Goal: Task Accomplishment & Management: Complete application form

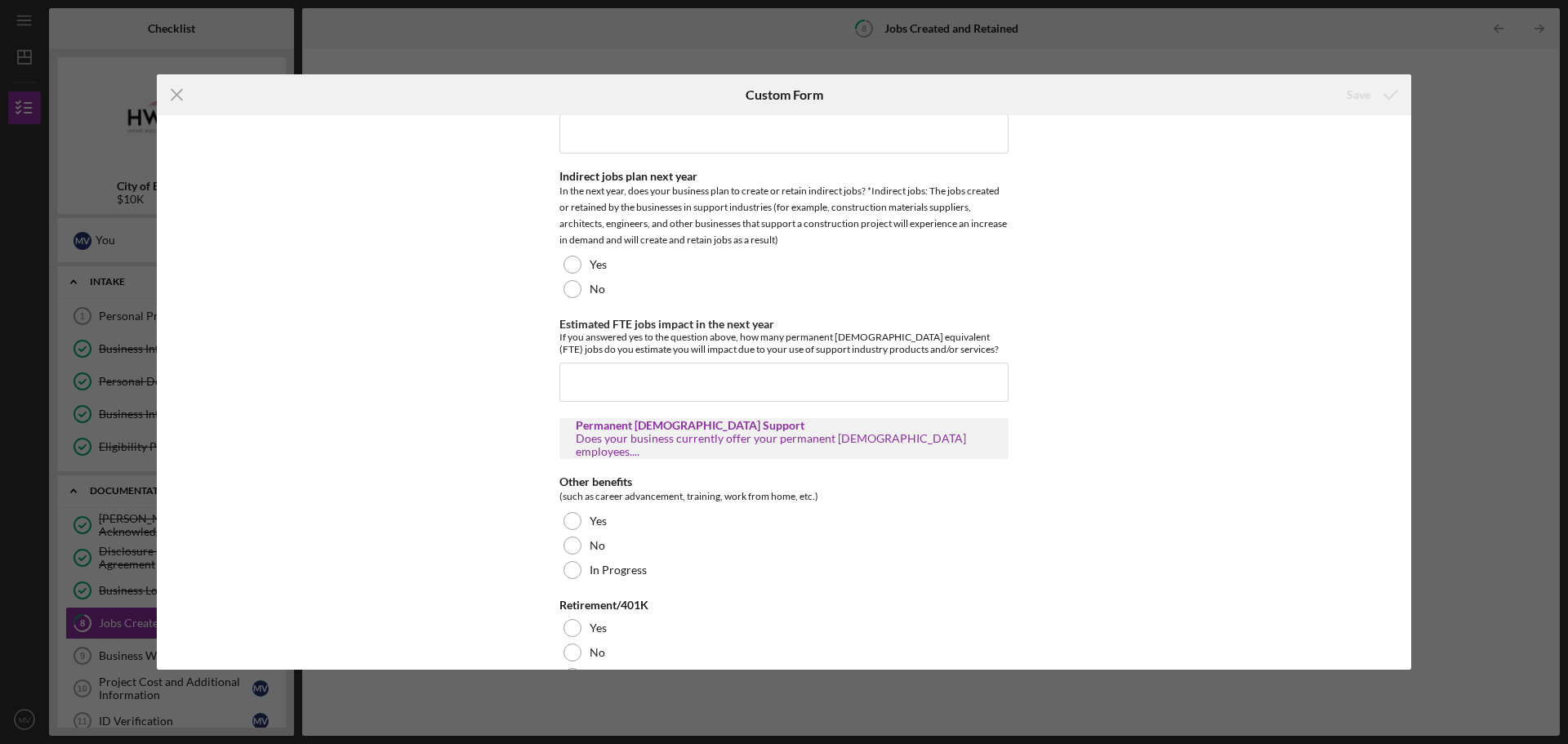
scroll to position [510, 0]
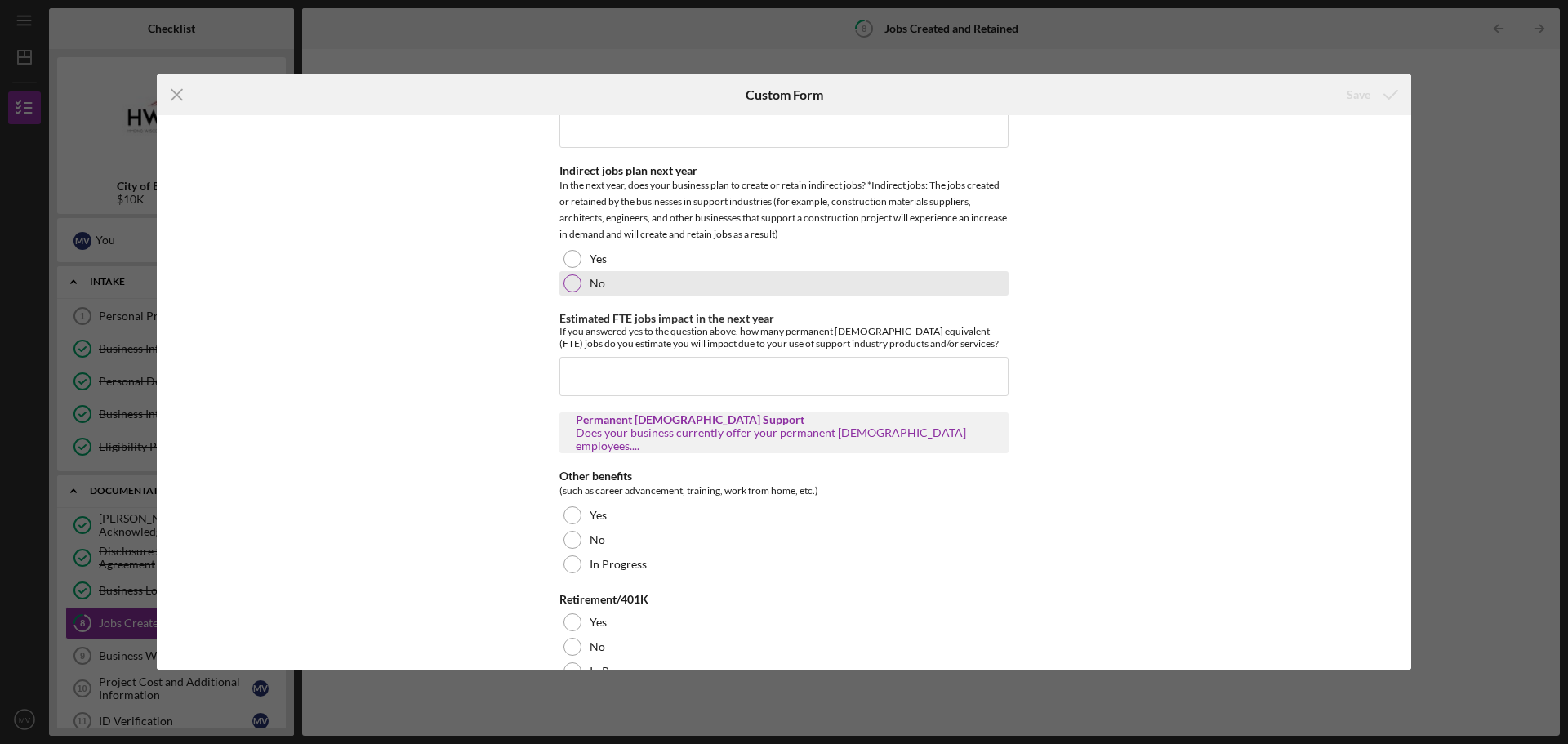
click at [582, 283] on div "No" at bounding box center [784, 283] width 449 height 24
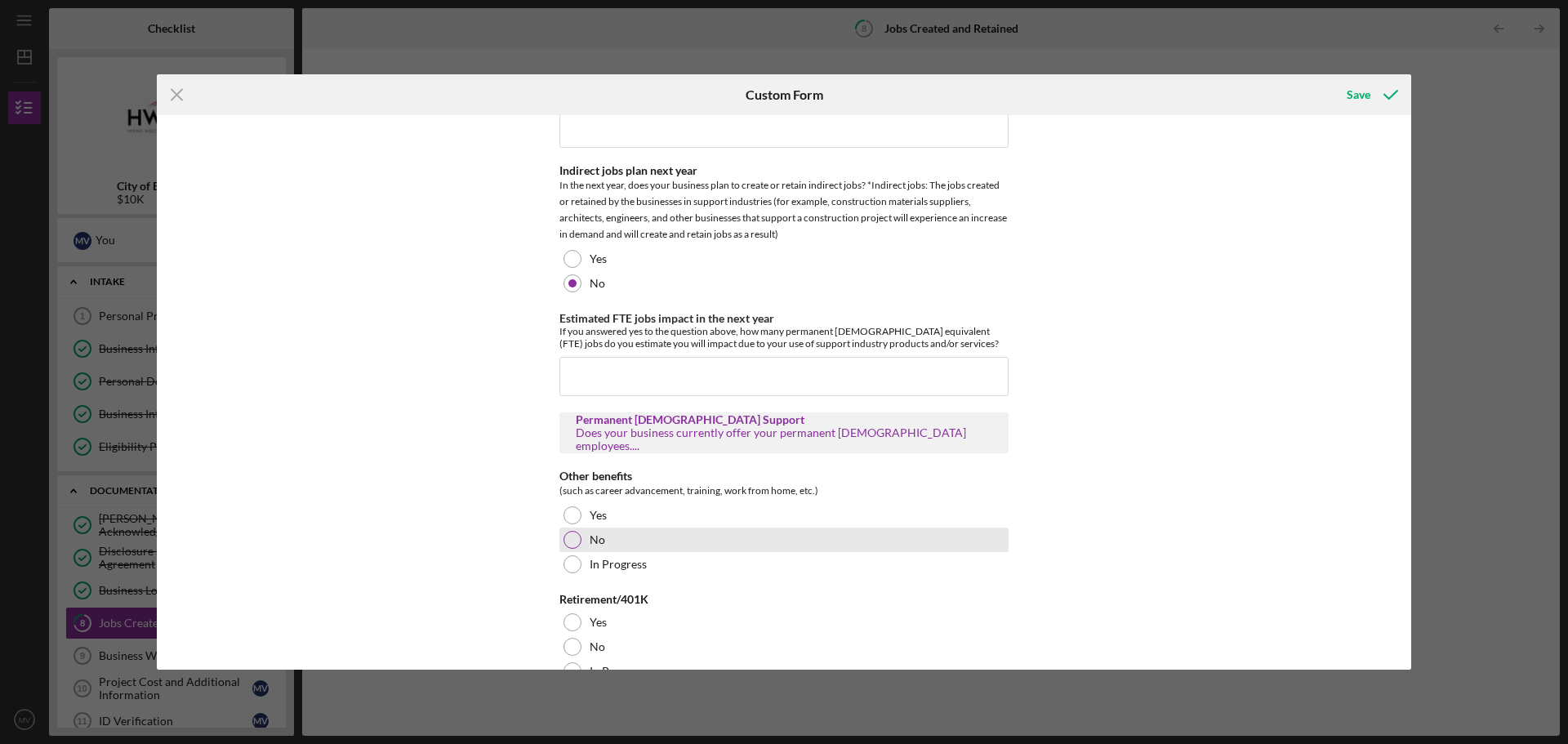
click at [569, 549] on div at bounding box center [571, 539] width 18 height 18
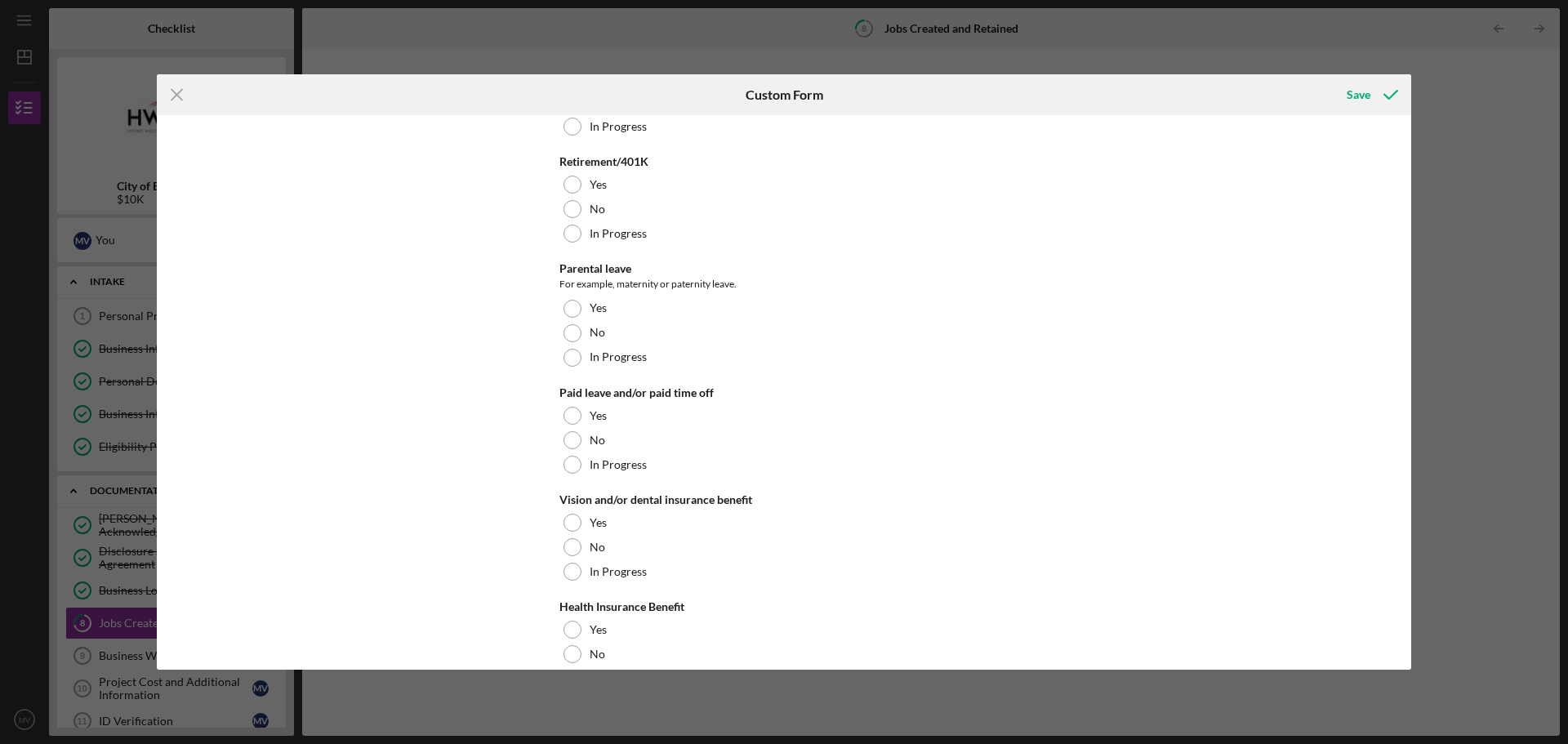
scroll to position [953, 0]
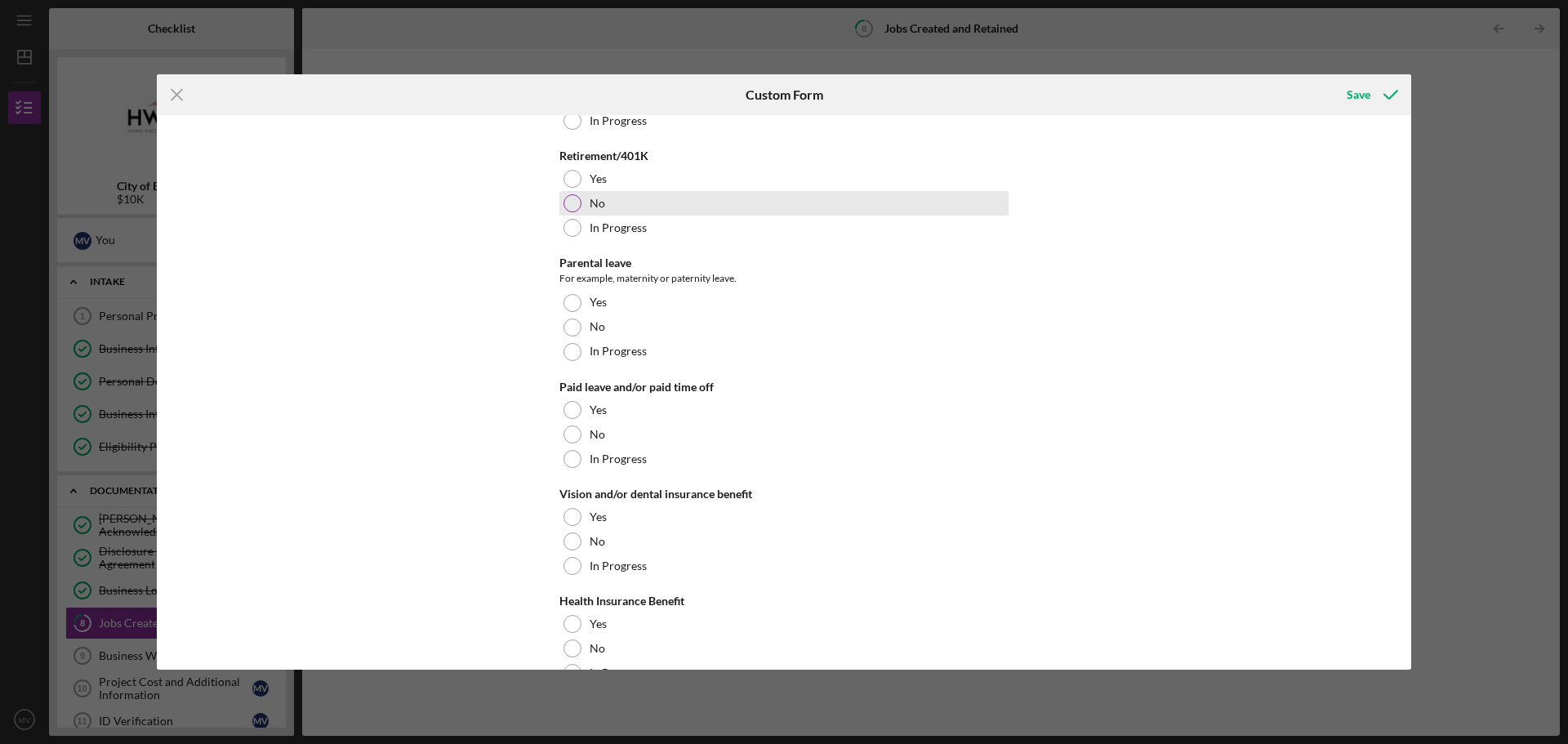
click at [566, 207] on div at bounding box center [571, 203] width 18 height 18
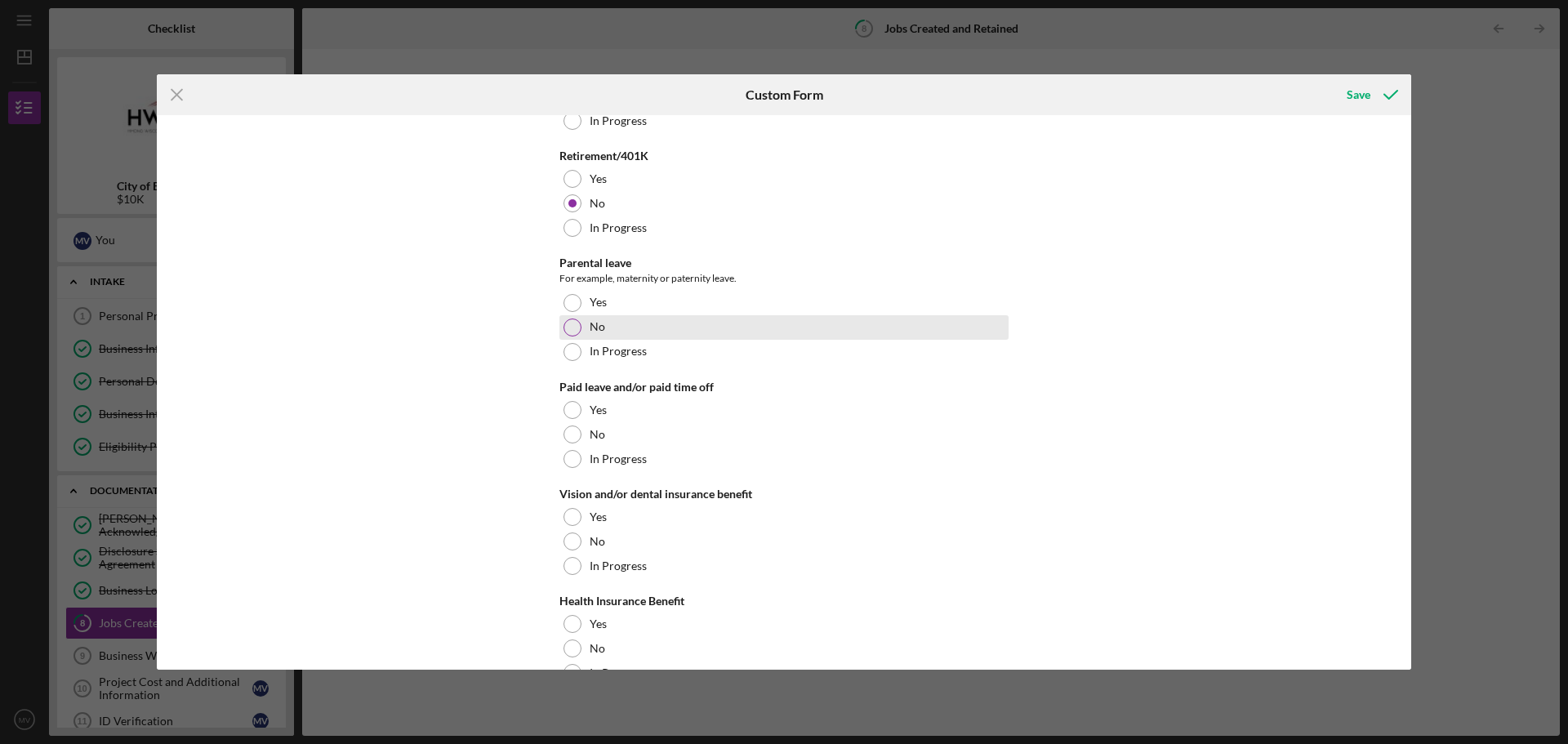
click at [564, 326] on div at bounding box center [571, 327] width 18 height 18
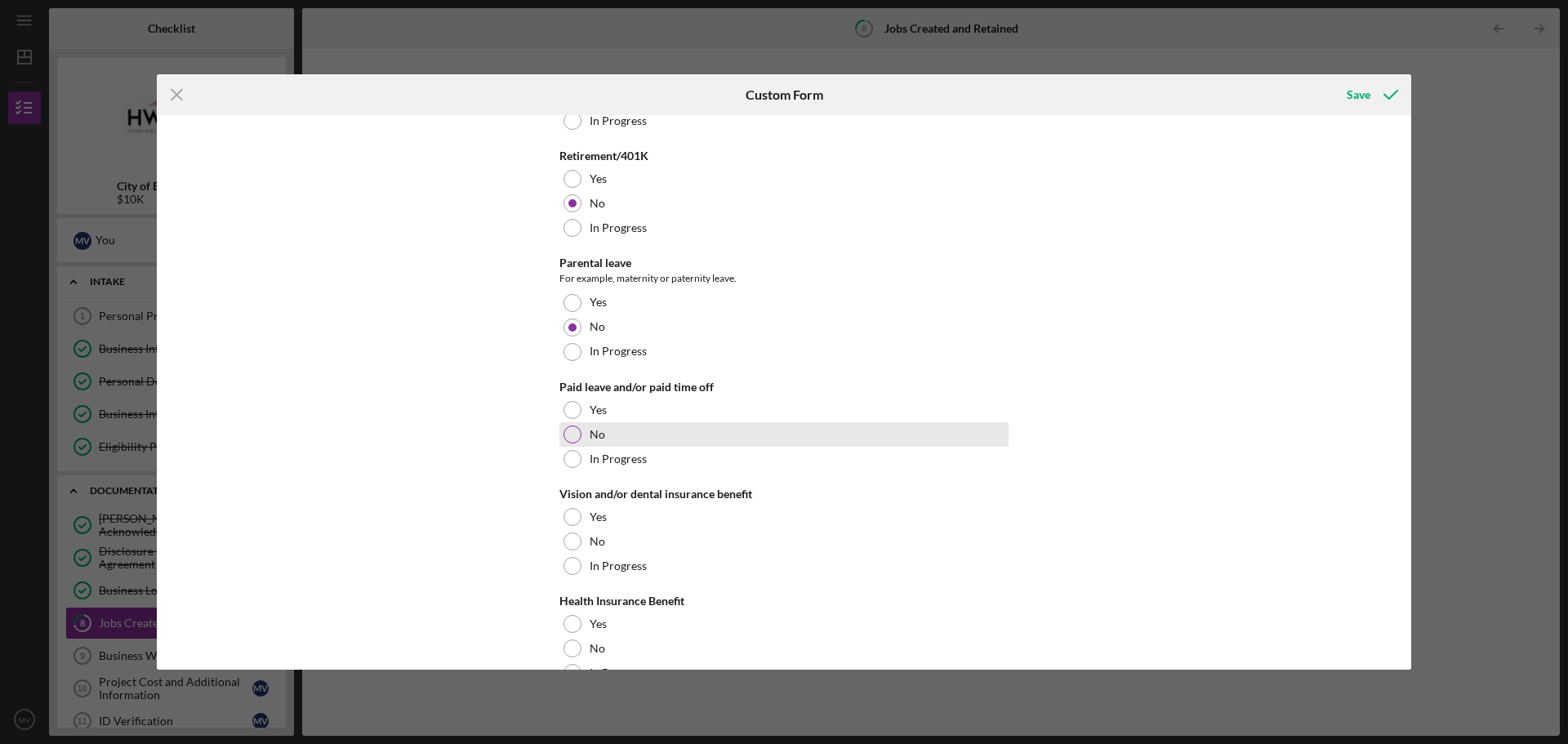
click at [568, 438] on div at bounding box center [571, 434] width 18 height 18
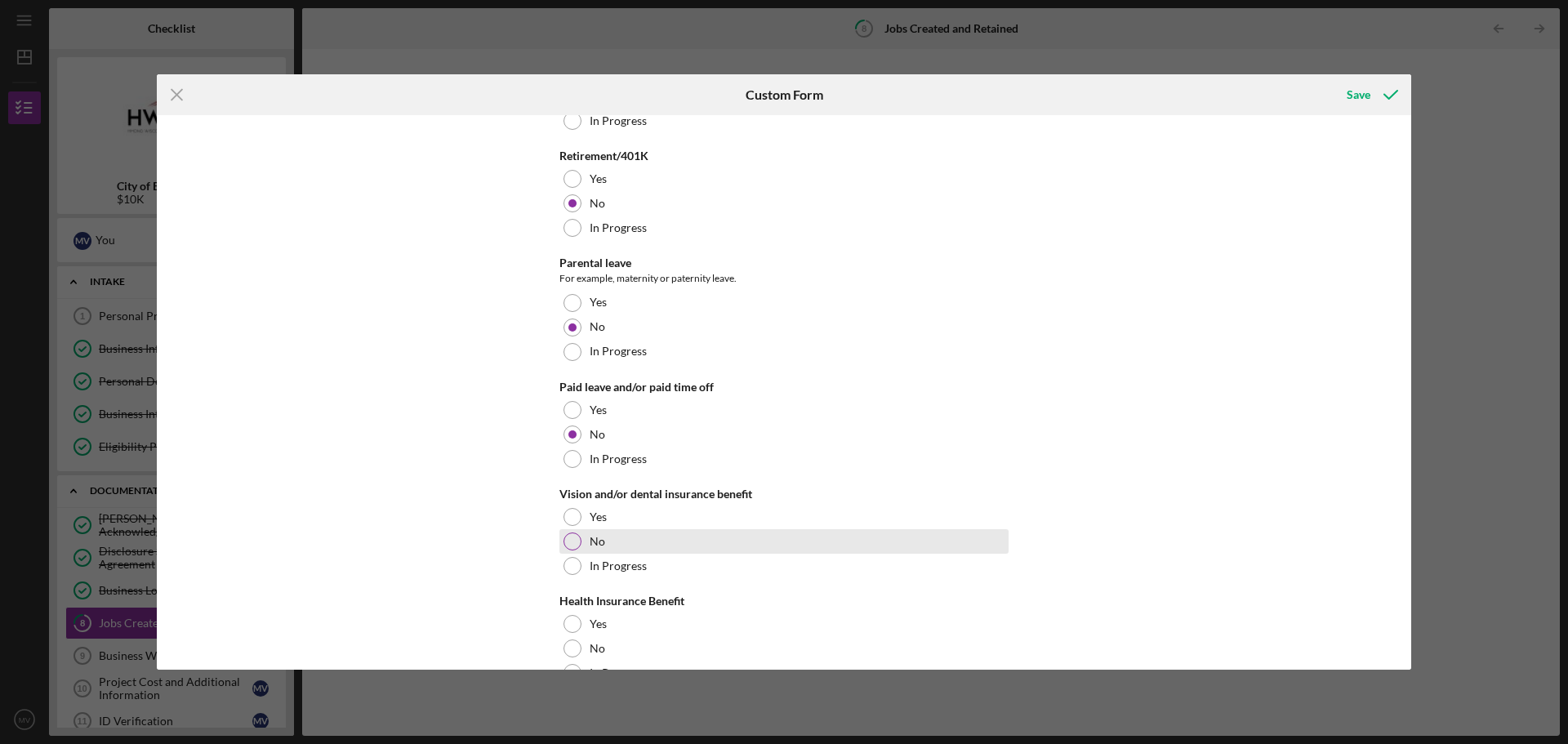
click at [569, 536] on div at bounding box center [571, 541] width 18 height 18
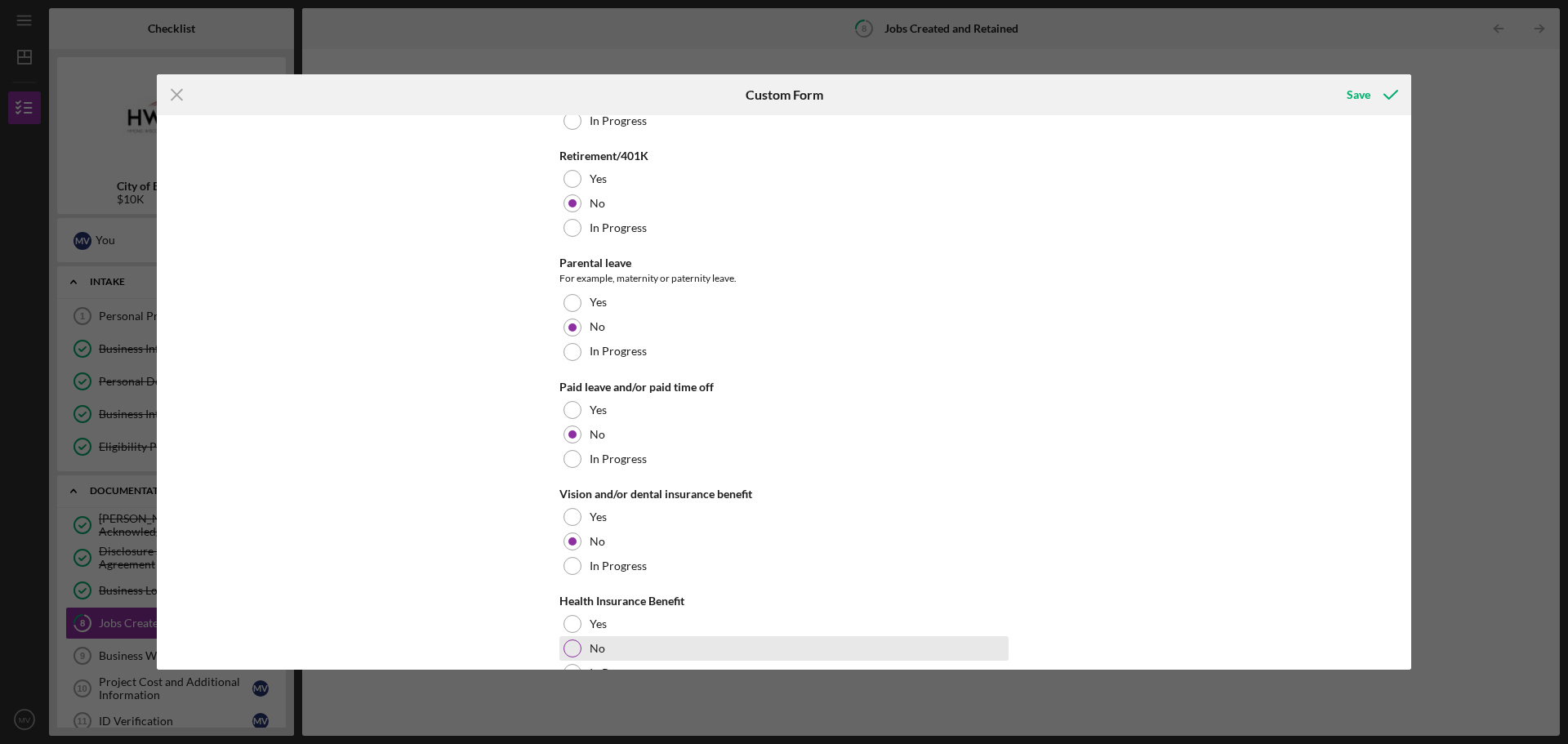
click at [566, 654] on div at bounding box center [571, 648] width 18 height 18
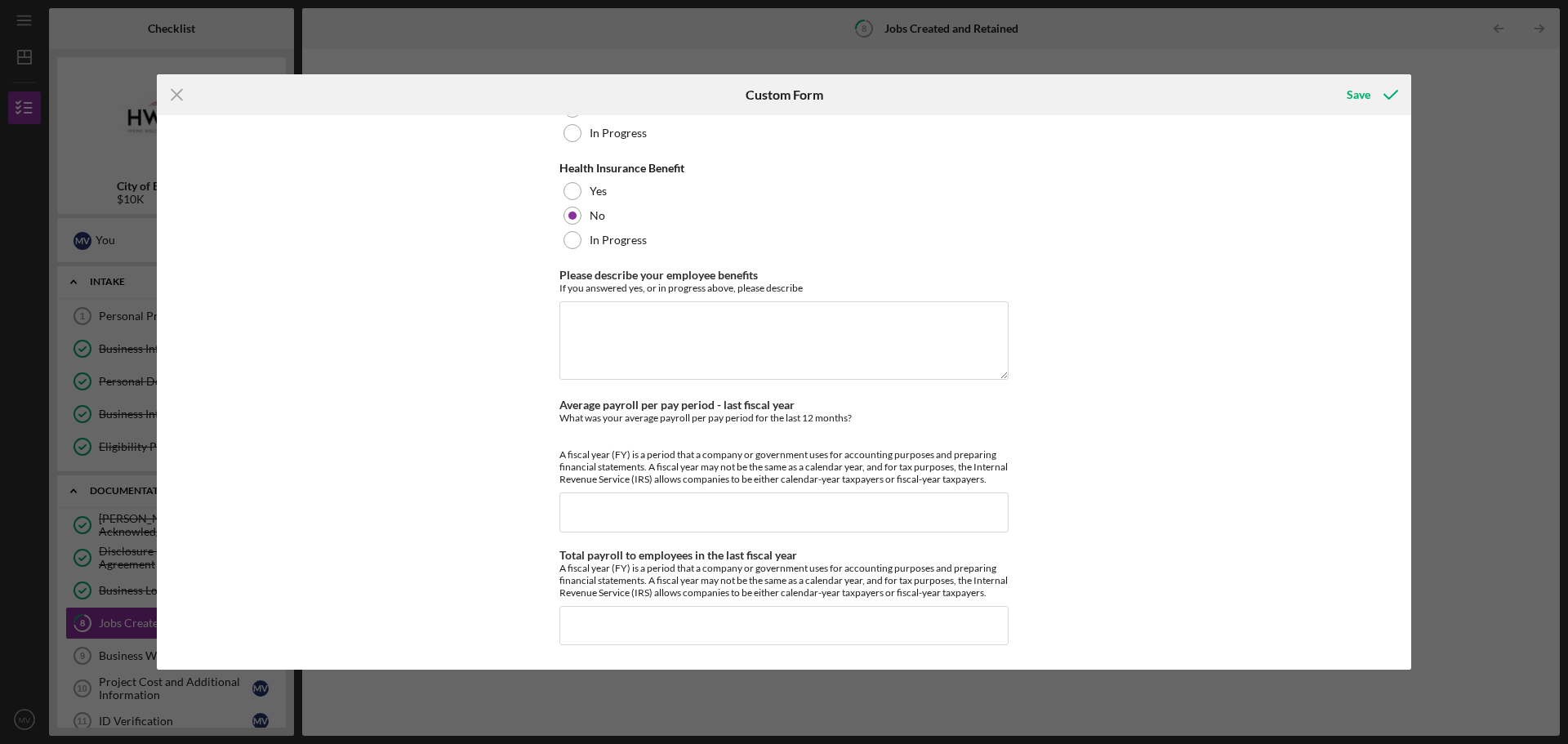
scroll to position [1410, 0]
click at [941, 330] on textarea "Please describe your employee benefits" at bounding box center [784, 341] width 449 height 79
type textarea "NA"
click at [679, 500] on input "Average payroll per pay period - last fiscal year" at bounding box center [784, 512] width 449 height 39
click at [1375, 94] on icon "submit" at bounding box center [1391, 95] width 41 height 41
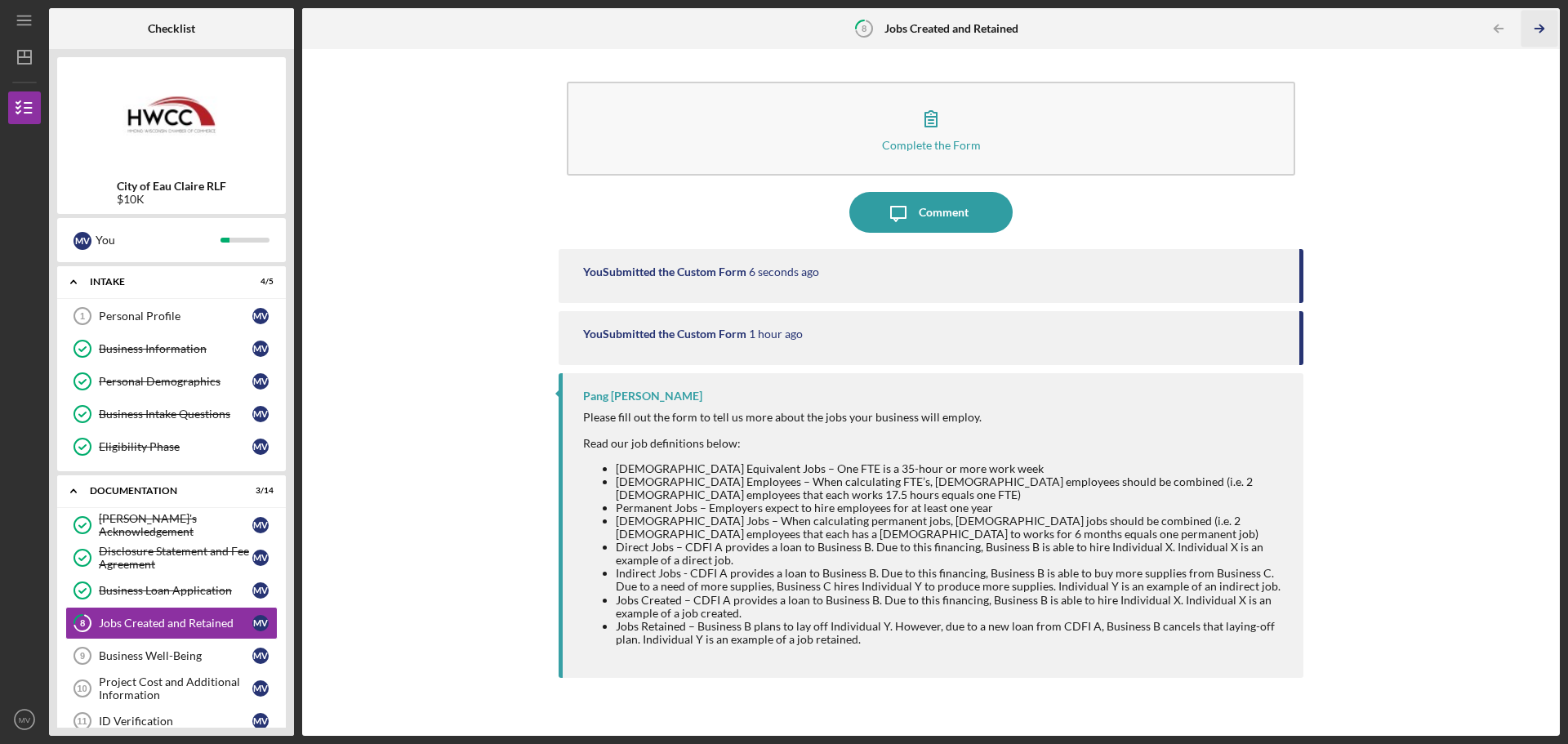
click at [1541, 23] on icon "Icon/Table Pagination Arrow" at bounding box center [1539, 29] width 37 height 37
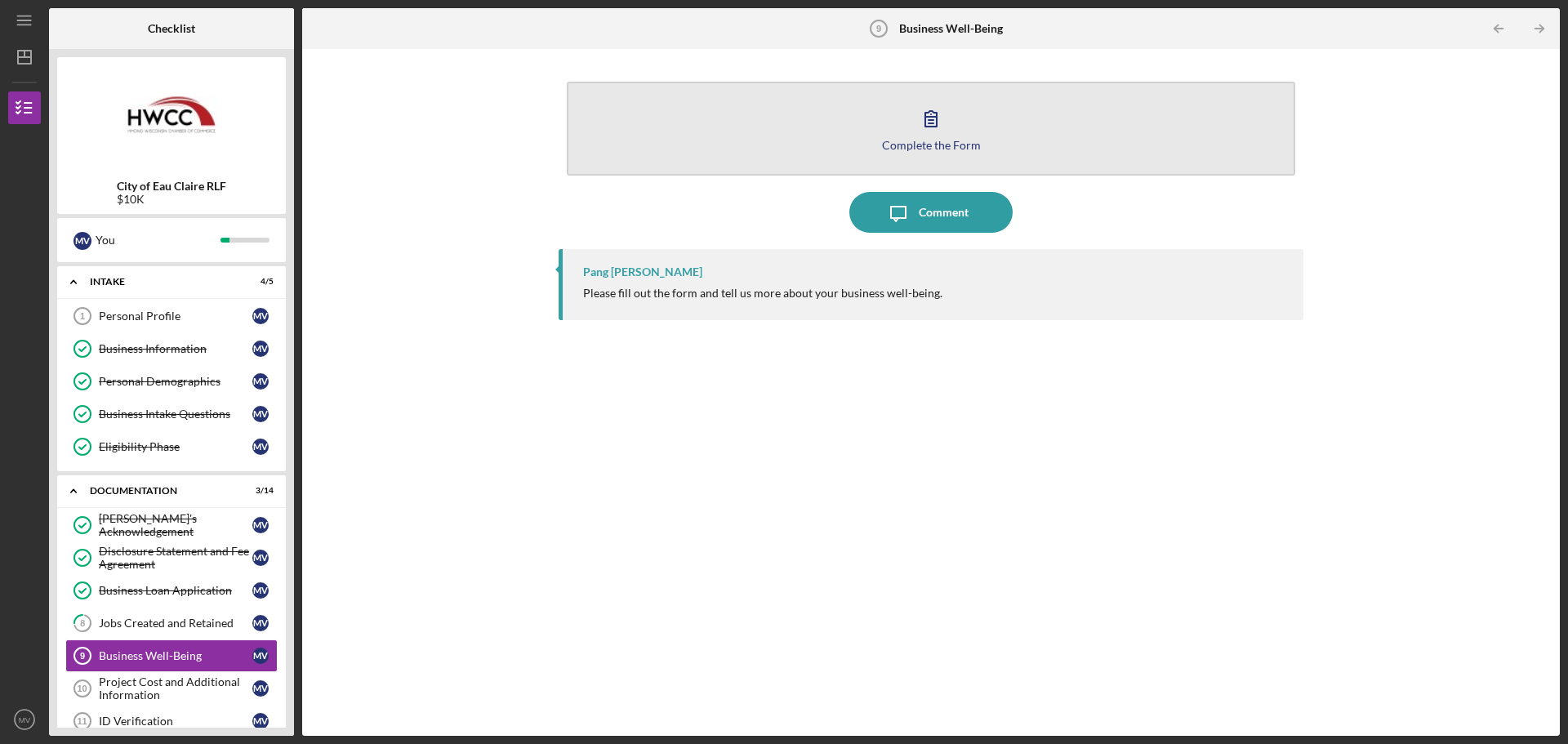
click at [961, 149] on div "Complete the Form" at bounding box center [931, 145] width 99 height 13
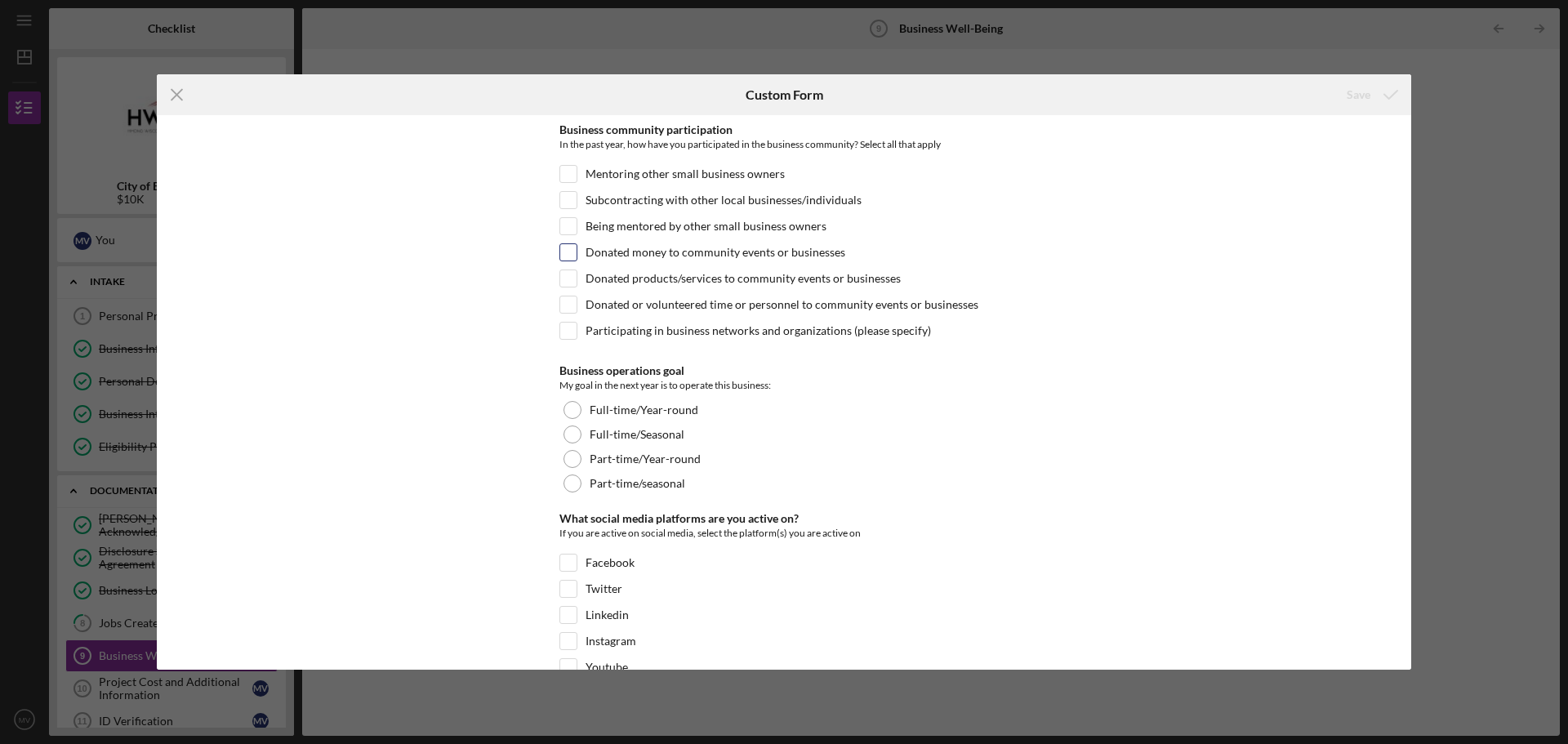
click at [574, 253] on div at bounding box center [568, 252] width 18 height 18
click at [567, 254] on input "Donated money to community events or businesses" at bounding box center [569, 253] width 17 height 17
checkbox input "true"
click at [571, 279] on input "Donated products/services to community events or businesses" at bounding box center [569, 279] width 17 height 17
checkbox input "true"
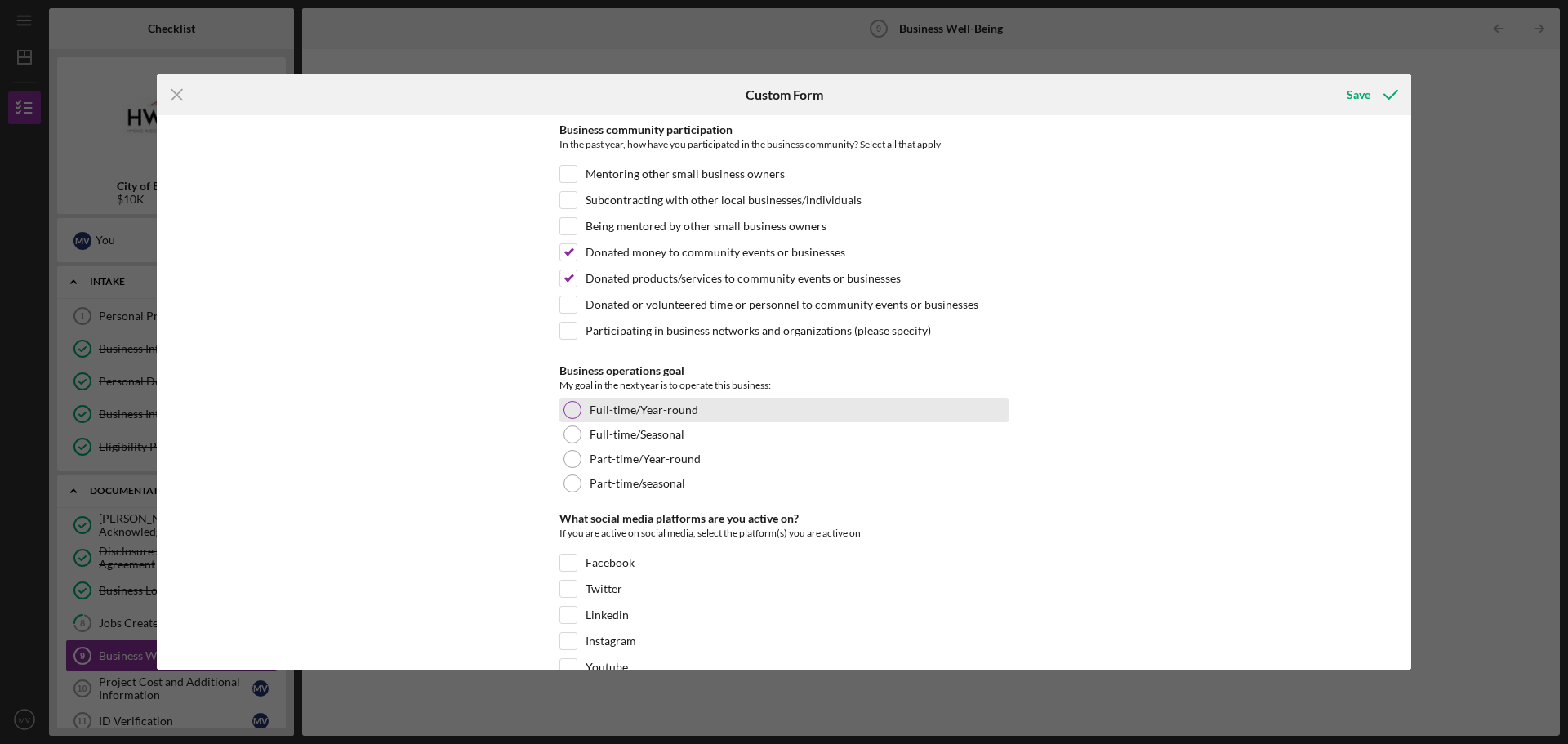
click at [571, 408] on div at bounding box center [571, 409] width 18 height 18
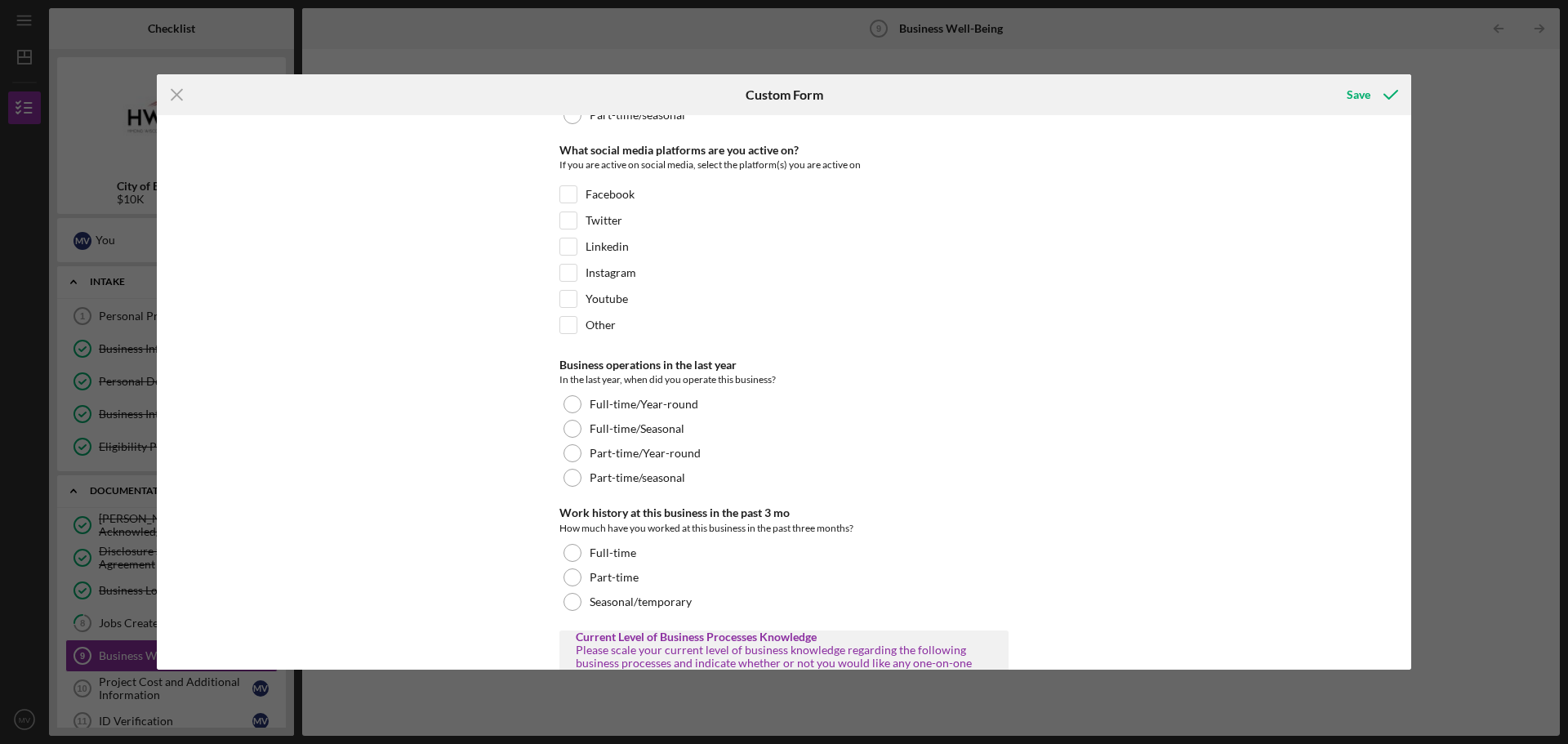
scroll to position [373, 0]
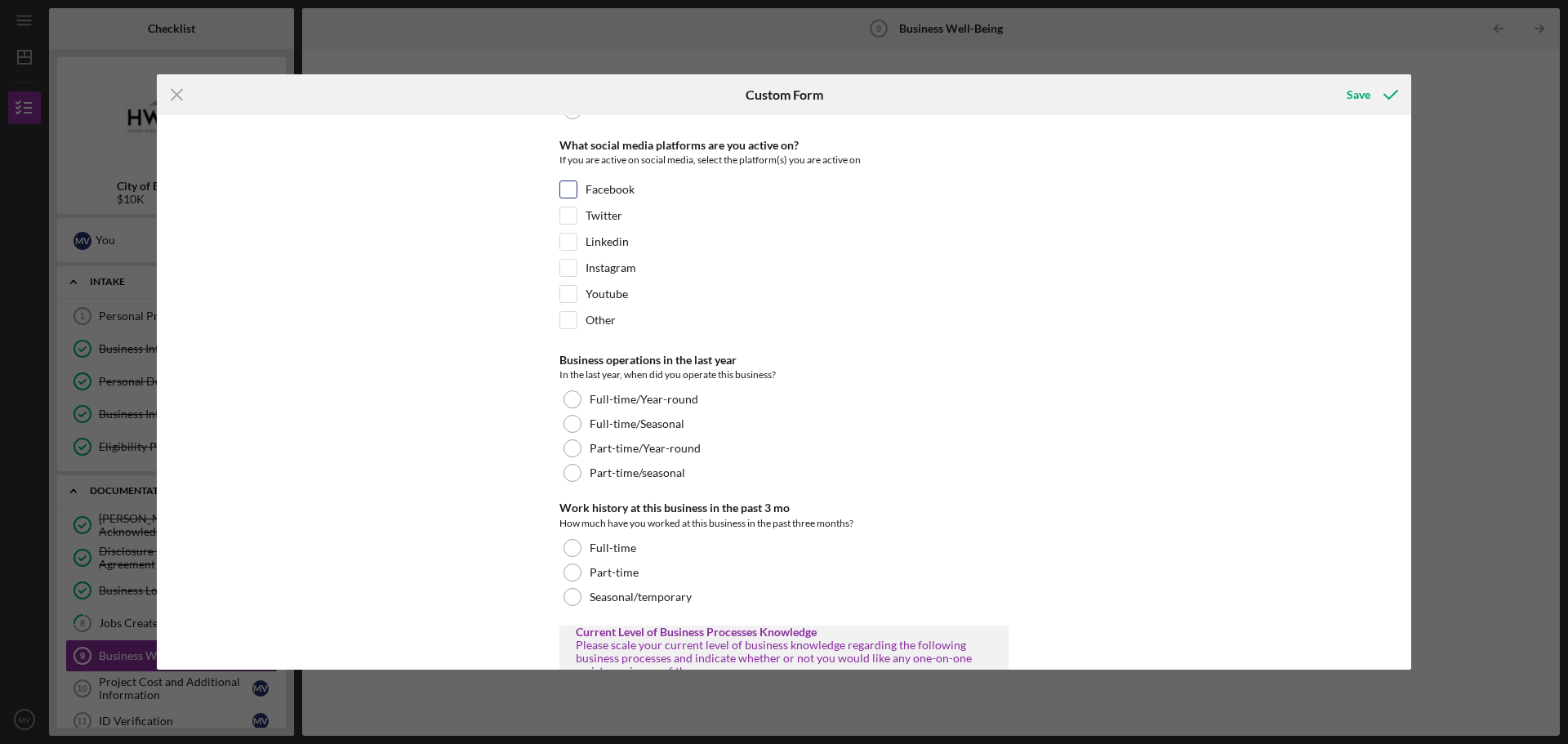
click at [566, 194] on input "Facebook" at bounding box center [569, 190] width 17 height 17
checkbox input "true"
click at [566, 267] on input "Instagram" at bounding box center [569, 268] width 17 height 17
checkbox input "true"
click at [566, 320] on input "Other" at bounding box center [569, 321] width 17 height 17
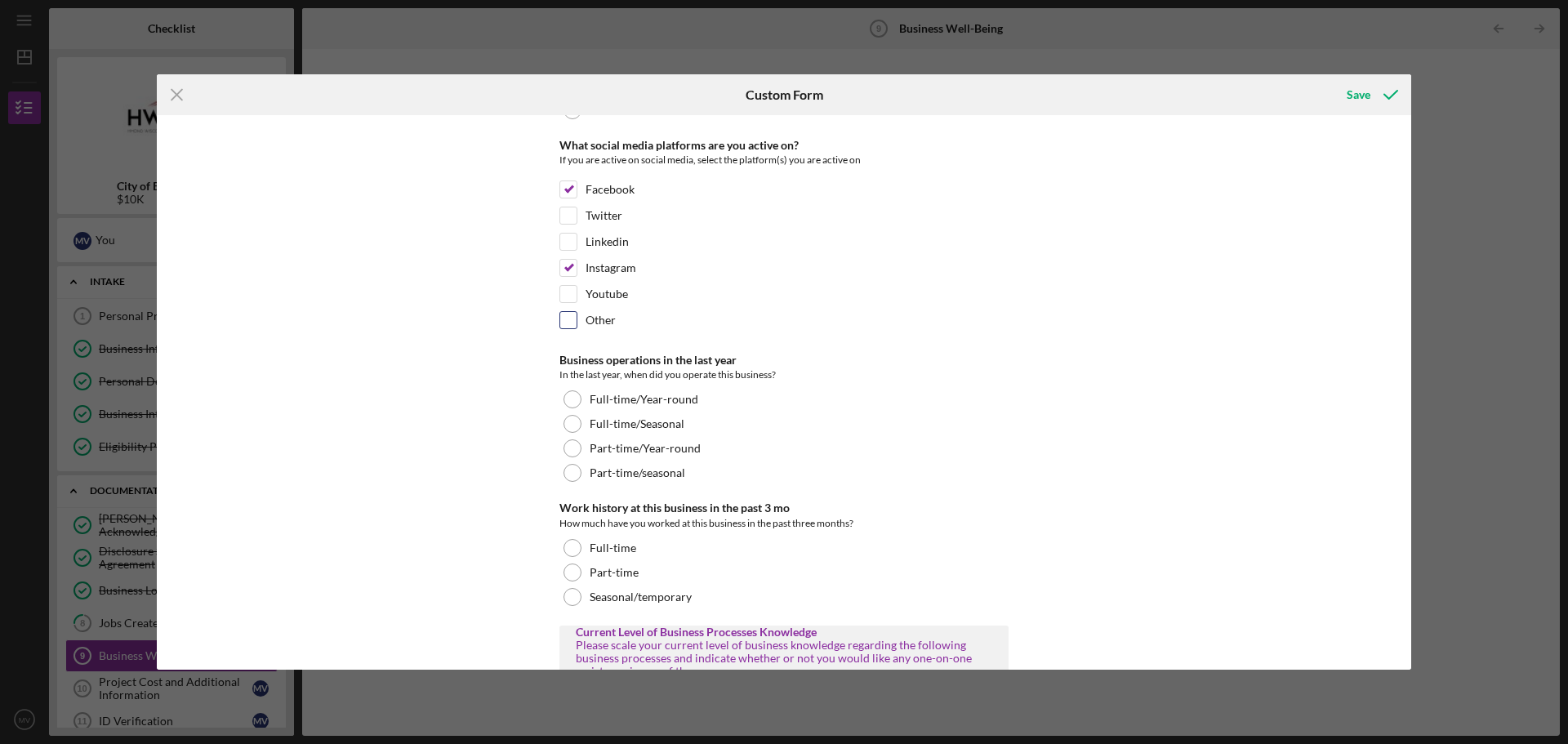
checkbox input "true"
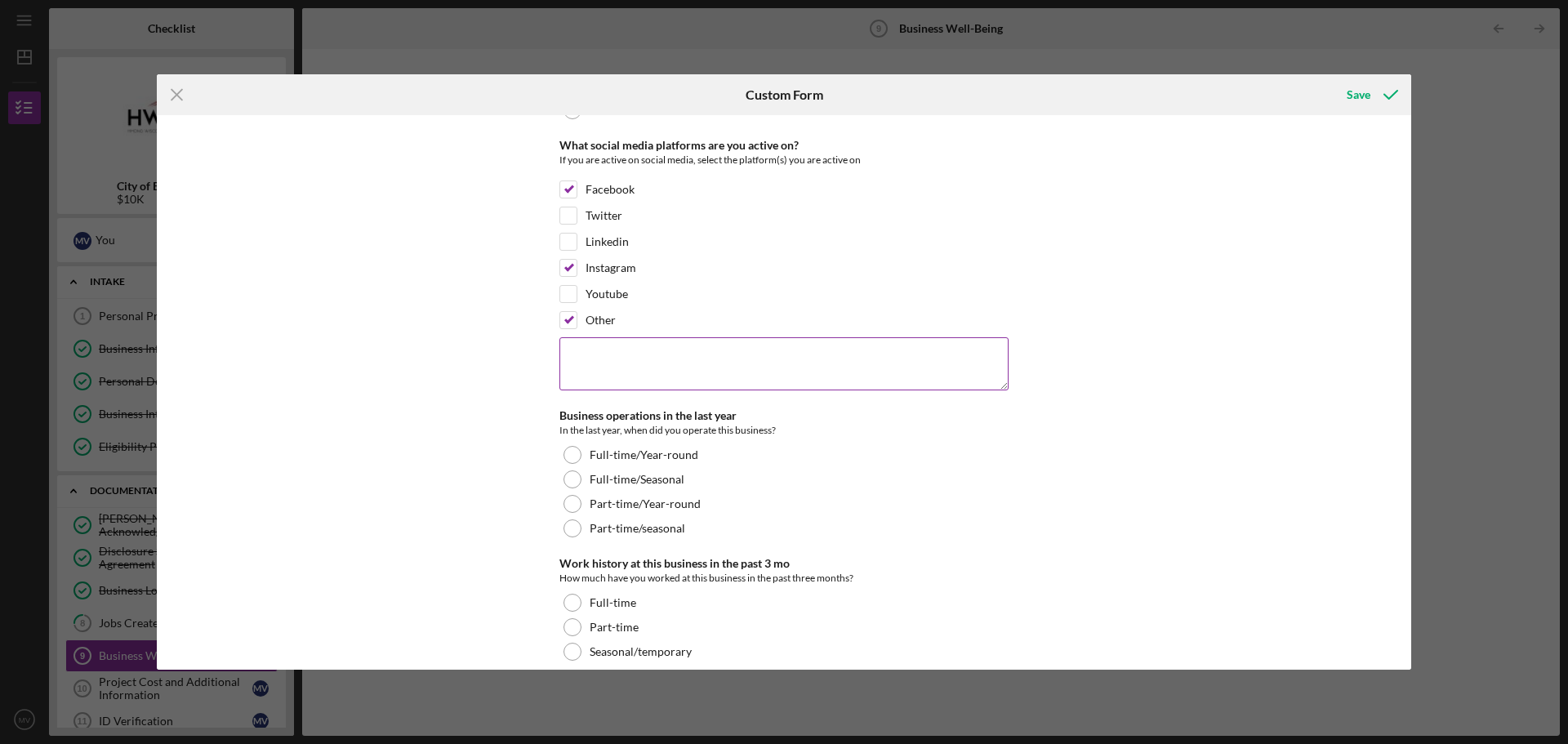
click at [586, 347] on textarea at bounding box center [784, 363] width 449 height 52
type textarea "Tiktok"
click at [573, 454] on div at bounding box center [571, 454] width 18 height 18
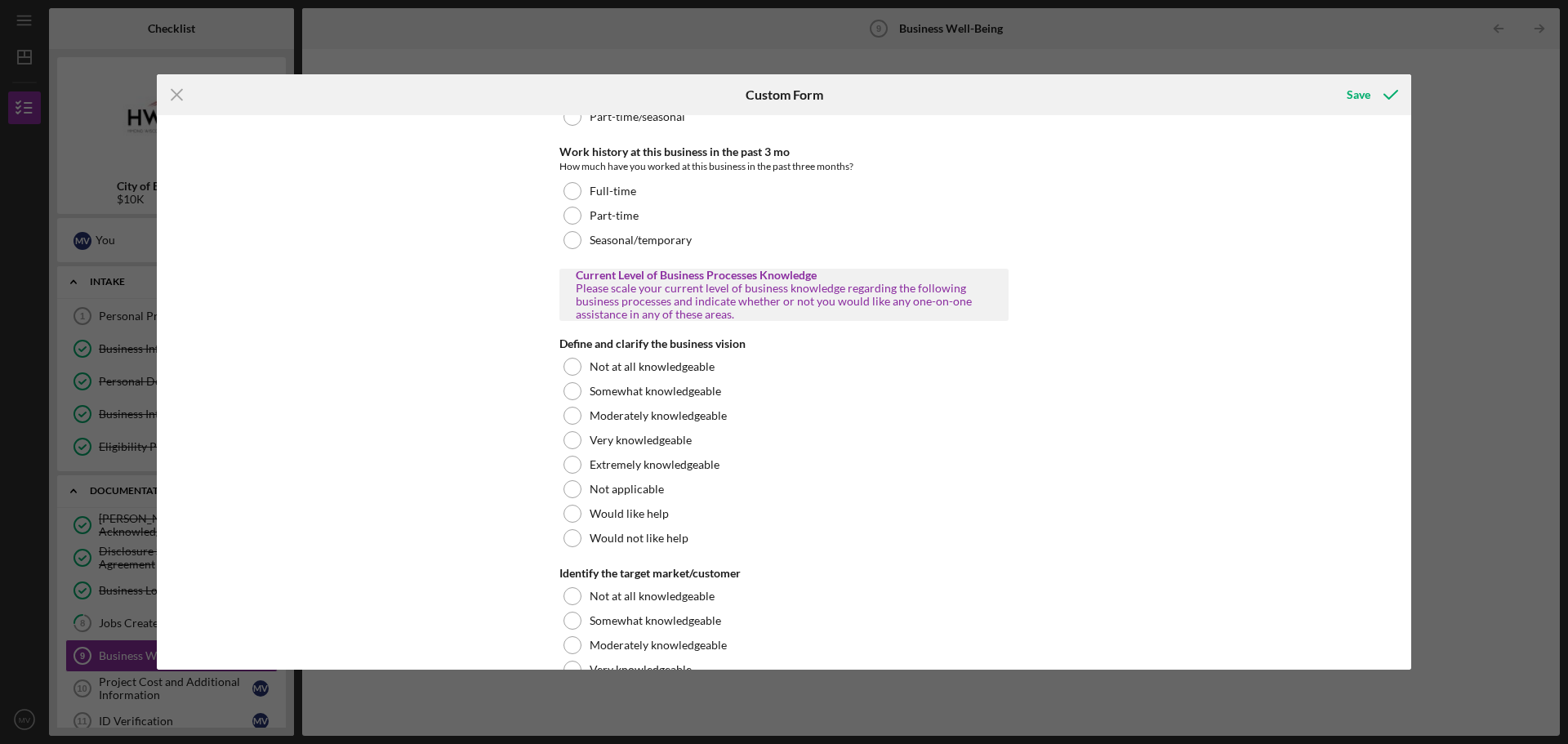
scroll to position [774, 0]
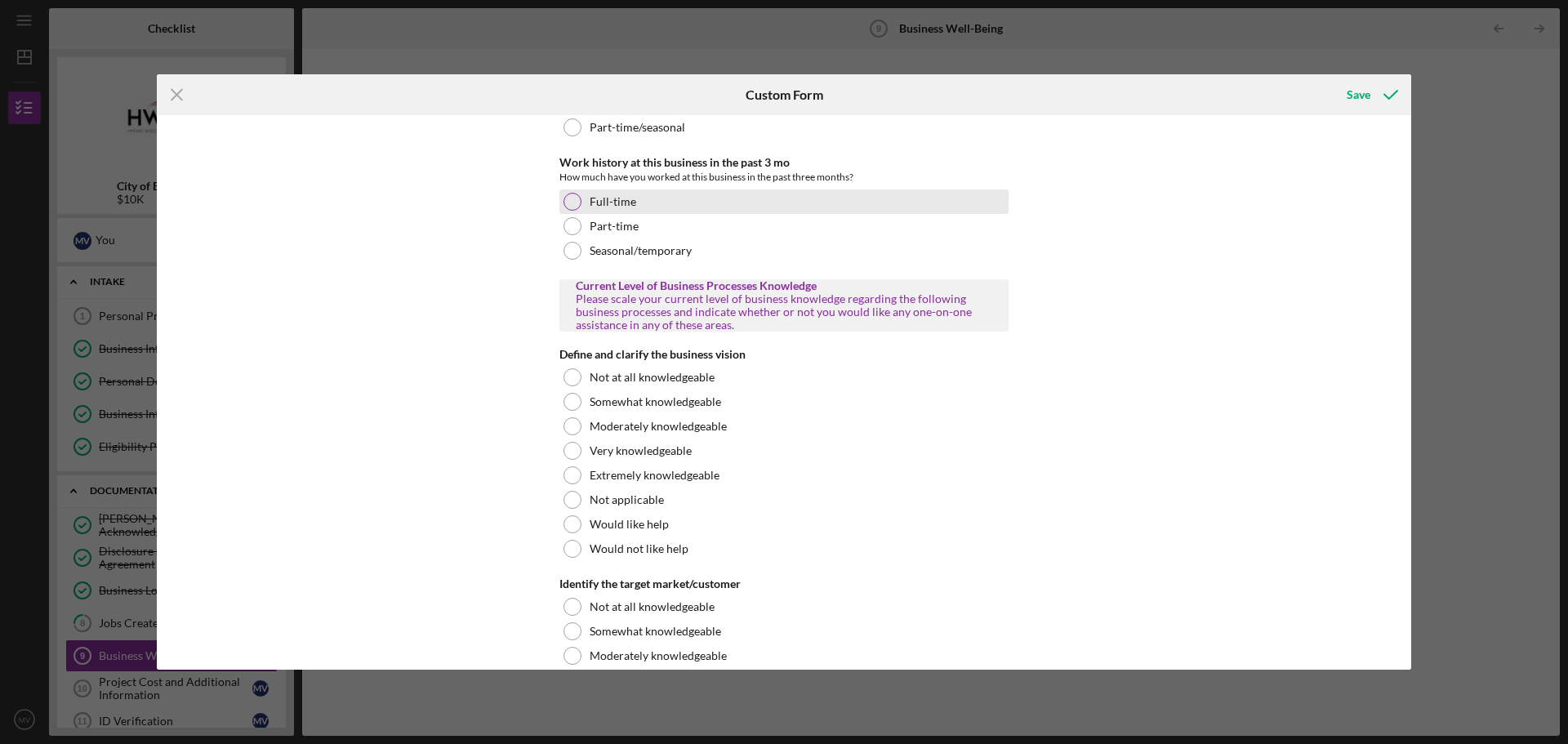
click at [570, 201] on div at bounding box center [571, 201] width 18 height 18
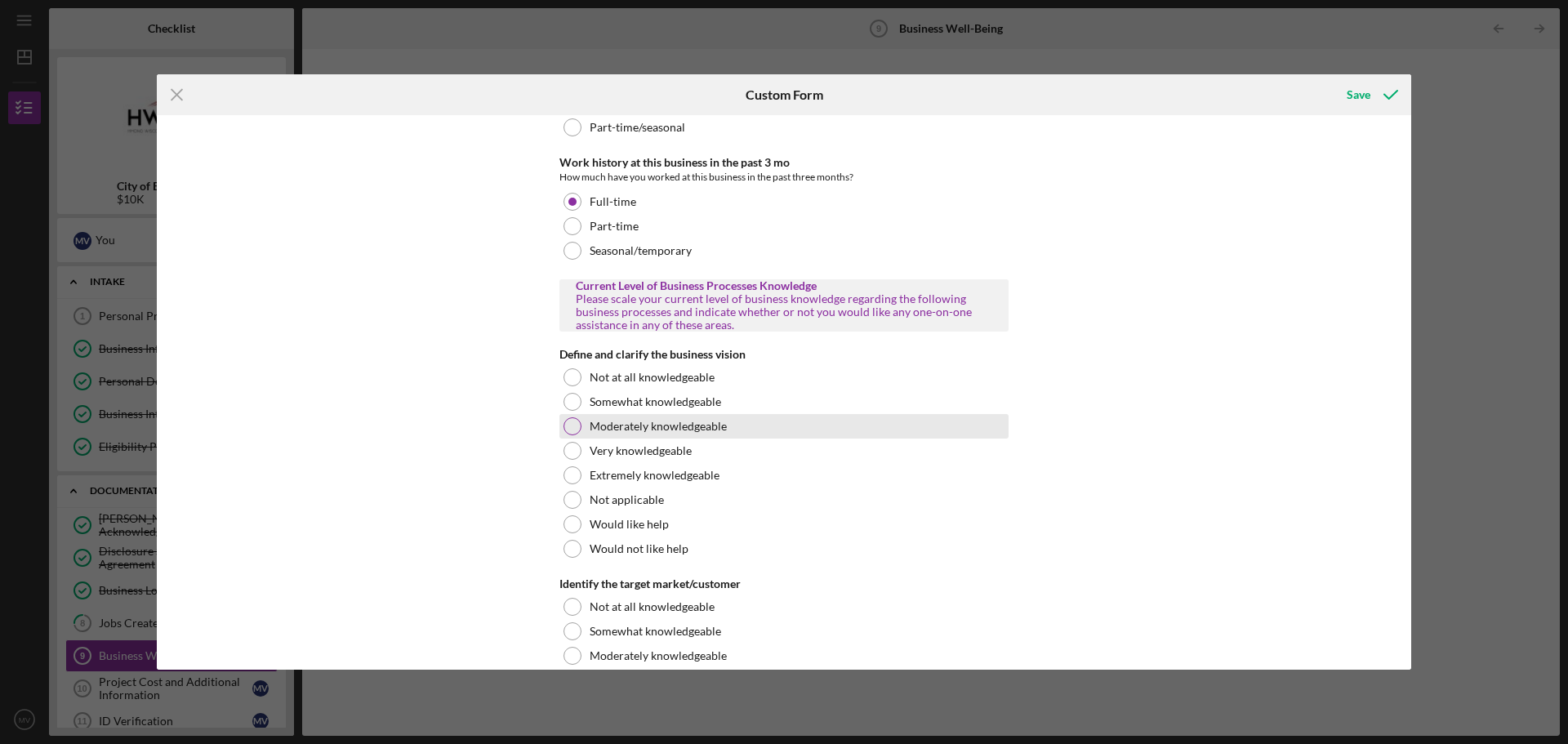
click at [572, 427] on div at bounding box center [571, 426] width 18 height 18
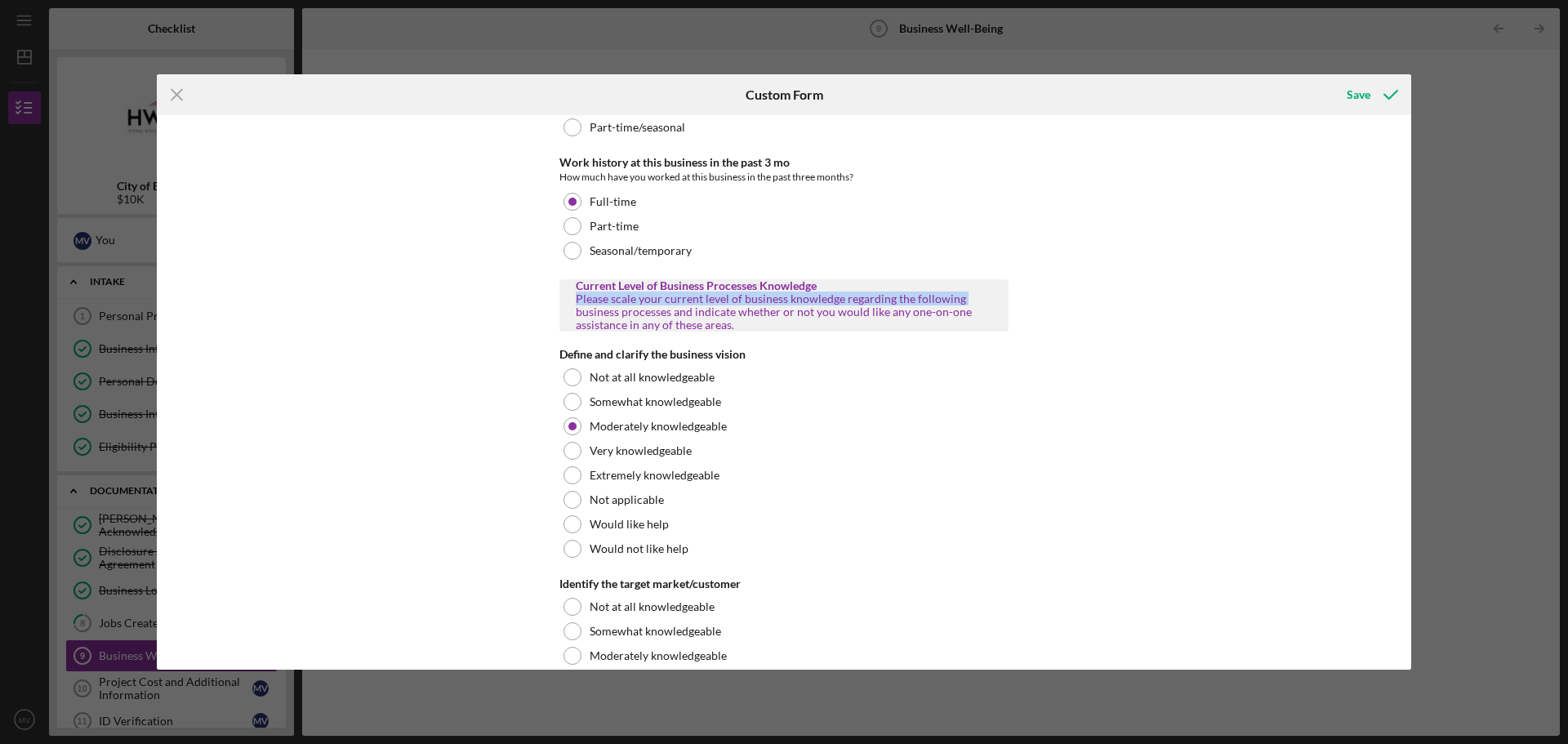
drag, startPoint x: 1404, startPoint y: 285, endPoint x: 1407, endPoint y: 305, distance: 20.2
click at [1407, 305] on div "Business community participation In the past year, how have you participated in…" at bounding box center [783, 393] width 1254 height 555
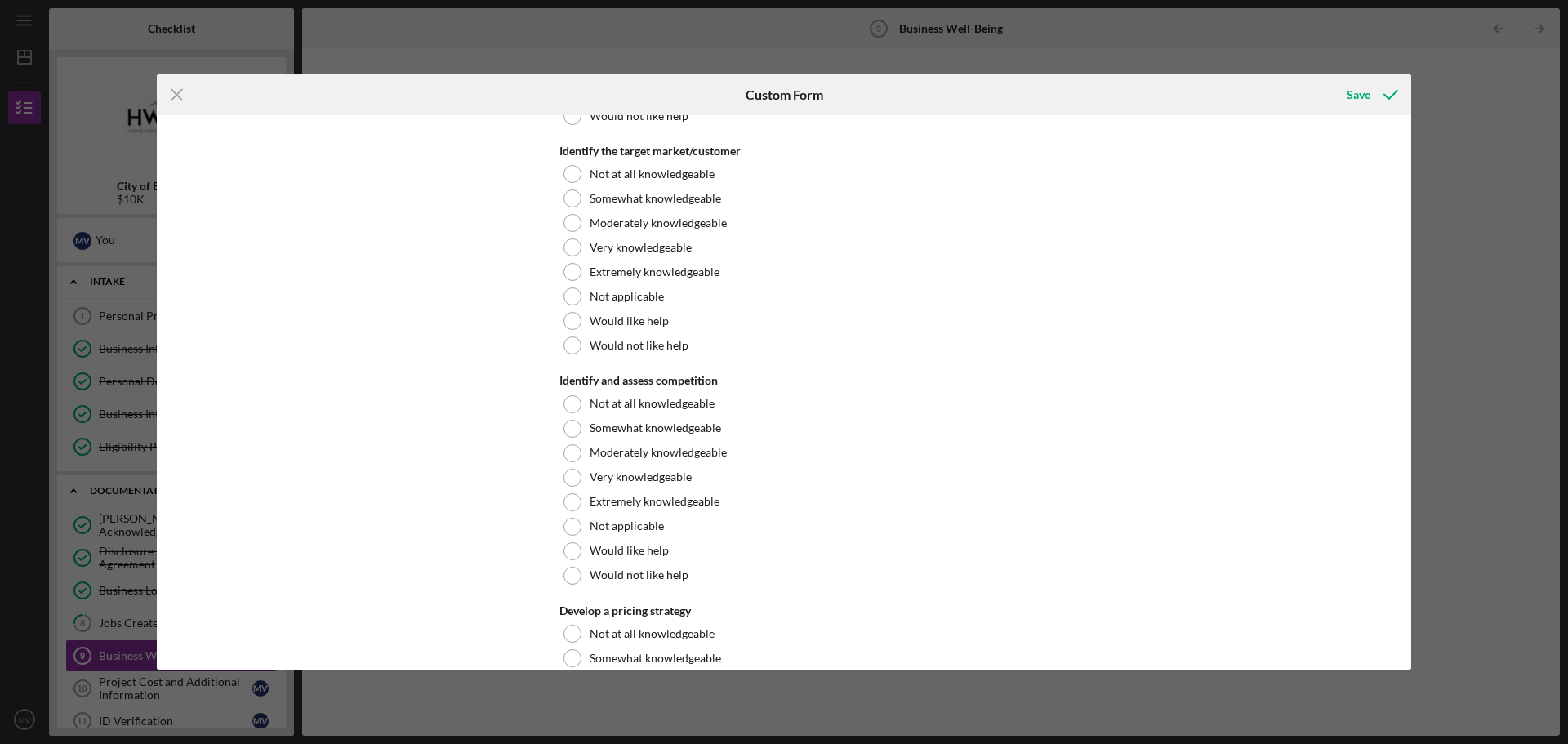
scroll to position [1213, 0]
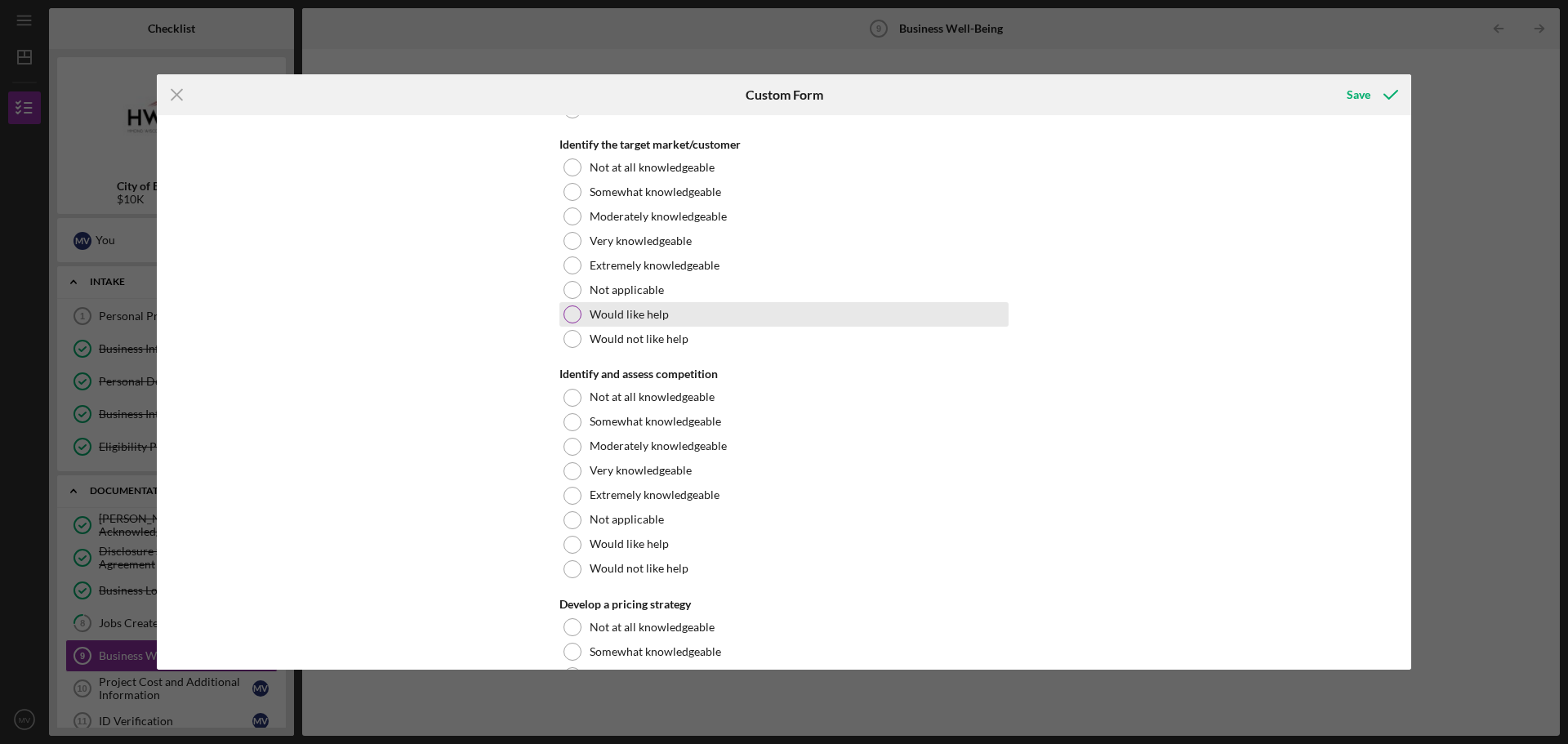
click at [572, 316] on div at bounding box center [571, 314] width 18 height 18
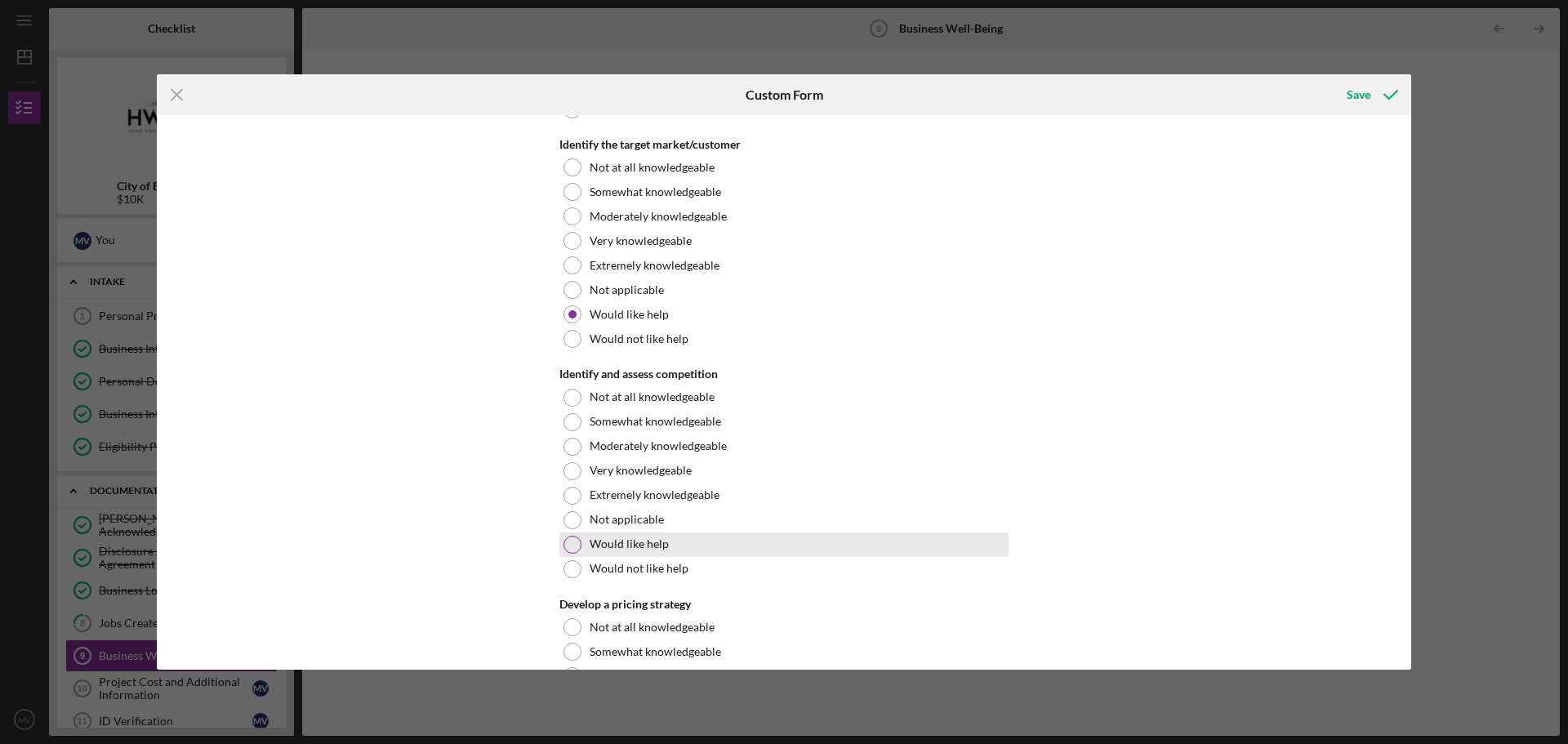
click at [569, 536] on div at bounding box center [571, 544] width 18 height 18
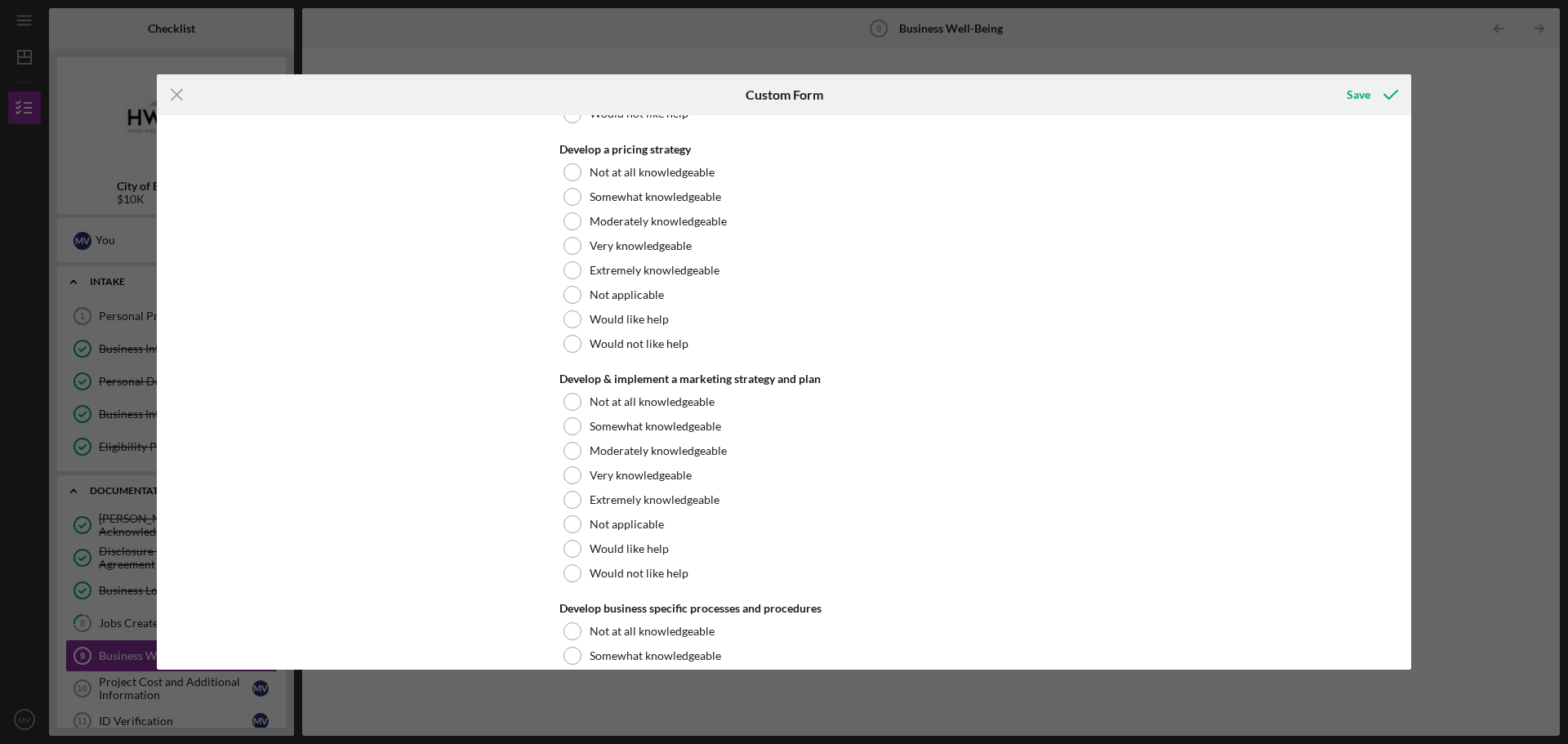
scroll to position [1686, 0]
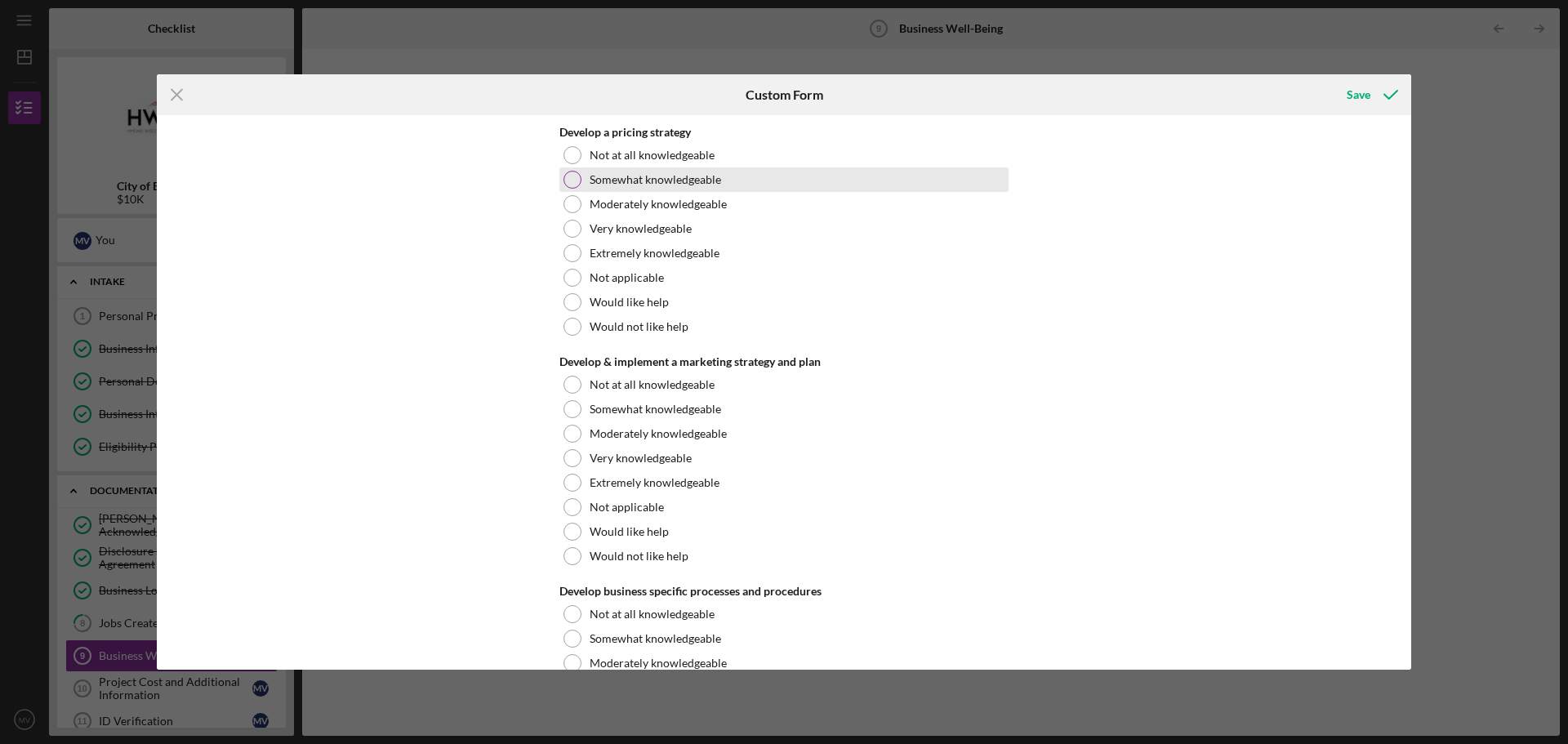
click at [576, 177] on div at bounding box center [571, 179] width 18 height 18
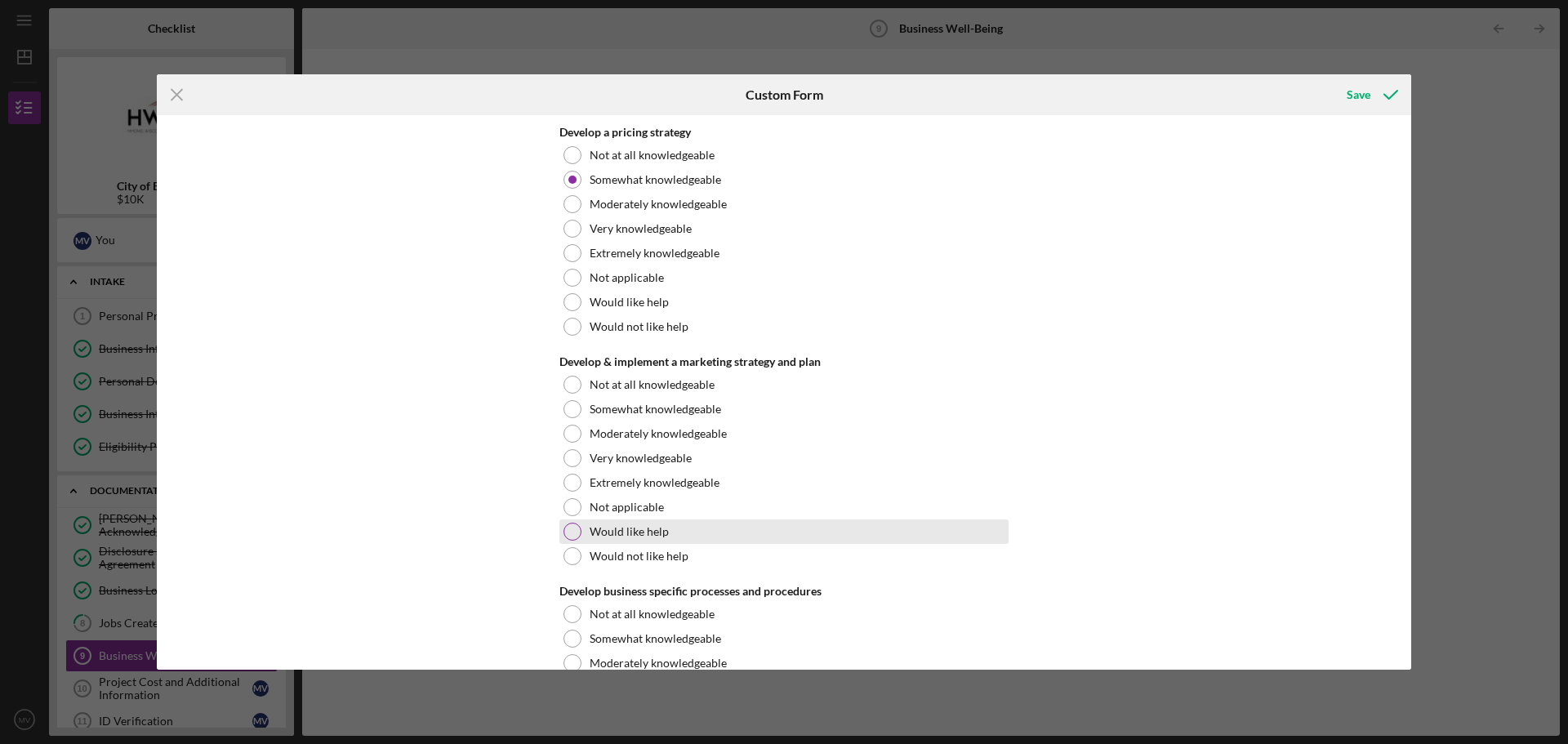
click at [583, 526] on div "Would like help" at bounding box center [784, 531] width 449 height 24
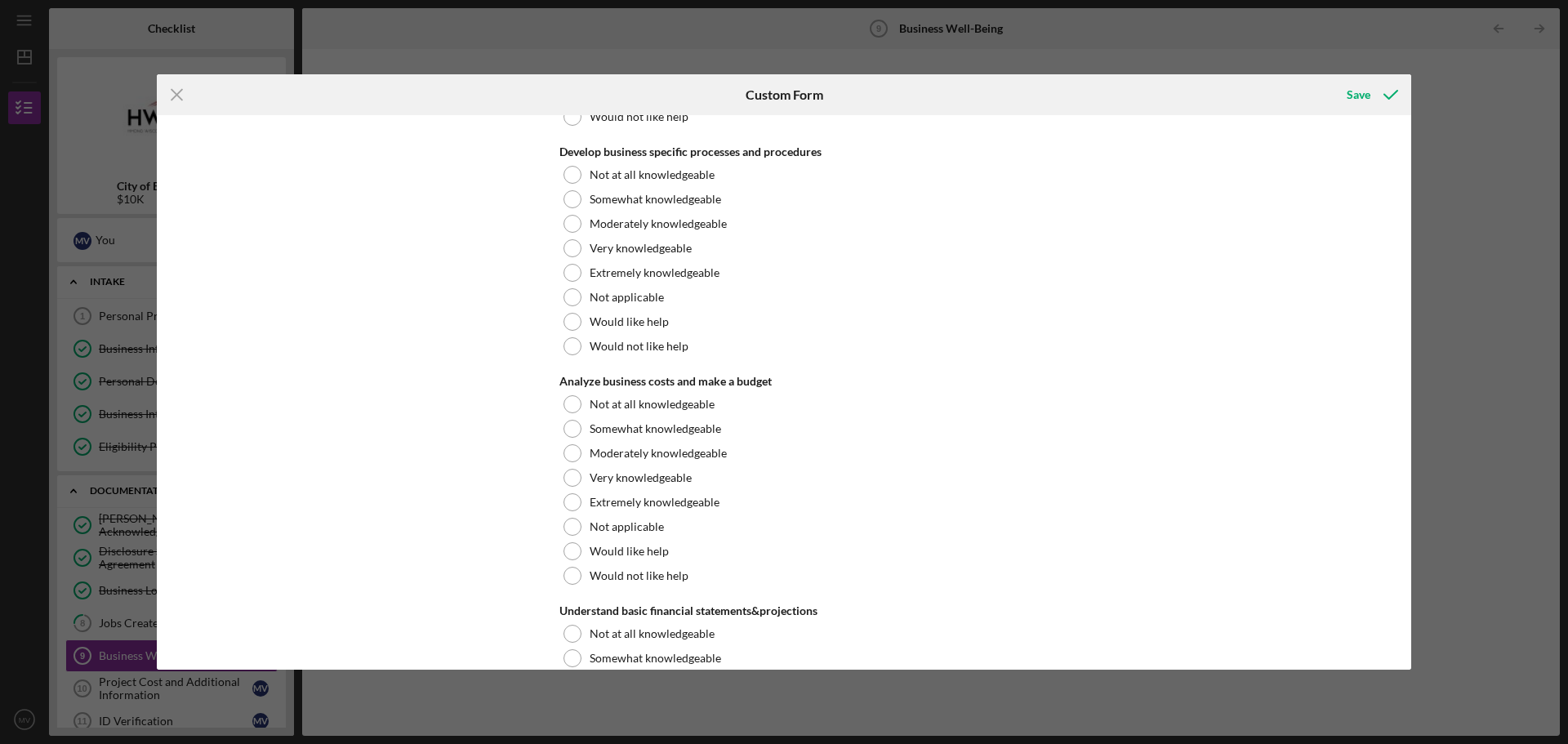
scroll to position [2136, 0]
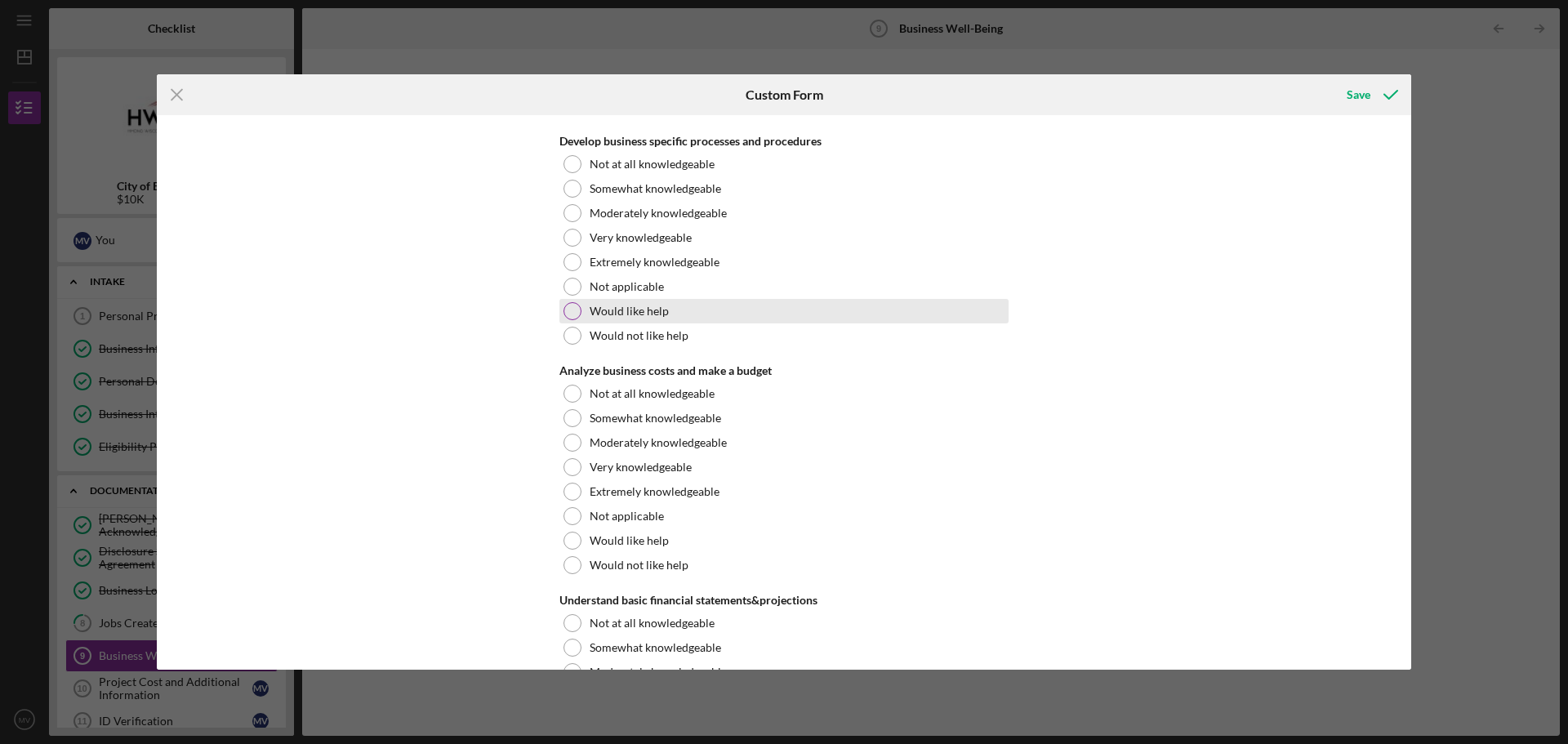
click at [565, 316] on div at bounding box center [571, 310] width 18 height 18
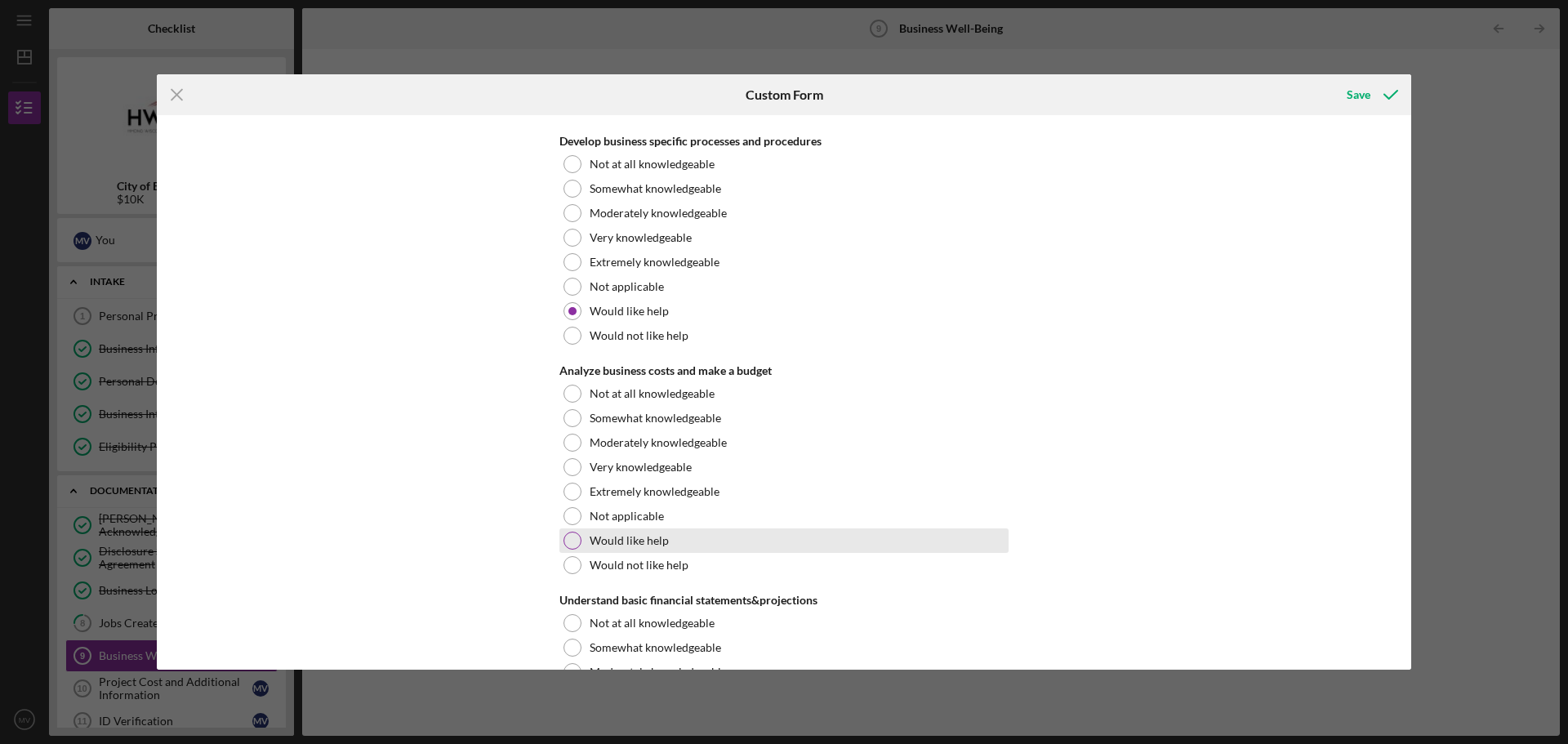
click at [573, 543] on div at bounding box center [571, 540] width 18 height 18
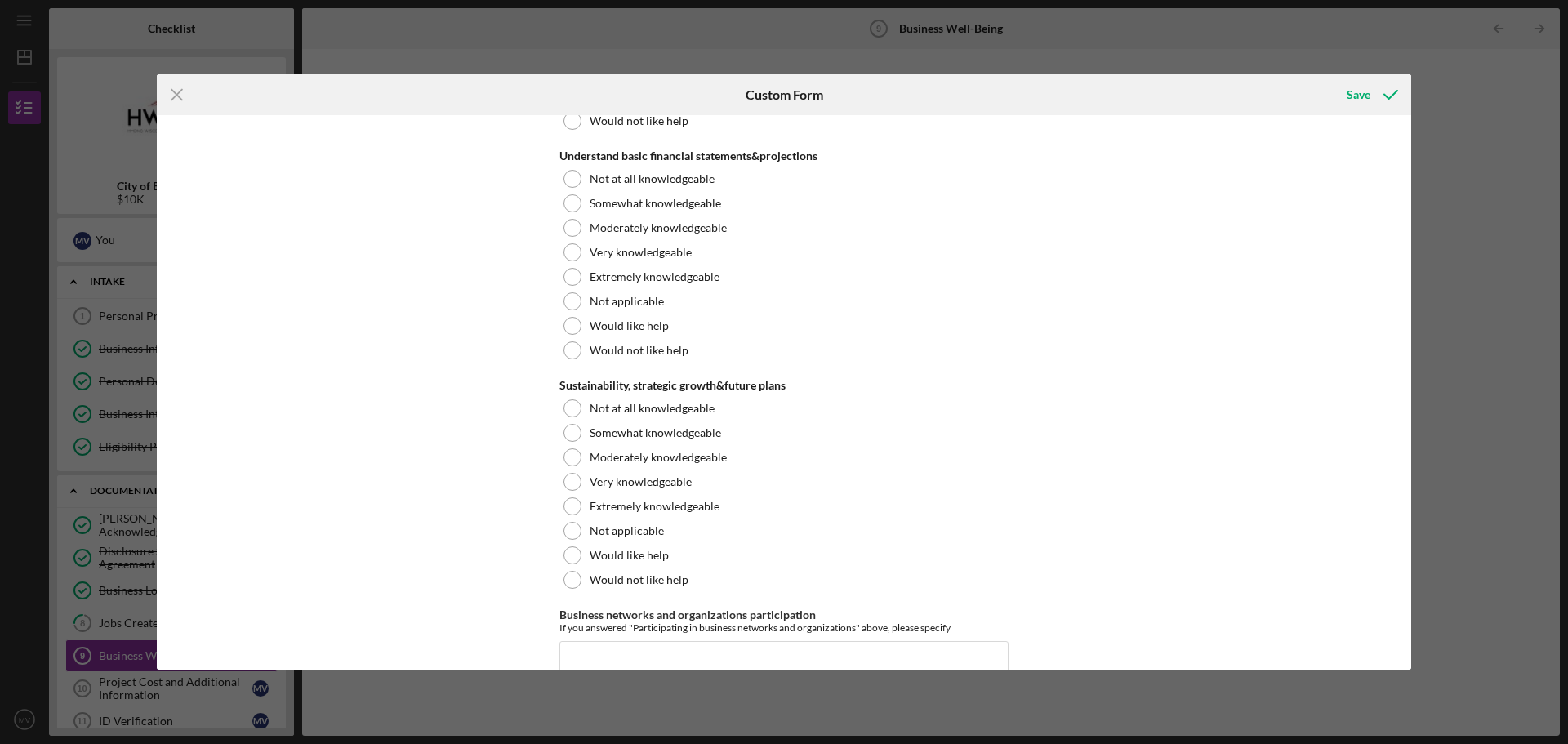
scroll to position [2564, 0]
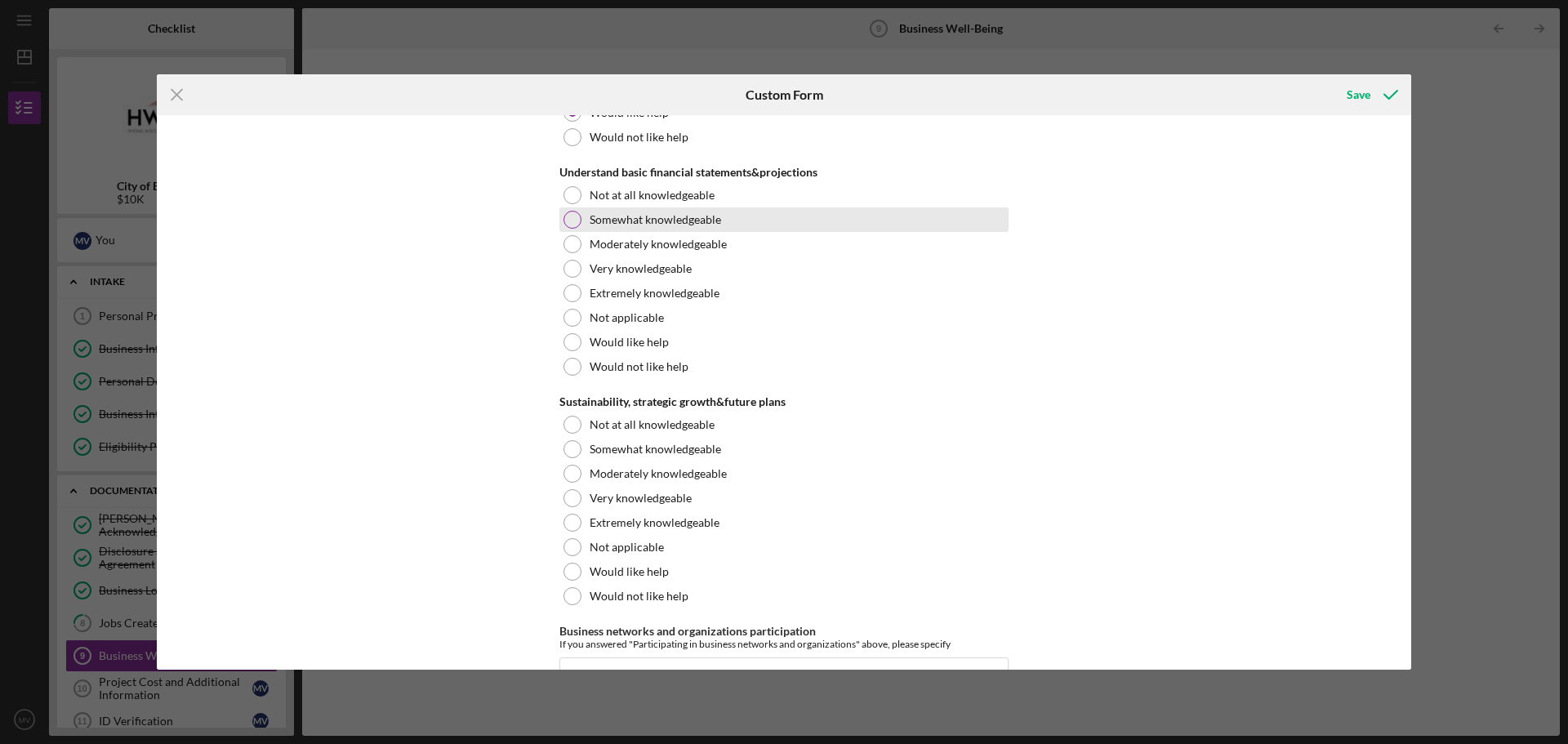
click at [577, 227] on div "Somewhat knowledgeable" at bounding box center [784, 219] width 449 height 24
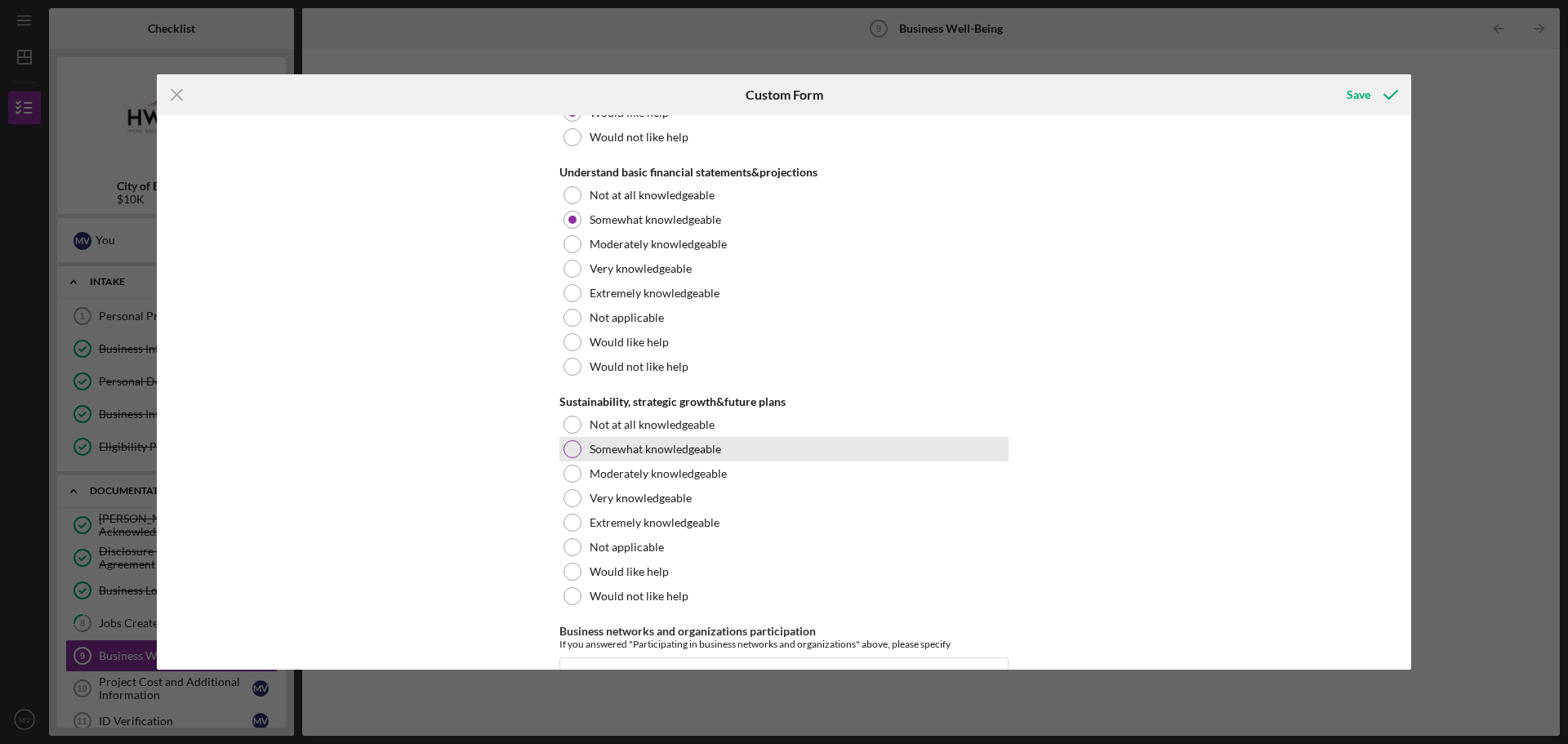
click at [574, 449] on div at bounding box center [571, 449] width 18 height 18
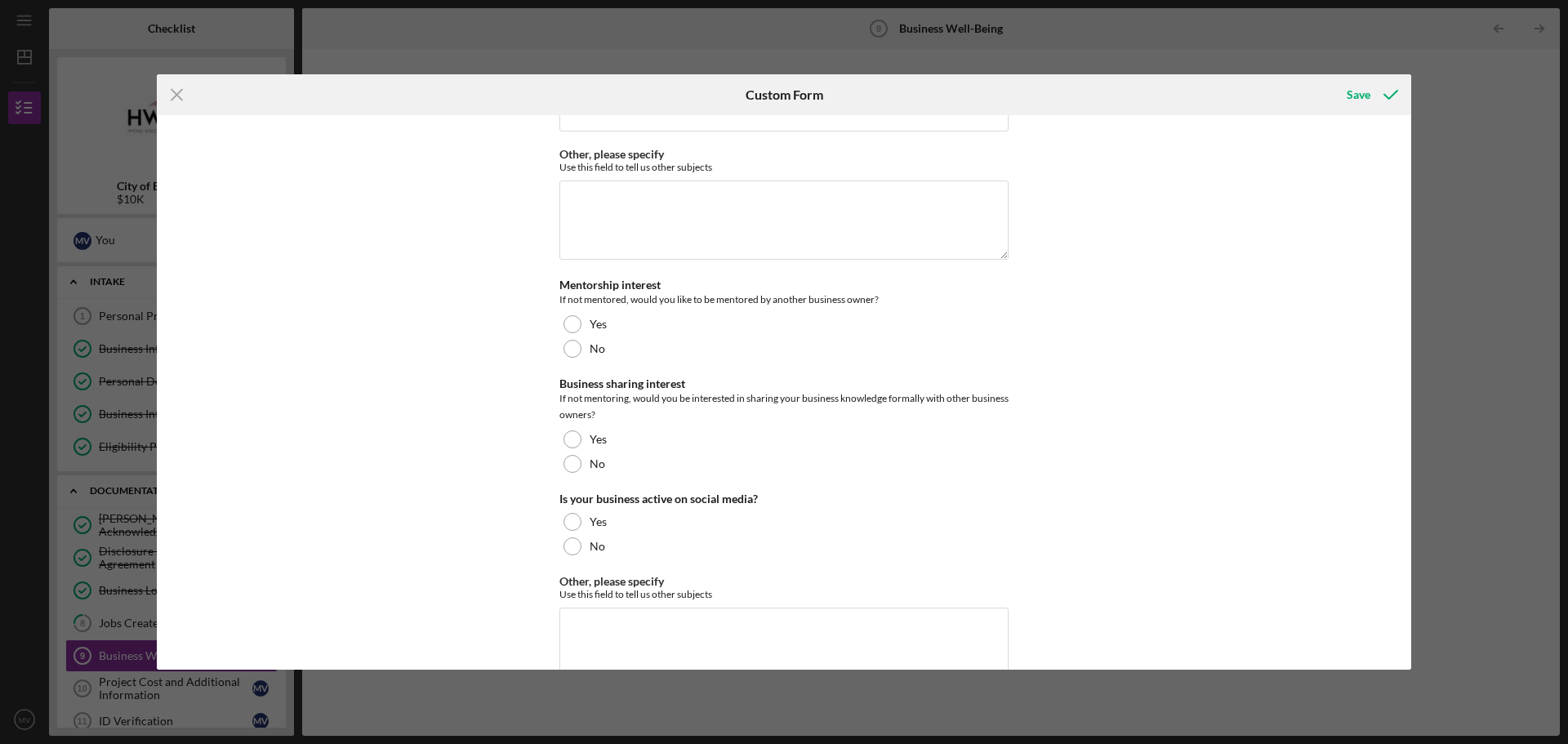
scroll to position [3151, 0]
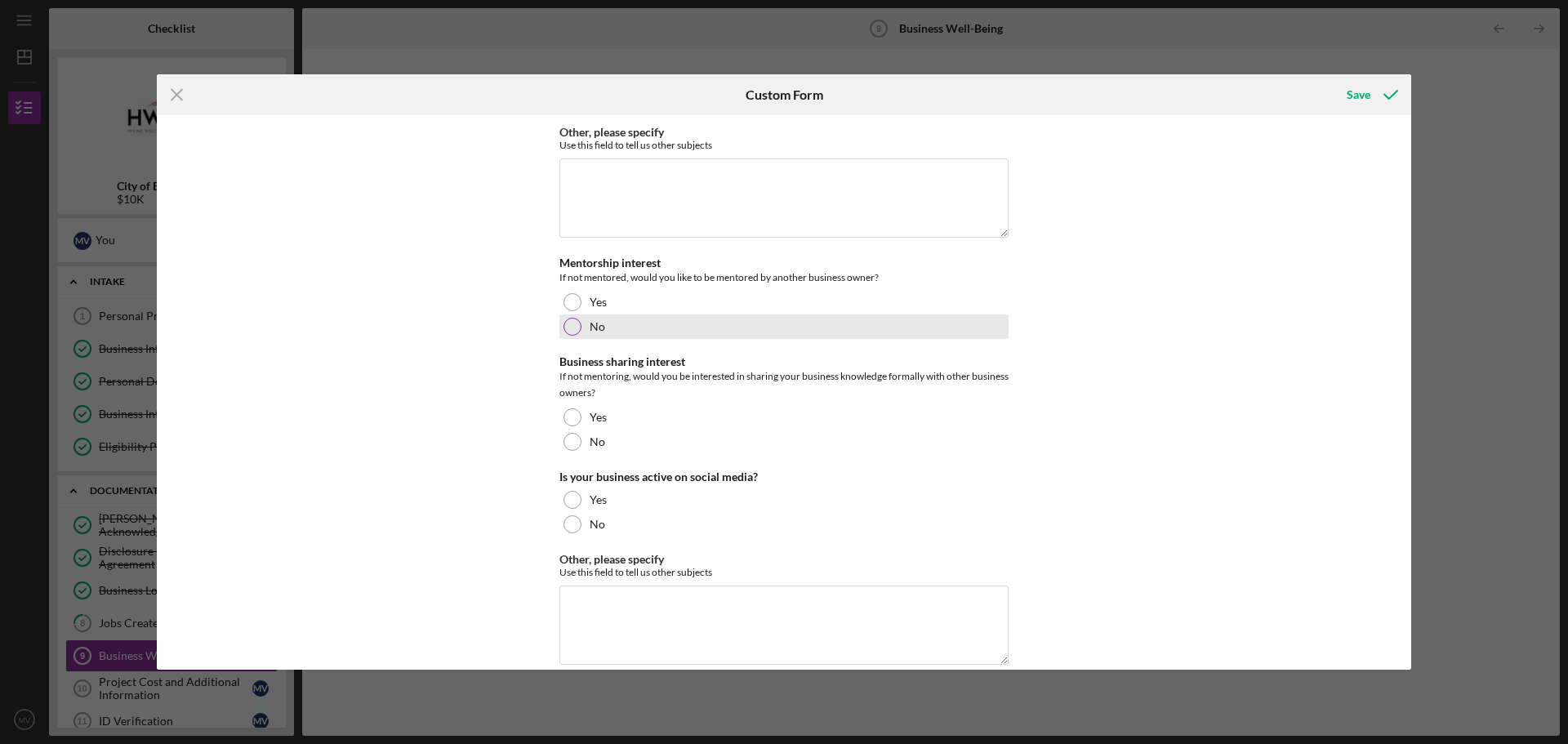
click at [575, 327] on div at bounding box center [571, 326] width 18 height 18
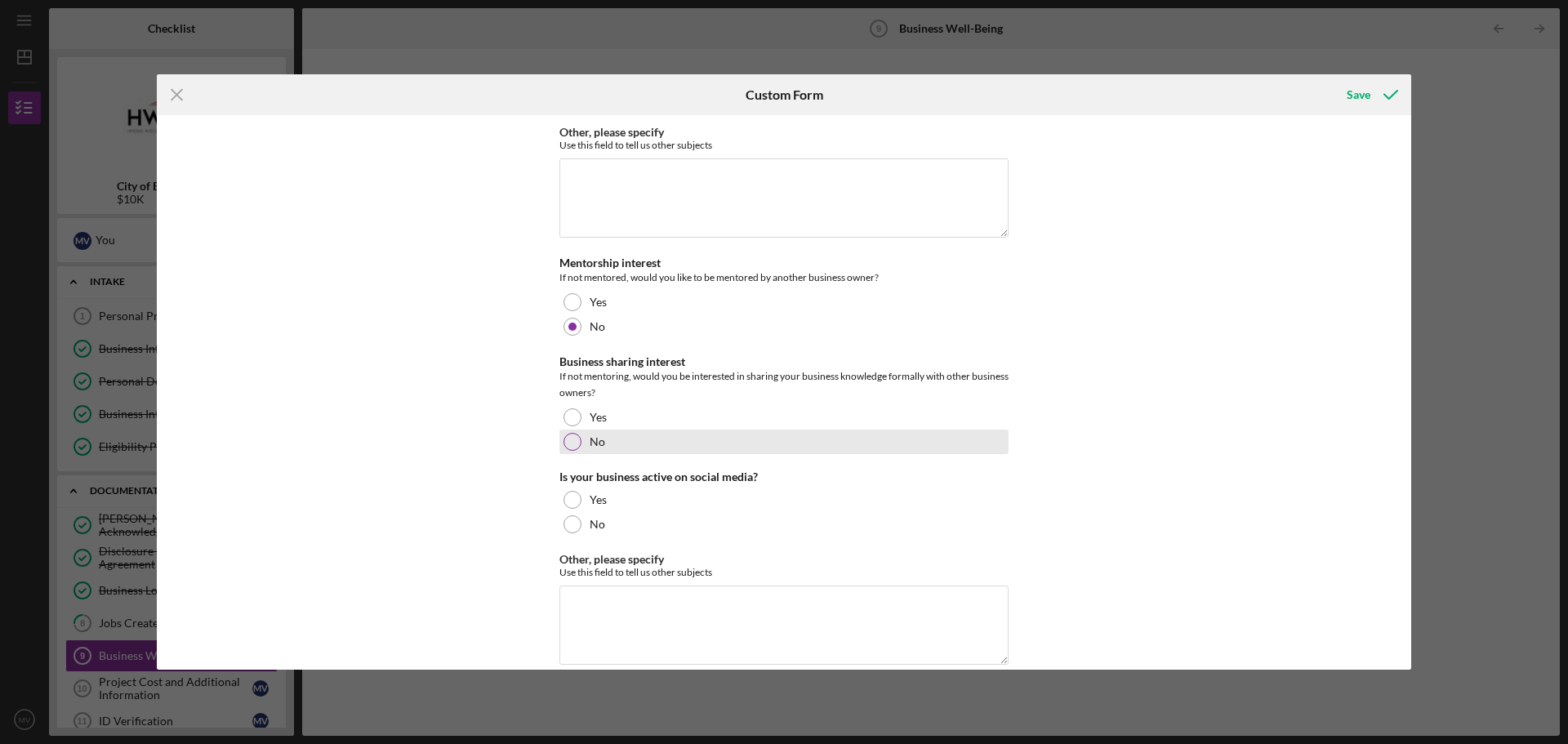
click at [574, 443] on div at bounding box center [571, 441] width 18 height 18
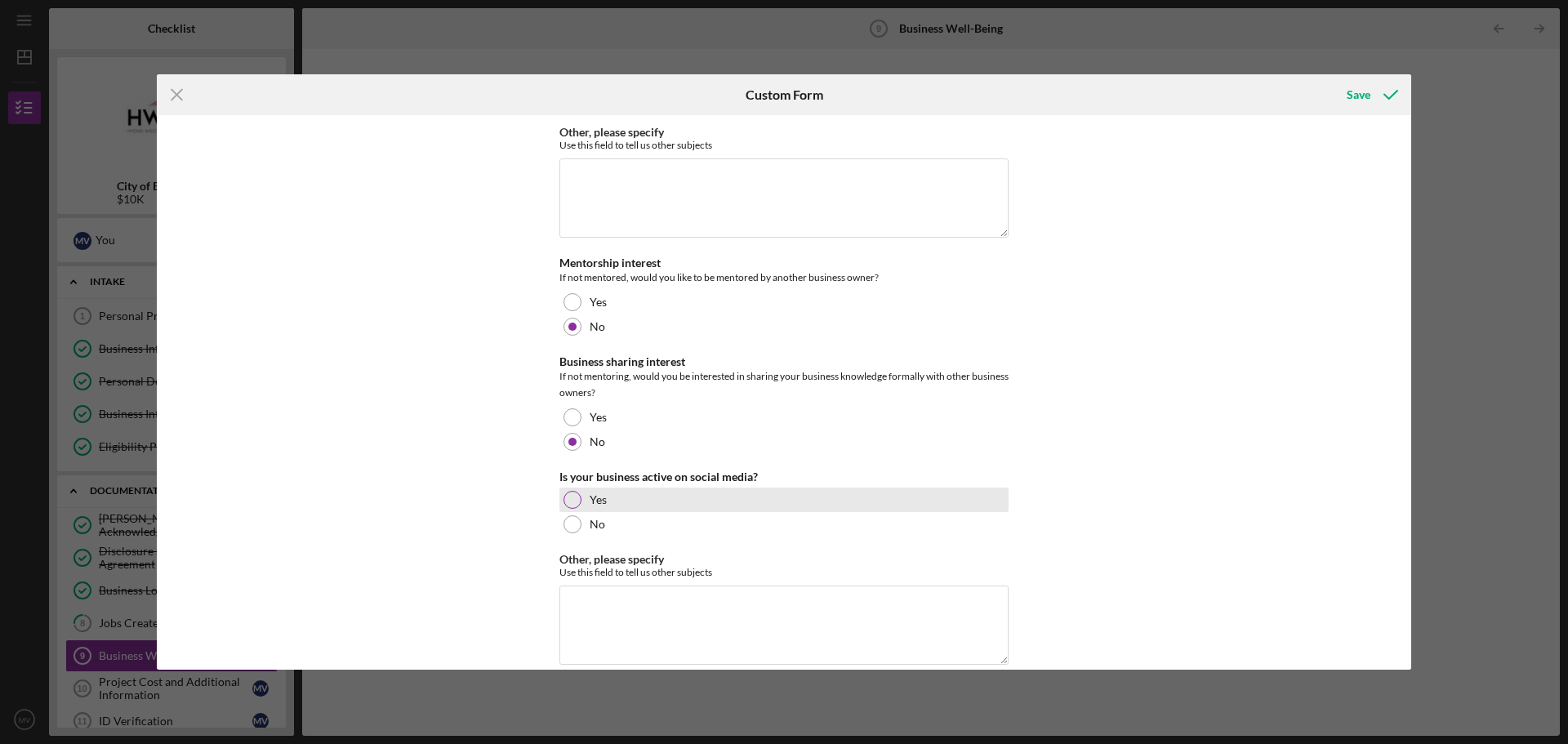
click at [576, 500] on div at bounding box center [571, 500] width 18 height 18
click at [617, 607] on textarea "Other, please specify" at bounding box center [784, 625] width 449 height 79
type textarea "Facebook, IG, TT"
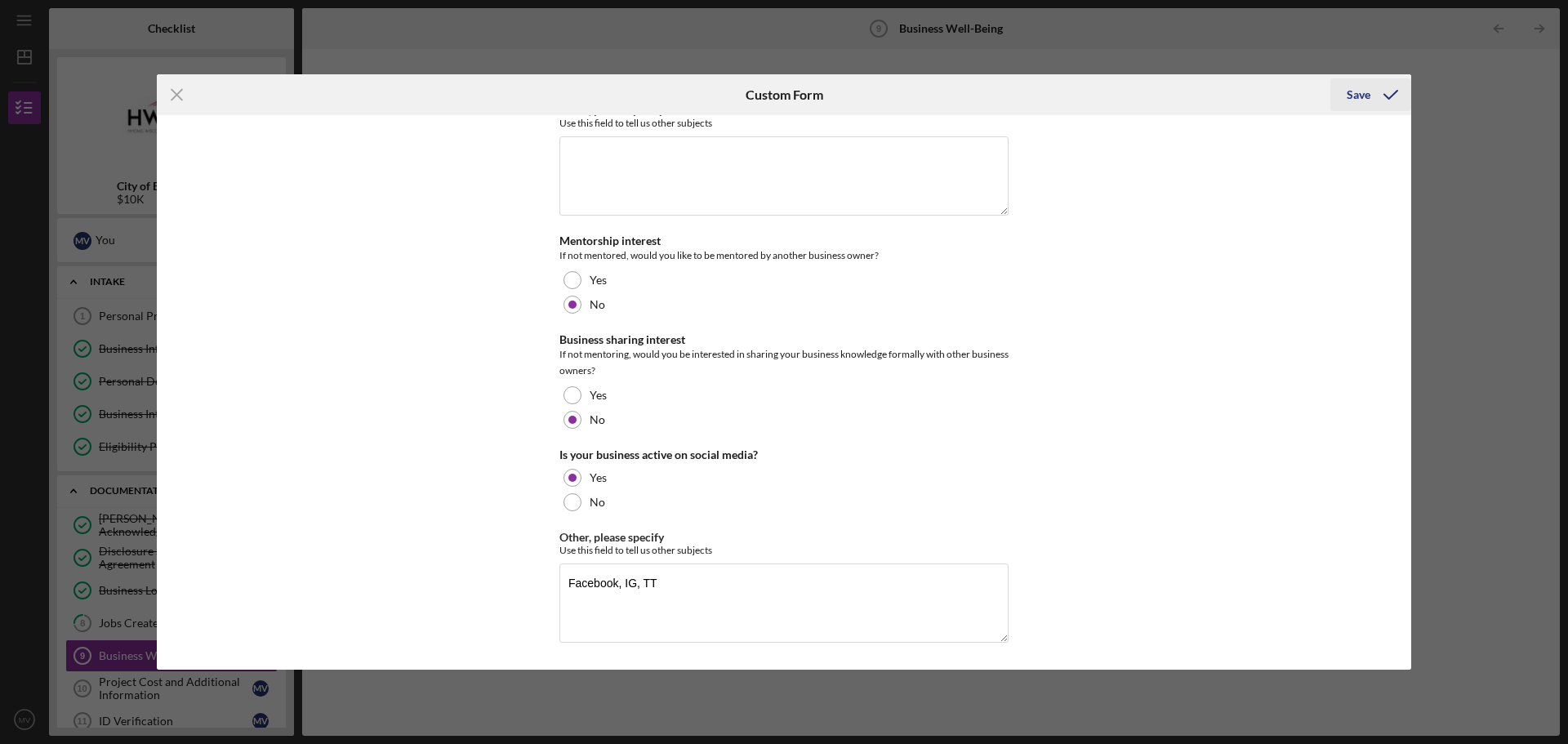
click at [1370, 93] on div "Save" at bounding box center [1358, 95] width 23 height 33
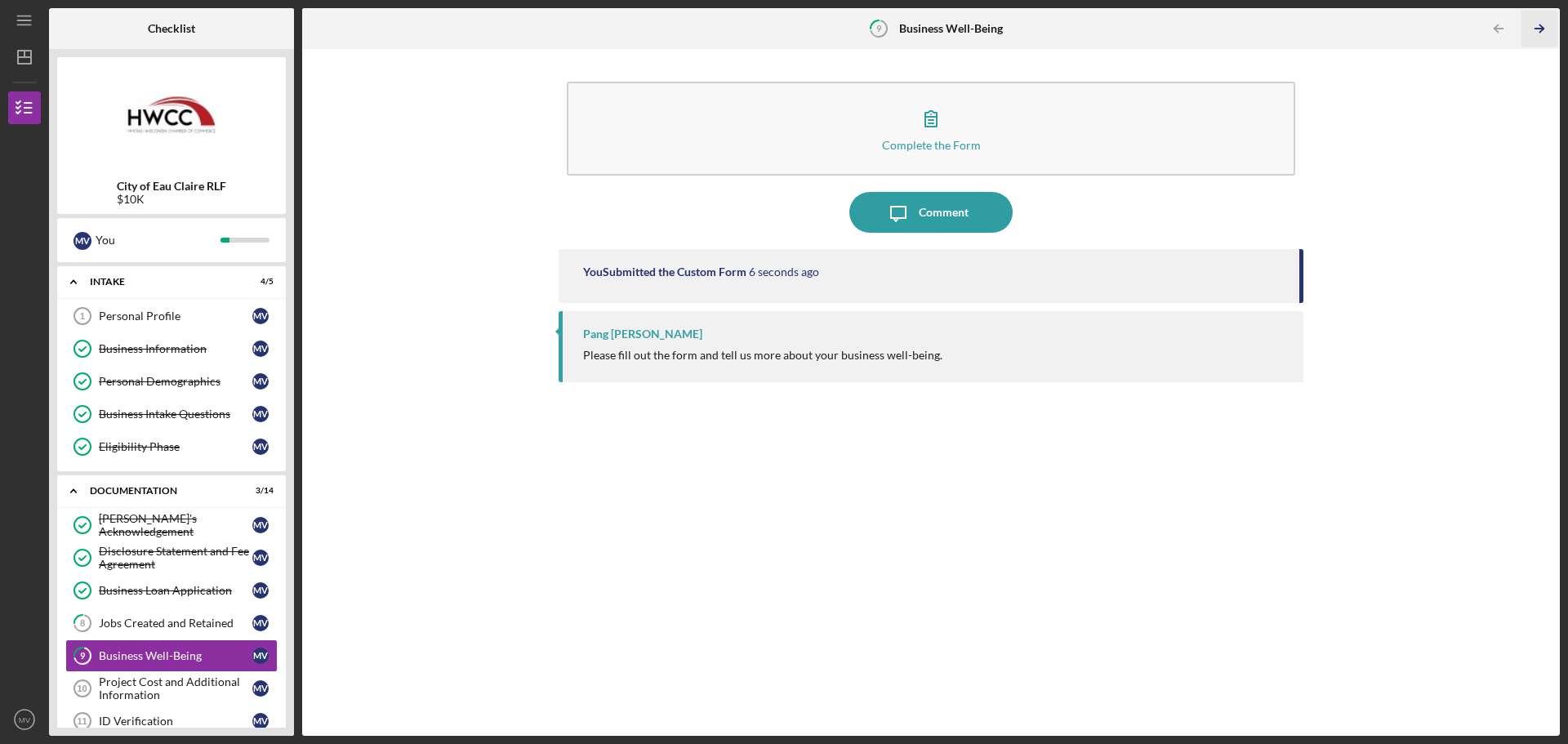
click at [1546, 27] on icon "Icon/Table Pagination Arrow" at bounding box center [1539, 29] width 37 height 37
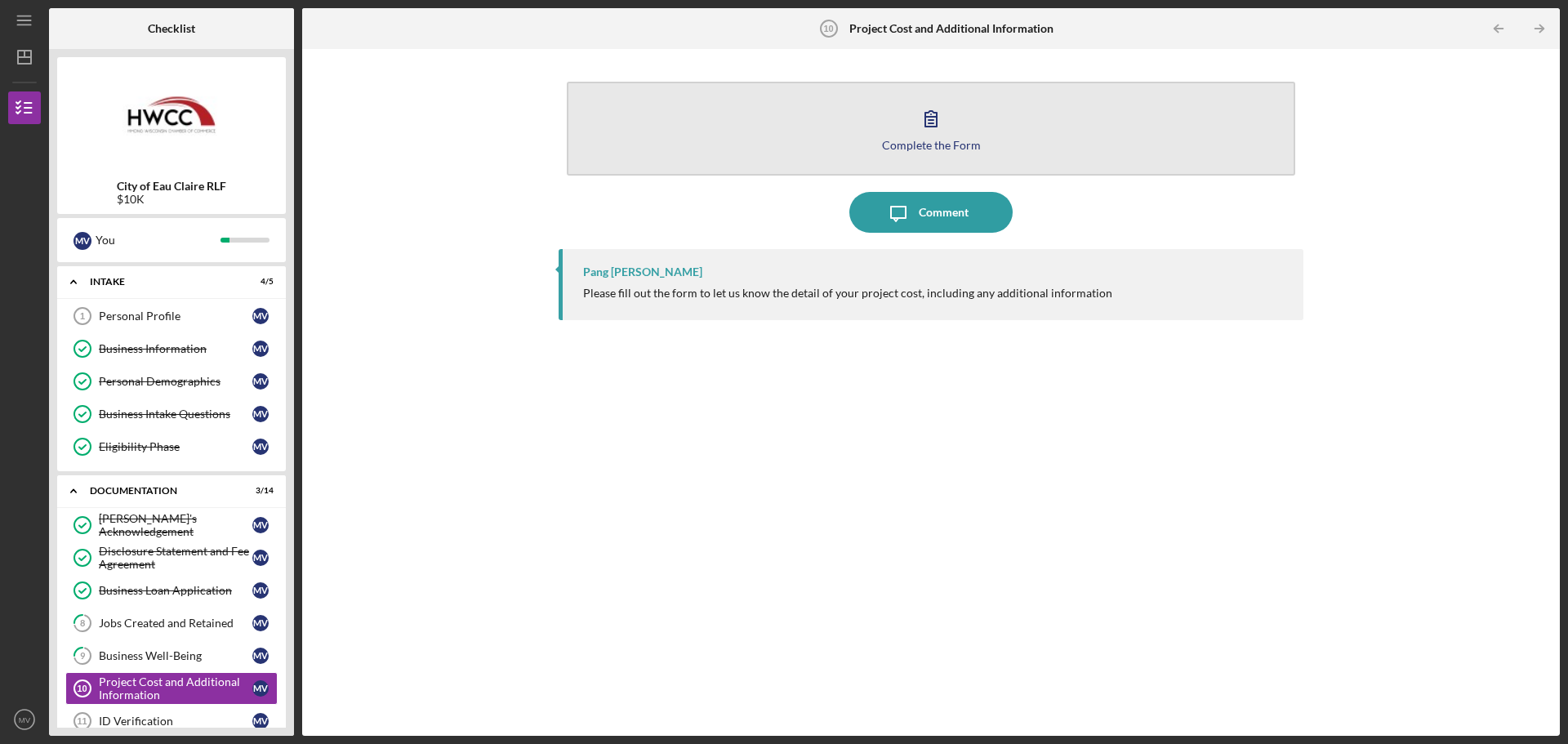
click at [925, 121] on icon "button" at bounding box center [931, 119] width 12 height 16
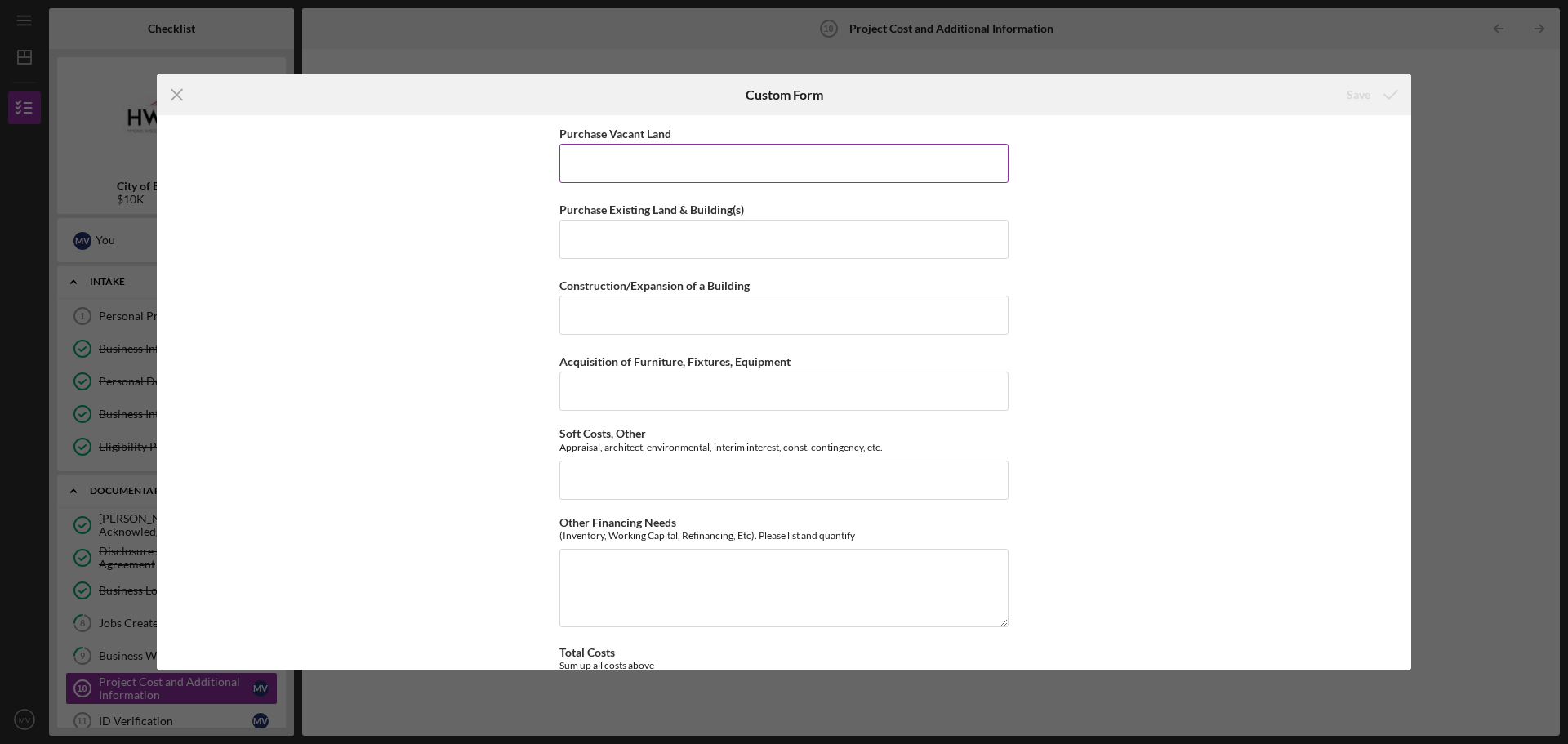
click at [812, 152] on input "Purchase Vacant Land" at bounding box center [784, 163] width 449 height 39
type input "$9"
click at [748, 164] on input "Purchase Vacant Land" at bounding box center [784, 163] width 449 height 39
type input "$0"
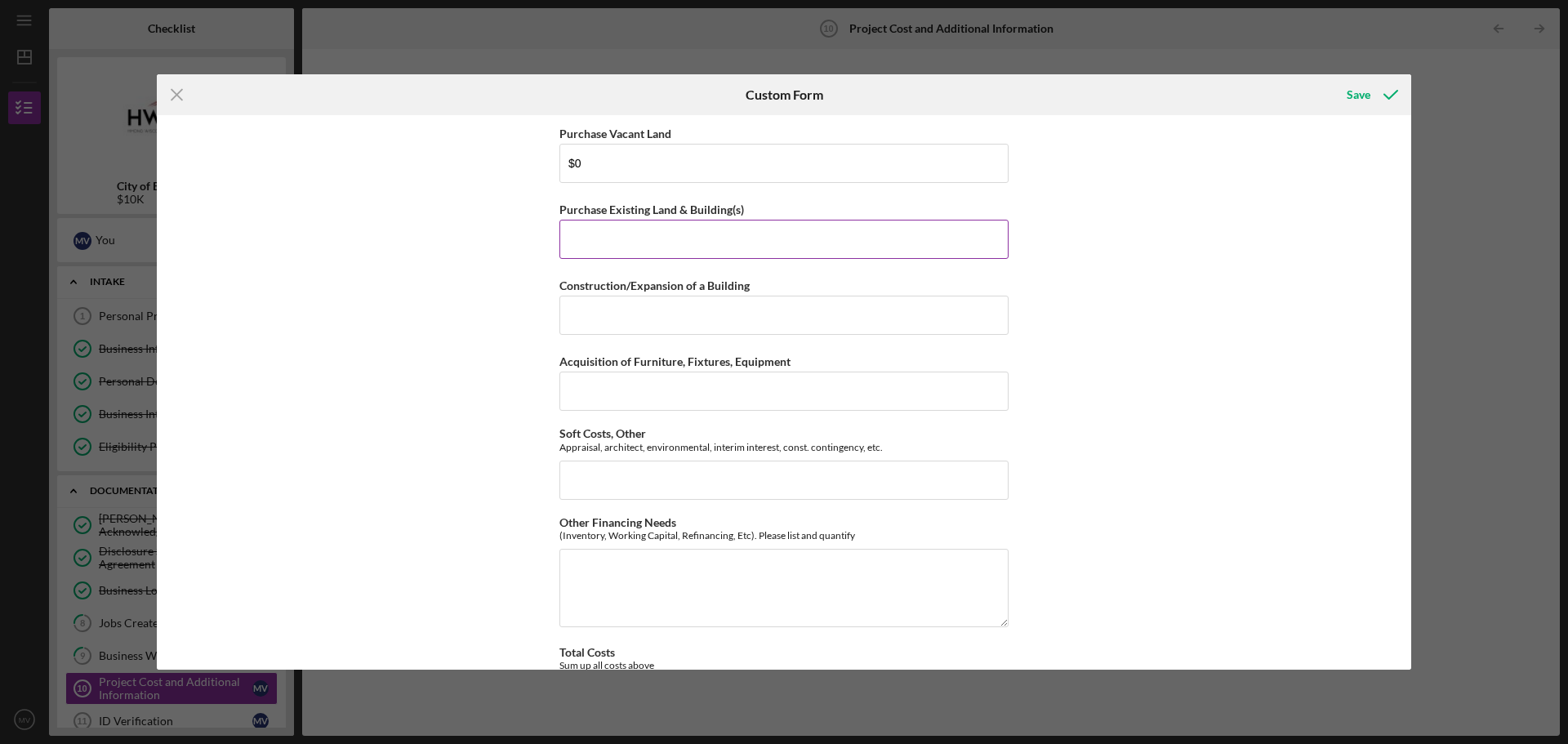
click at [697, 241] on input "Purchase Existing Land & Building(s)" at bounding box center [784, 239] width 449 height 39
type input "$0"
click at [627, 316] on input "Construction/Expansion of a Building" at bounding box center [784, 315] width 449 height 39
type input "$0"
click at [603, 391] on input "Acquisition of Furniture, Fixtures, Equipment" at bounding box center [784, 391] width 449 height 39
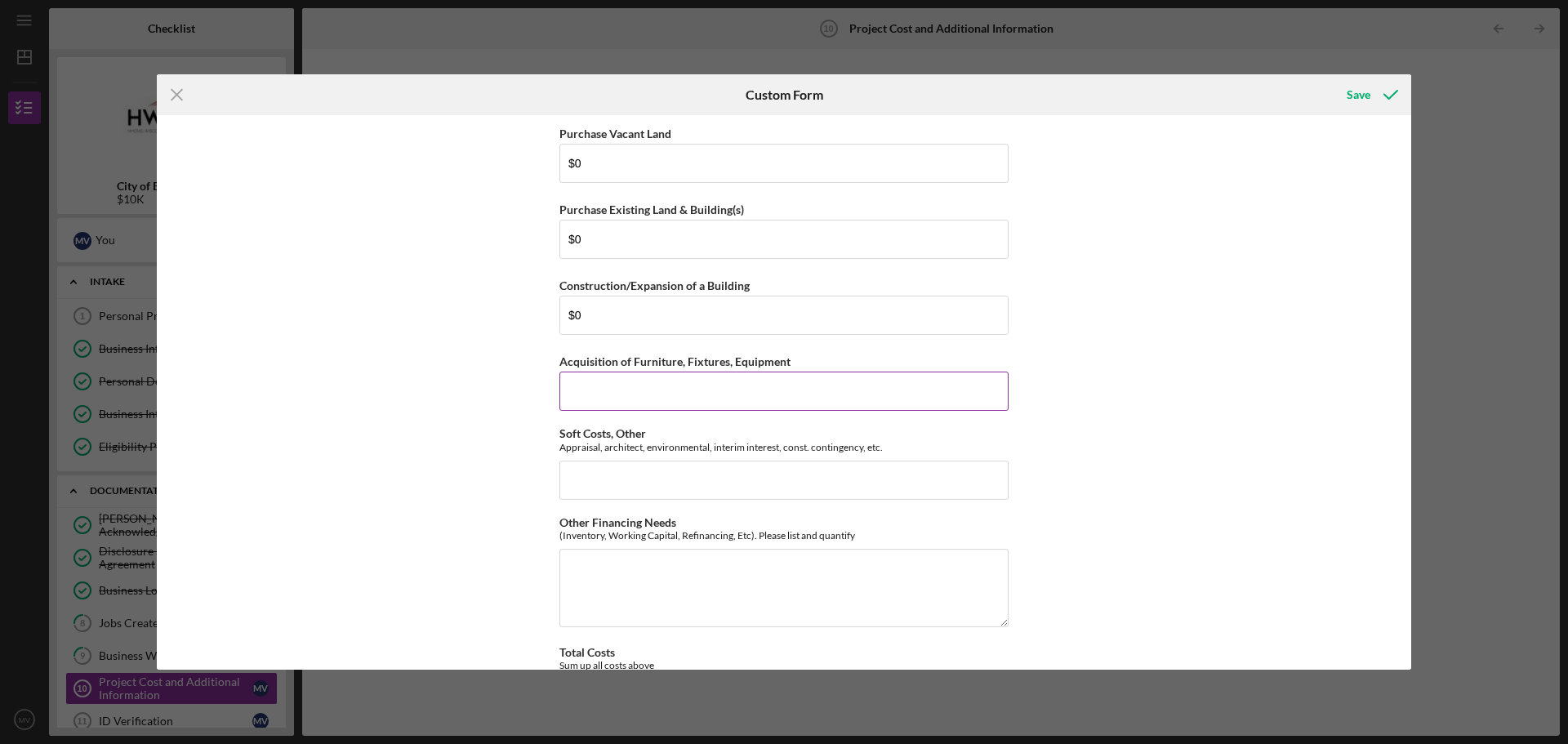
click at [839, 398] on input "Acquisition of Furniture, Fixtures, Equipment" at bounding box center [784, 391] width 449 height 39
type input "$60,000"
click at [634, 482] on input "Soft Costs, Other" at bounding box center [784, 480] width 449 height 39
click at [655, 591] on textarea "Other Financing Needs" at bounding box center [784, 588] width 449 height 79
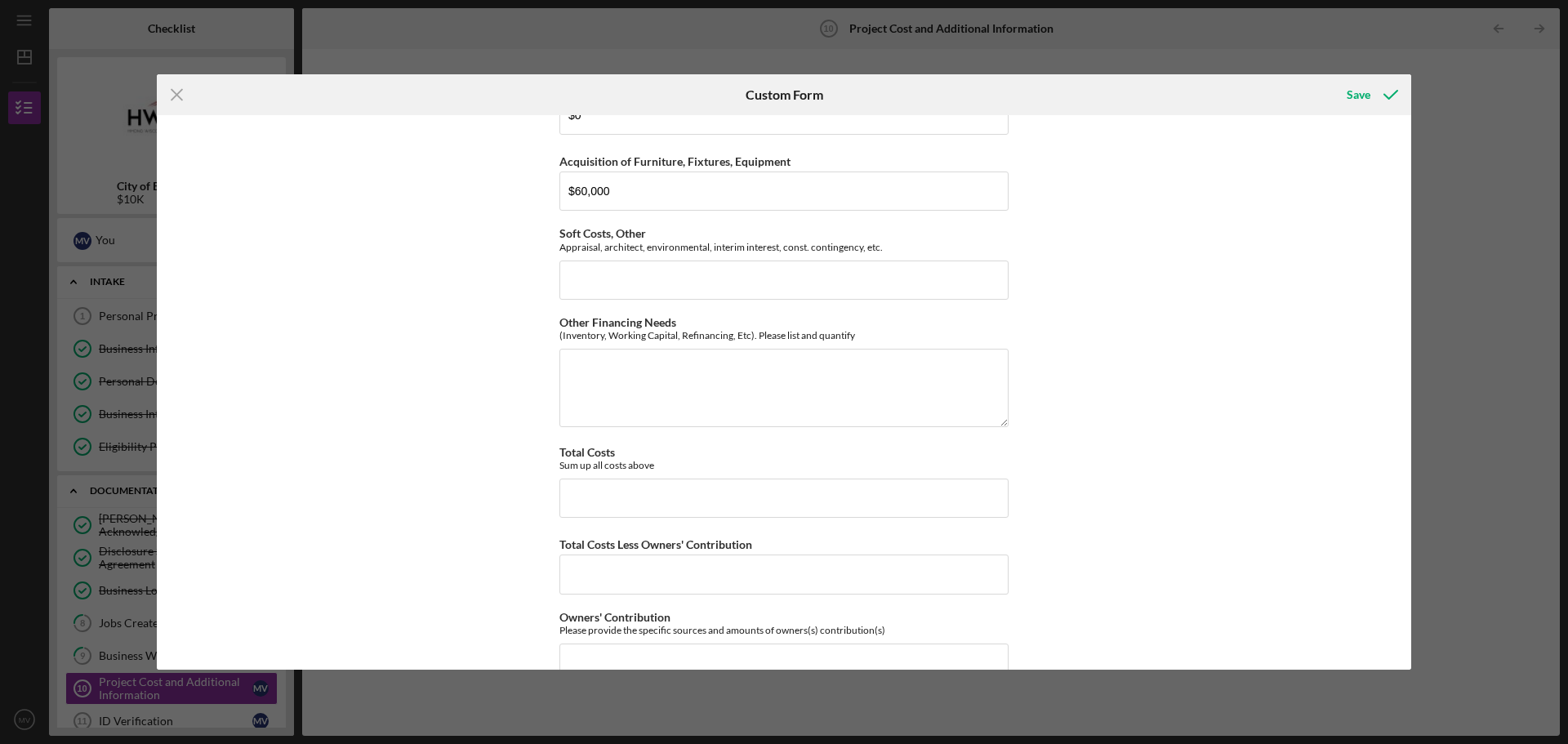
scroll to position [205, 0]
drag, startPoint x: 1412, startPoint y: 330, endPoint x: 1416, endPoint y: 382, distance: 52.2
click at [1416, 382] on div "Icon/Menu Close Custom Form Save Purchase Vacant Land $0 Purchase Existing Land…" at bounding box center [784, 372] width 1568 height 744
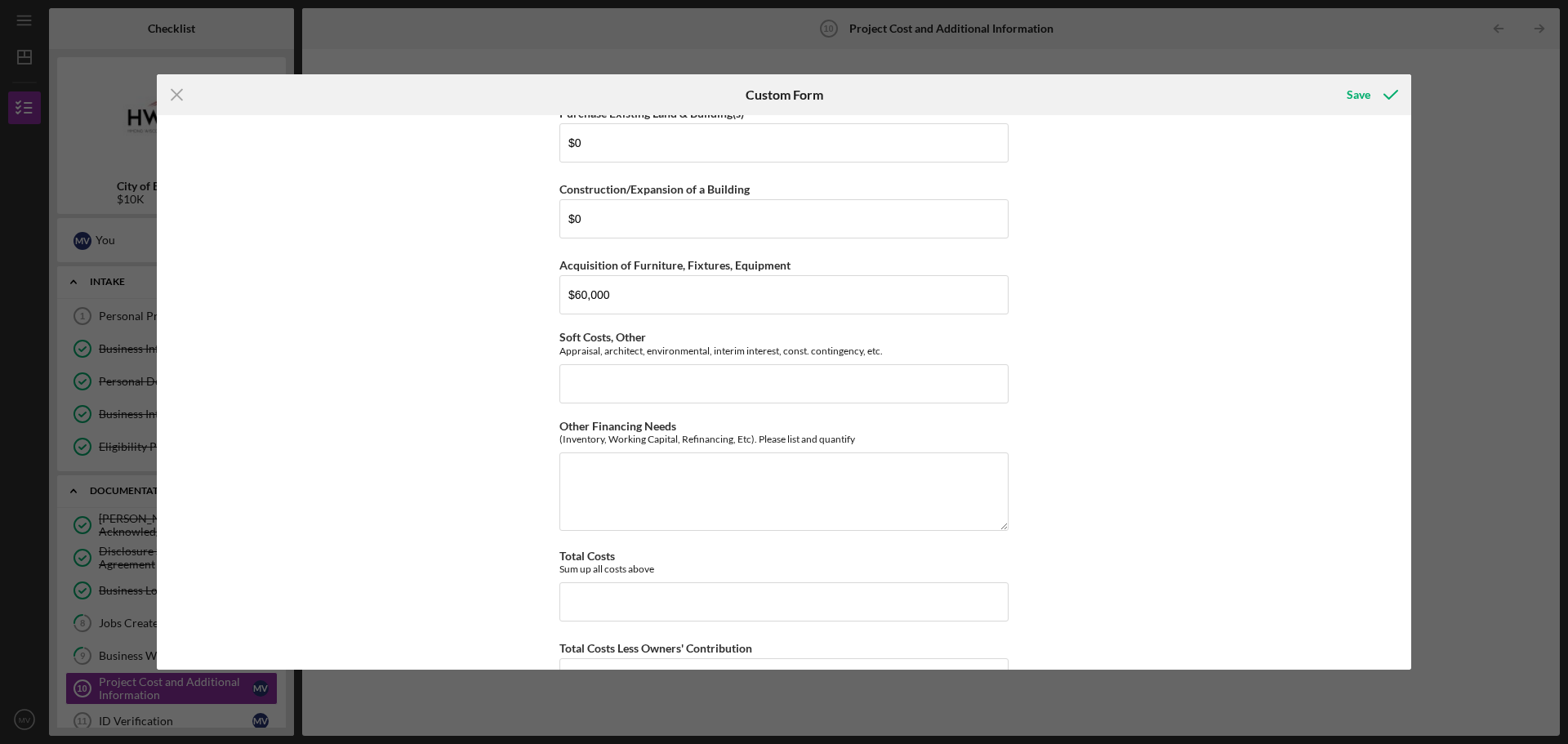
scroll to position [0, 0]
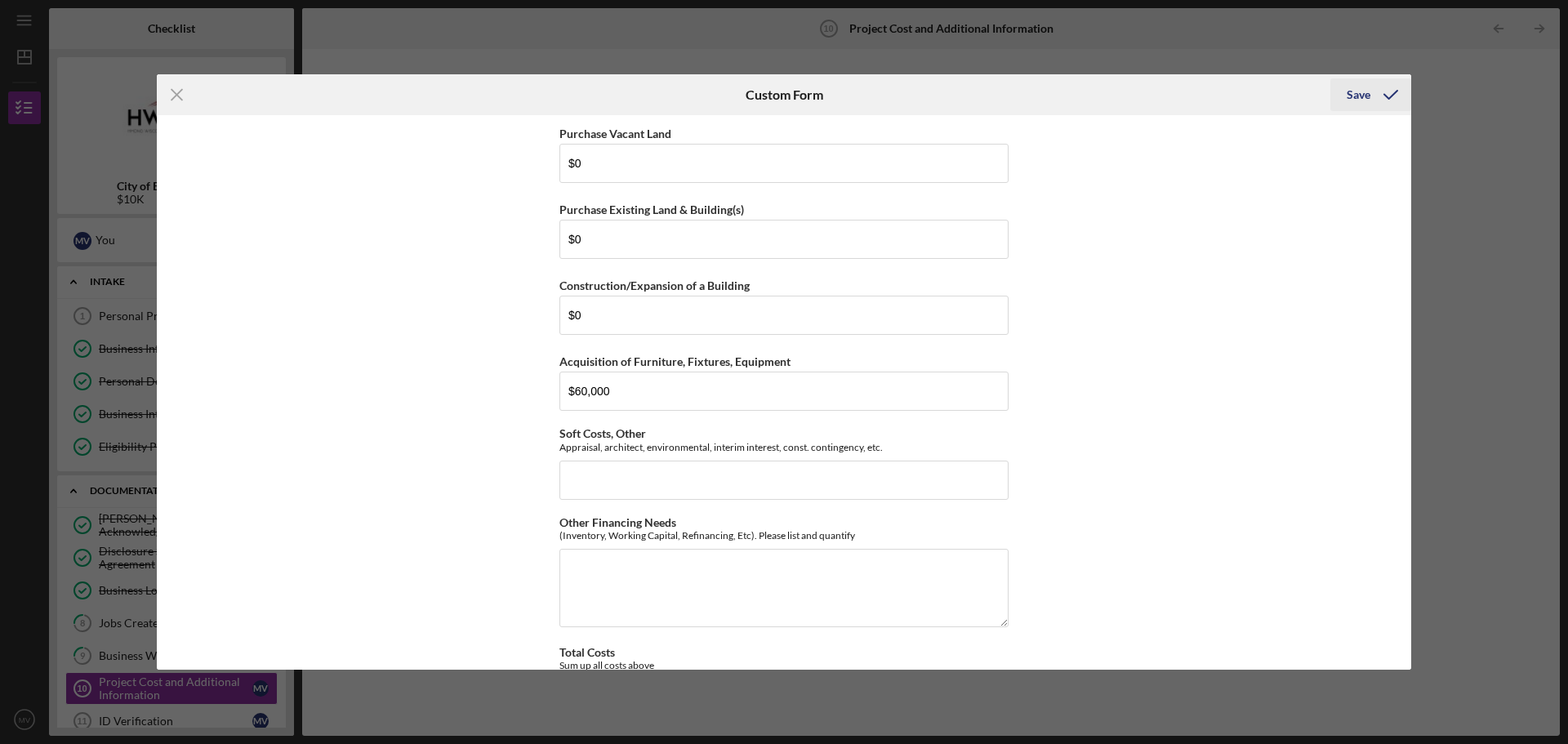
click at [1364, 94] on div "Save" at bounding box center [1358, 95] width 23 height 33
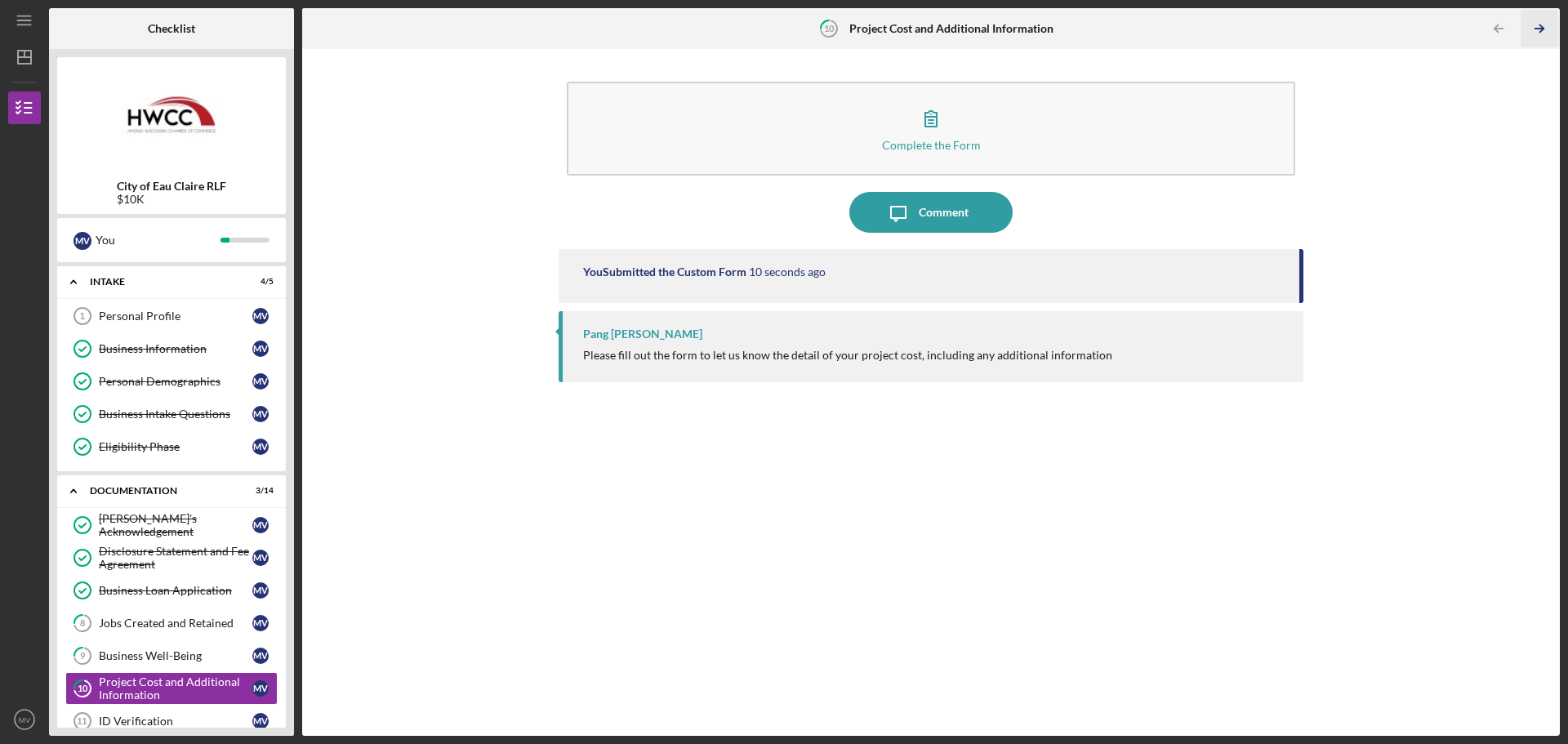
click at [1536, 23] on icon "Icon/Table Pagination Arrow" at bounding box center [1539, 29] width 37 height 37
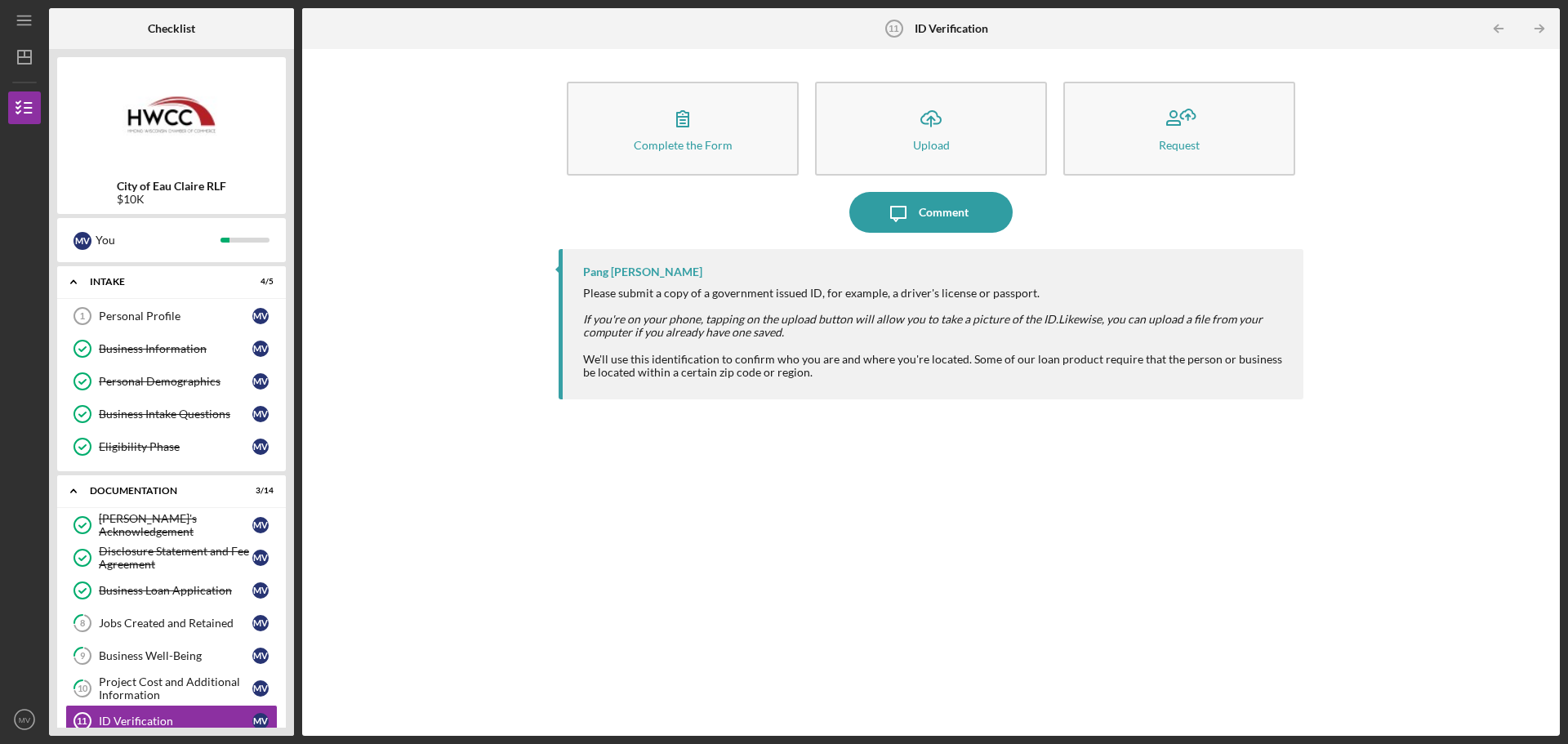
drag, startPoint x: 634, startPoint y: 582, endPoint x: 622, endPoint y: 485, distance: 97.7
click at [622, 485] on div "Pang [PERSON_NAME] Please submit a copy of a government issued ID, for example,…" at bounding box center [931, 480] width 745 height 462
click at [666, 177] on div "Complete the Form Form Icon/Upload Upload Request" at bounding box center [931, 129] width 745 height 110
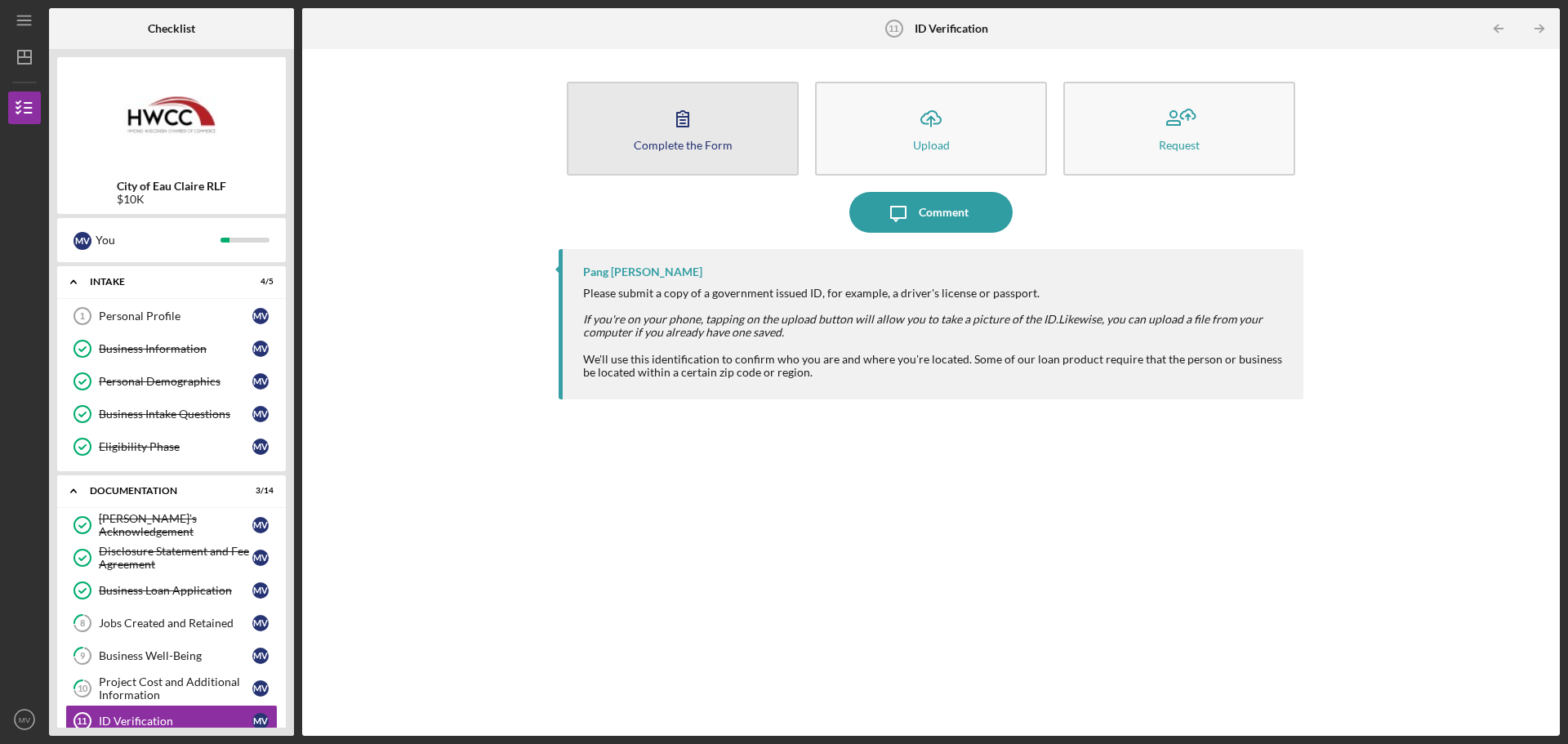
click at [702, 128] on button "Complete the Form Form" at bounding box center [682, 129] width 232 height 94
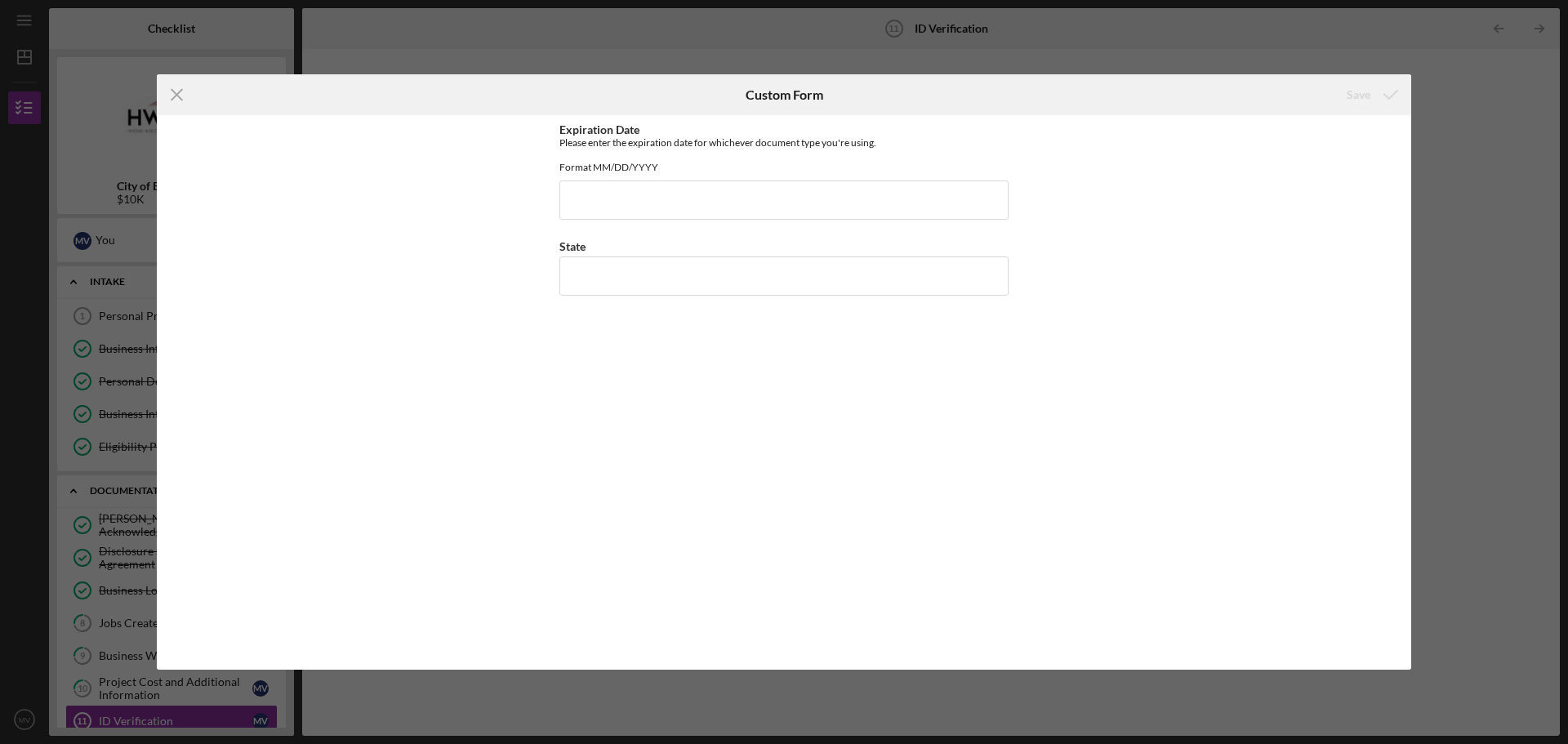
click at [986, 239] on div "Expiration Date Please enter the expiration date for whichever document type yo…" at bounding box center [784, 392] width 449 height 538
click at [862, 220] on input "Expiration Date" at bounding box center [784, 200] width 449 height 39
click at [787, 270] on input "State" at bounding box center [784, 275] width 449 height 39
click at [581, 209] on input "07312026" at bounding box center [784, 200] width 449 height 39
type input "[DATE]"
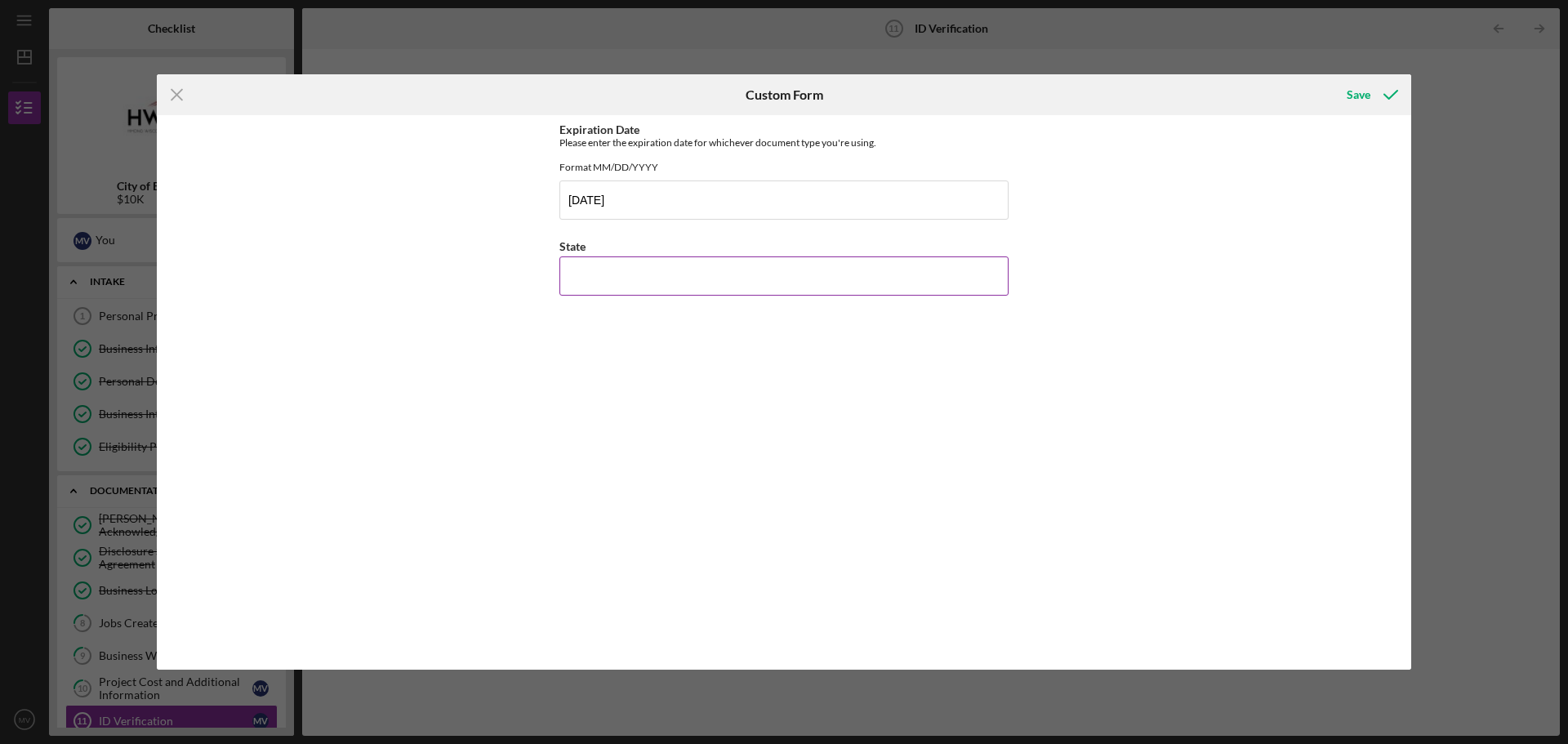
click at [584, 290] on input "State" at bounding box center [784, 275] width 449 height 39
type input "[US_STATE]"
click at [1368, 103] on div "Save" at bounding box center [1358, 95] width 23 height 33
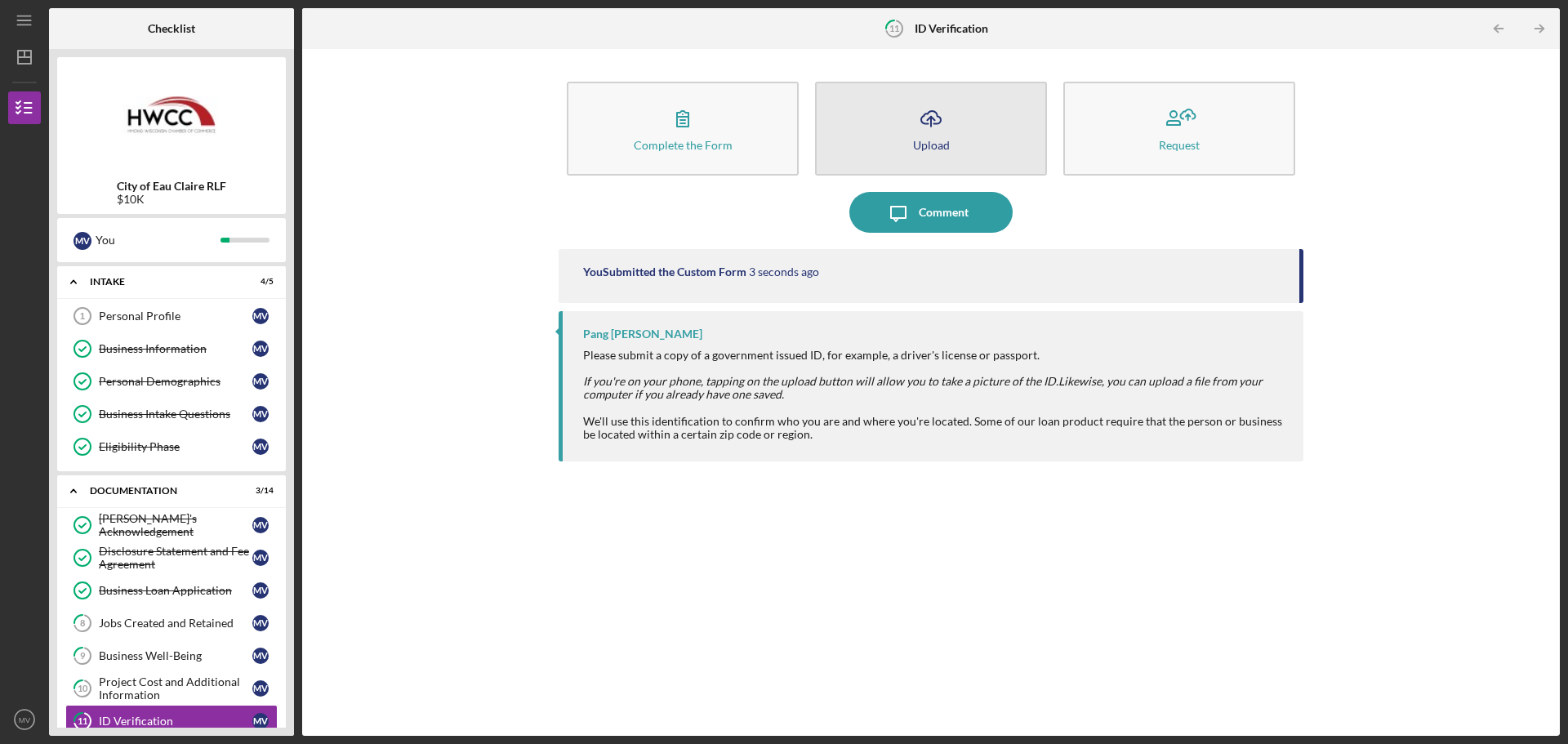
click at [952, 127] on button "Icon/Upload Upload" at bounding box center [930, 129] width 232 height 94
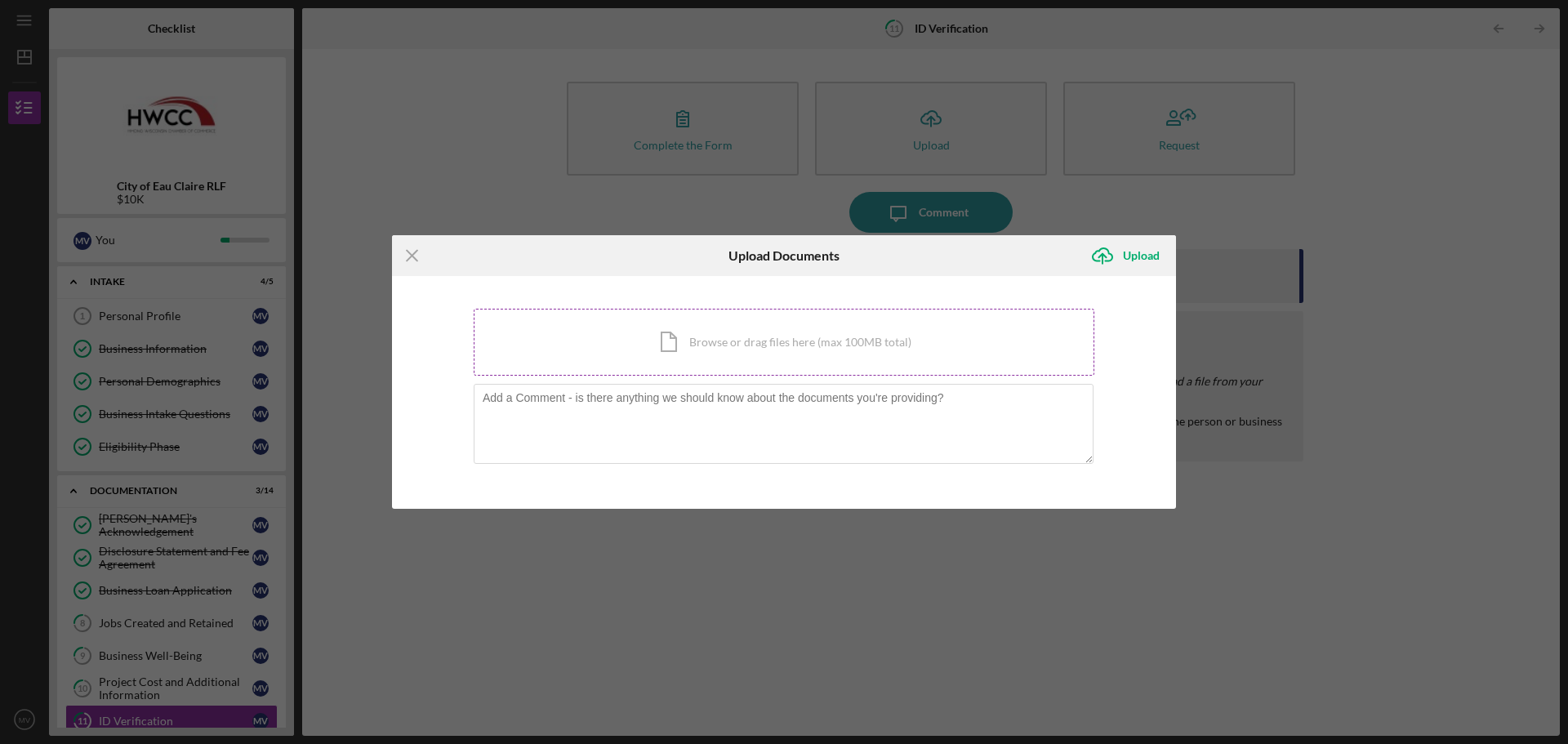
click at [749, 343] on div "Icon/Document Browse or drag files here (max 100MB total) Tap to choose files o…" at bounding box center [784, 342] width 621 height 67
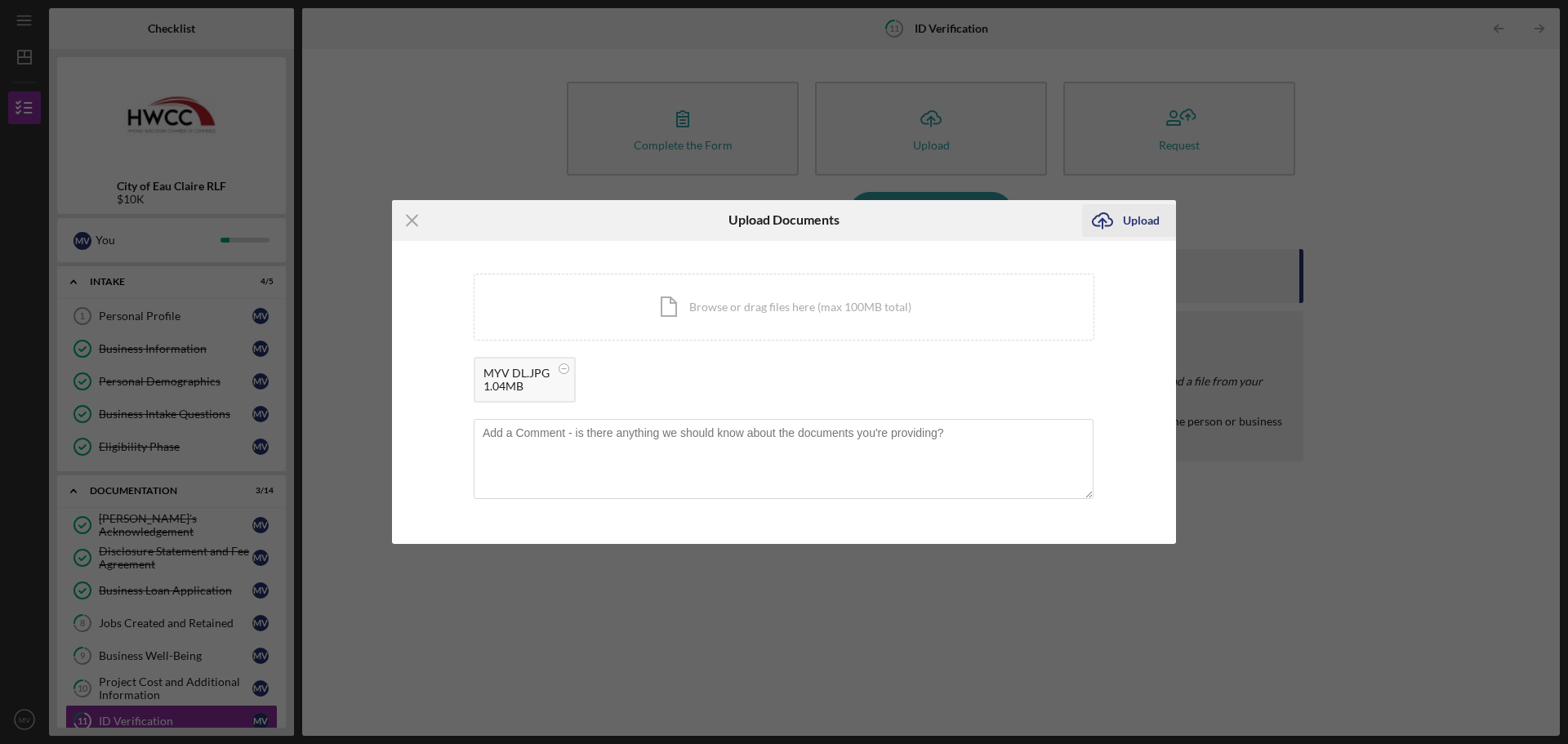
click at [1138, 221] on div "Upload" at bounding box center [1141, 220] width 37 height 33
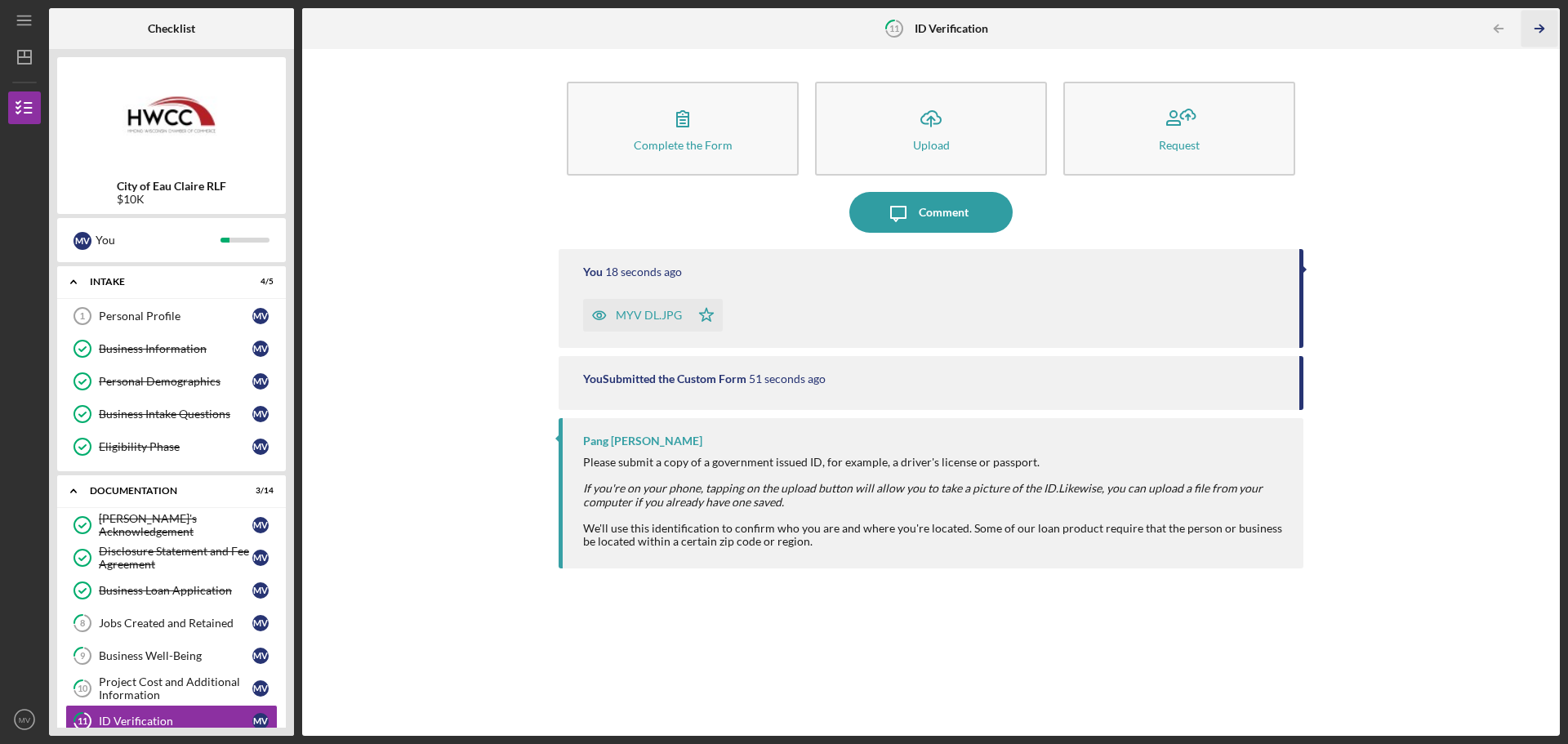
click at [1543, 30] on polyline "button" at bounding box center [1541, 28] width 4 height 8
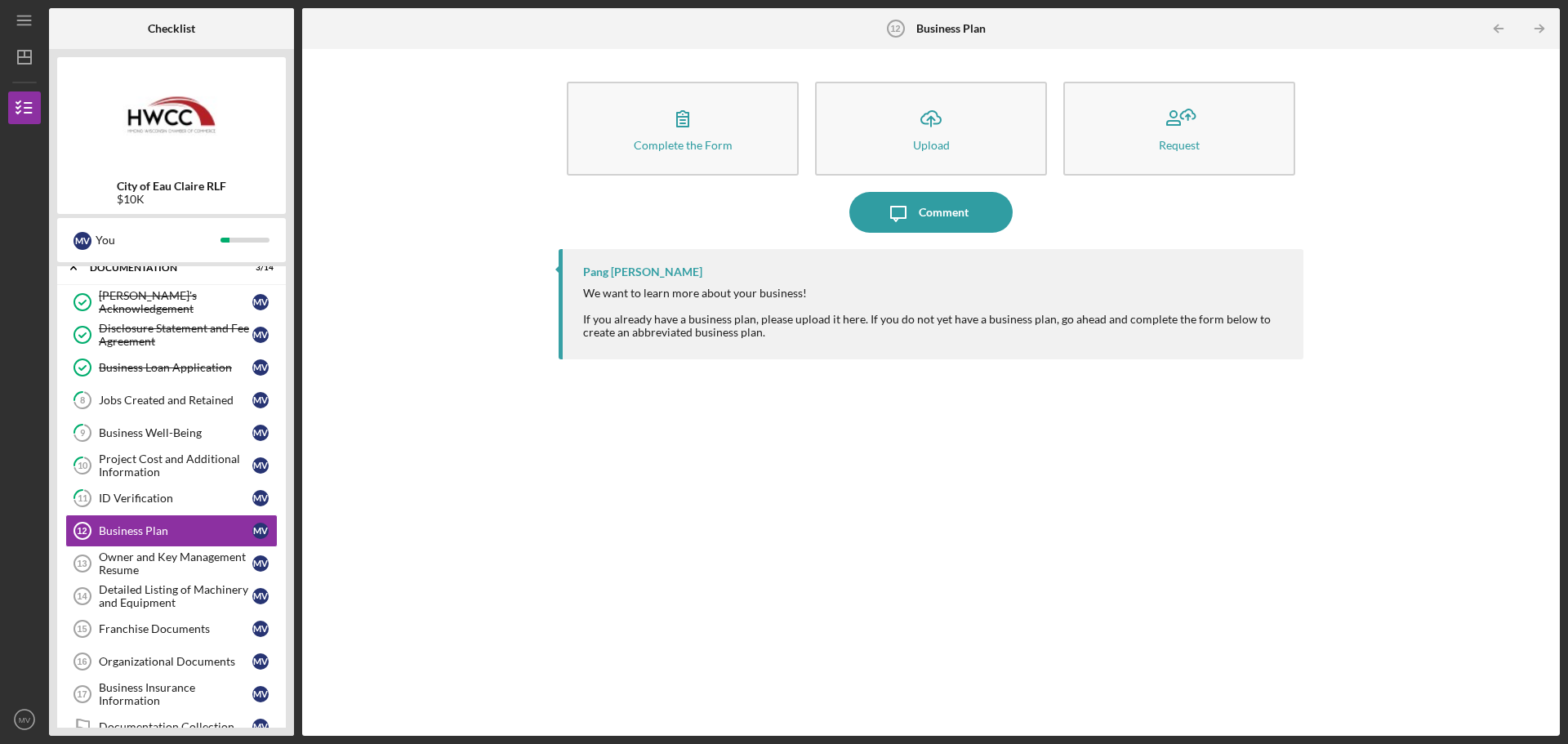
scroll to position [257, 0]
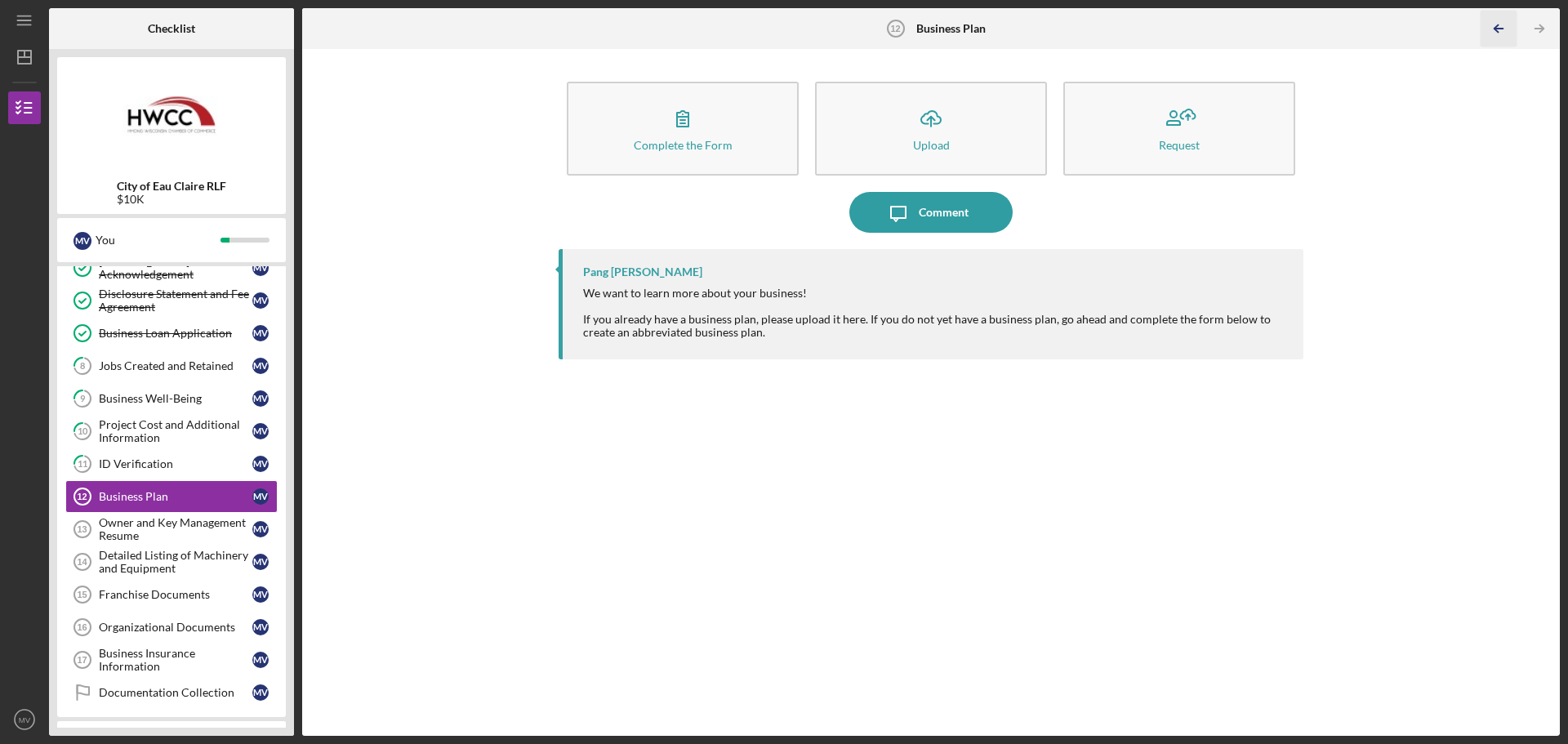
click at [1503, 38] on icon "Icon/Table Pagination Arrow" at bounding box center [1498, 29] width 37 height 37
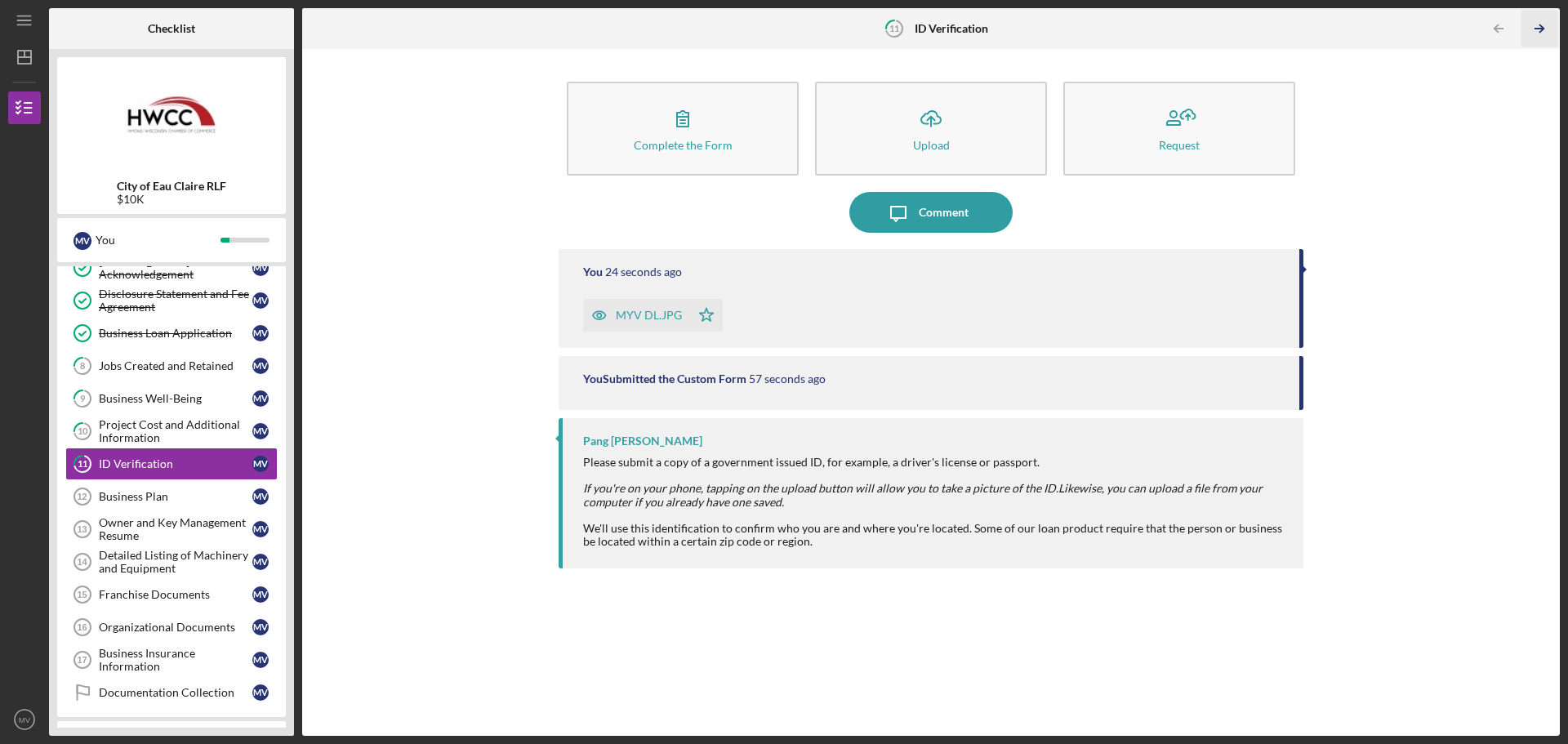
click at [1540, 23] on icon "Icon/Table Pagination Arrow" at bounding box center [1539, 29] width 37 height 37
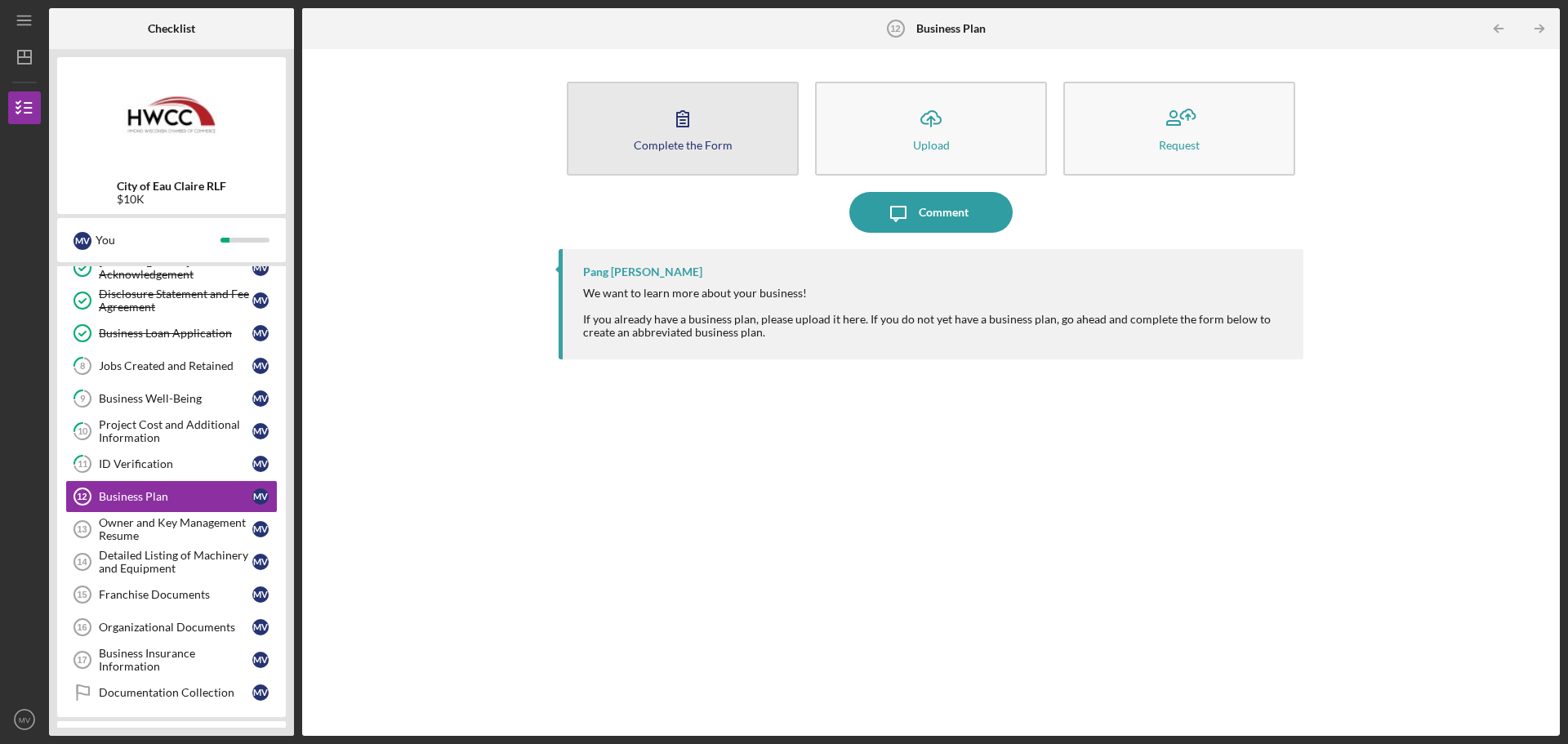
click at [684, 125] on icon "button" at bounding box center [683, 118] width 41 height 41
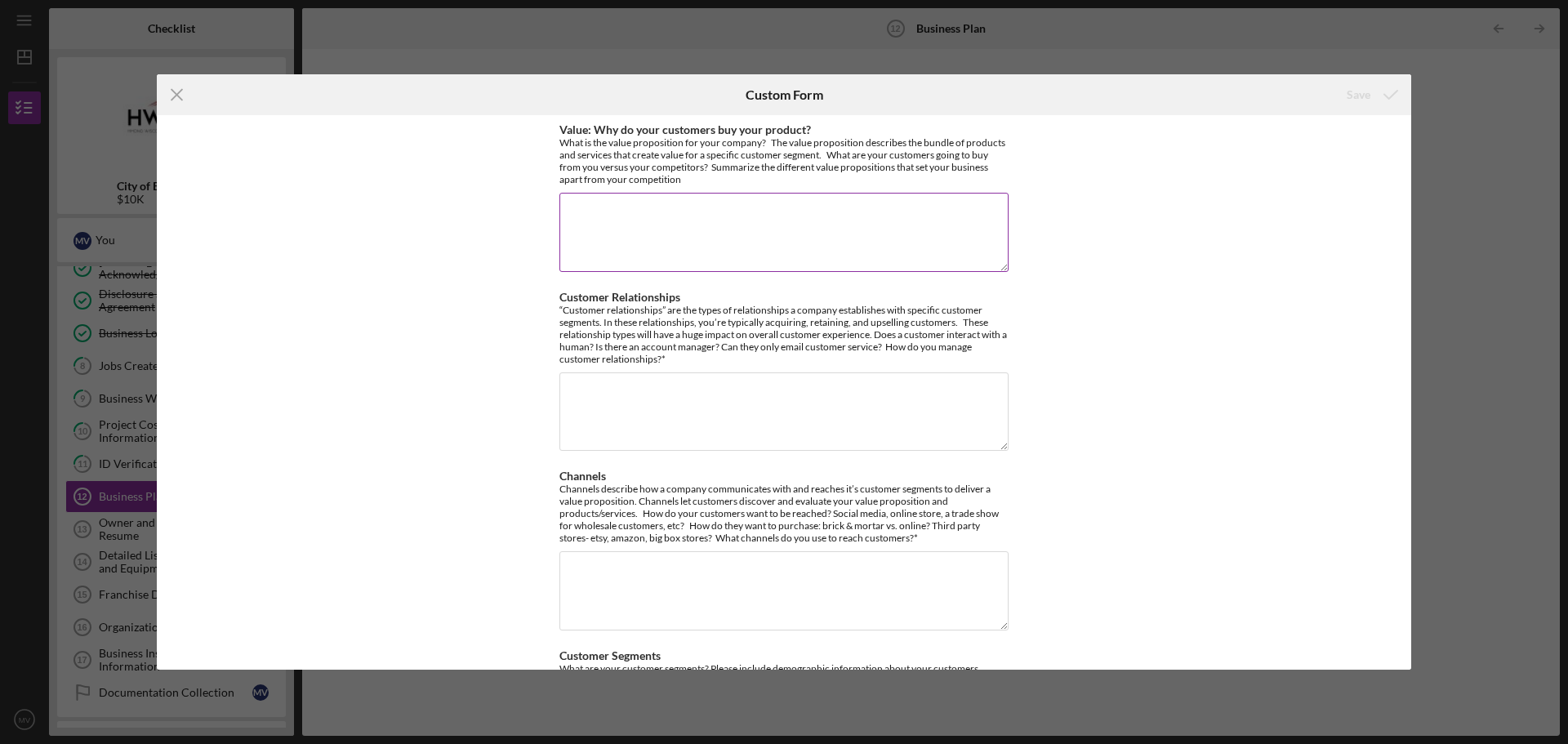
click at [681, 214] on textarea "Value: Why do your customers buy your product?" at bounding box center [784, 232] width 449 height 79
type textarea "Specialty bubble tea drinks and snacks"
click at [632, 393] on textarea "Customer Relationships" at bounding box center [784, 412] width 449 height 79
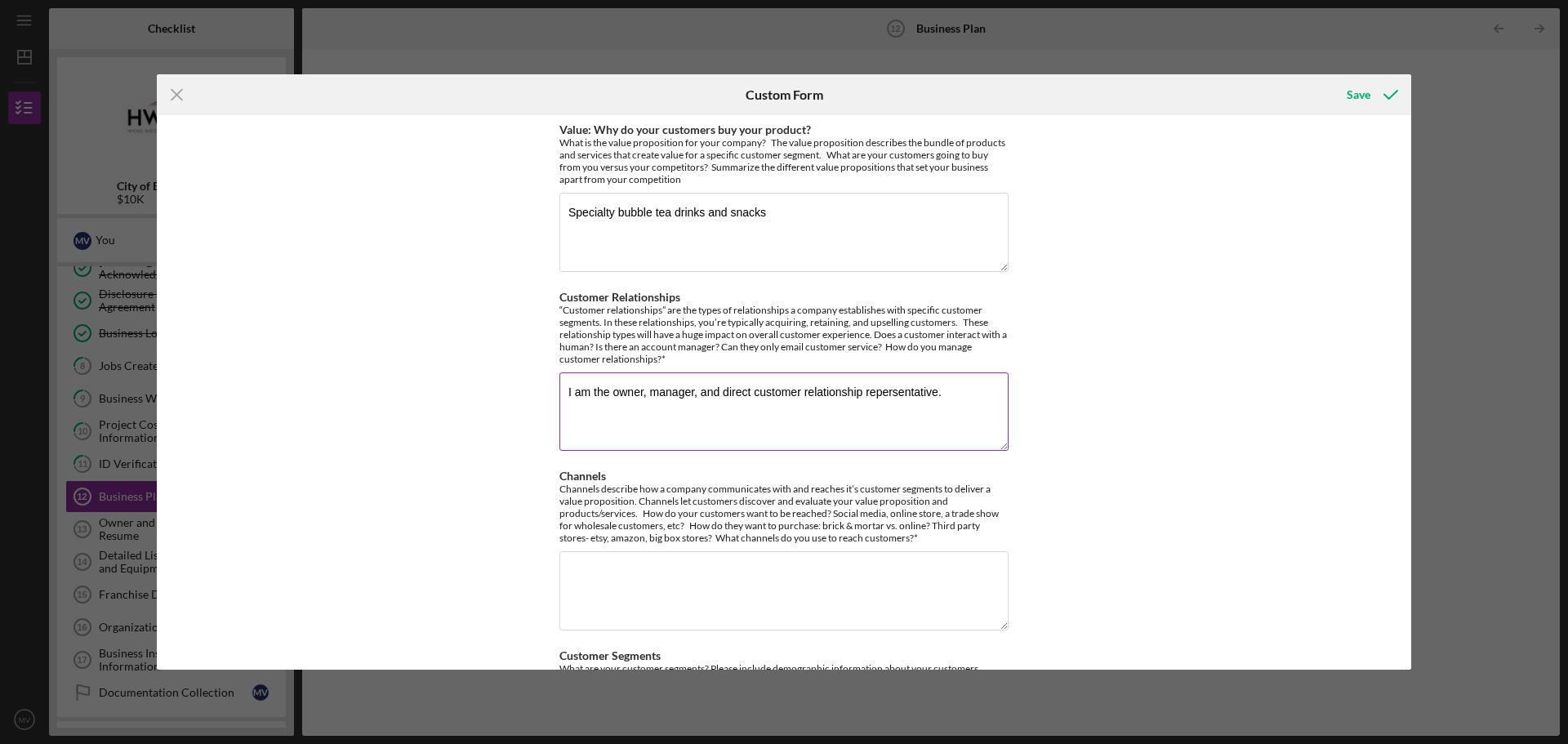
click at [884, 391] on textarea "I am the owner, manager, and direct customer relationship repersentative." at bounding box center [784, 412] width 449 height 79
click at [950, 393] on textarea "I am the owner, manager, and direct customer relationship representative." at bounding box center [784, 412] width 449 height 79
click at [820, 408] on textarea "I am the owner, manager, and direct customer relationship representative. I am …" at bounding box center [784, 412] width 449 height 79
type textarea "I am the owner, manager, and direct customer relationship representative. I am …"
click at [1171, 457] on div "Value: Why do your customers buy your product? What is the value proposition fo…" at bounding box center [783, 393] width 1254 height 555
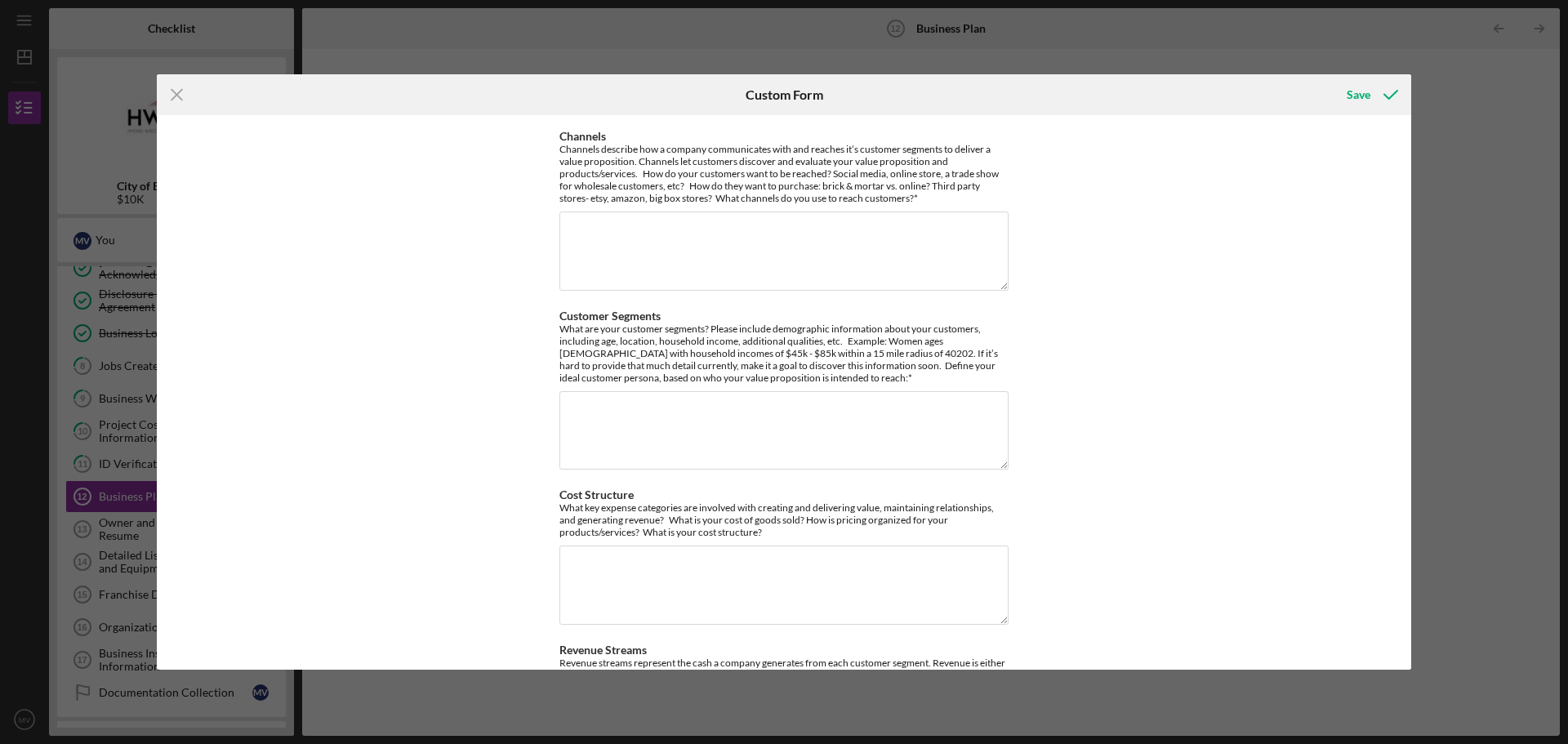
scroll to position [344, 0]
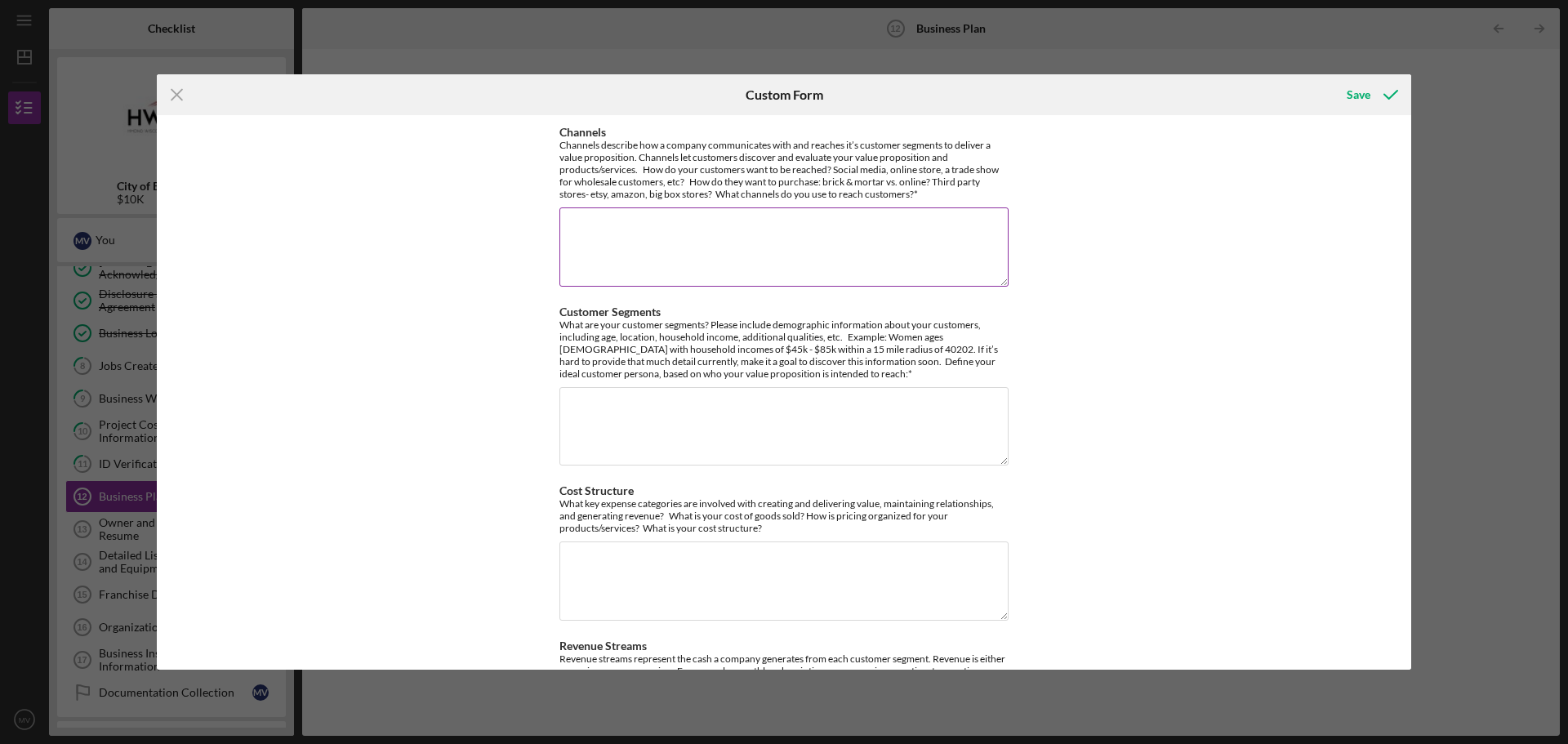
click at [804, 248] on textarea "Channels" at bounding box center [784, 247] width 449 height 79
click at [564, 230] on textarea "Social media, word of mouth, poster advertisement" at bounding box center [784, 247] width 449 height 79
click at [942, 233] on textarea "Reach of customers: Social media, word of mouth, poster advertisement" at bounding box center [784, 247] width 449 height 79
click at [792, 242] on textarea "Reach of customers: Social media, word of mouth, poster advertisement Purchase:…" at bounding box center [784, 247] width 449 height 79
click at [867, 240] on textarea "Reach of customers: Social media, word of mouth, poster advertisement Purchase:…" at bounding box center [784, 247] width 449 height 79
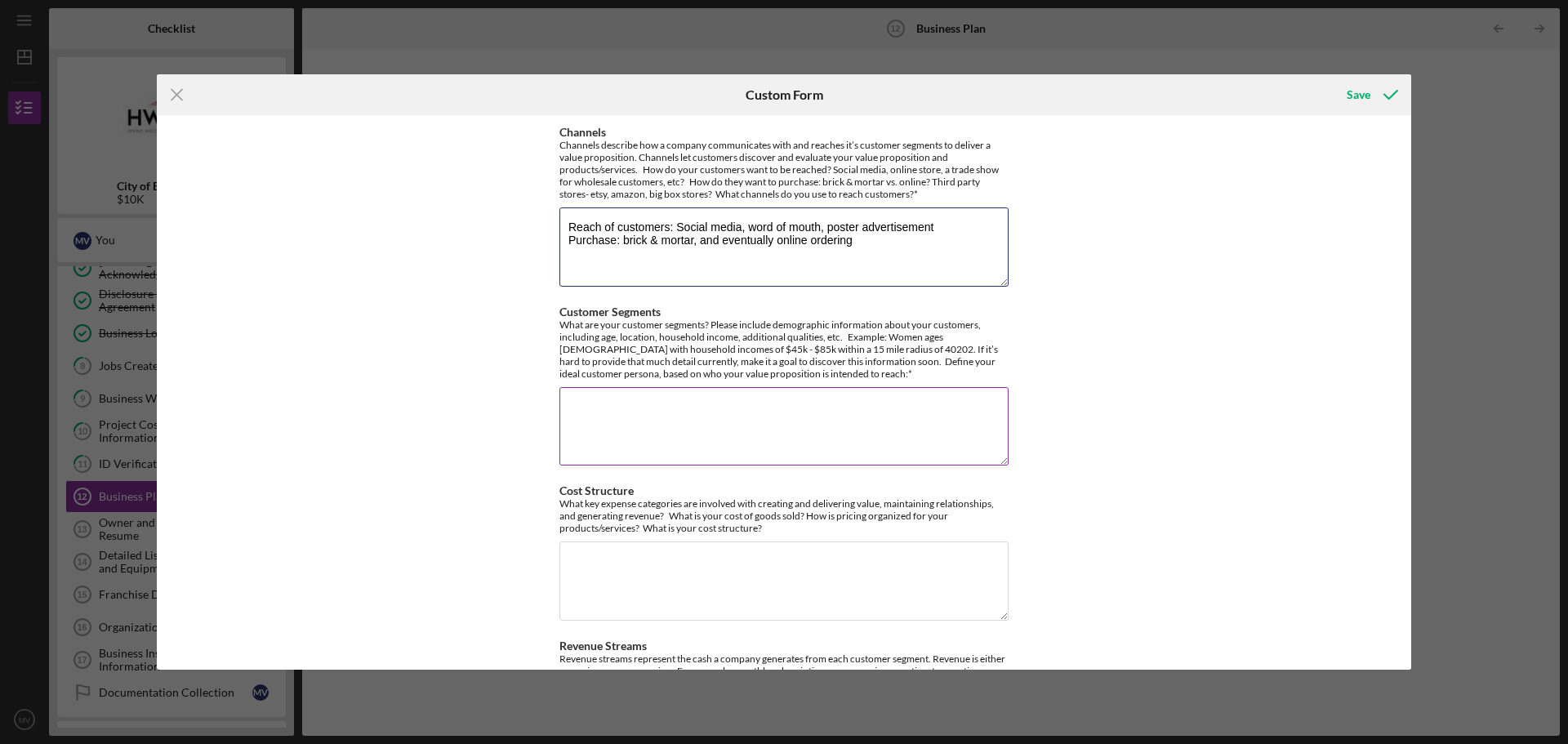
type textarea "Reach of customers: Social media, word of mouth, poster advertisement Purchase:…"
click at [707, 430] on textarea "Customer Segments" at bounding box center [784, 427] width 449 height 79
click at [616, 402] on textarea "Target audiance" at bounding box center [784, 427] width 449 height 79
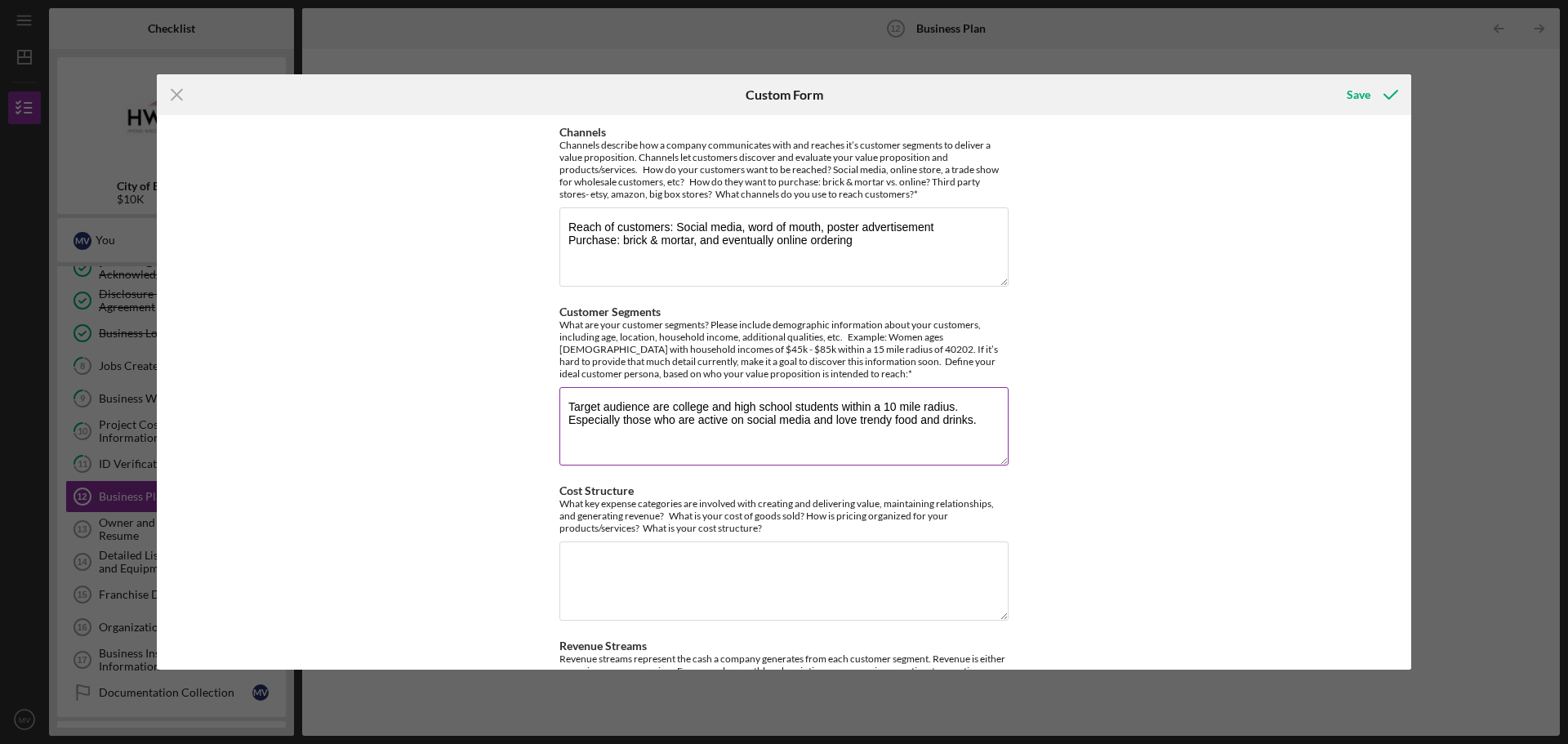
click at [986, 423] on textarea "Target audience are college and high school students within a 10 mile radius. E…" at bounding box center [784, 427] width 449 height 79
click at [973, 423] on textarea "Target audience are college and high school students within a 10 mile radius. E…" at bounding box center [784, 427] width 449 height 79
type textarea "Target audience are college and high school students within a 10 mile radius. E…"
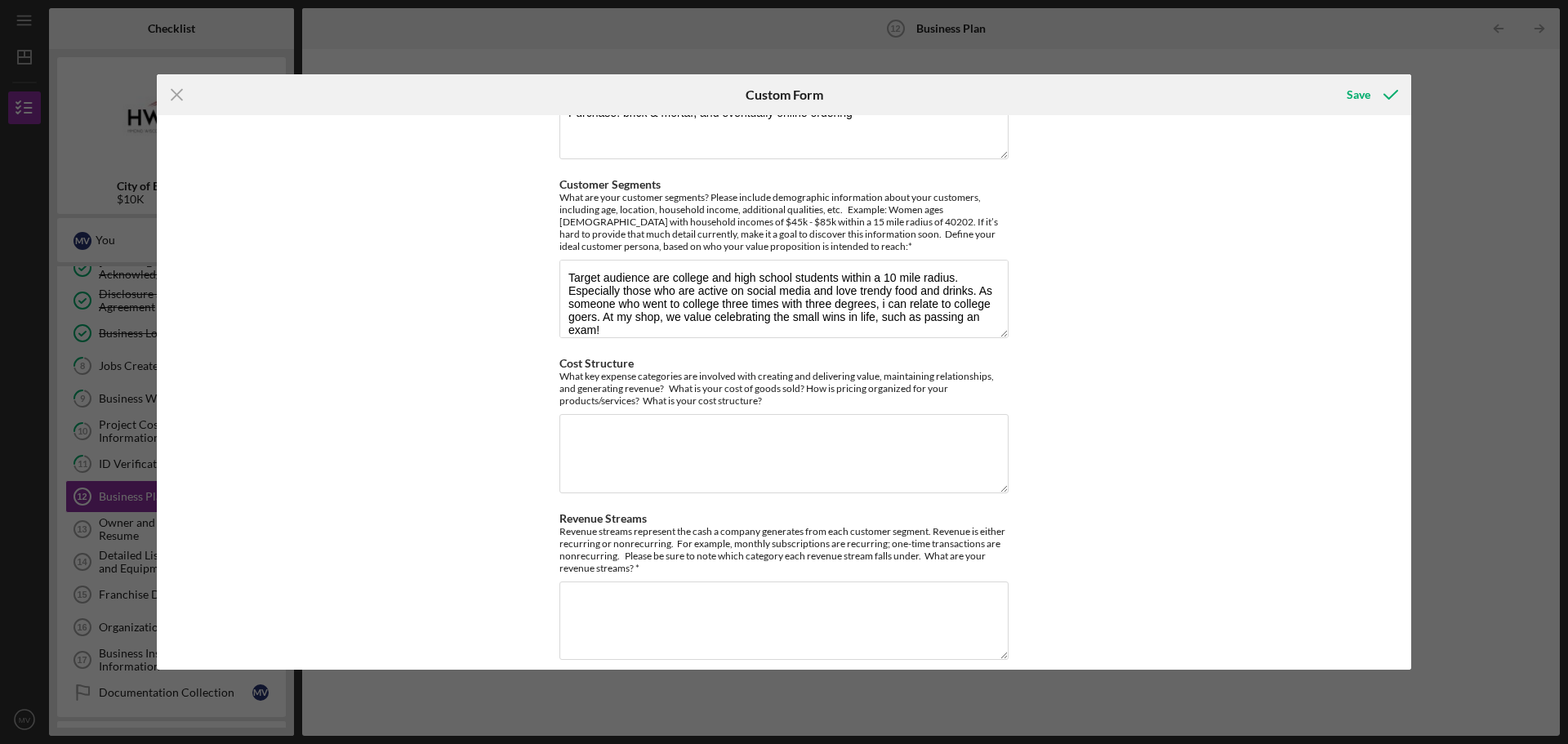
scroll to position [489, 0]
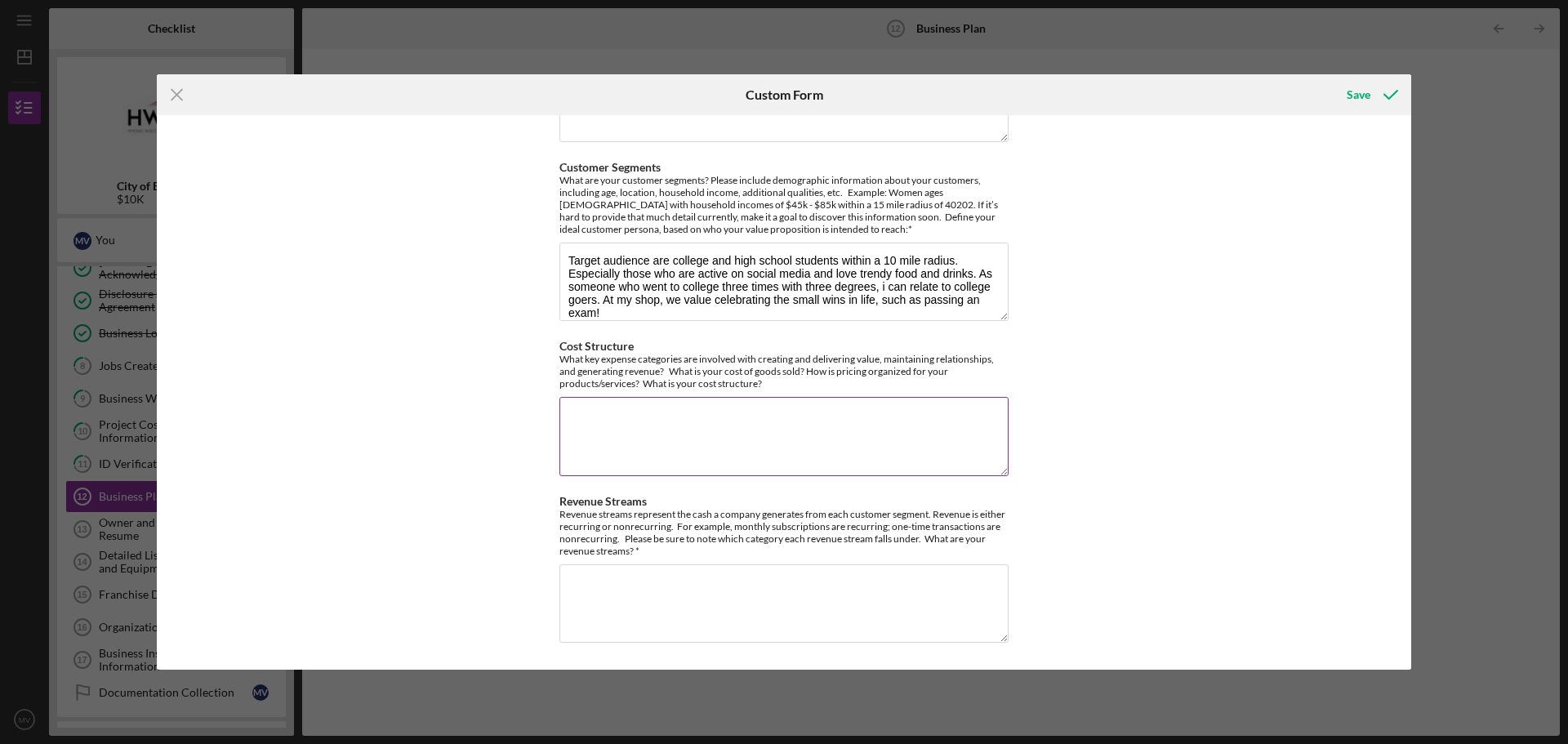
click at [774, 424] on textarea "Cost Structure" at bounding box center [784, 436] width 449 height 79
paste textarea "The cost of drinks is down, and the cost of goods sold is at a price that is su…"
type textarea "The cost of drinks is down, and the cost of goods sold is at a price that is su…"
click at [605, 584] on textarea "Revenue Streams" at bounding box center [784, 603] width 449 height 79
type textarea "/"
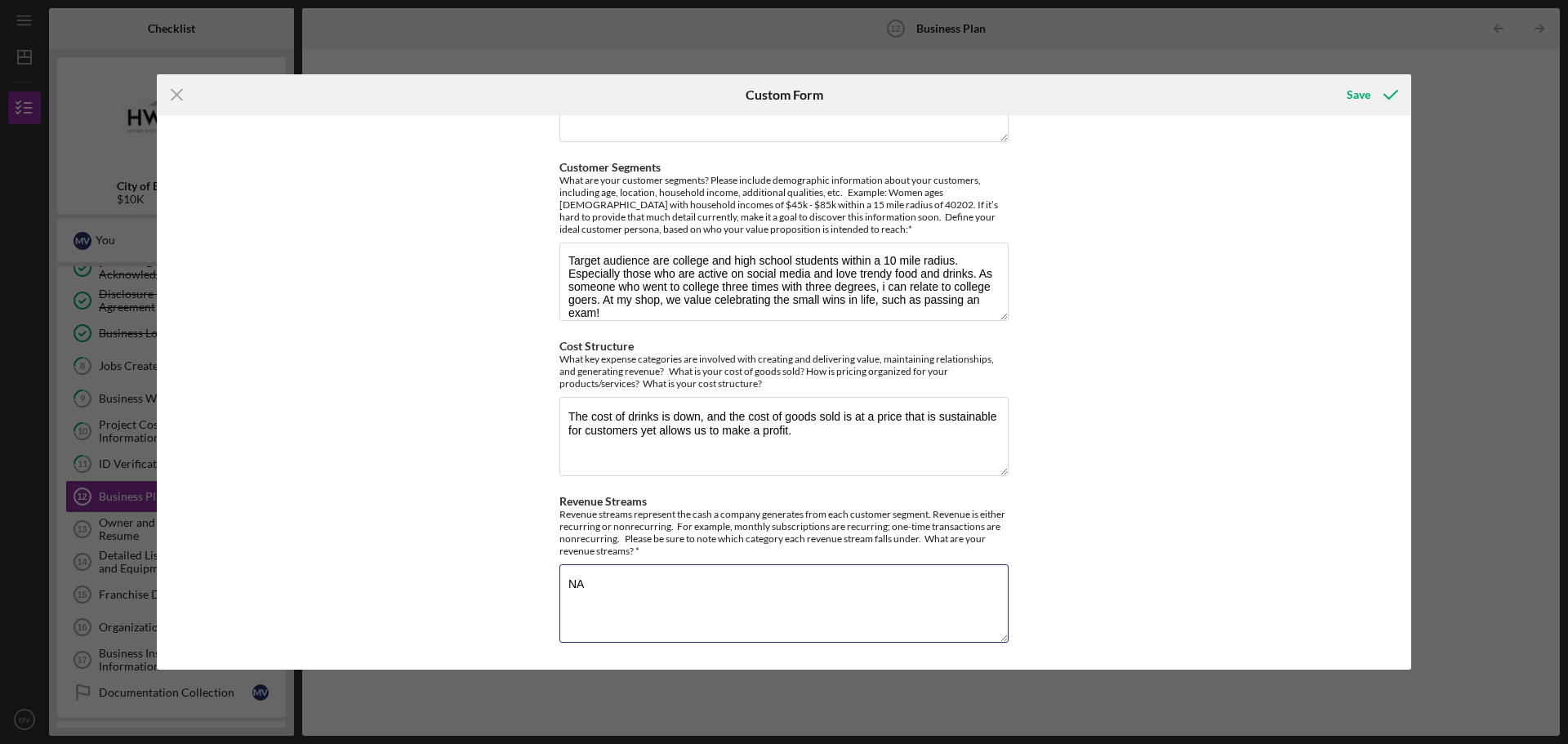
type textarea "NA"
click at [1259, 481] on div "Value: Why do your customers buy your product? What is the value proposition fo…" at bounding box center [783, 393] width 1254 height 555
click at [1406, 484] on div "Value: Why do your customers buy your product? What is the value proposition fo…" at bounding box center [783, 393] width 1254 height 555
click at [1373, 101] on icon "submit" at bounding box center [1391, 95] width 41 height 41
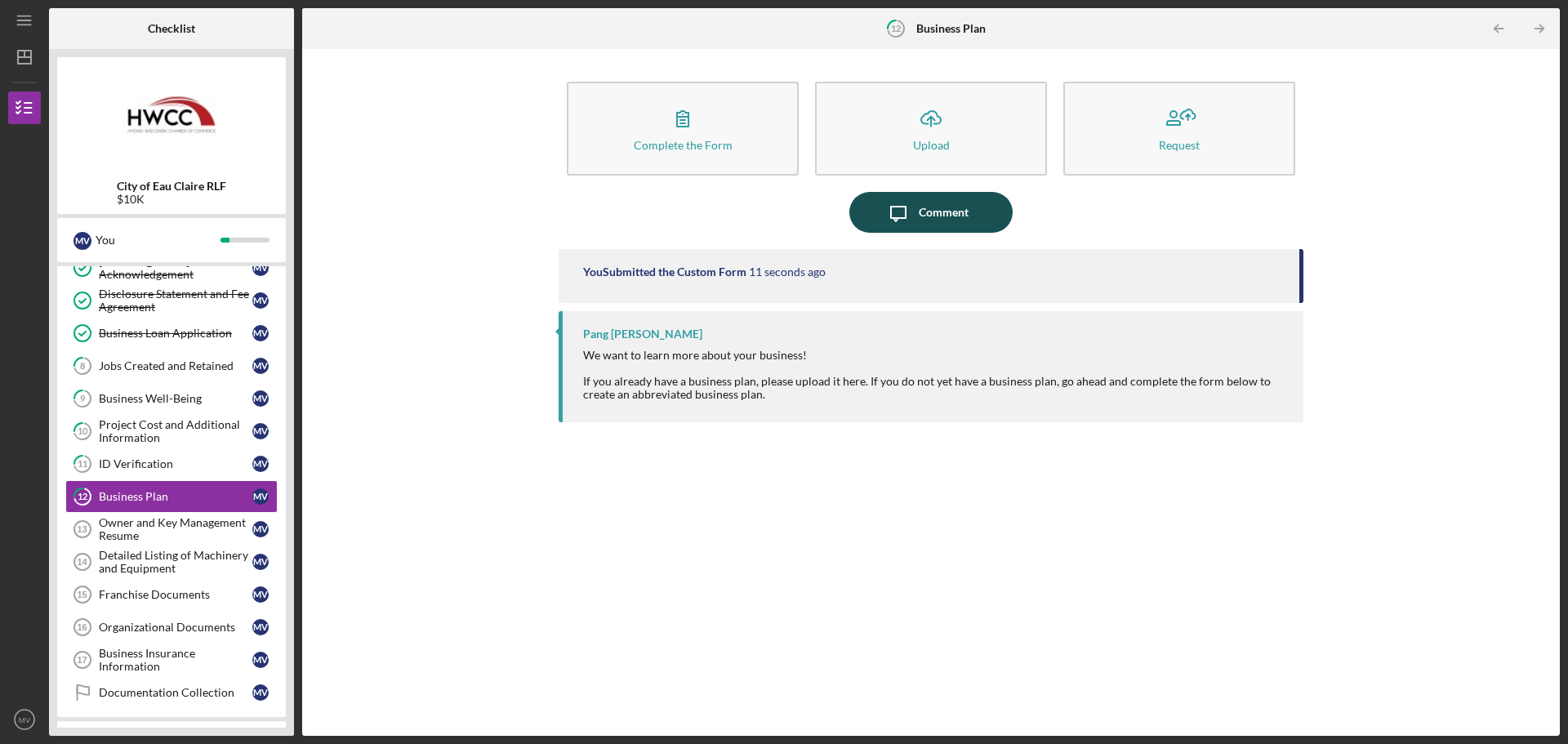
click at [946, 212] on div "Comment" at bounding box center [944, 212] width 50 height 41
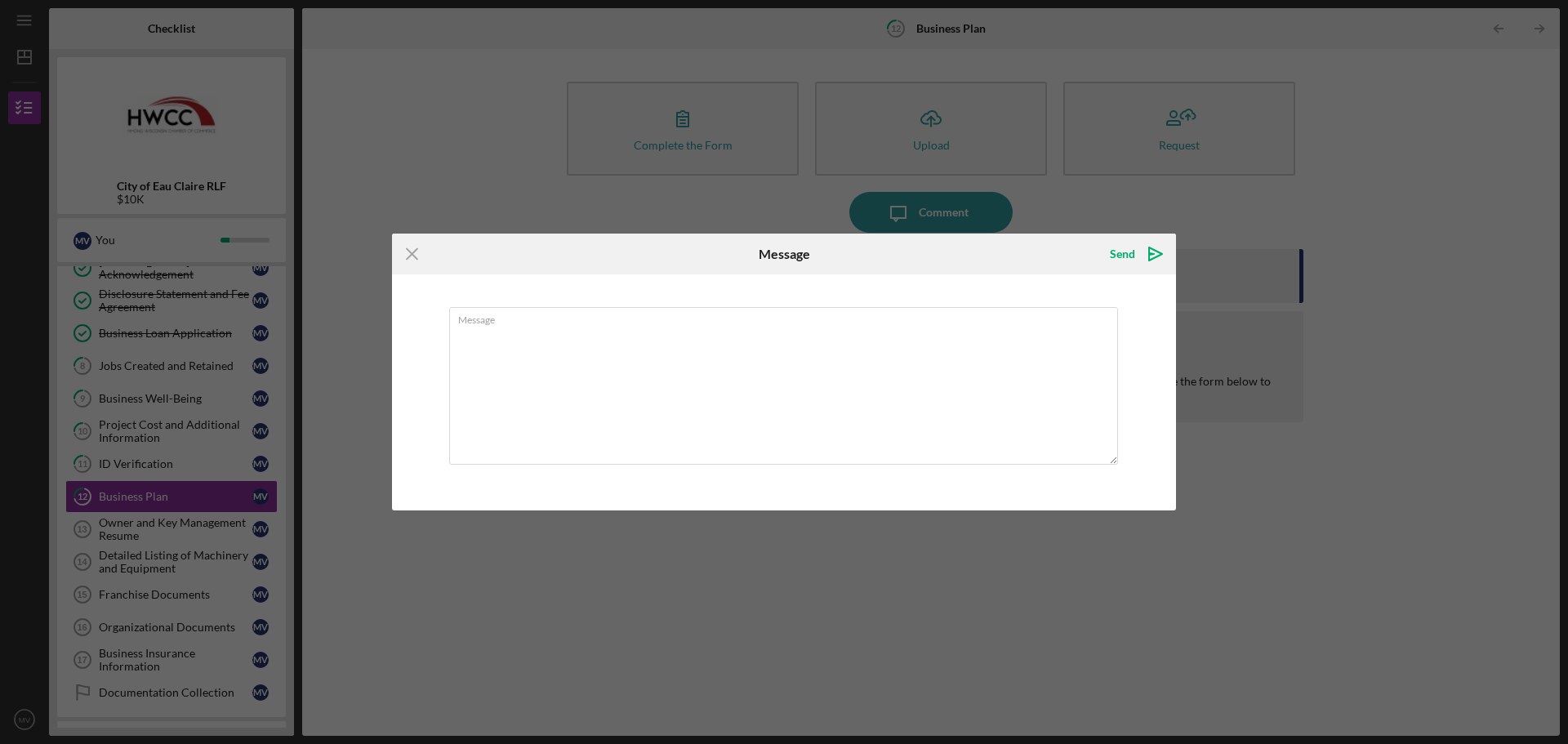
click at [946, 212] on div "Icon/Menu Close Message Send Icon/icon-invite-send Message Cancel Send Icon/ico…" at bounding box center [784, 372] width 1568 height 744
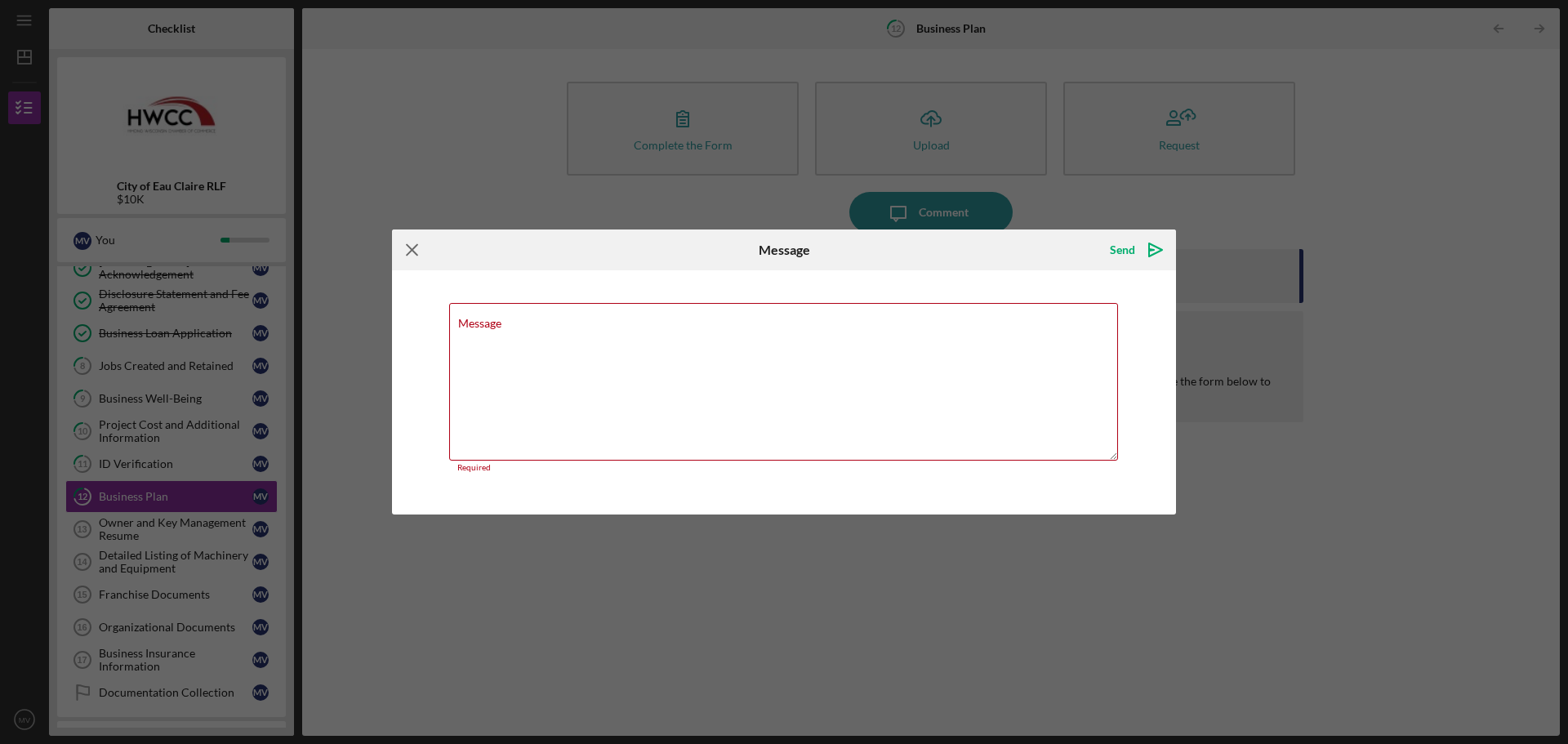
click at [414, 246] on icon "Icon/Menu Close" at bounding box center [412, 249] width 41 height 41
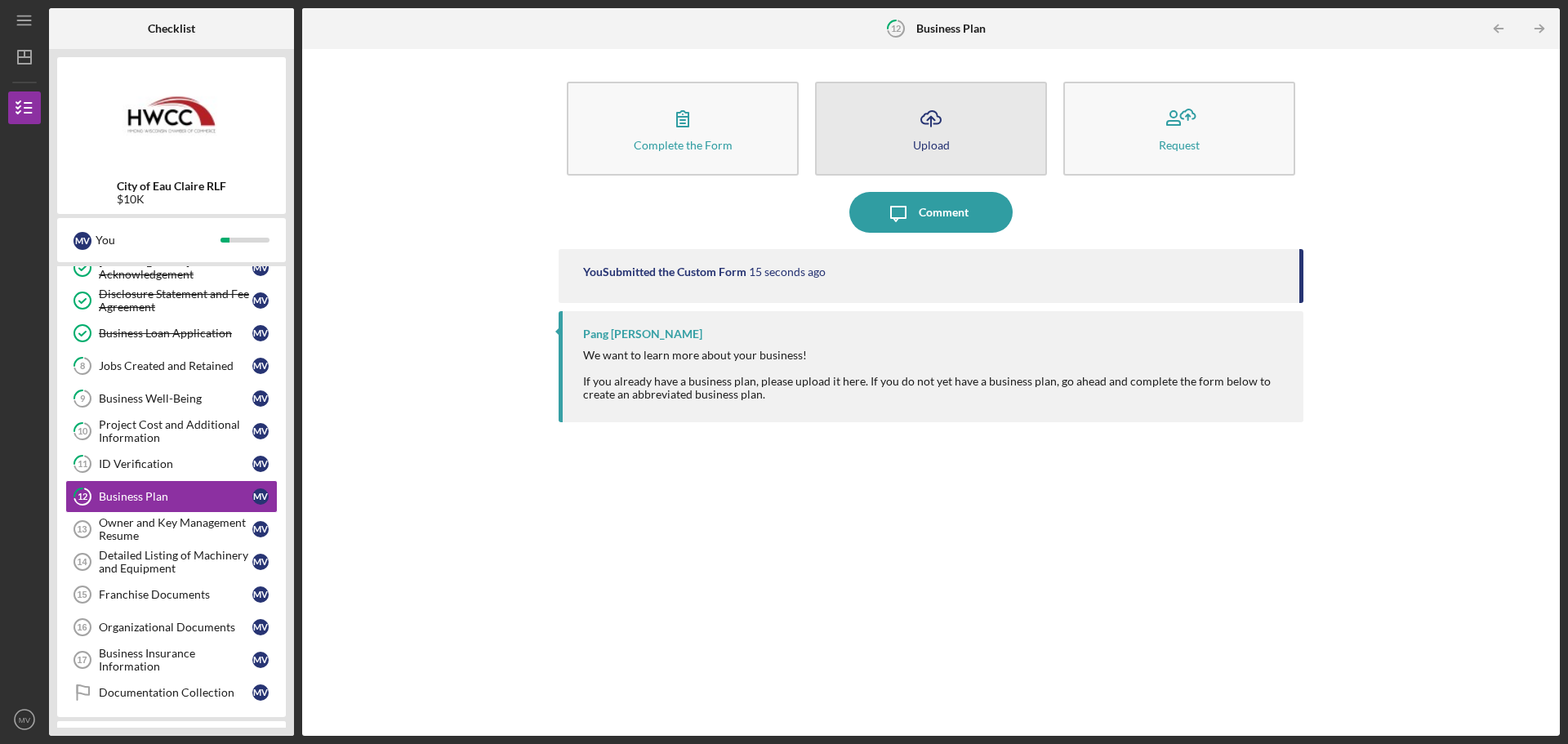
click at [922, 131] on icon "Icon/Upload" at bounding box center [930, 118] width 41 height 41
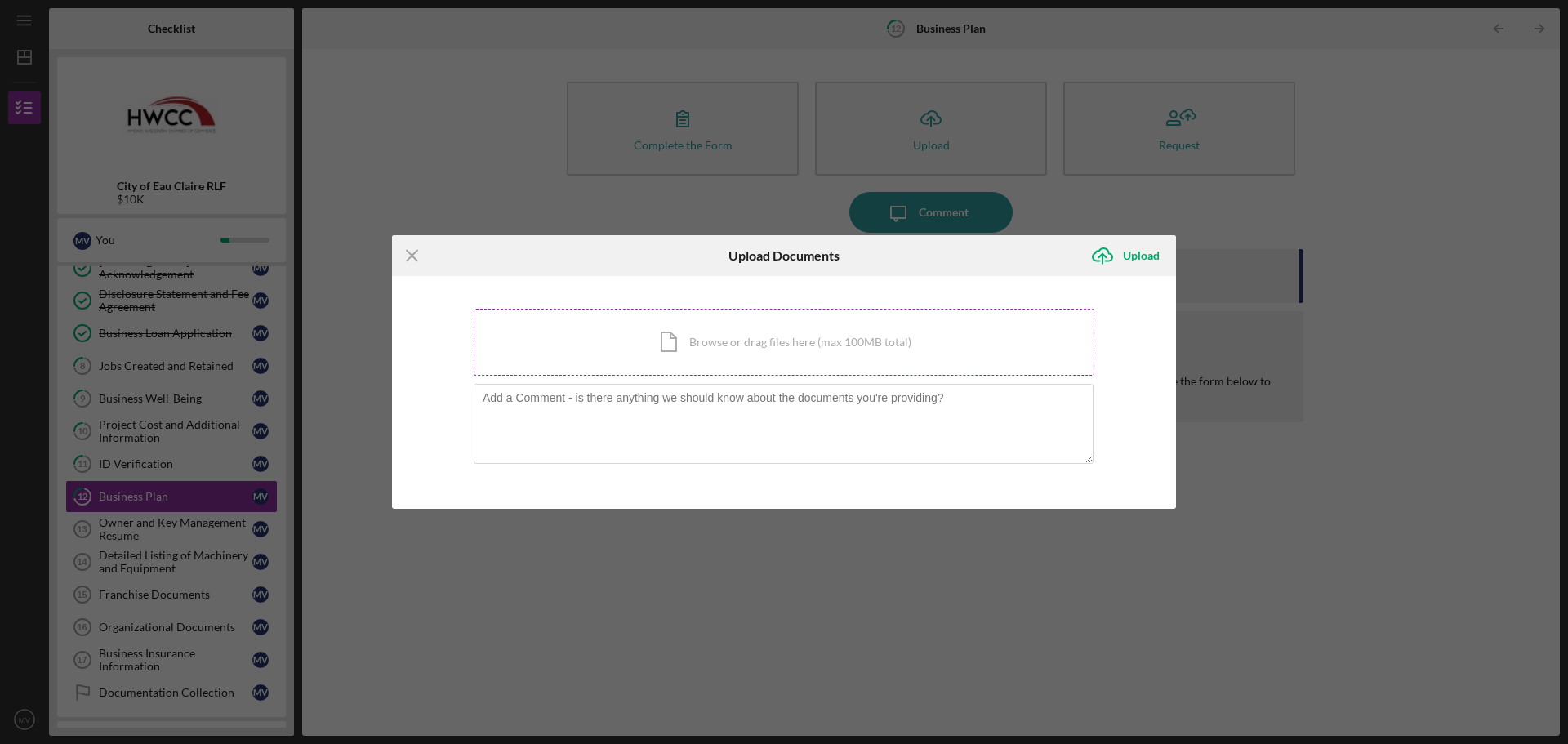
click at [707, 348] on div "Icon/Document Browse or drag files here (max 100MB total) Tap to choose files o…" at bounding box center [784, 342] width 621 height 67
click at [415, 254] on line at bounding box center [412, 255] width 11 height 11
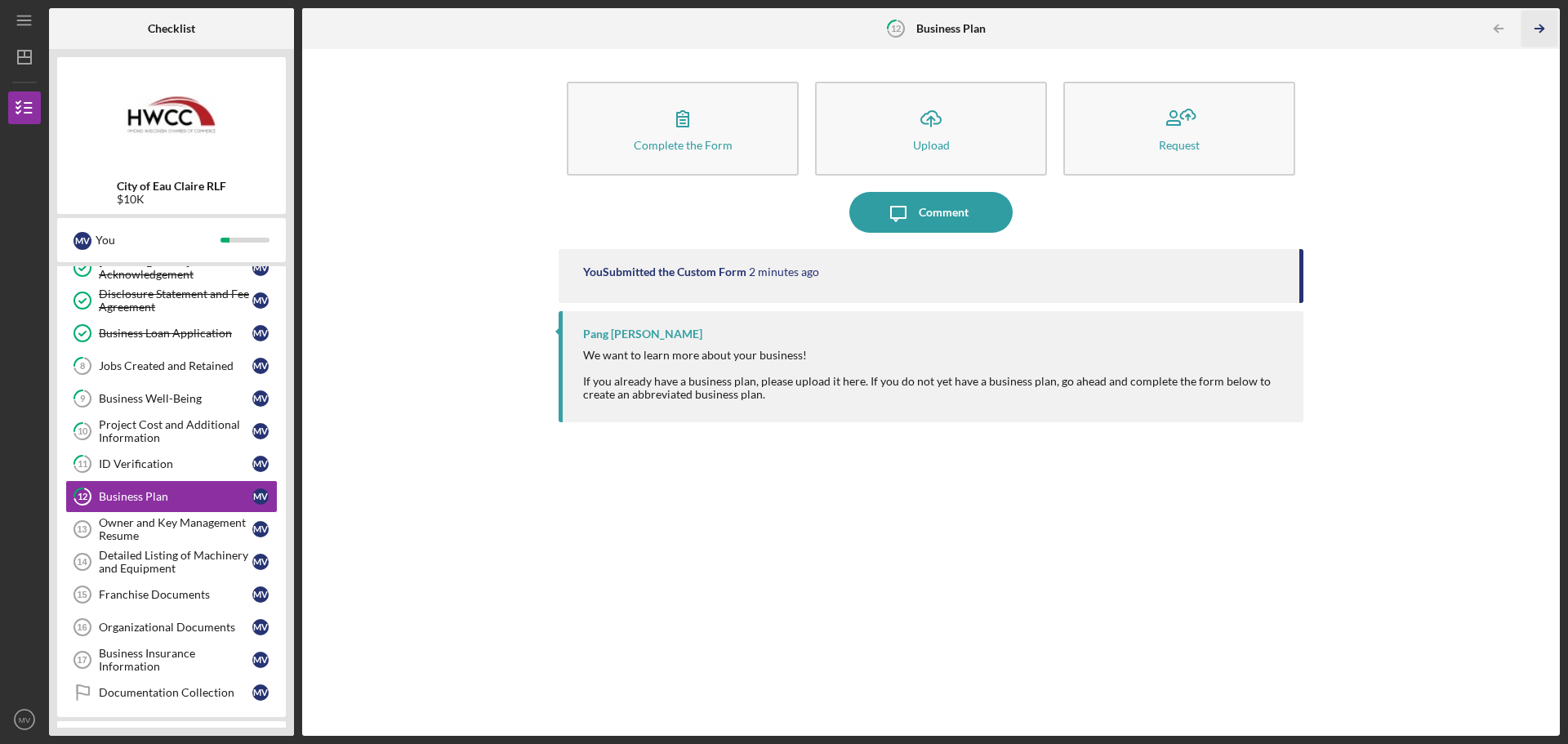
click at [1537, 26] on icon "Icon/Table Pagination Arrow" at bounding box center [1539, 29] width 37 height 37
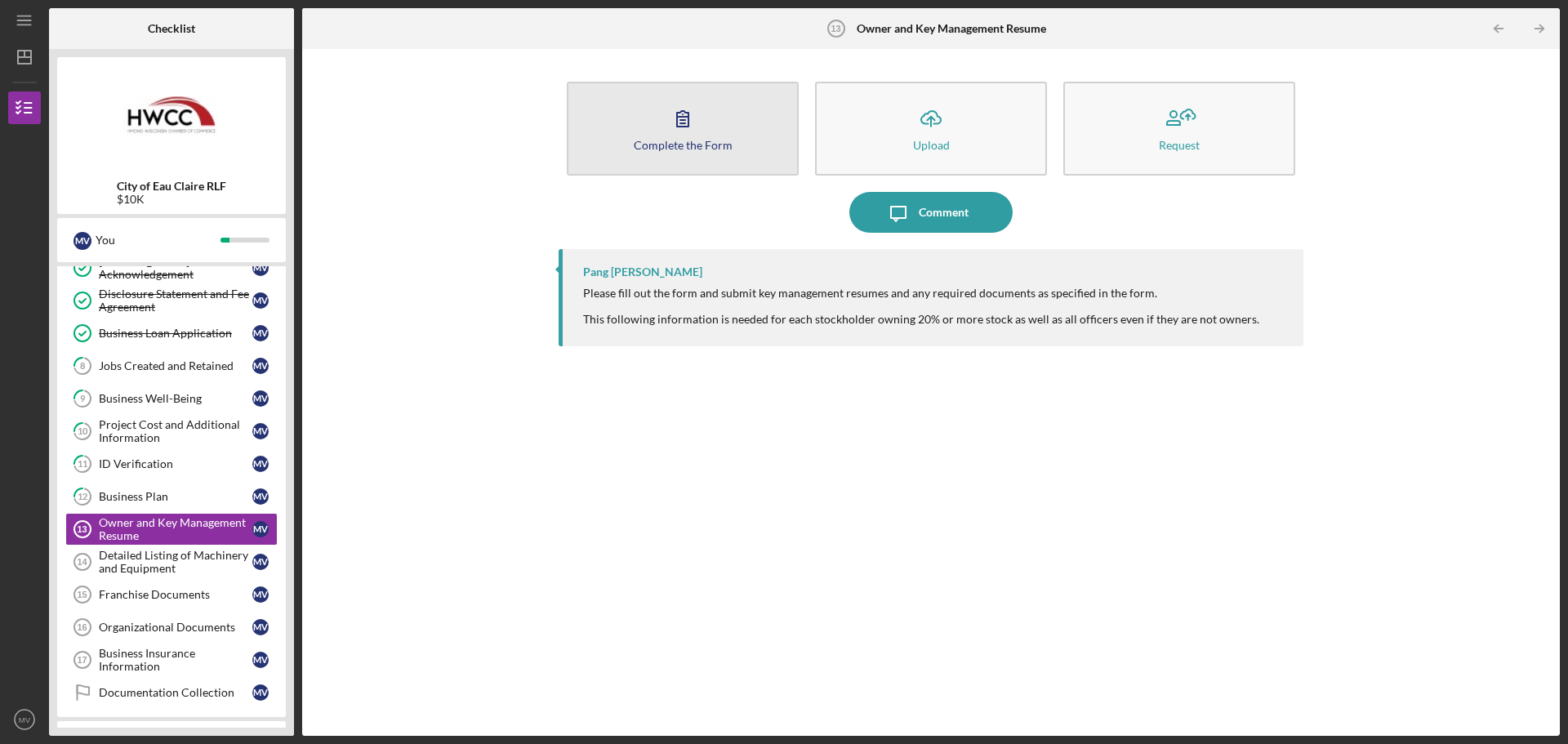
click at [700, 126] on icon "button" at bounding box center [683, 118] width 41 height 41
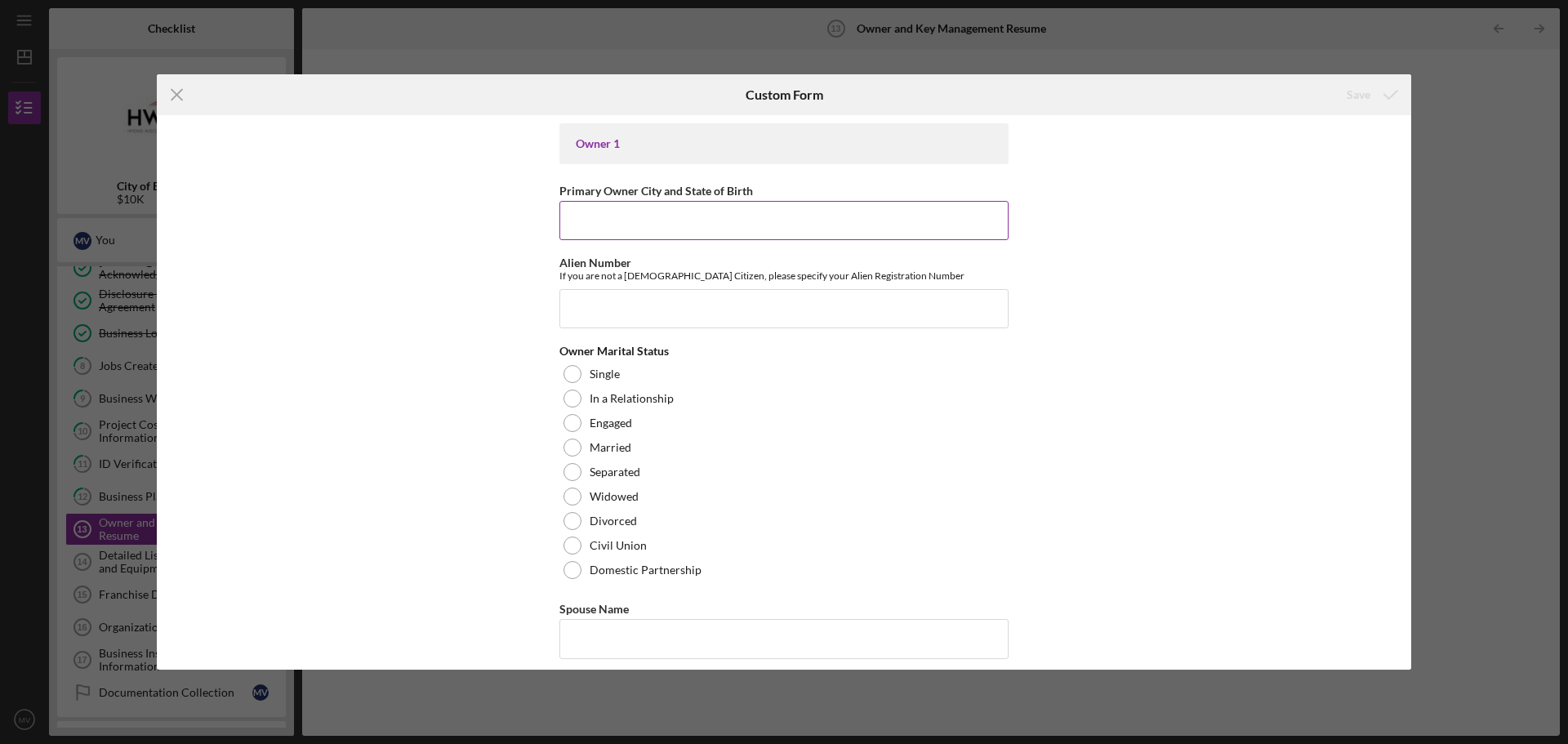
click at [614, 230] on input "Primary Owner City and State of Birth" at bounding box center [784, 220] width 449 height 39
type input "Vinai"
click at [648, 218] on input "Vinai" at bounding box center [784, 220] width 449 height 39
paste input "ban [DEMOGRAPHIC_DATA] [GEOGRAPHIC_DATA]"
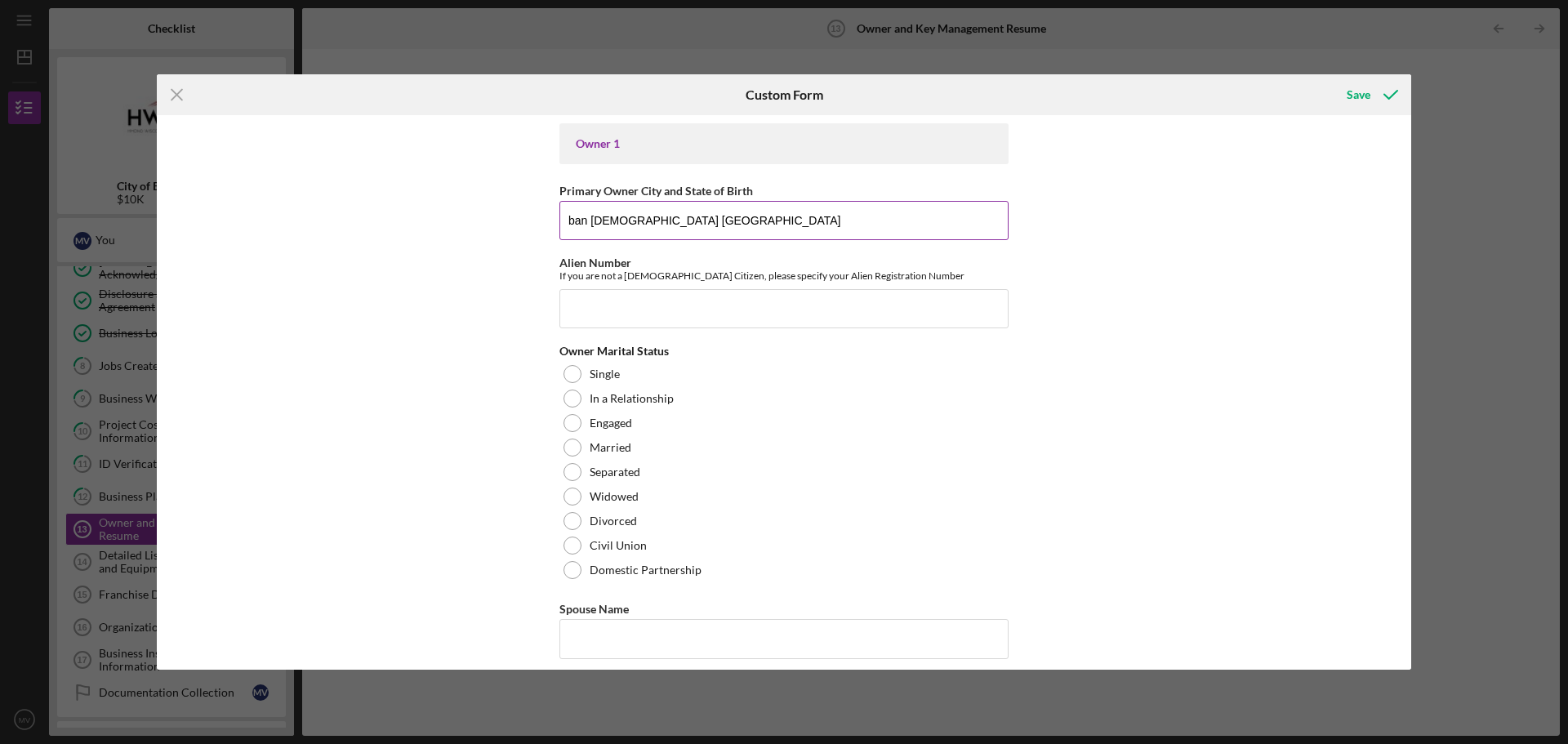
click at [615, 223] on input "ban [DEMOGRAPHIC_DATA] [GEOGRAPHIC_DATA]" at bounding box center [784, 220] width 449 height 39
type input "Ban Vinai, [GEOGRAPHIC_DATA]"
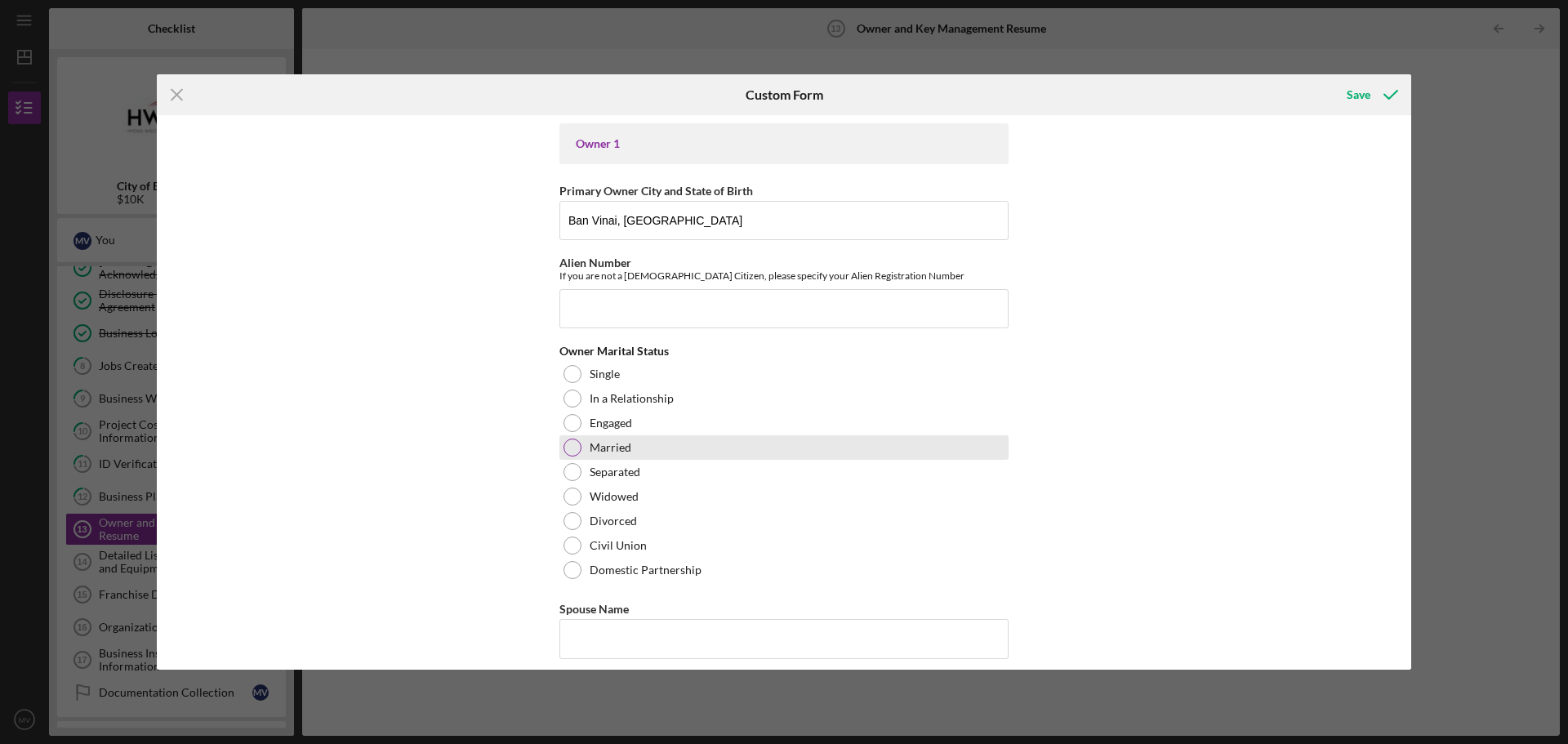
click at [572, 448] on div at bounding box center [571, 447] width 18 height 18
click at [623, 656] on input "Spouse Name" at bounding box center [784, 639] width 449 height 39
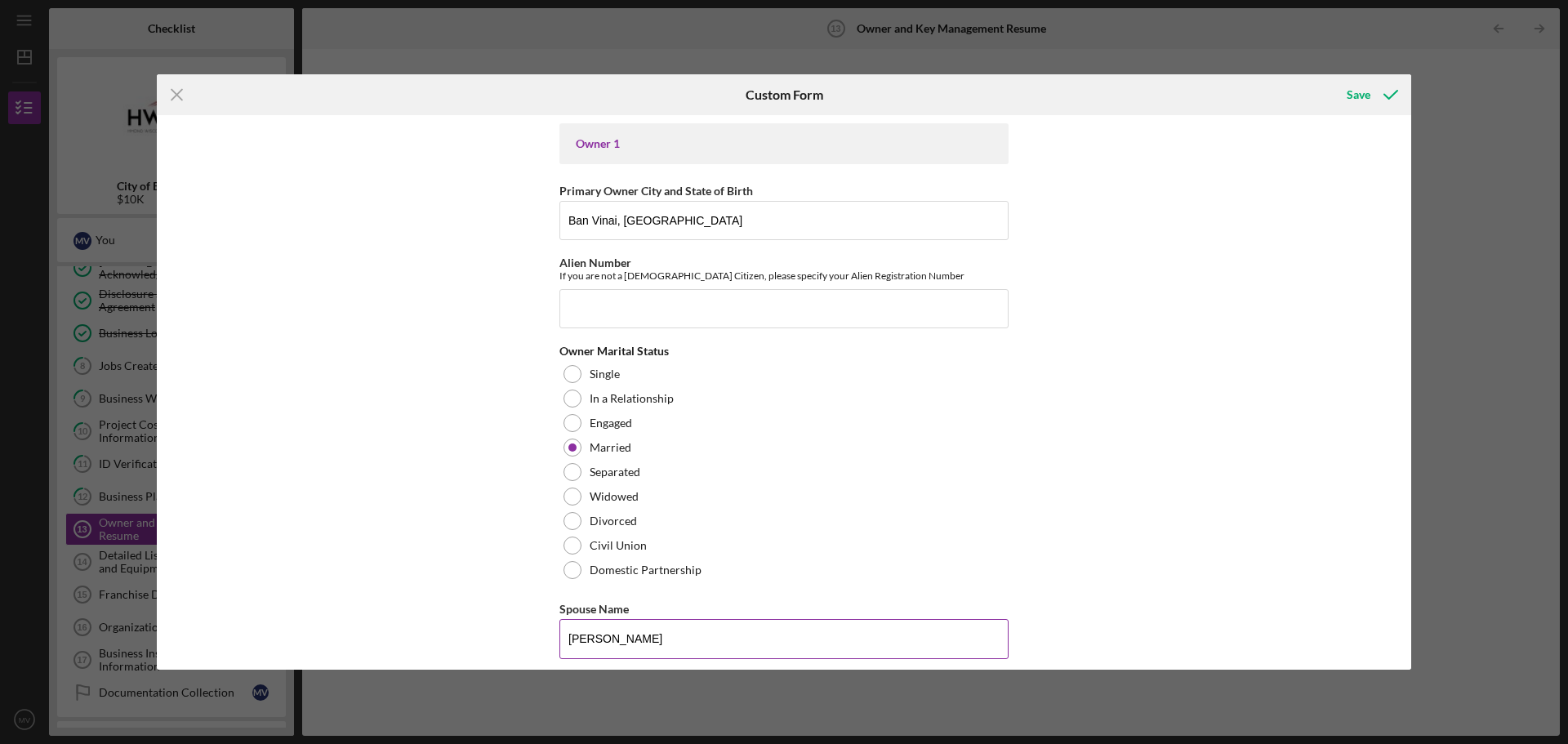
type input "[PERSON_NAME]"
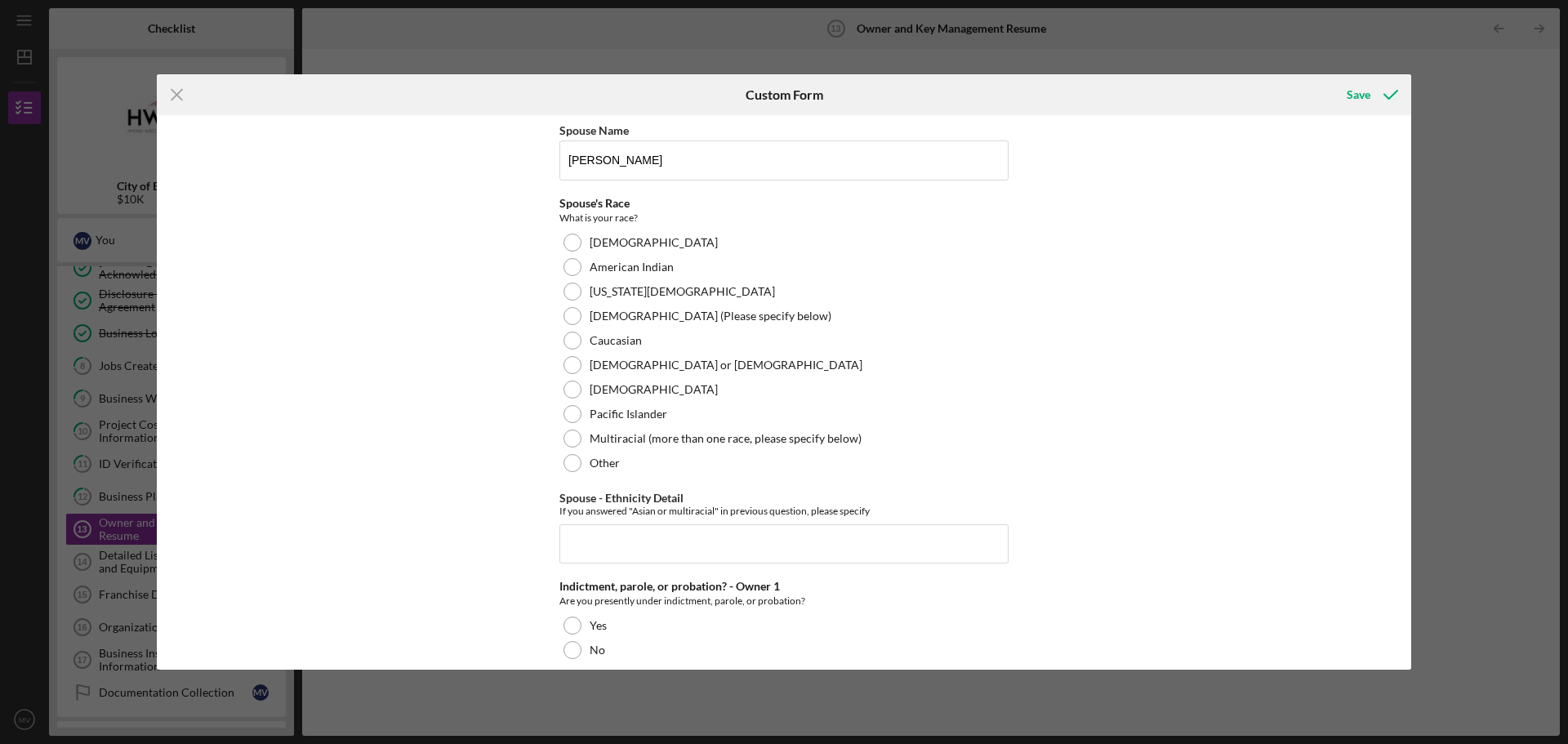
scroll to position [490, 0]
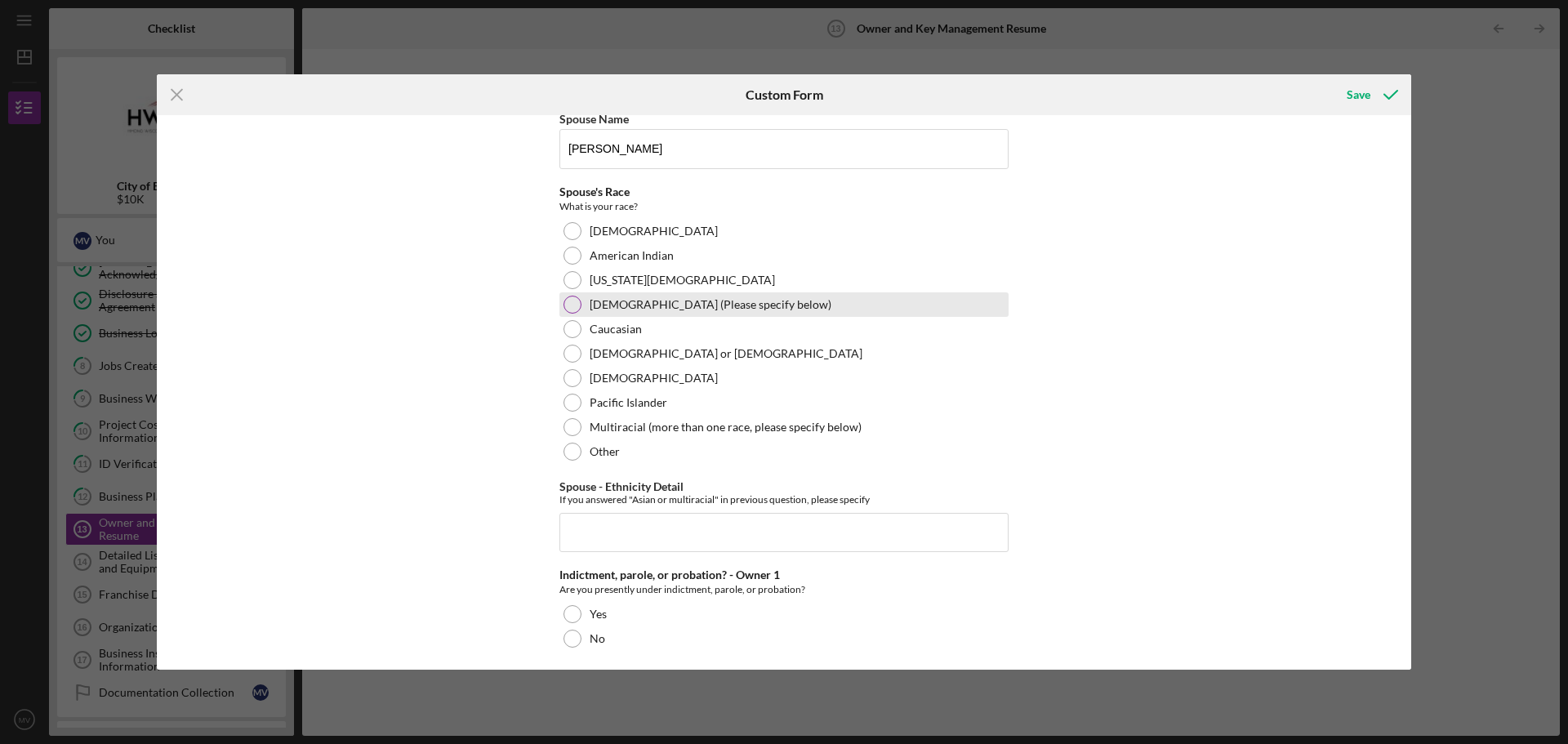
click at [570, 305] on div at bounding box center [571, 304] width 18 height 18
click at [617, 538] on input "Spouse - Ethnicity Detail" at bounding box center [784, 532] width 449 height 39
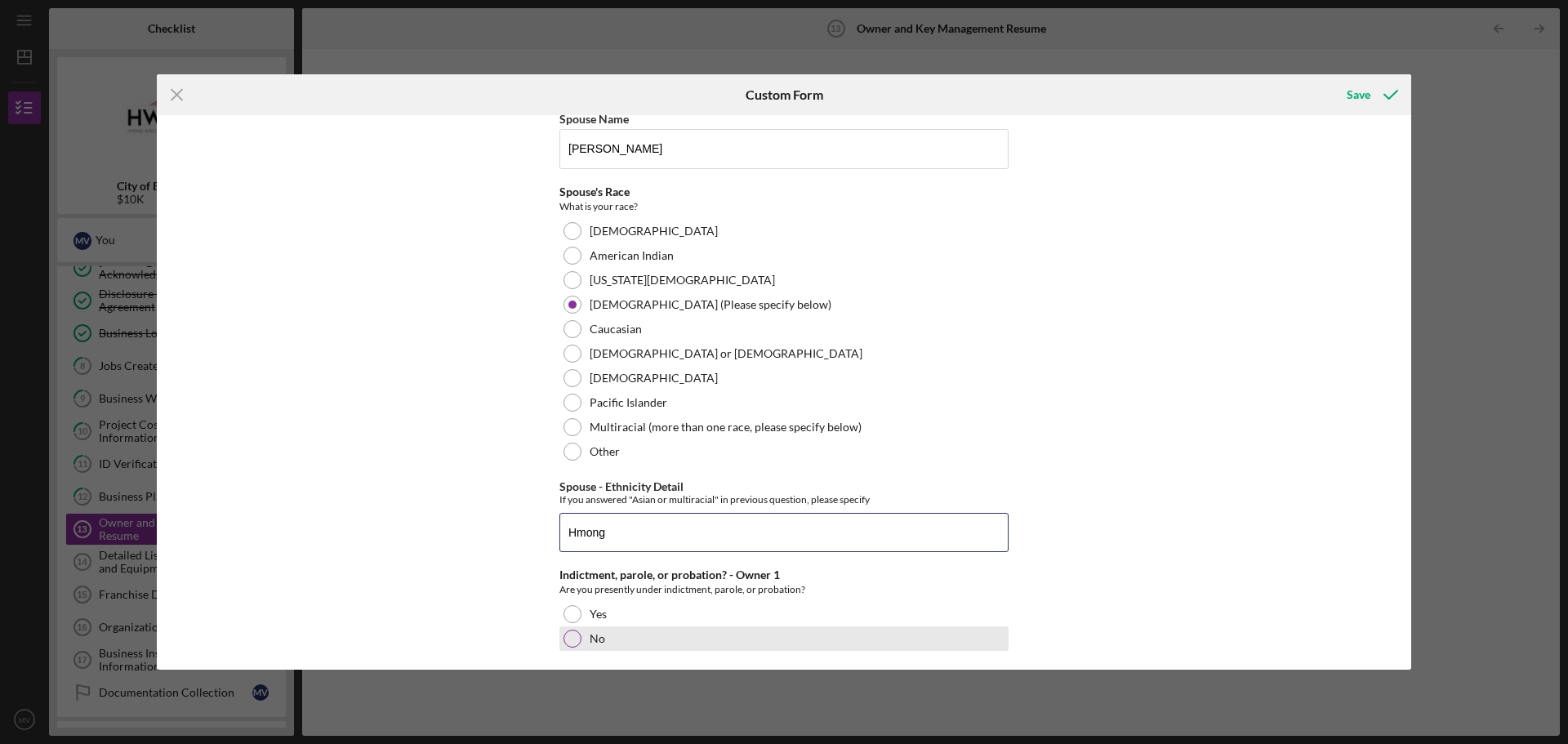
type input "Hmong"
click at [575, 631] on div at bounding box center [571, 638] width 18 height 18
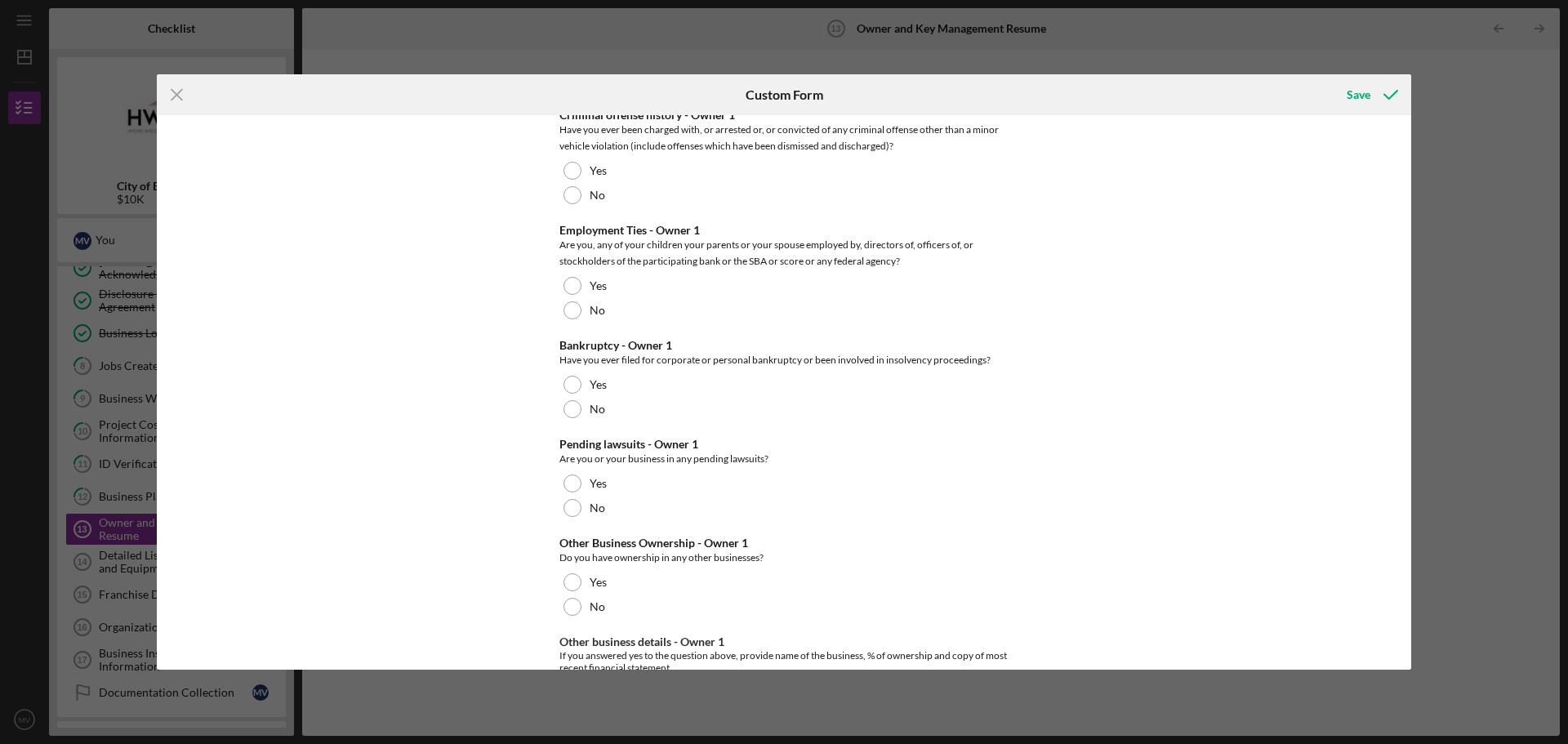
scroll to position [1038, 0]
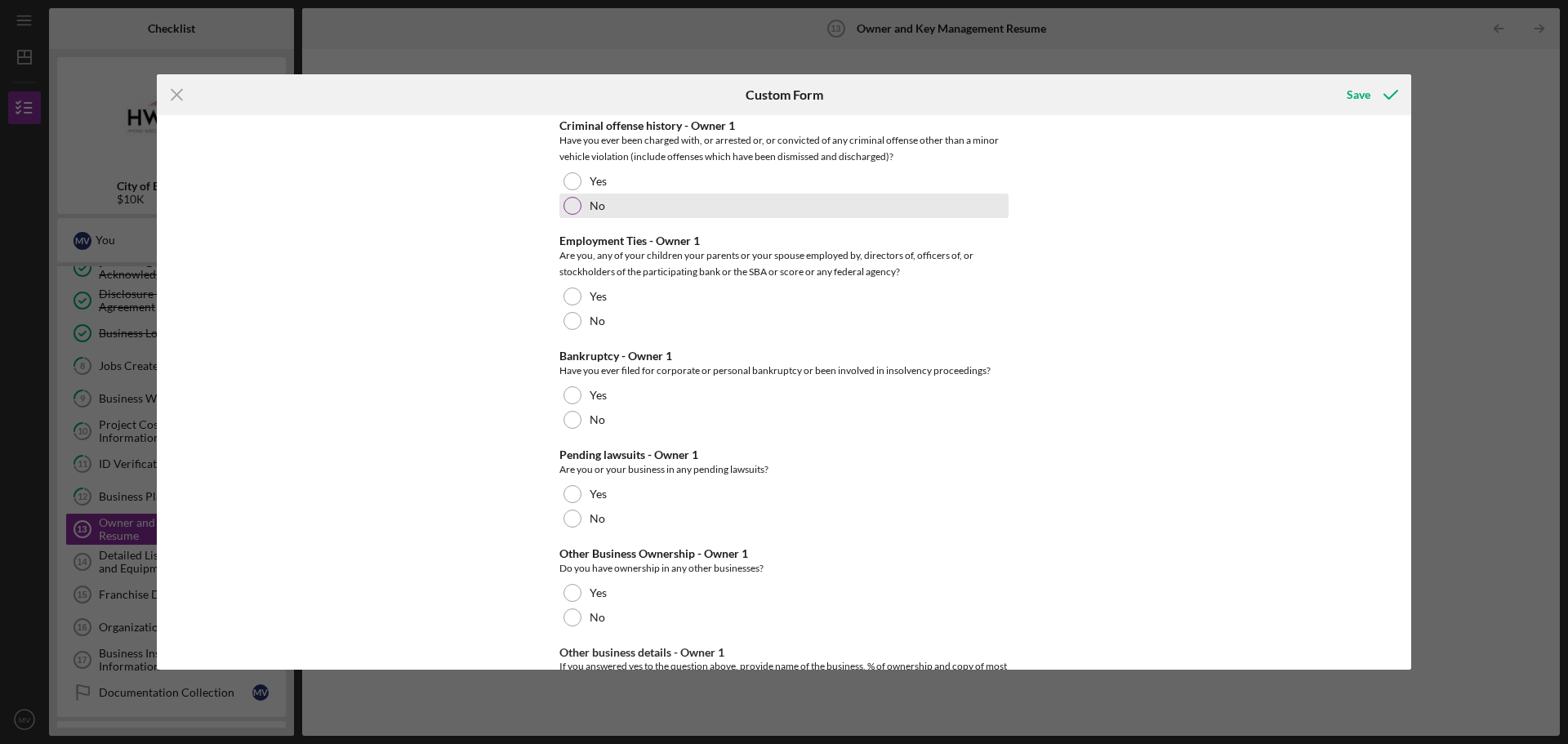
click at [571, 208] on div at bounding box center [571, 205] width 18 height 18
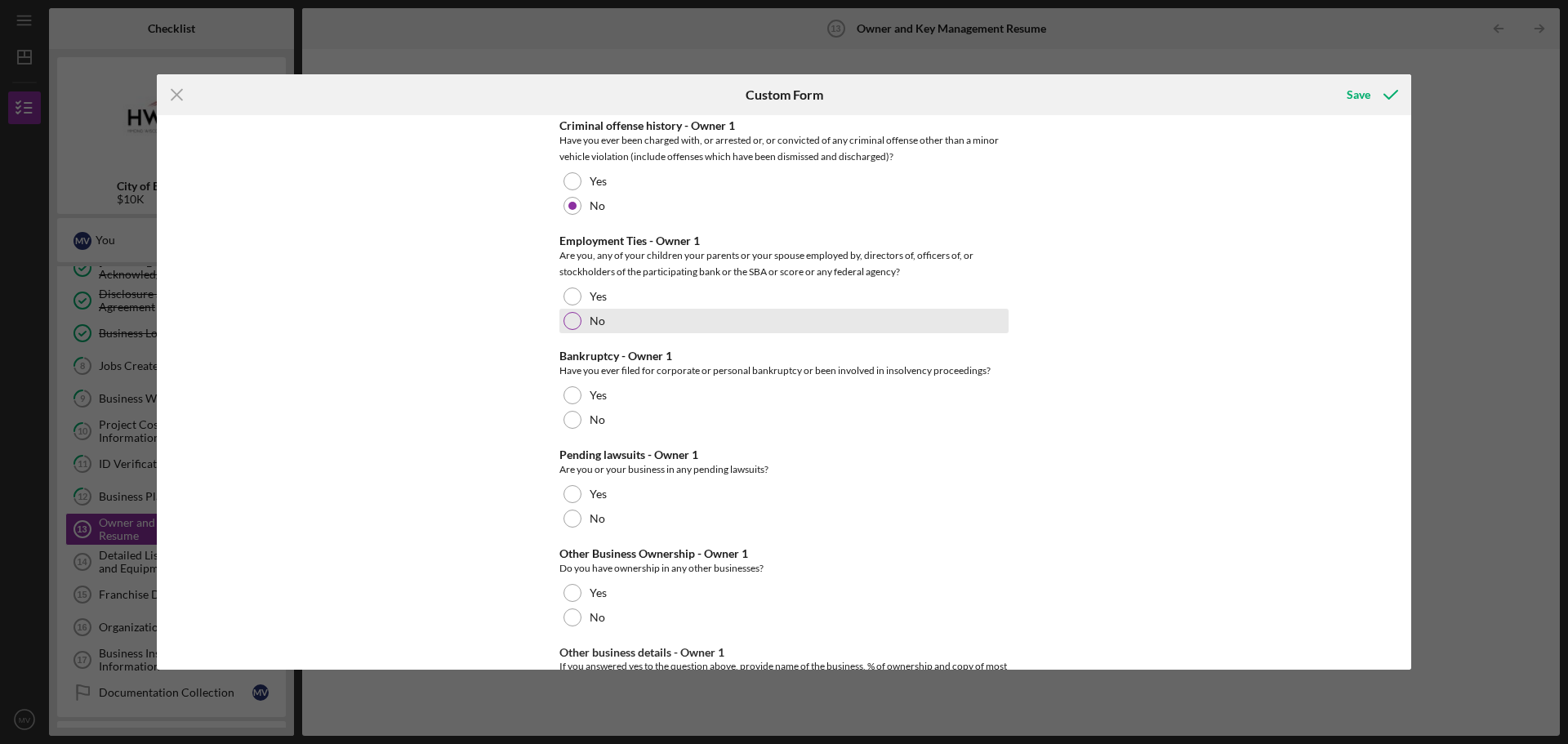
click at [571, 321] on div at bounding box center [571, 321] width 18 height 18
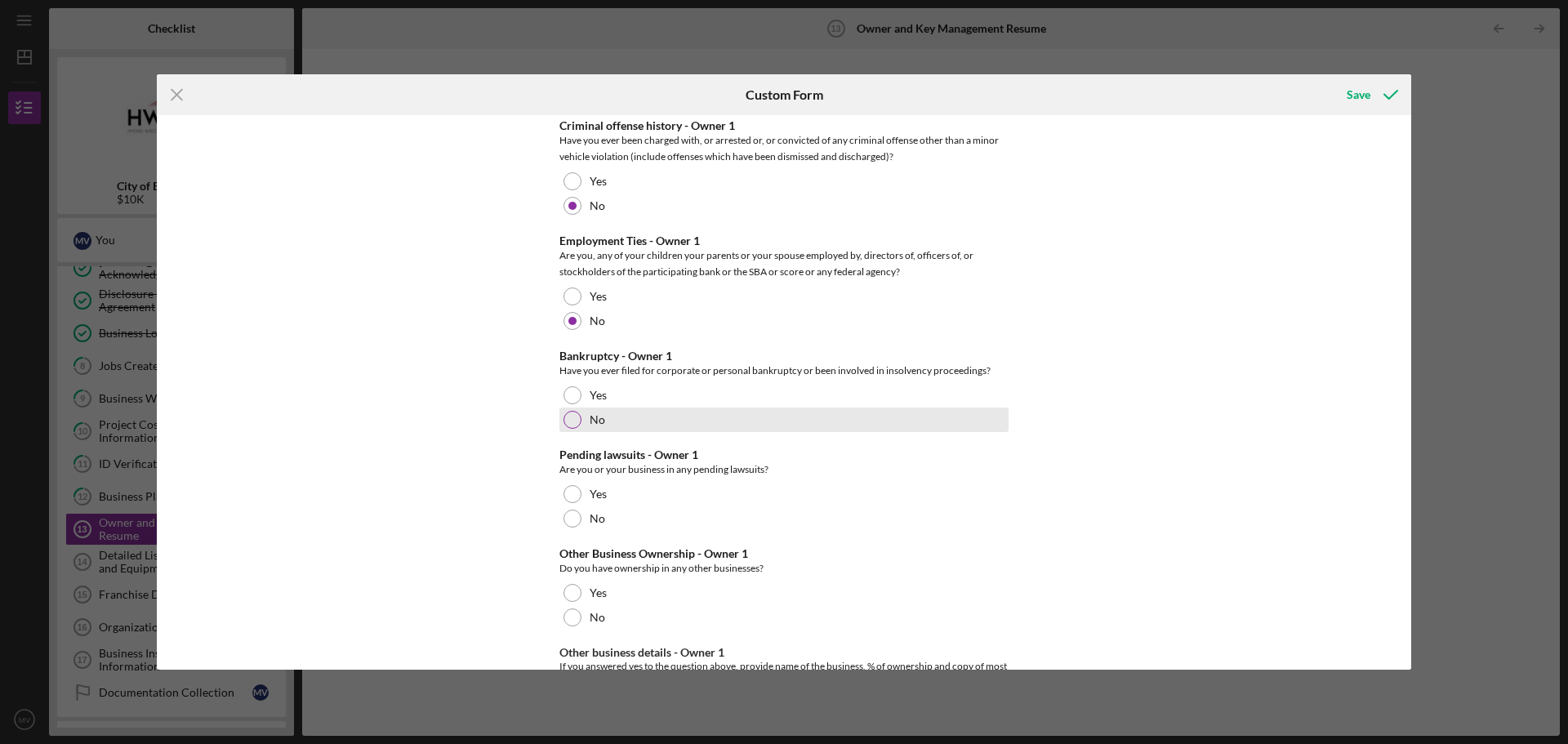
click at [576, 416] on div at bounding box center [571, 419] width 18 height 18
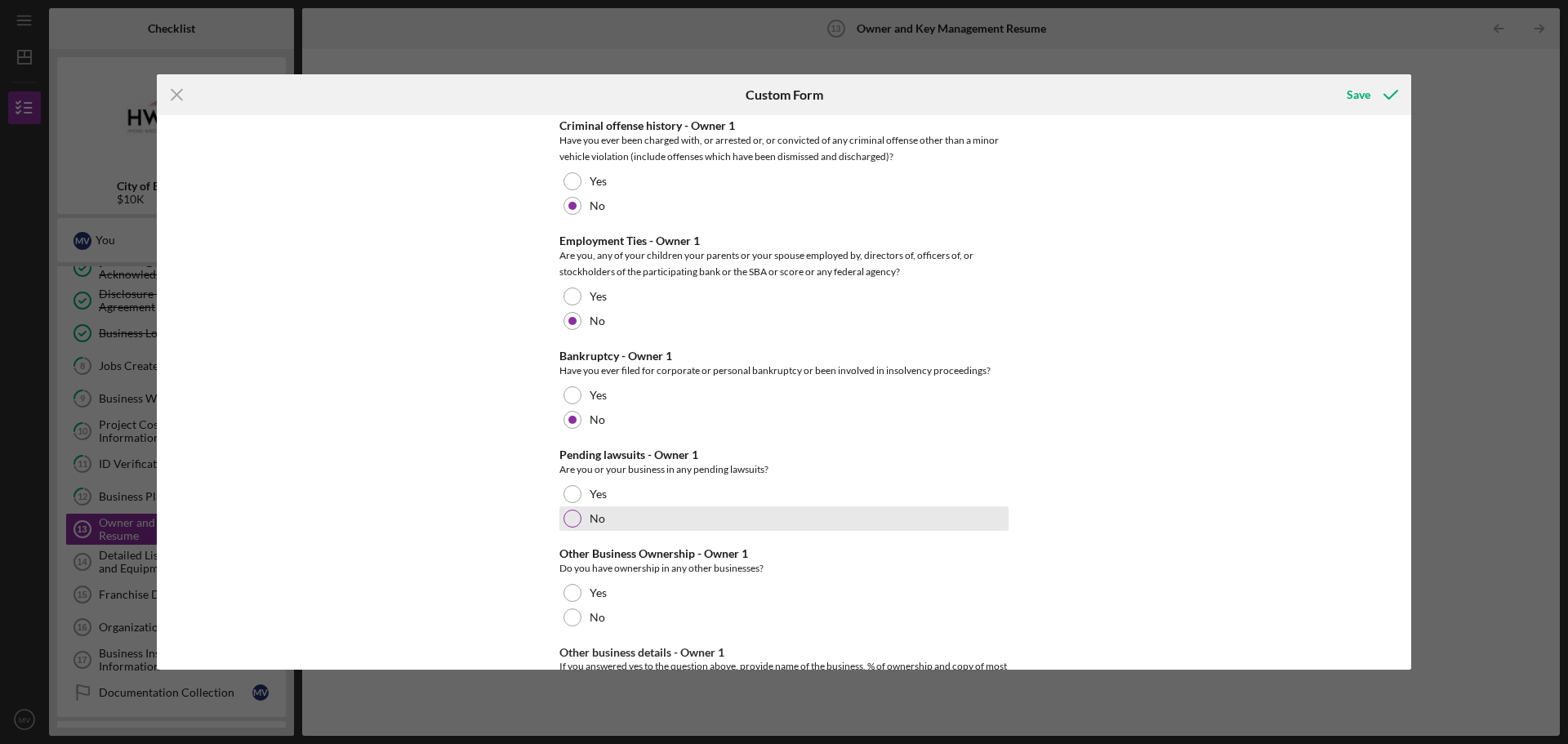
click at [570, 521] on div at bounding box center [571, 518] width 18 height 18
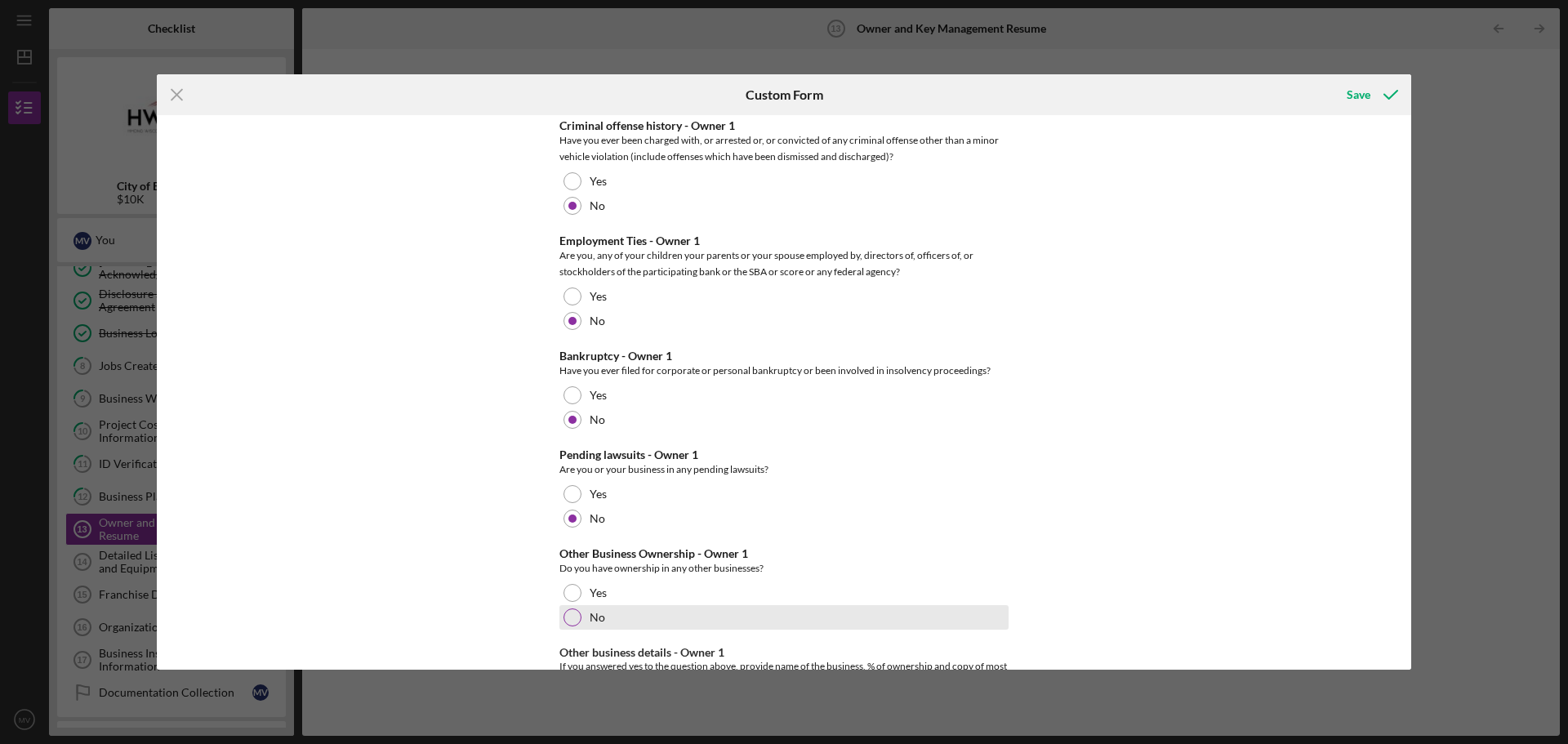
click at [566, 610] on div at bounding box center [571, 617] width 18 height 18
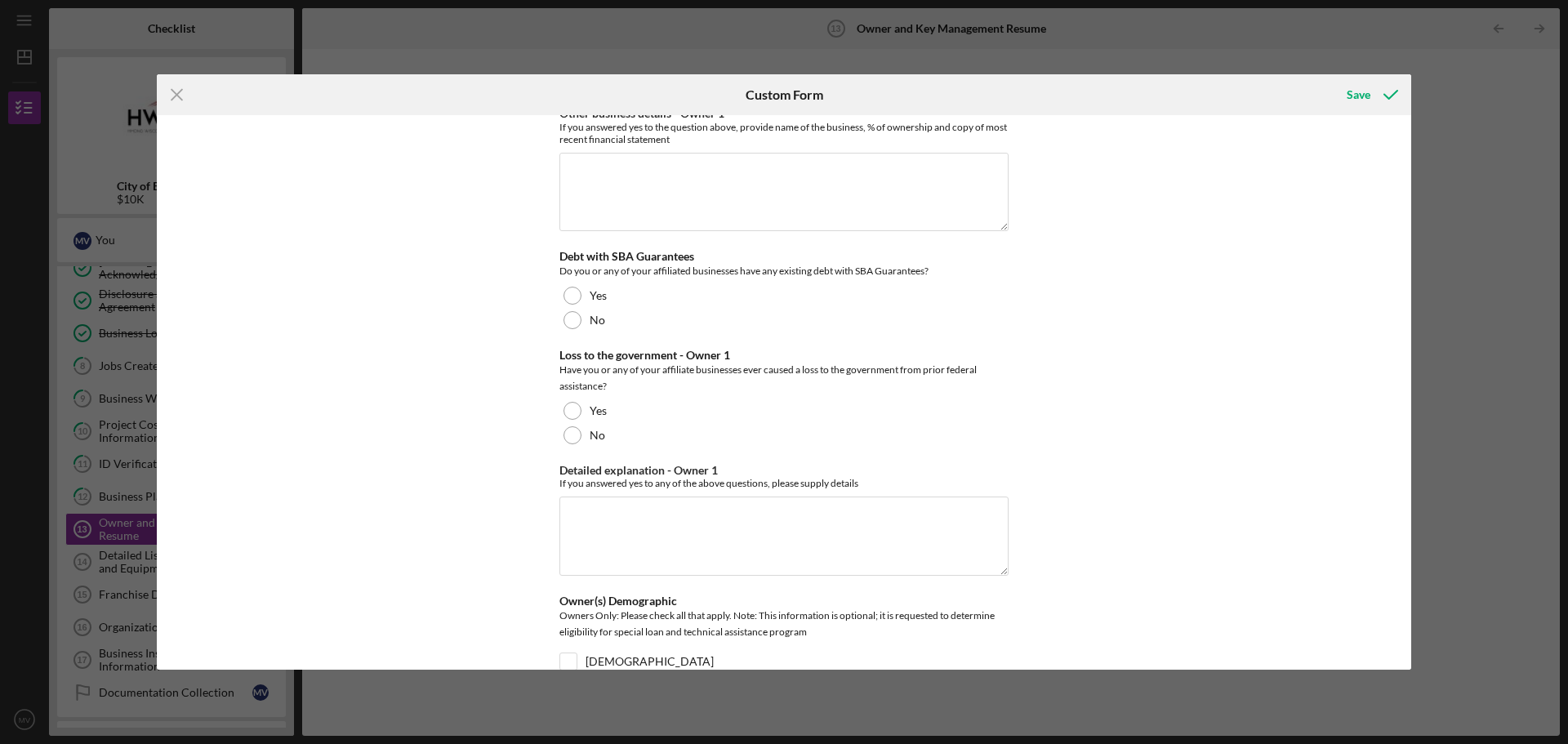
scroll to position [1547, 0]
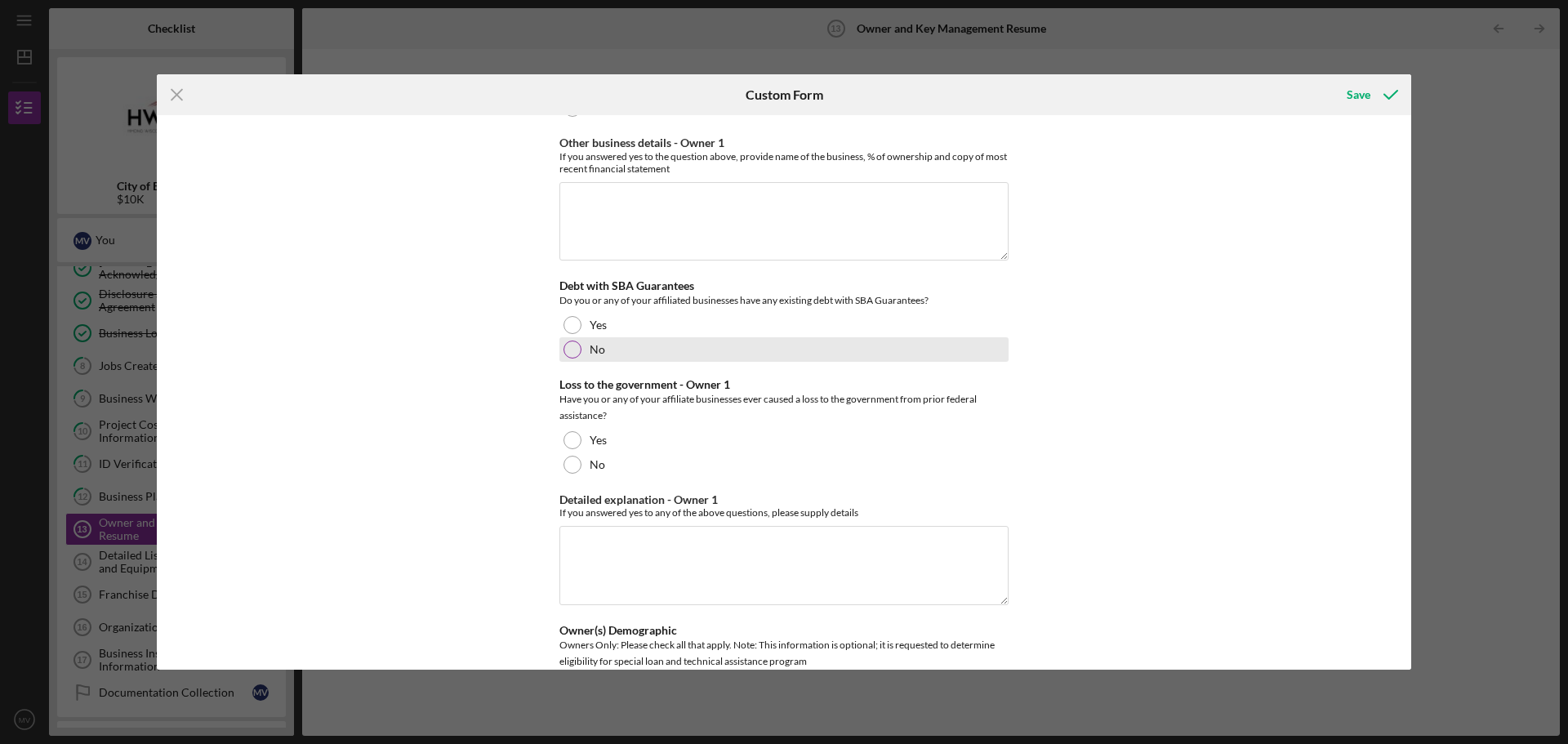
click at [572, 351] on div at bounding box center [571, 349] width 18 height 18
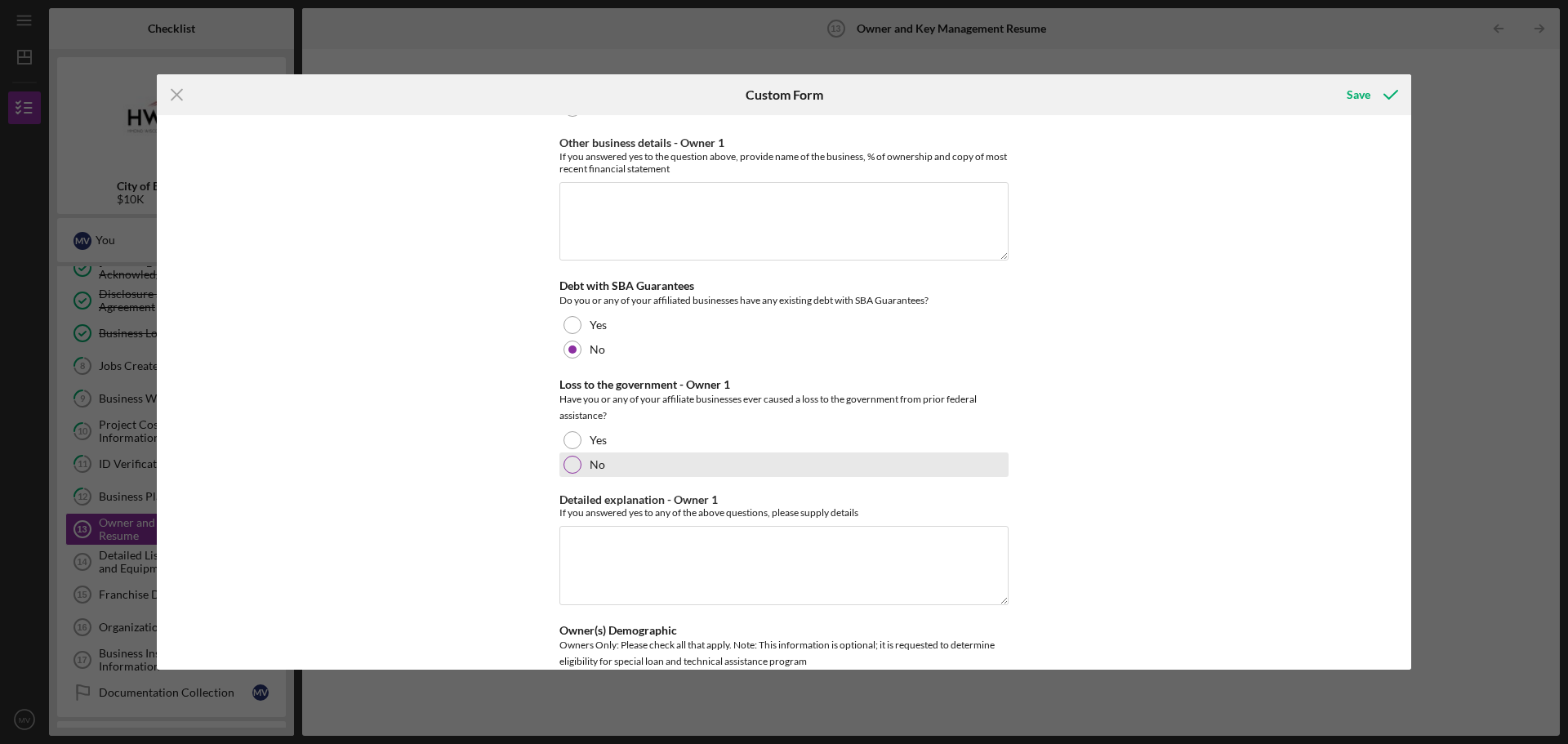
click at [567, 464] on div at bounding box center [571, 464] width 18 height 18
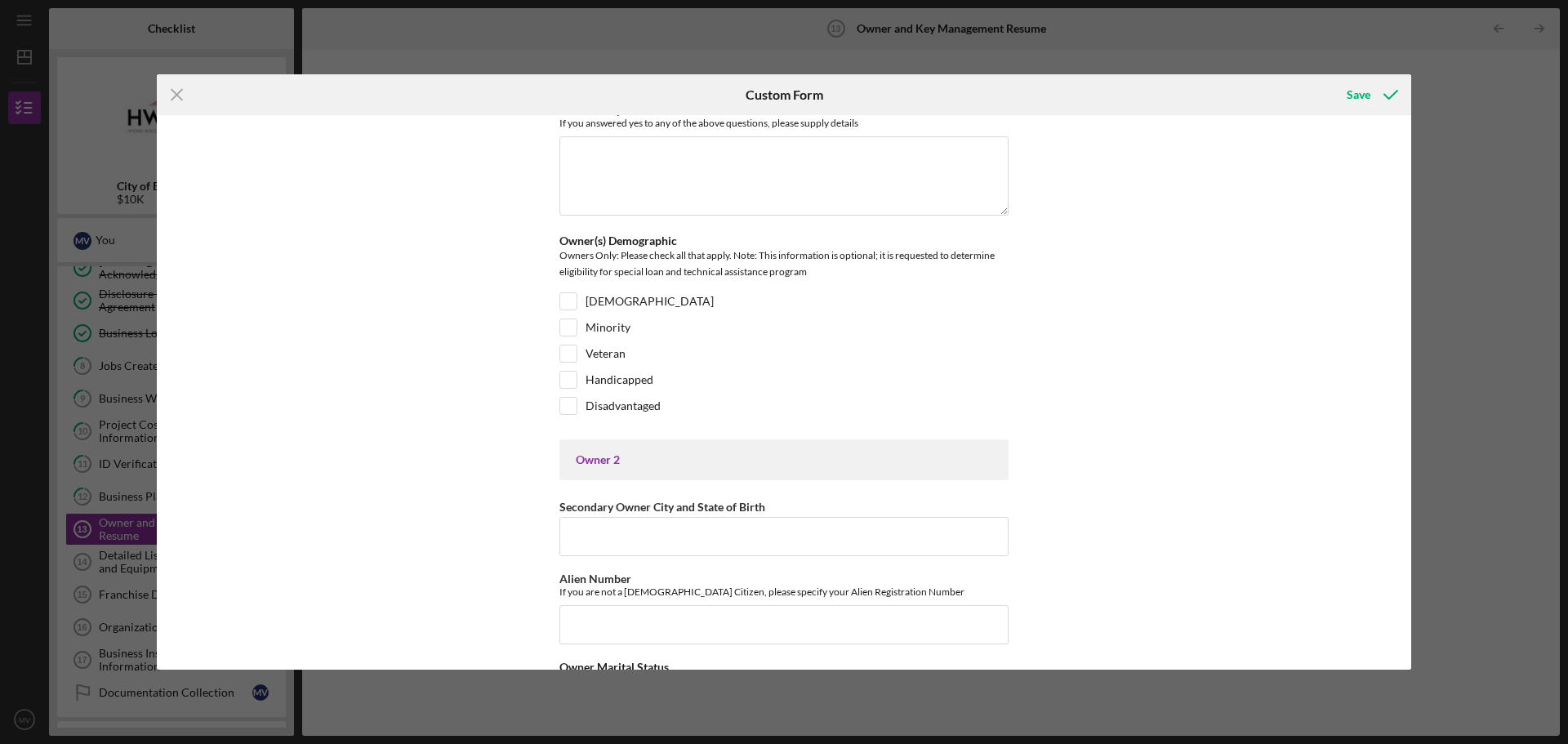
scroll to position [1977, 0]
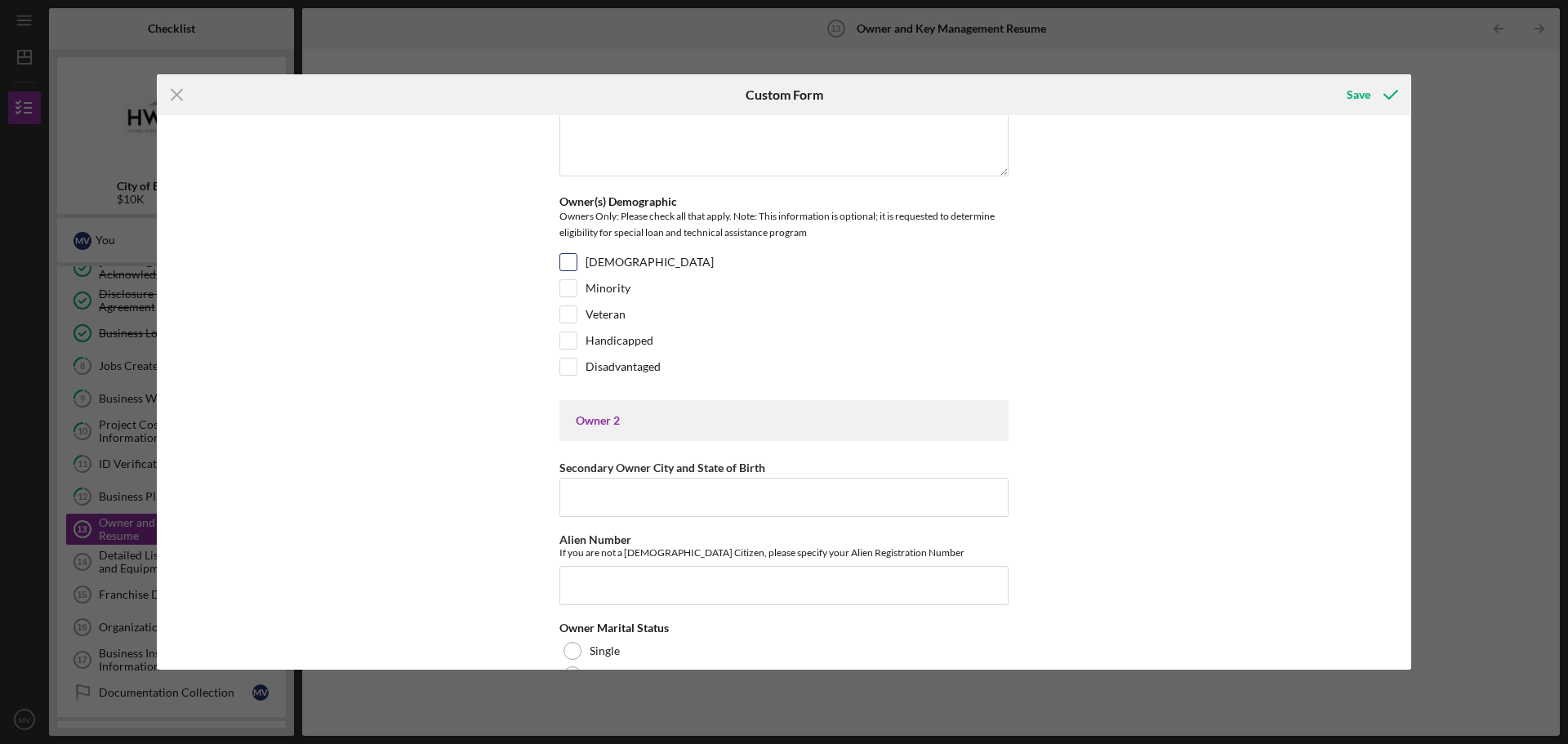
click at [566, 266] on input "[DEMOGRAPHIC_DATA]" at bounding box center [569, 263] width 17 height 17
checkbox input "true"
click at [566, 292] on input "Minority" at bounding box center [569, 289] width 17 height 17
checkbox input "true"
click at [566, 363] on input "Disadvantaged" at bounding box center [569, 367] width 17 height 17
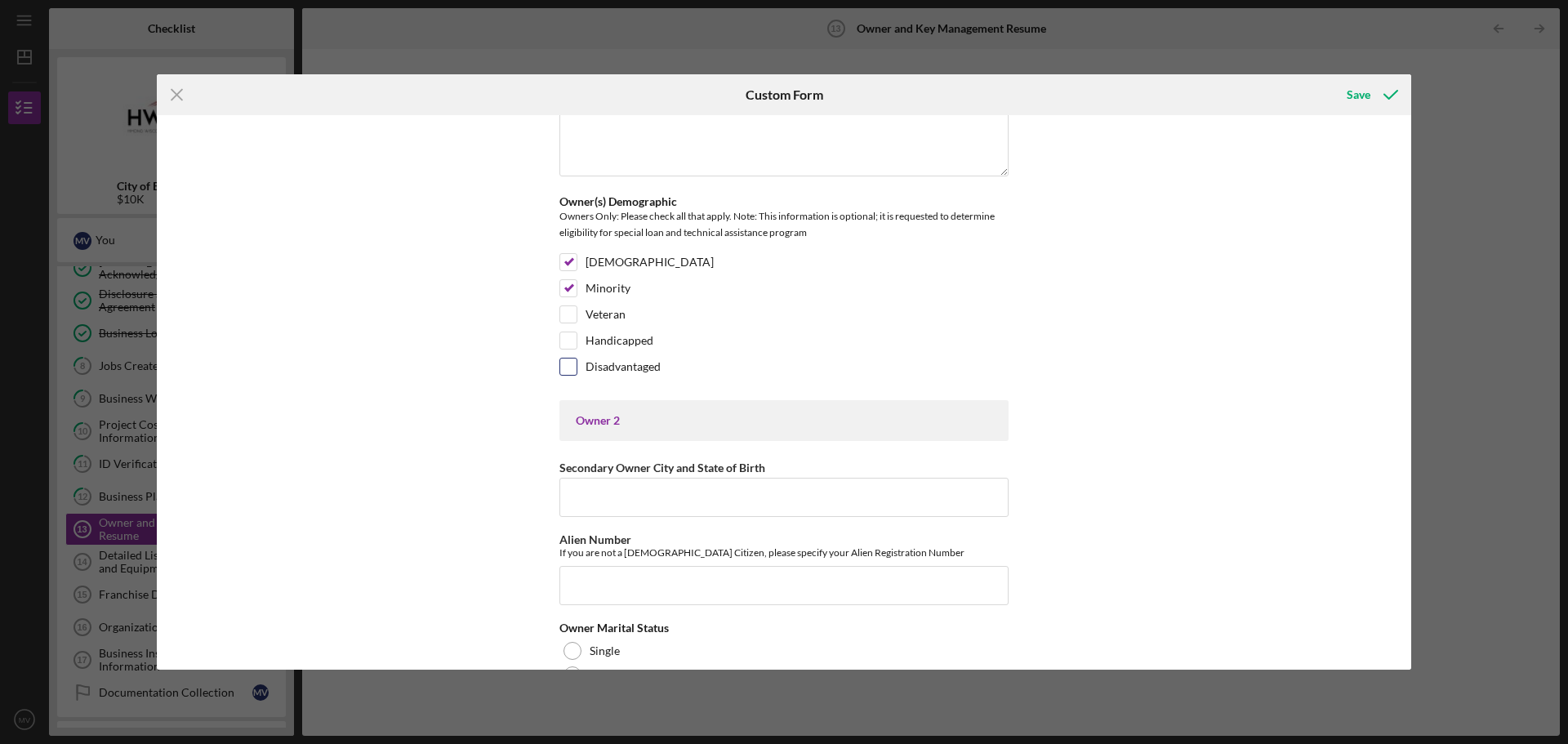
checkbox input "true"
drag, startPoint x: 1412, startPoint y: 308, endPoint x: 1419, endPoint y: 340, distance: 32.8
click at [1419, 340] on div "Icon/Menu Close Custom Form Save Owner 1 Primary Owner City and State of Birth …" at bounding box center [784, 372] width 1568 height 744
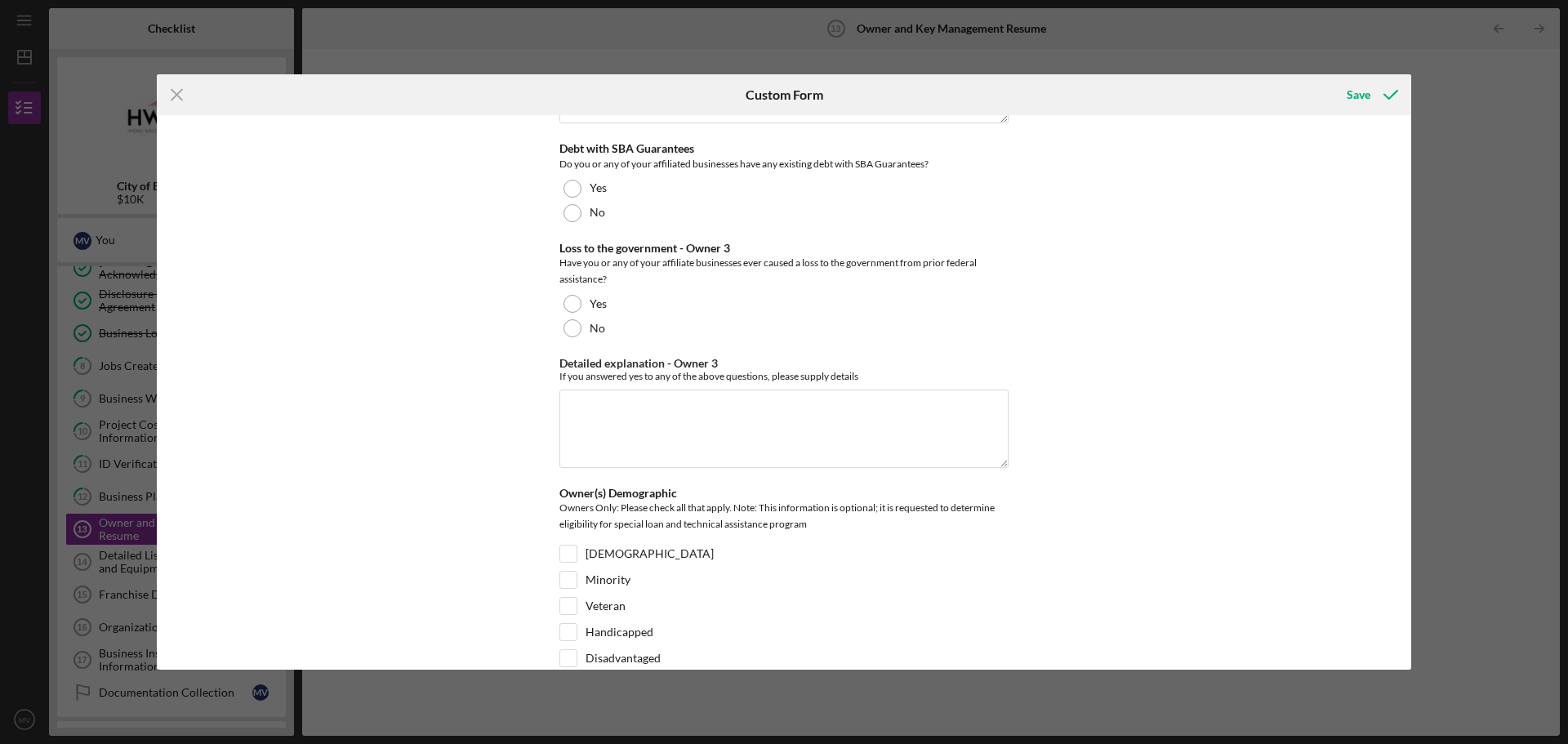
scroll to position [6221, 0]
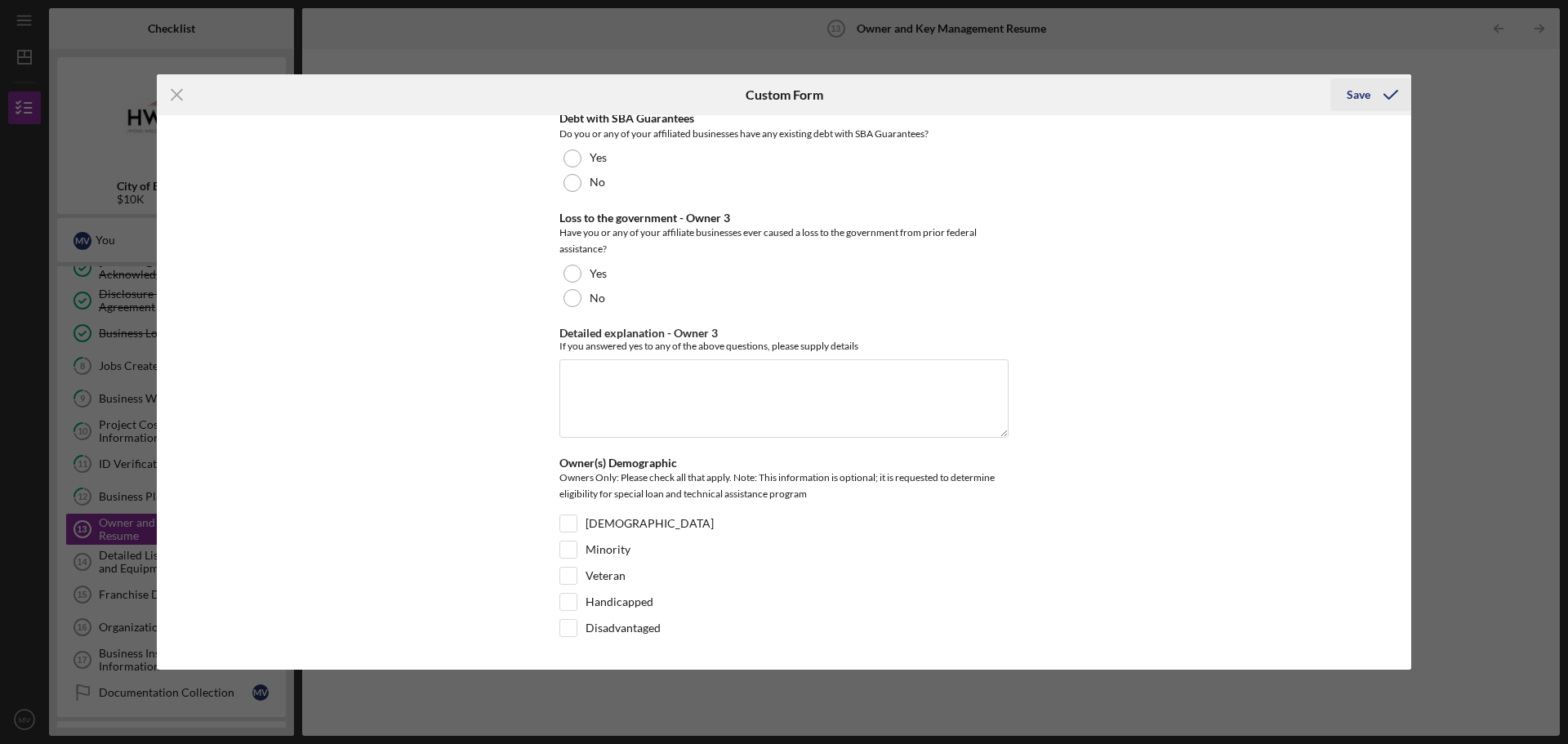
click at [1396, 88] on icon "submit" at bounding box center [1391, 95] width 41 height 41
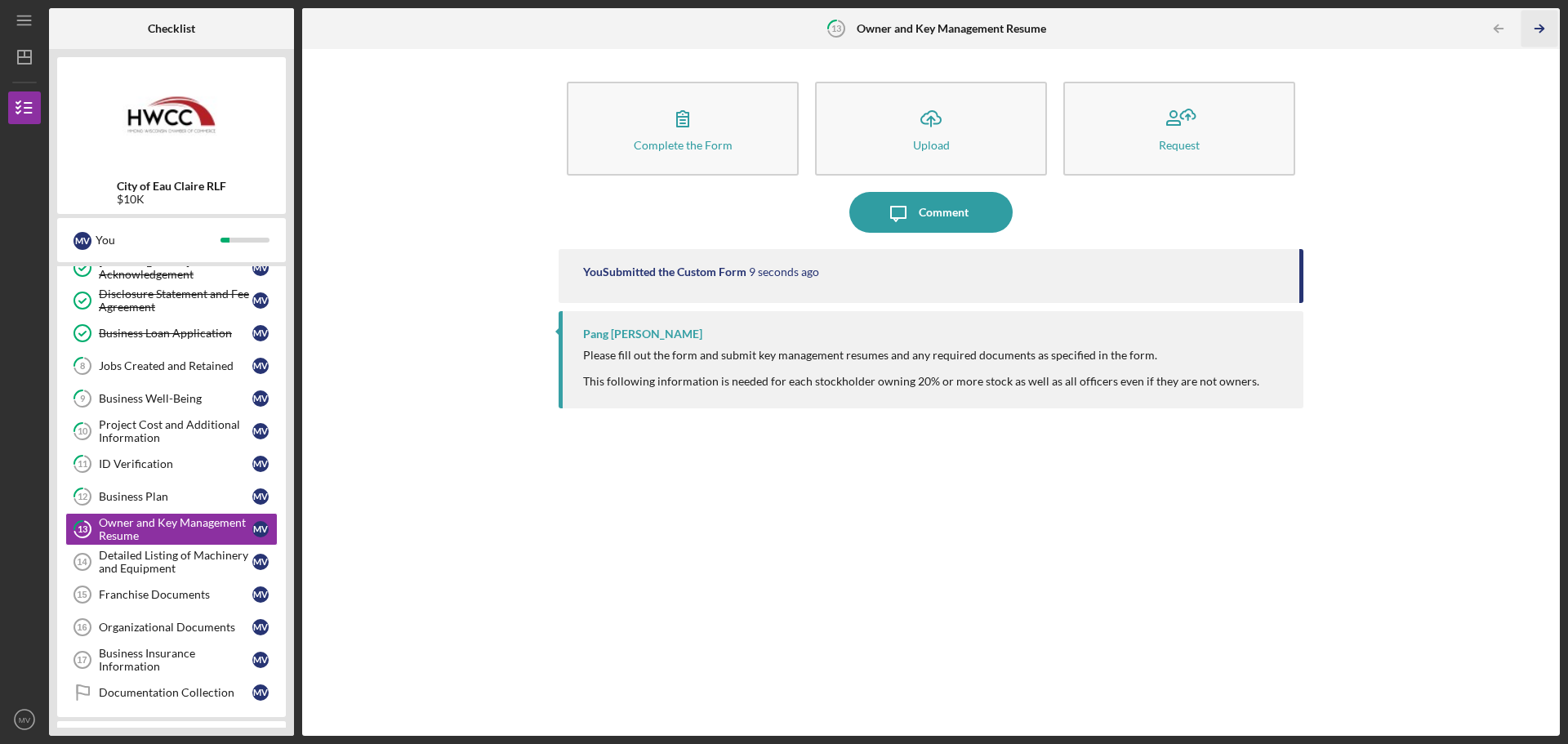
click at [1542, 18] on icon "Icon/Table Pagination Arrow" at bounding box center [1539, 29] width 37 height 37
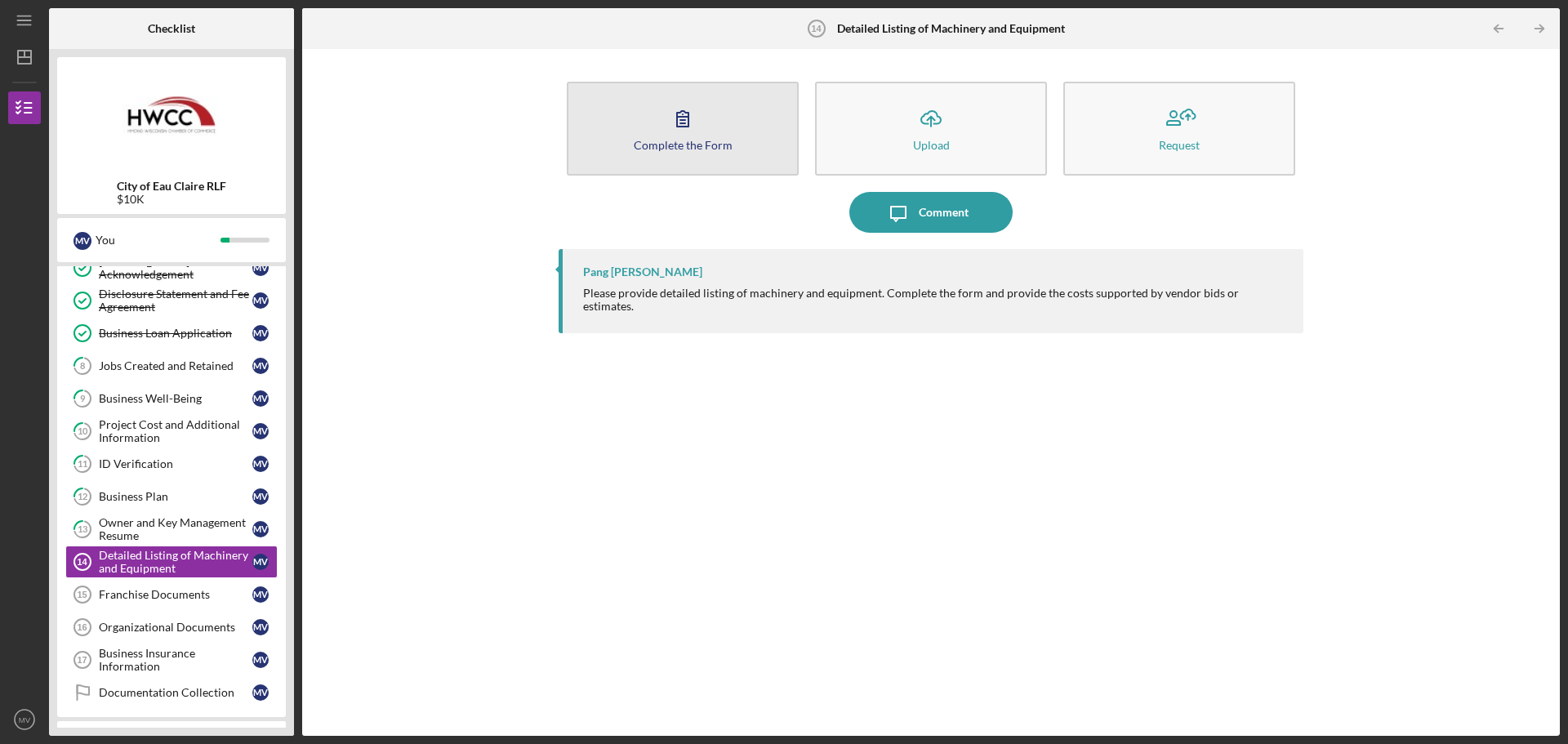
click at [669, 127] on icon "button" at bounding box center [683, 118] width 41 height 41
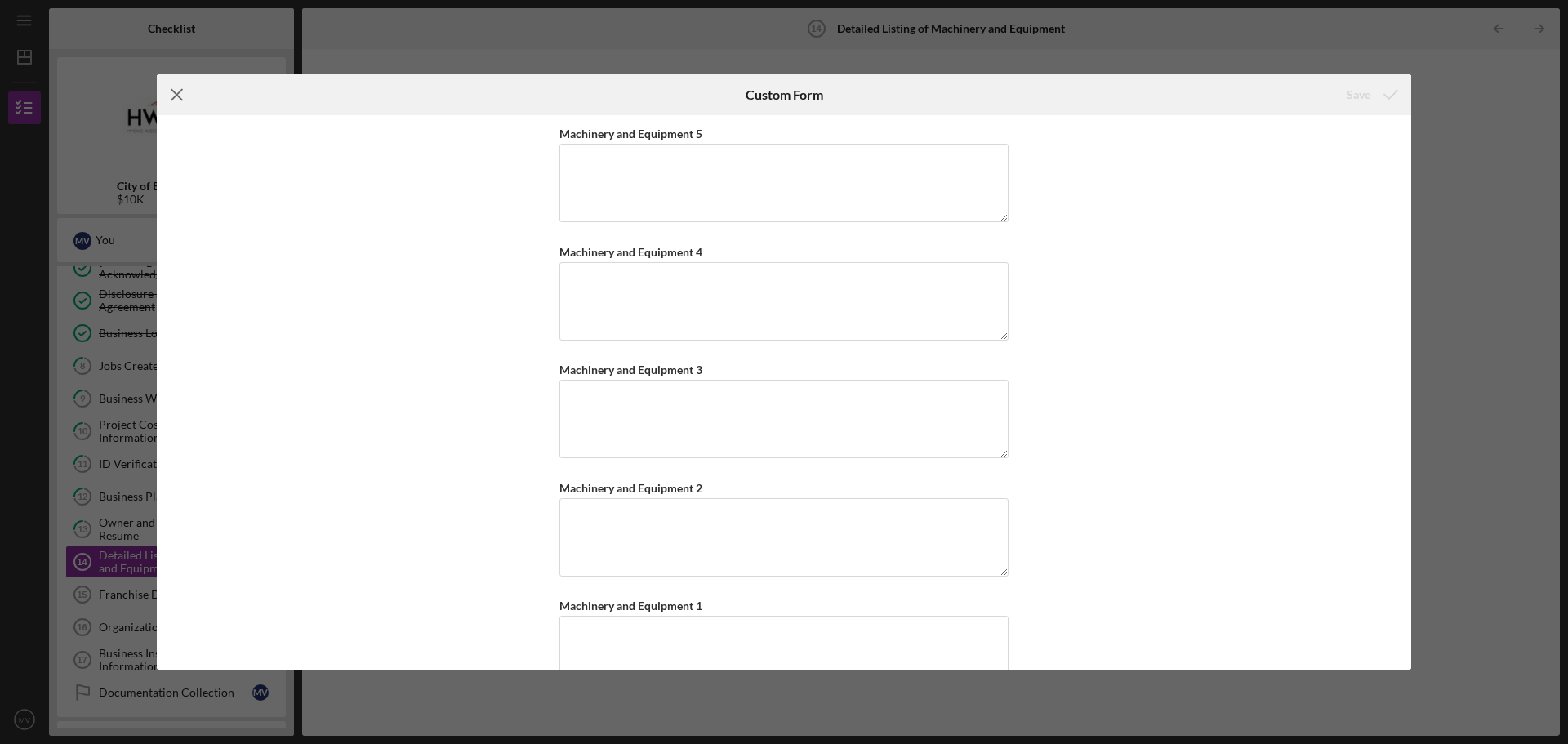
click at [177, 90] on icon "Icon/Menu Close" at bounding box center [177, 95] width 41 height 41
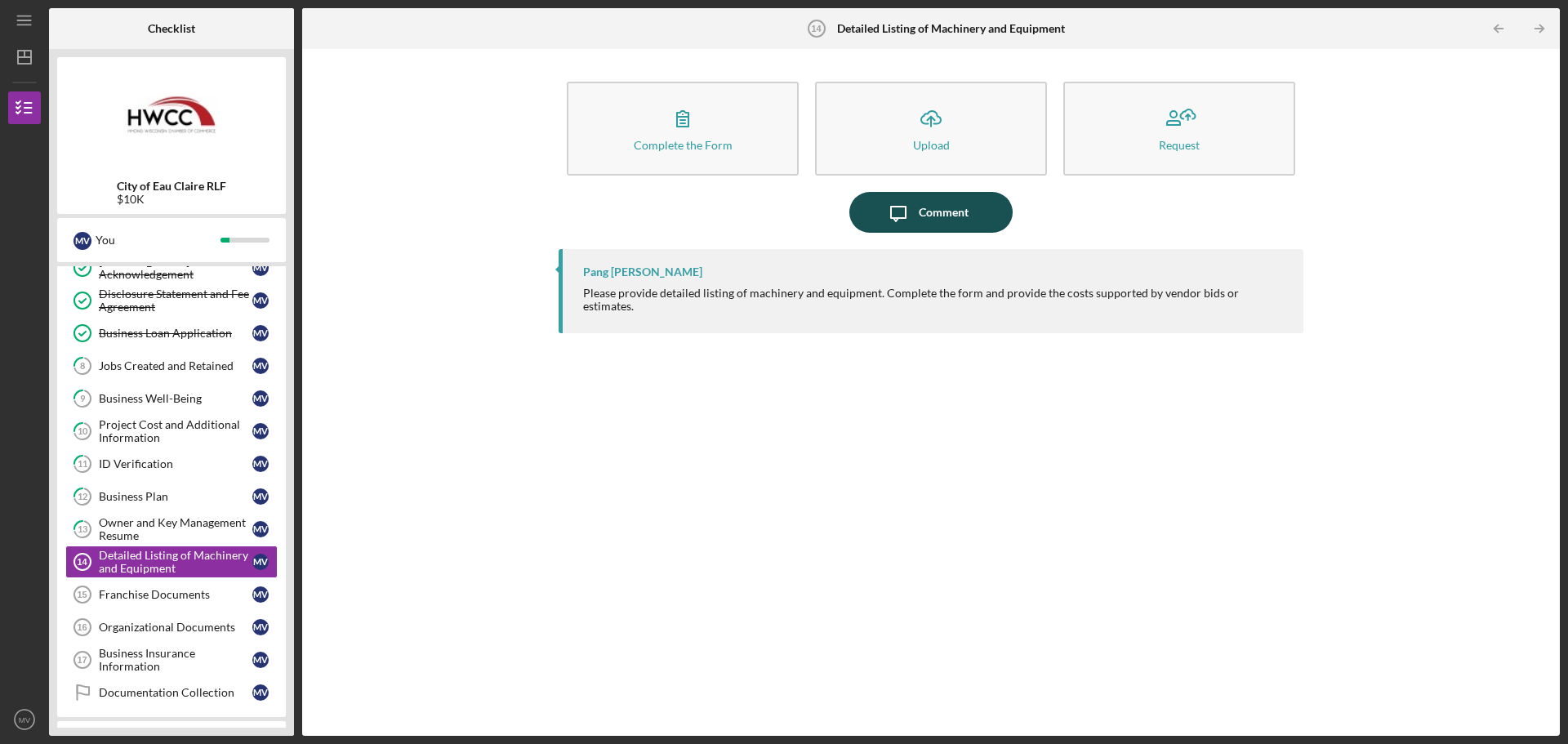
click at [939, 219] on div "Comment" at bounding box center [944, 212] width 50 height 41
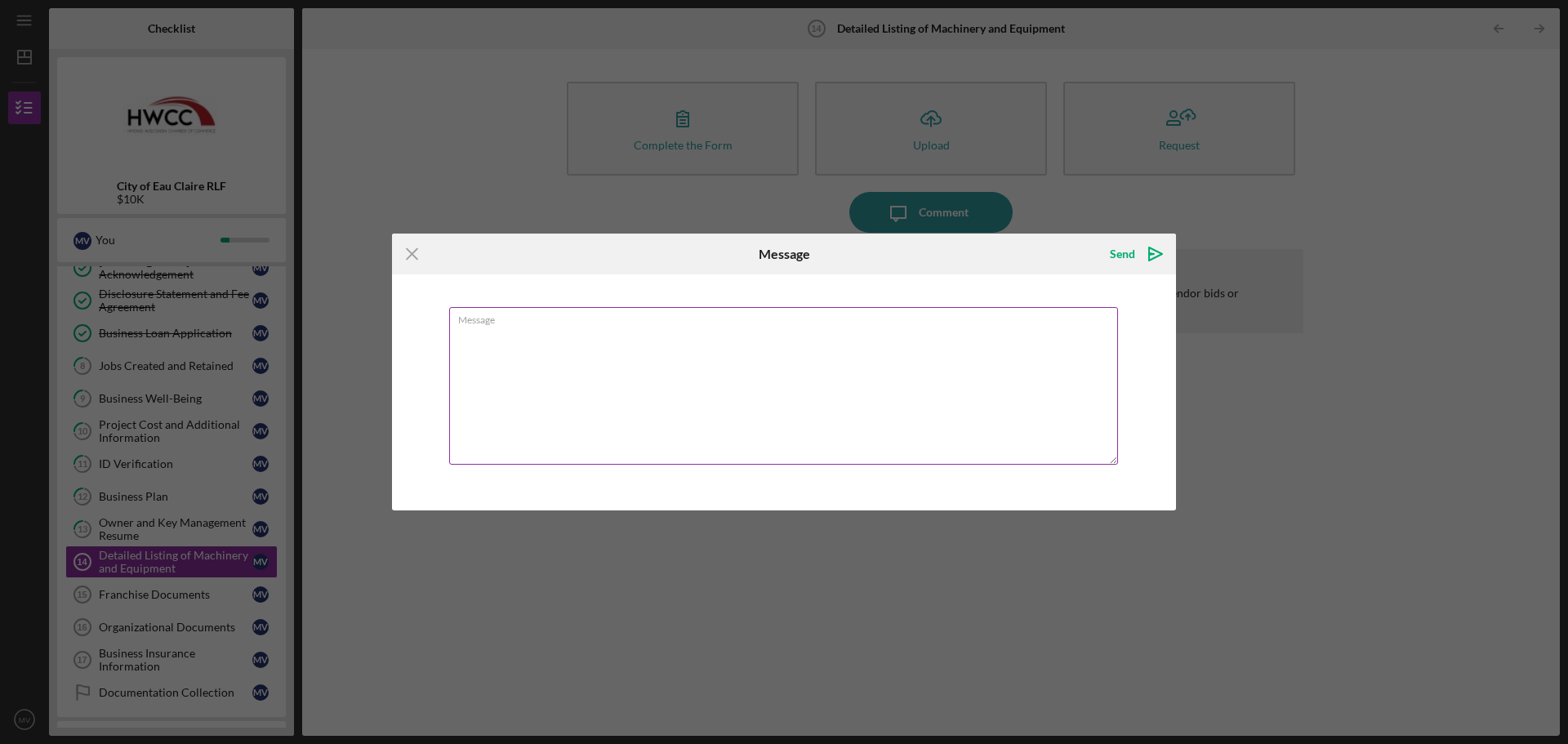
click at [697, 360] on textarea "Message" at bounding box center [783, 386] width 669 height 157
click at [721, 331] on textarea "Is this for the item I am seeking to get or what I alreqady own?" at bounding box center [783, 386] width 669 height 157
type textarea "Is this for the item I am seeking to get or what I already own?"
click at [1126, 249] on div "Send" at bounding box center [1122, 254] width 25 height 33
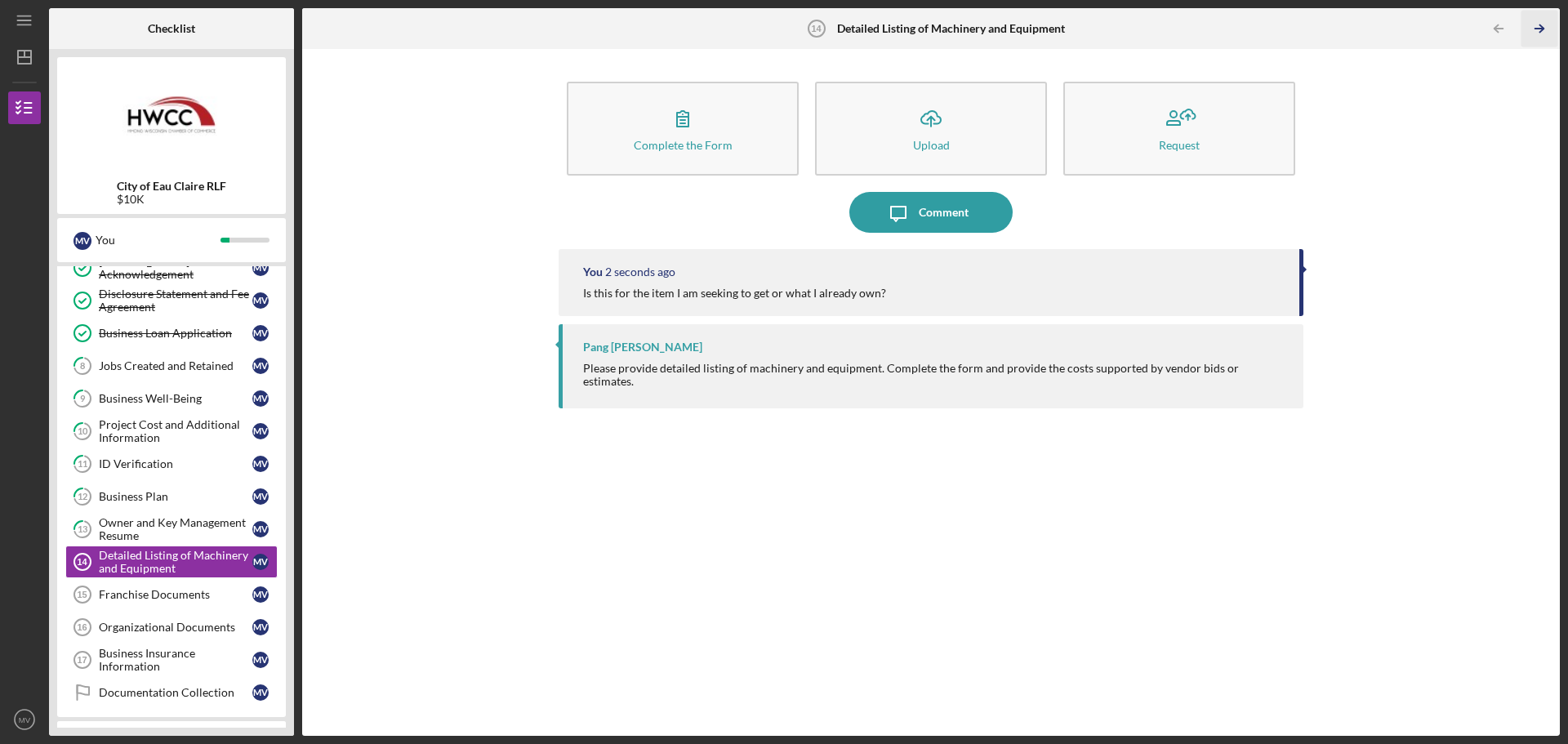
click at [1543, 28] on line "button" at bounding box center [1540, 28] width 8 height 0
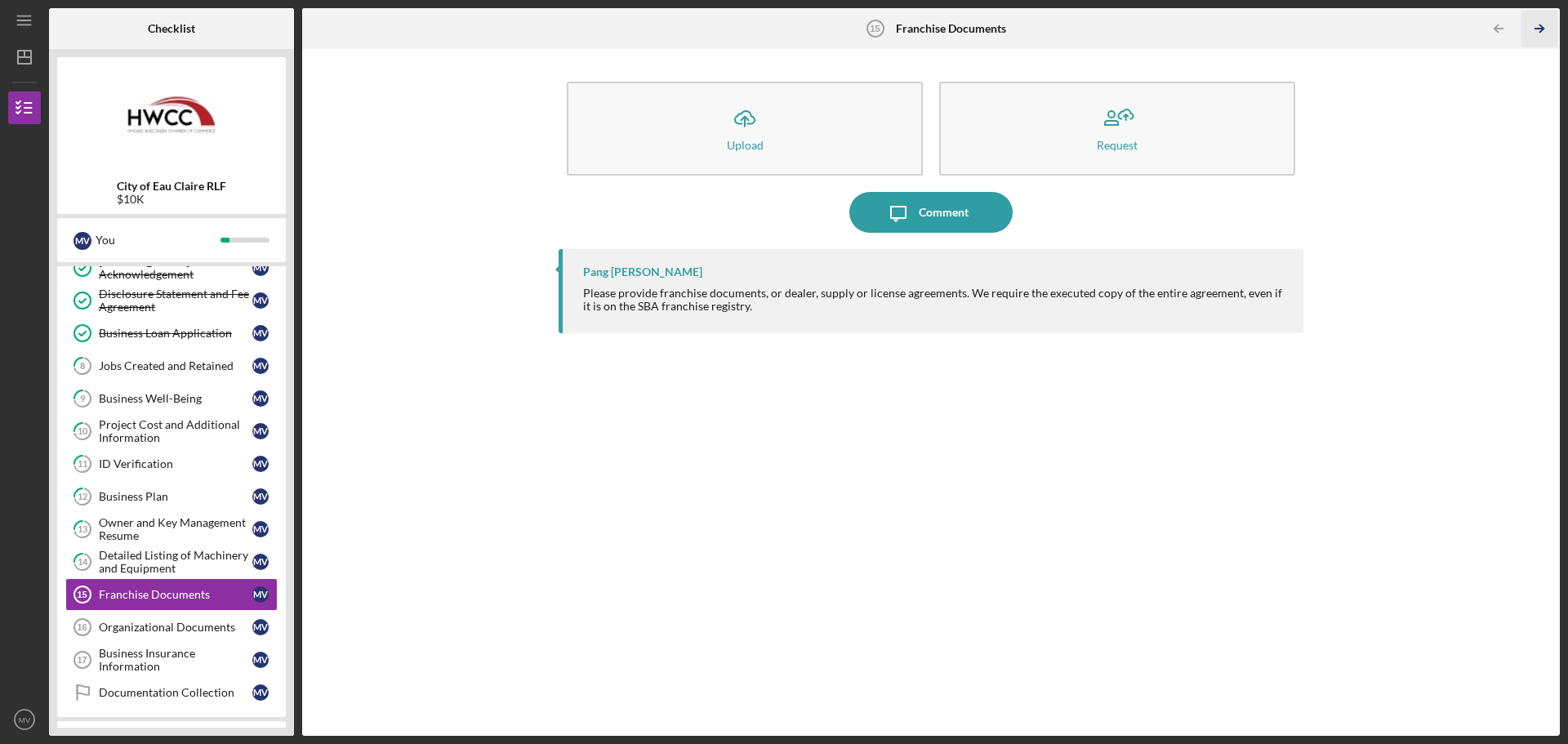
click at [1551, 26] on icon "Icon/Table Pagination Arrow" at bounding box center [1539, 29] width 37 height 37
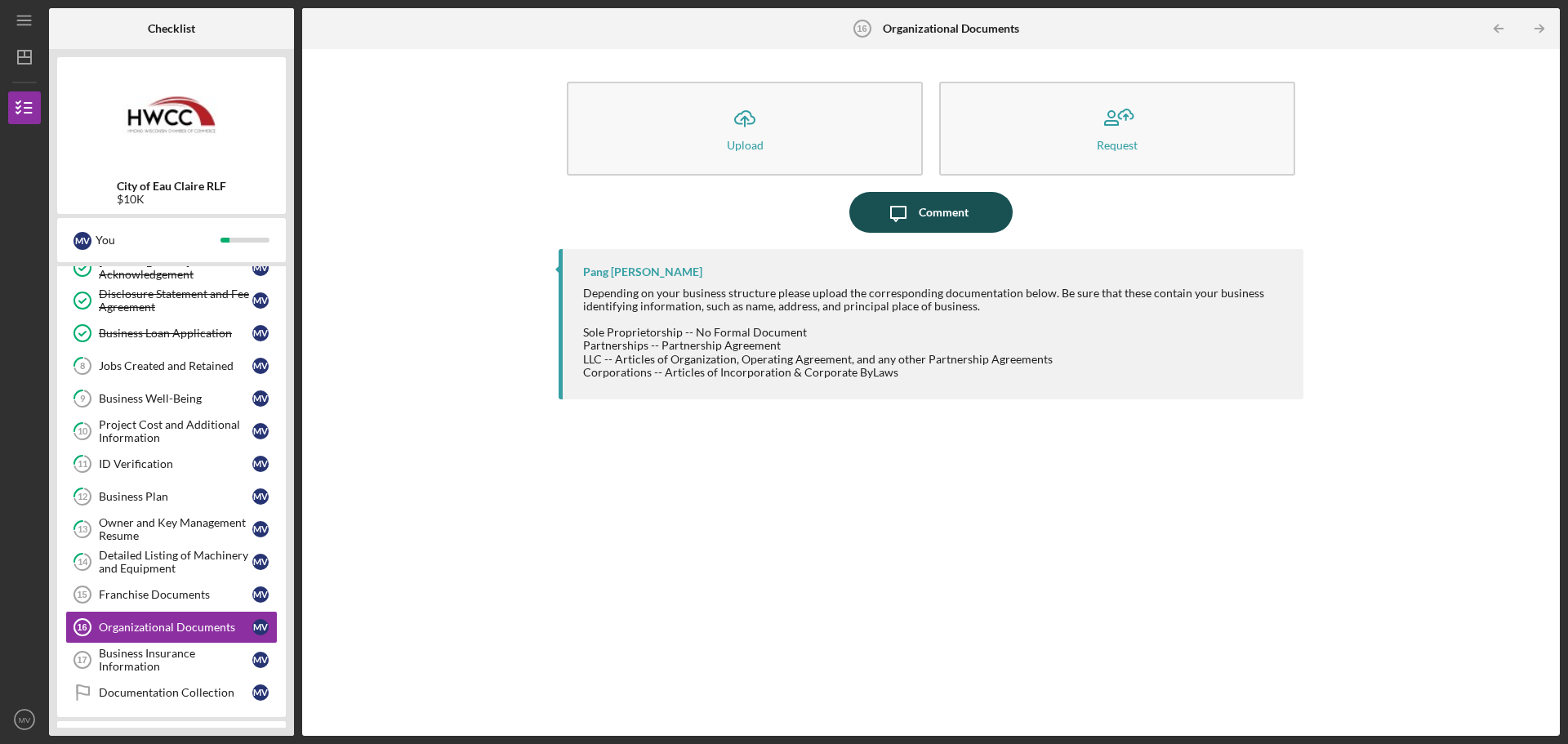
click at [935, 214] on div "Comment" at bounding box center [944, 212] width 50 height 41
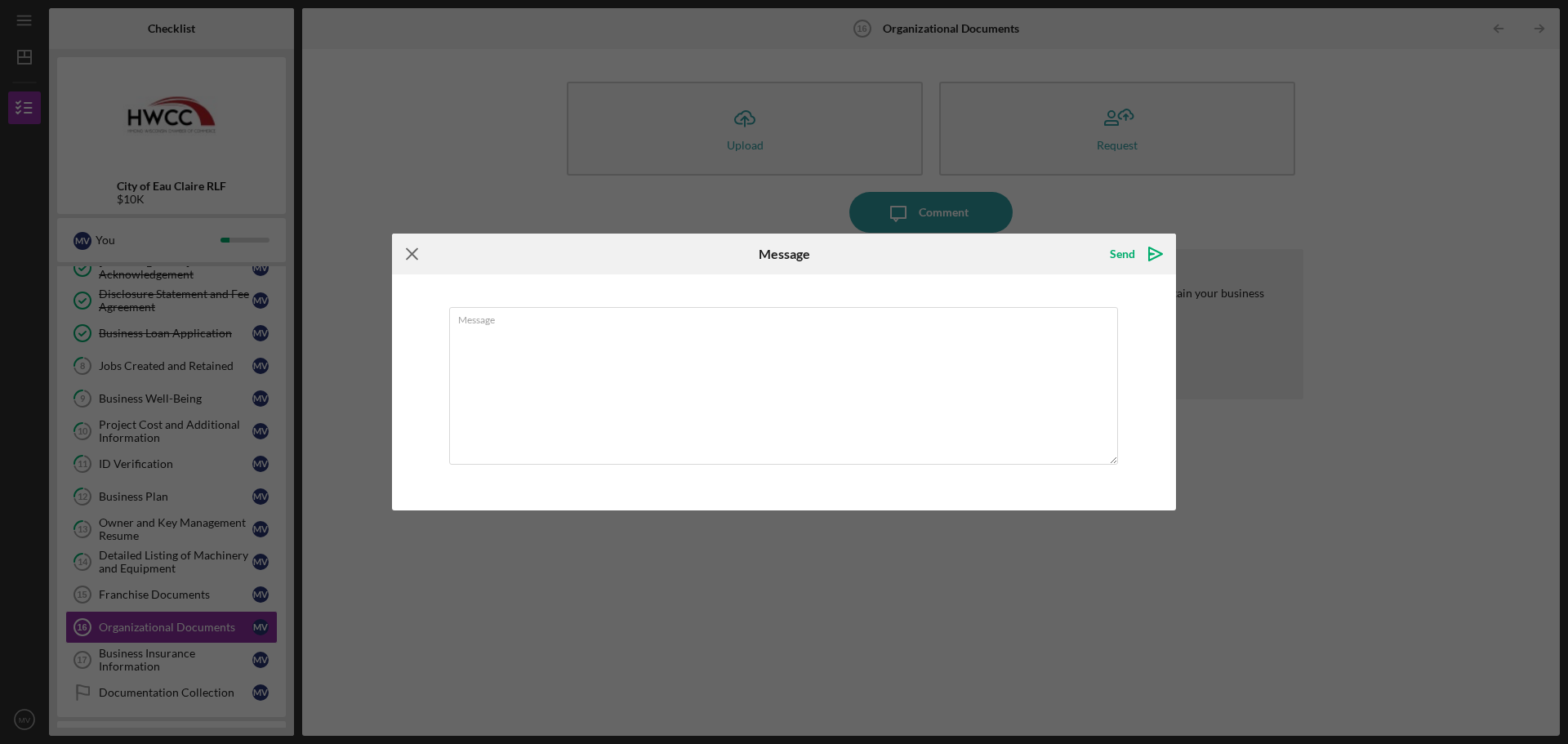
click at [409, 251] on icon "Icon/Menu Close" at bounding box center [412, 254] width 41 height 41
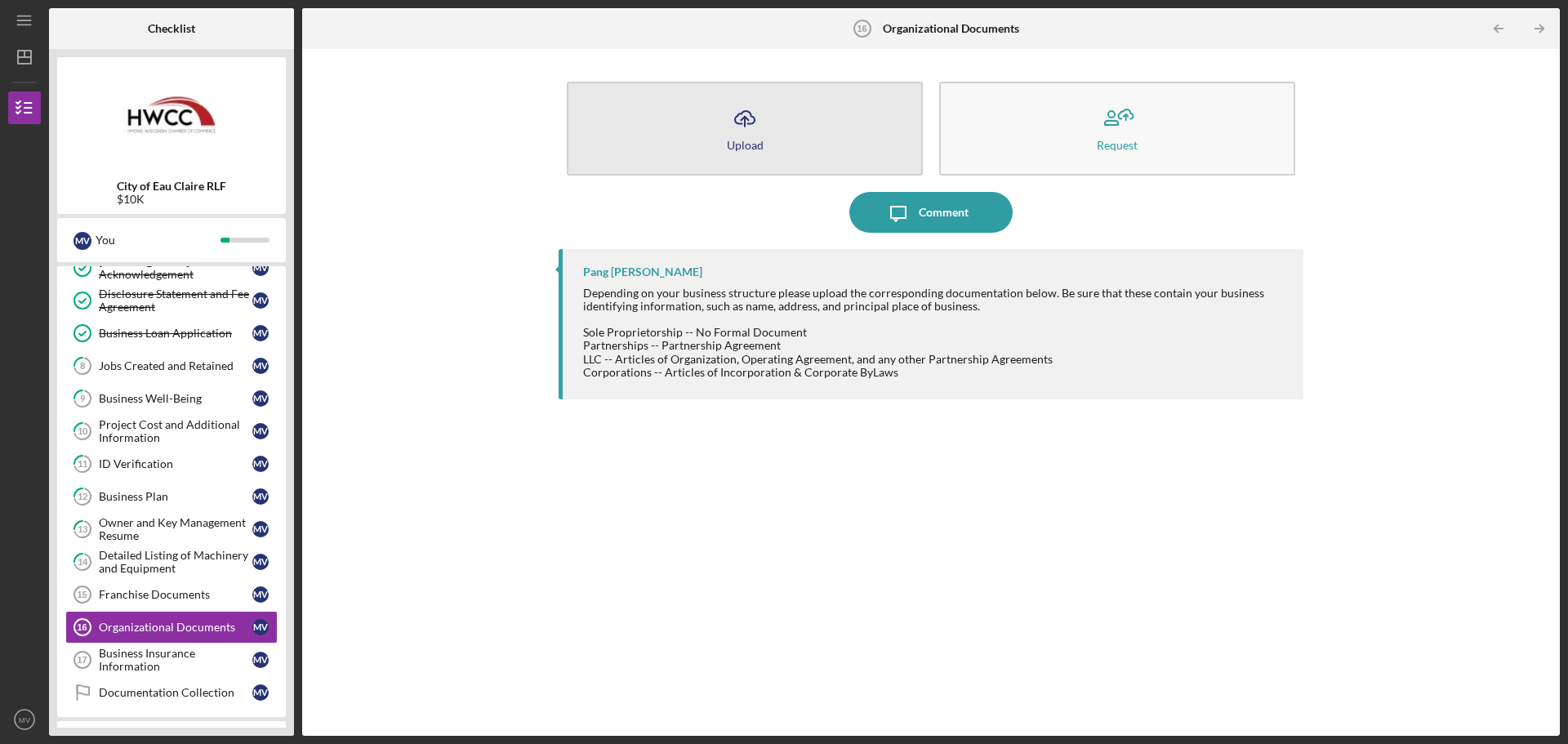
click at [720, 150] on button "Icon/Upload Upload" at bounding box center [745, 129] width 356 height 94
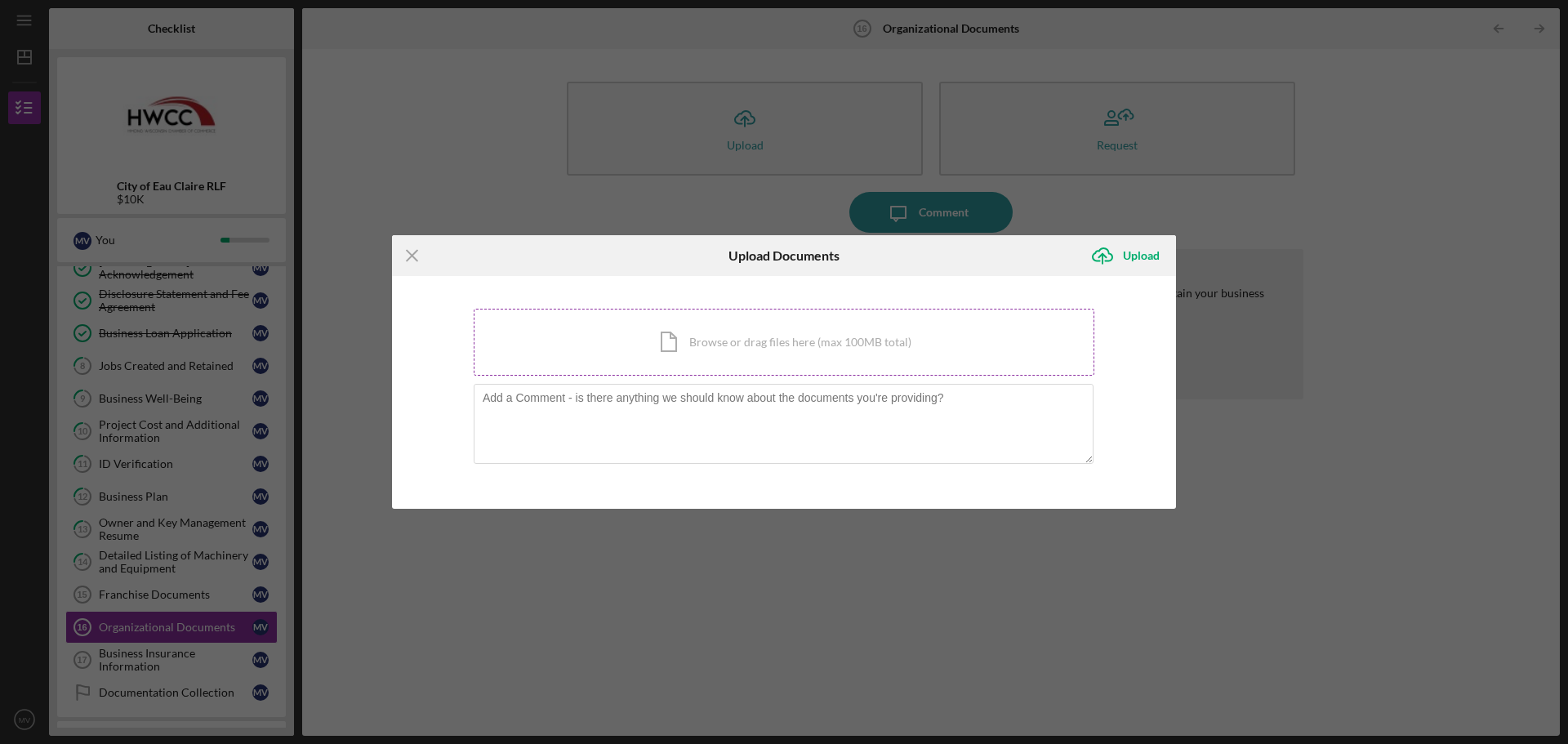
click at [720, 335] on div "Icon/Document Browse or drag files here (max 100MB total) Tap to choose files o…" at bounding box center [784, 342] width 621 height 67
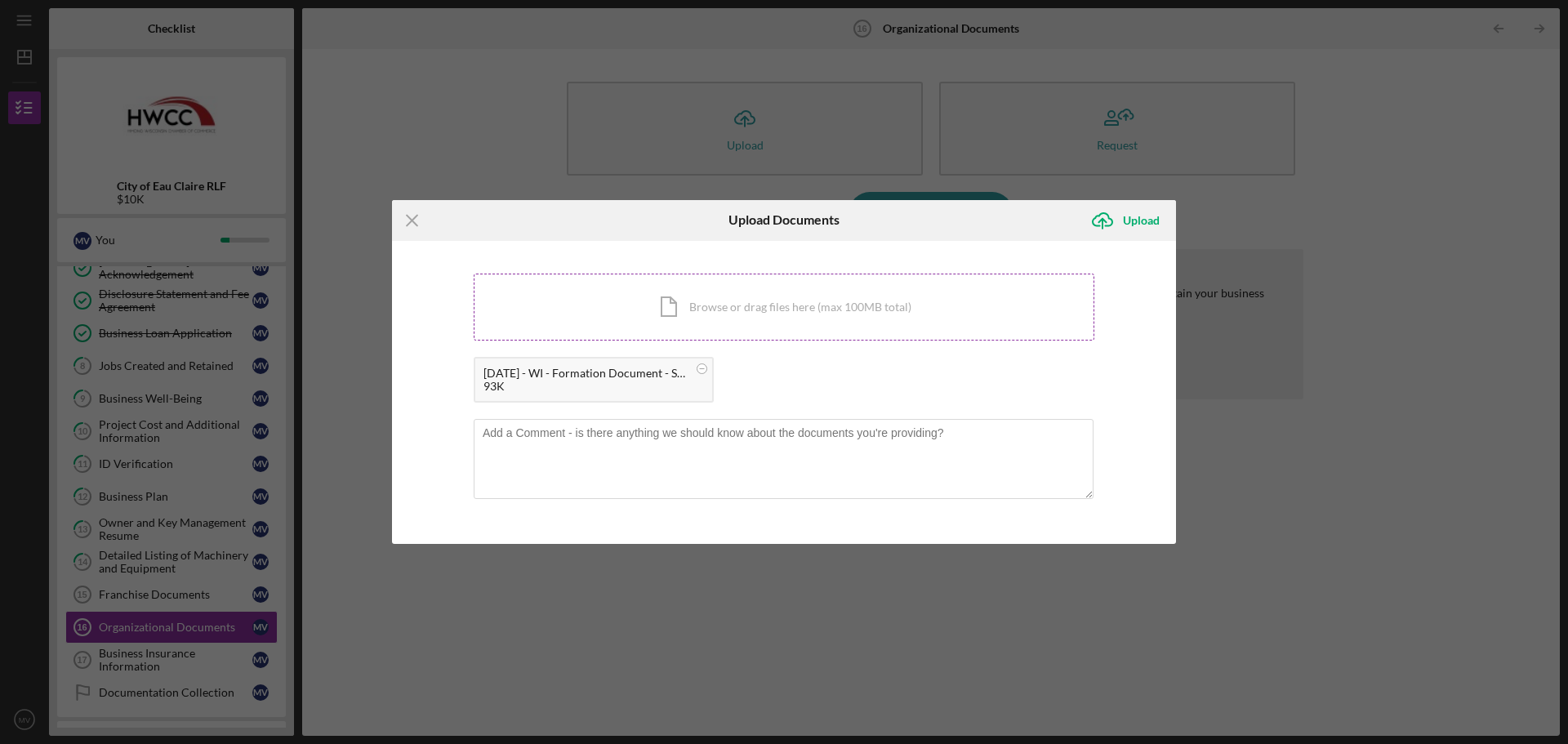
click at [689, 306] on div "Icon/Document Browse or drag files here (max 100MB total) Tap to choose files o…" at bounding box center [784, 307] width 621 height 67
click at [707, 369] on circle at bounding box center [702, 368] width 10 height 10
click at [1136, 214] on div "Upload" at bounding box center [1141, 220] width 37 height 33
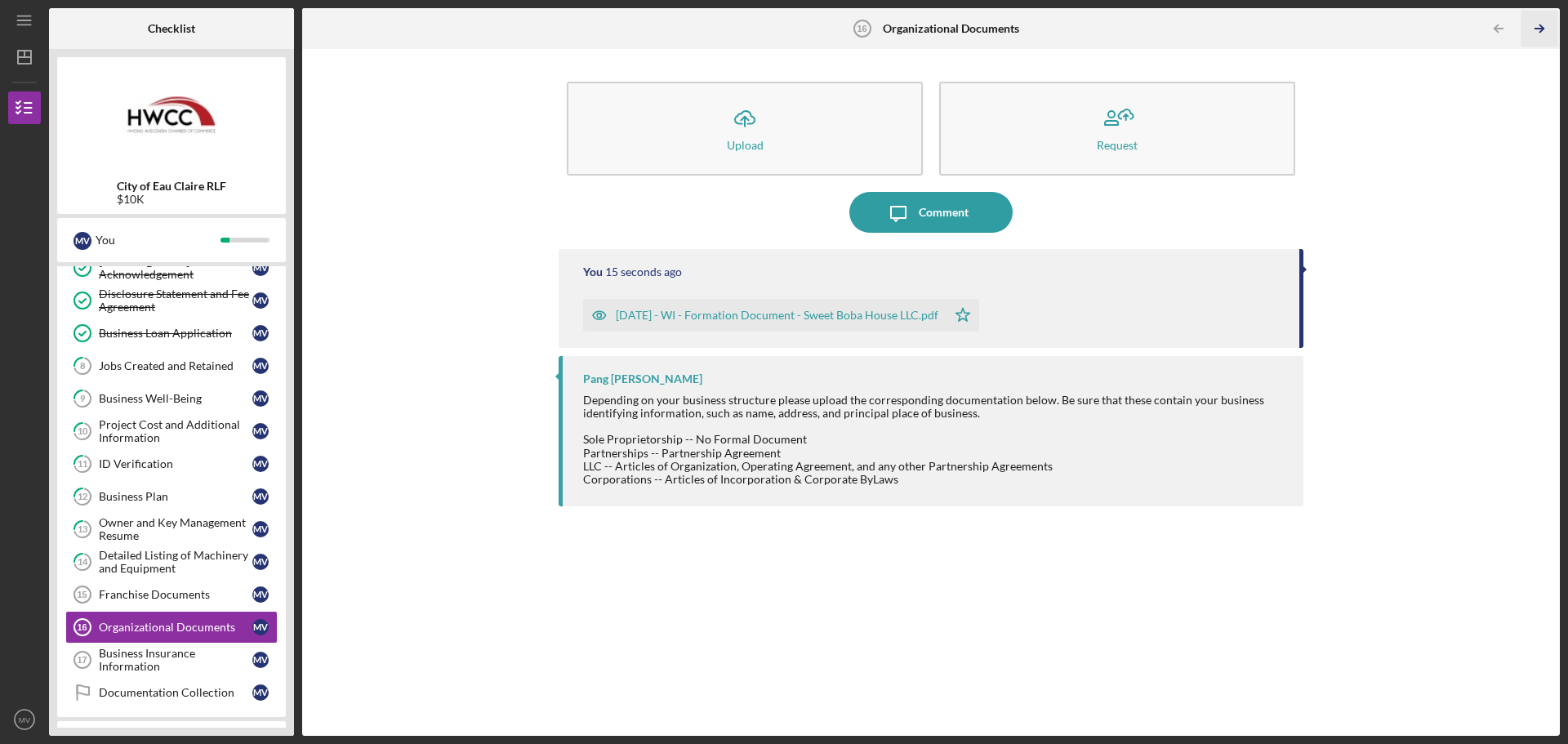
click at [1545, 29] on icon "Icon/Table Pagination Arrow" at bounding box center [1539, 29] width 37 height 37
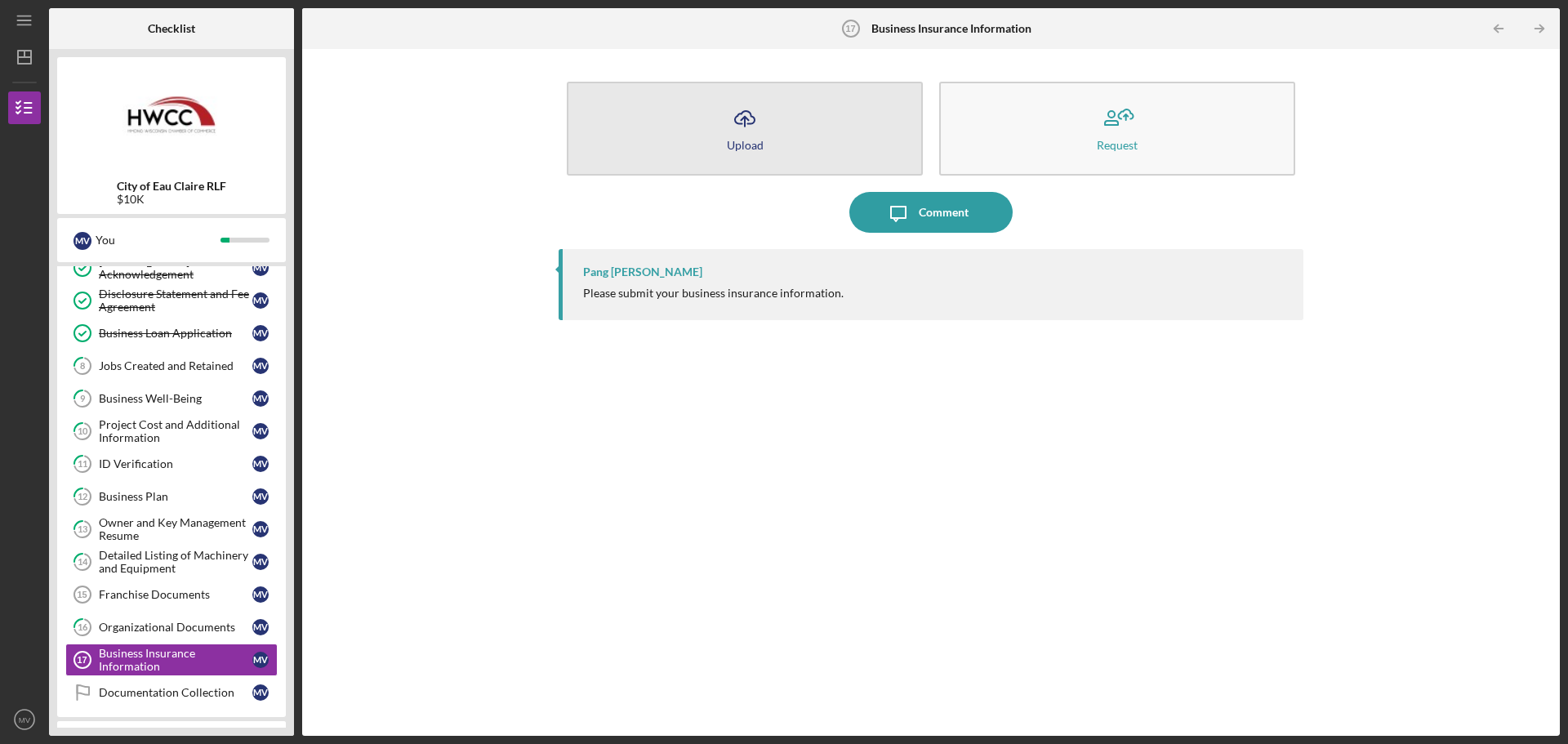
click at [799, 136] on button "Icon/Upload Upload" at bounding box center [745, 129] width 356 height 94
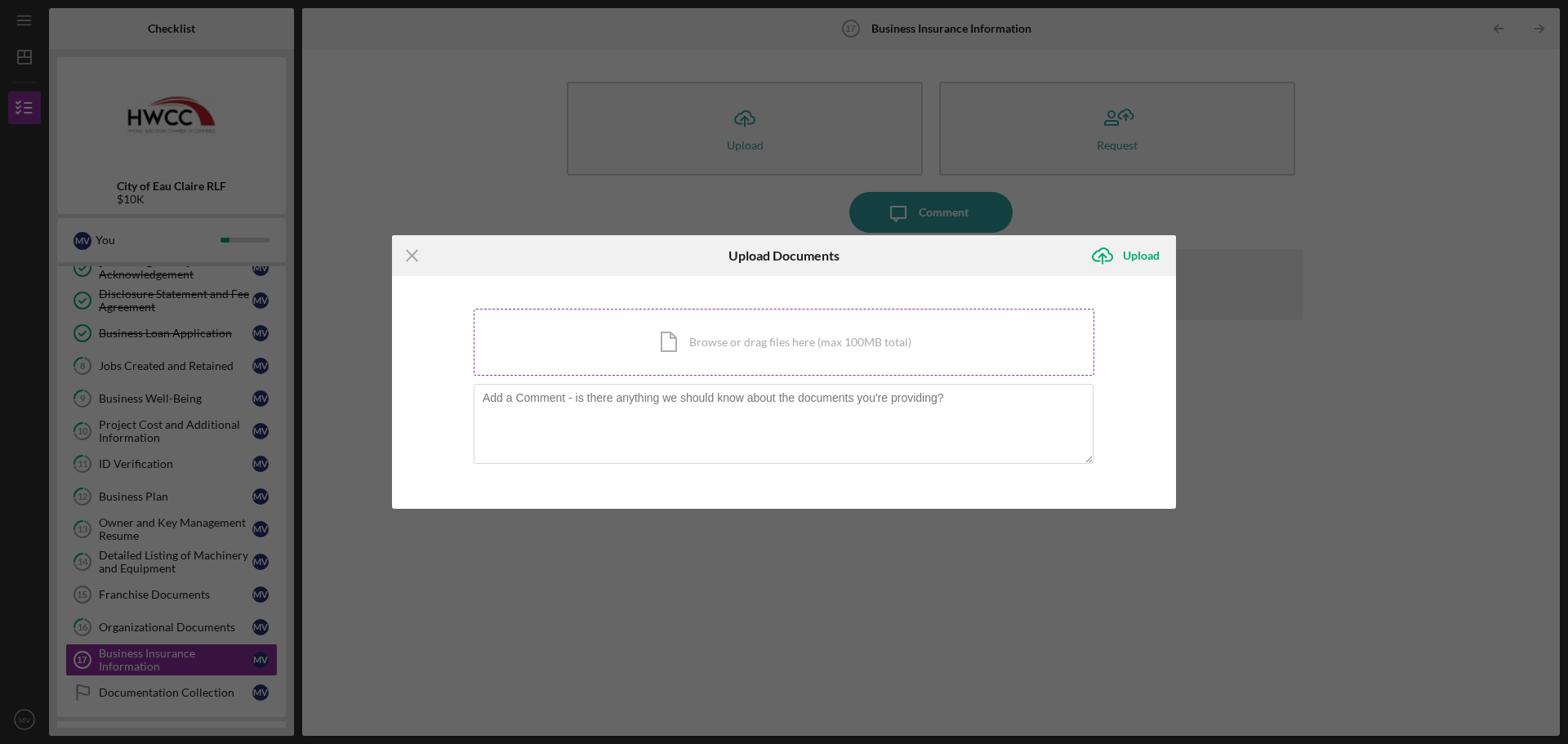
click at [811, 354] on div "Icon/Document Browse or drag files here (max 100MB total) Tap to choose files o…" at bounding box center [784, 342] width 621 height 67
click at [414, 253] on line at bounding box center [412, 255] width 11 height 11
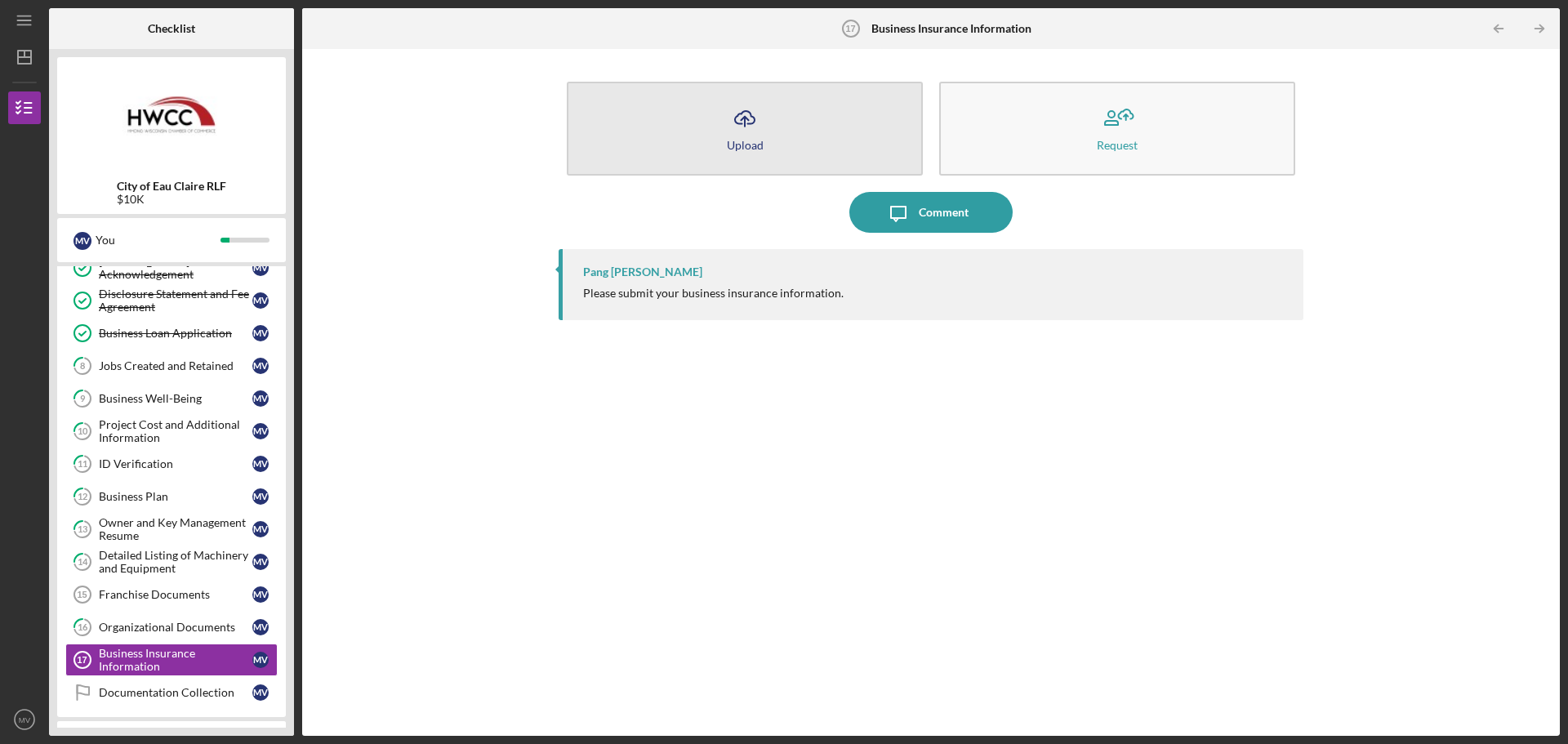
click at [787, 133] on button "Icon/Upload Upload" at bounding box center [745, 129] width 356 height 94
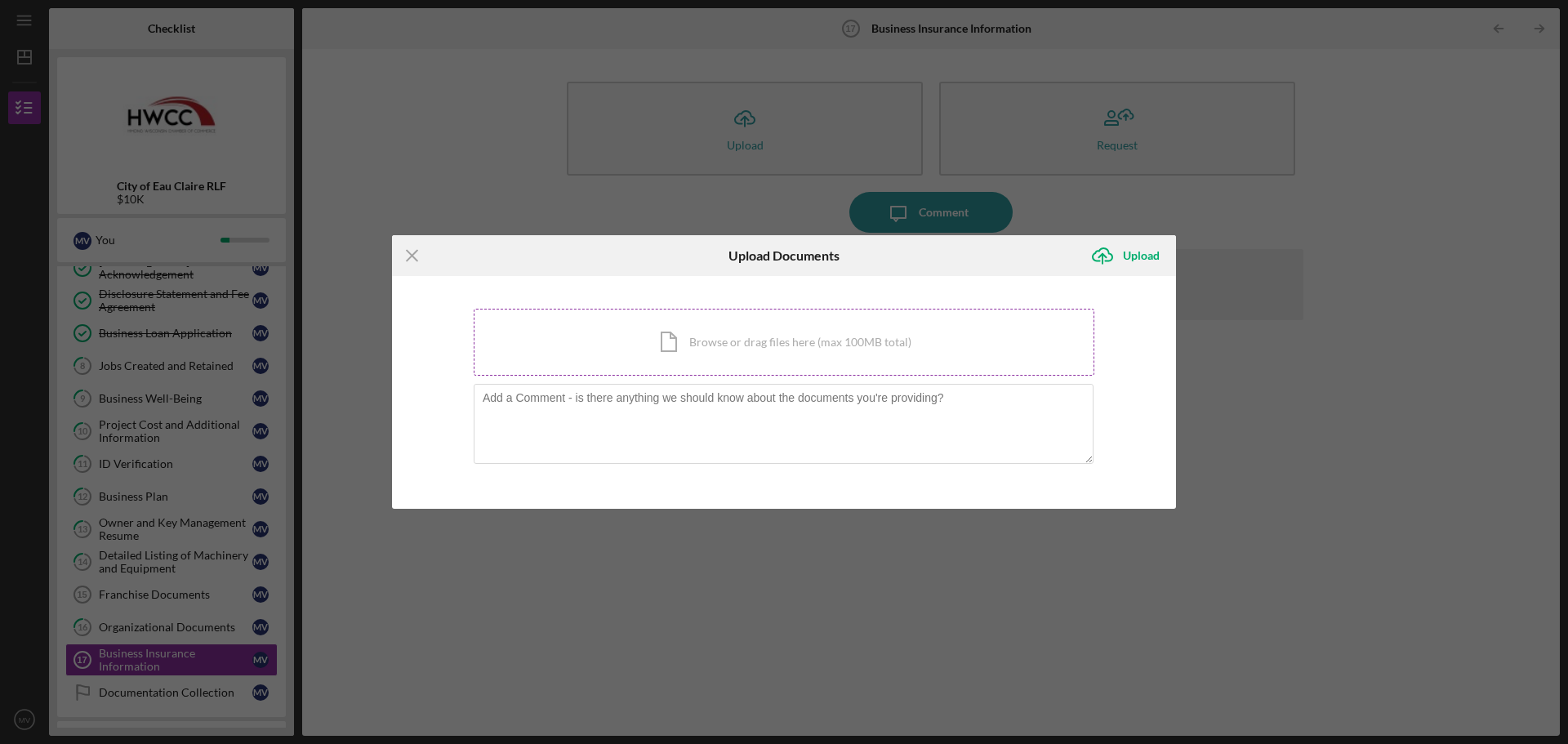
click at [766, 345] on div "Icon/Document Browse or drag files here (max 100MB total) Tap to choose files o…" at bounding box center [784, 342] width 621 height 67
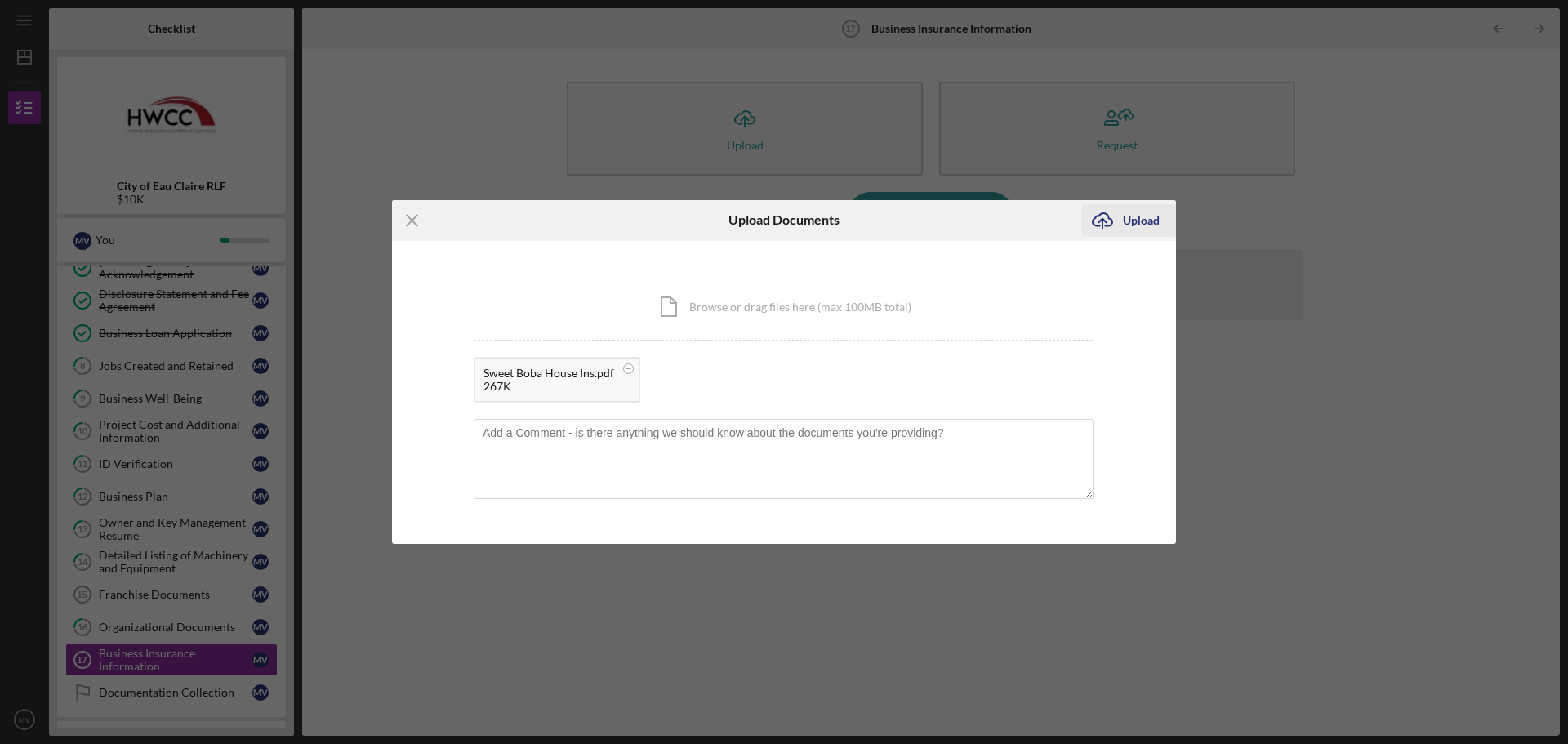
click at [1149, 221] on div "Upload" at bounding box center [1141, 220] width 37 height 33
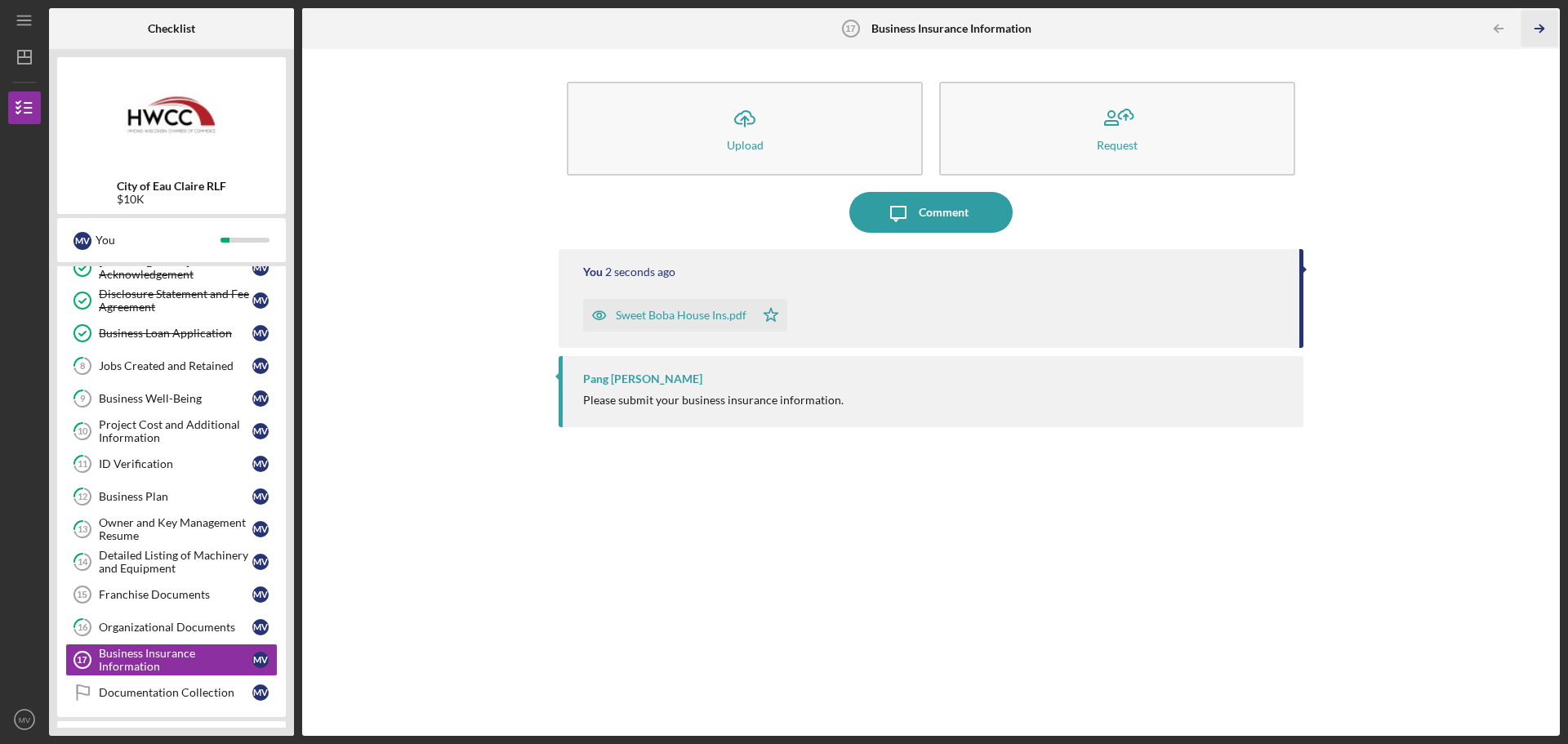
click at [1546, 27] on icon "Icon/Table Pagination Arrow" at bounding box center [1539, 29] width 37 height 37
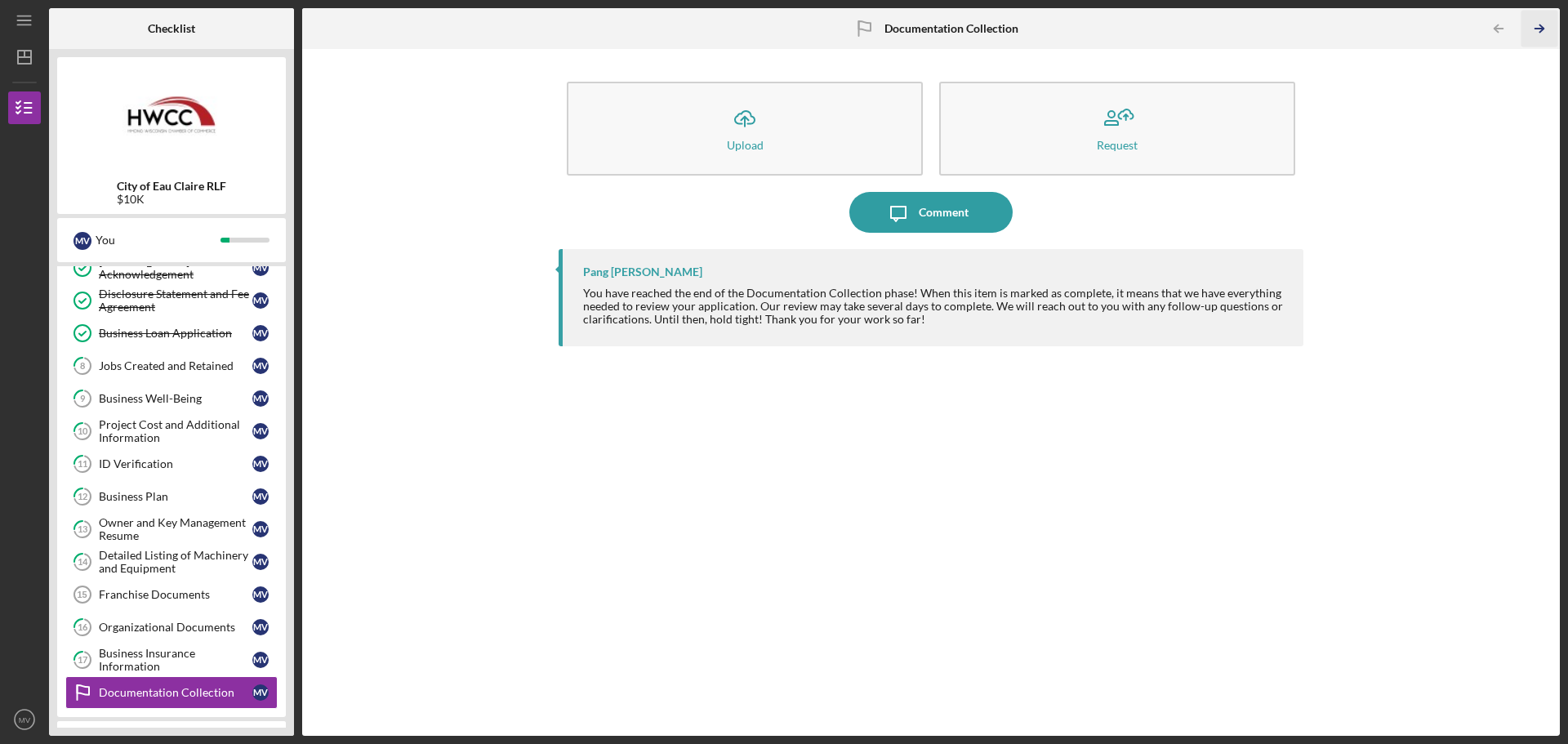
click at [1545, 21] on icon "Icon/Table Pagination Arrow" at bounding box center [1539, 29] width 37 height 37
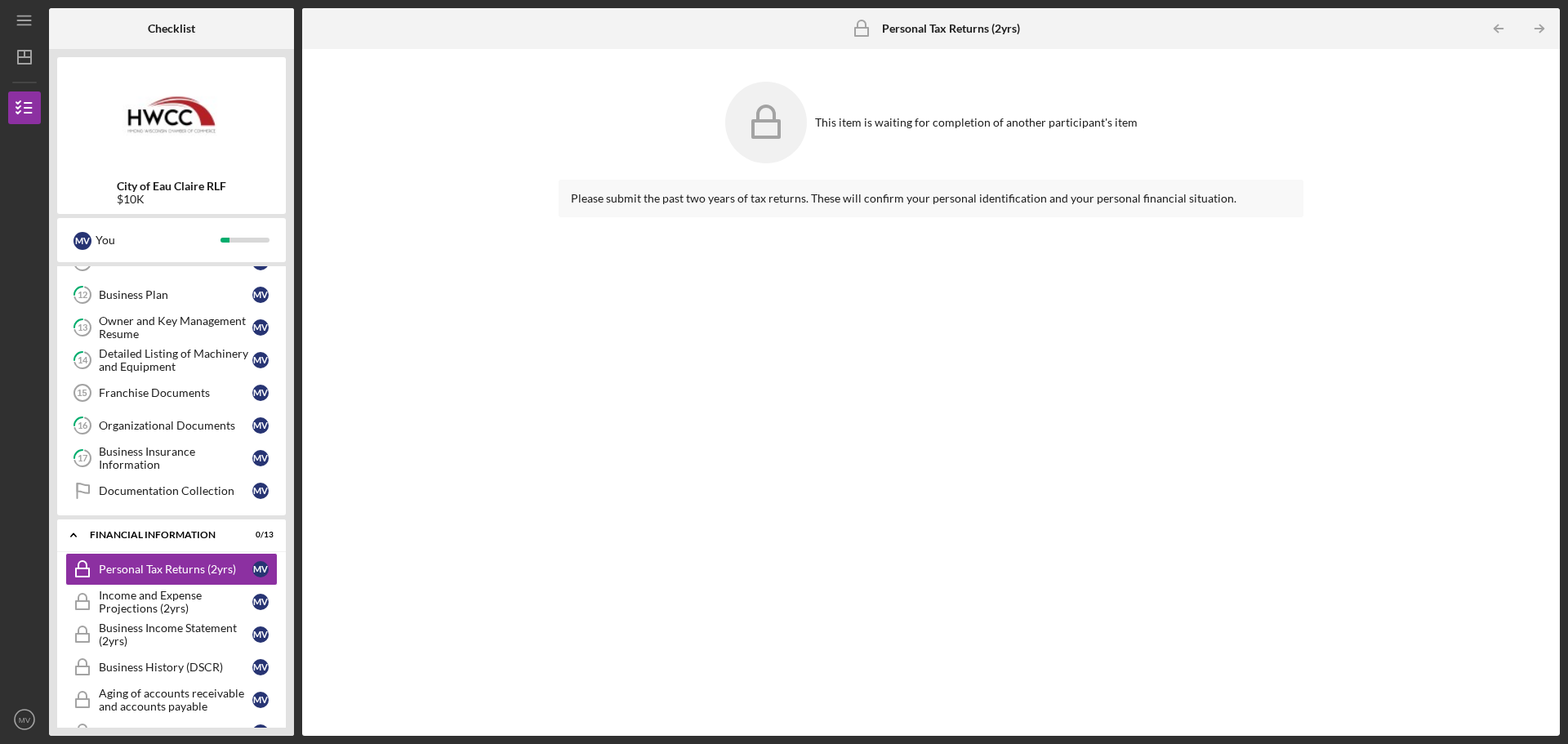
scroll to position [531, 0]
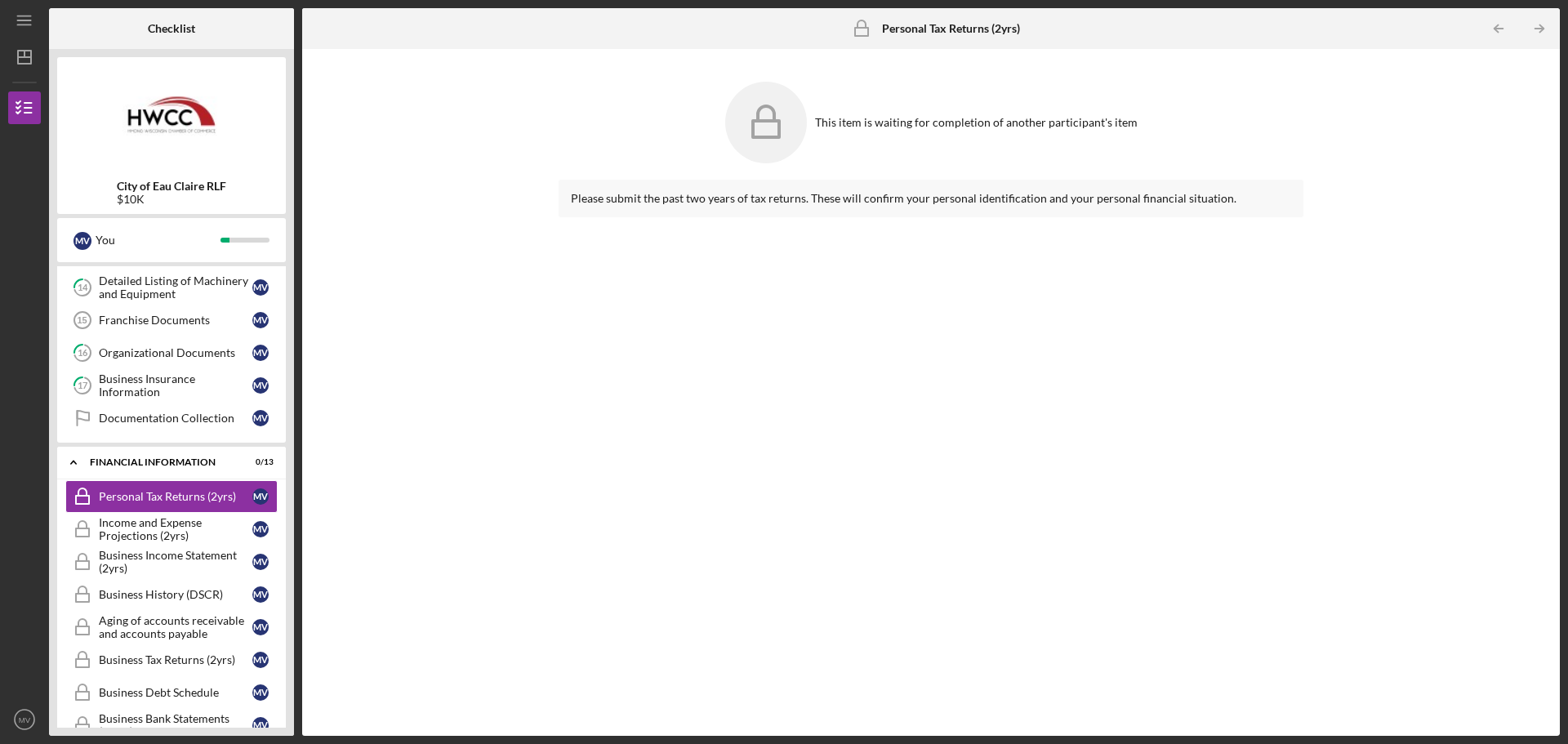
click at [122, 196] on div "$10K" at bounding box center [172, 199] width 110 height 13
